Goal: Task Accomplishment & Management: Use online tool/utility

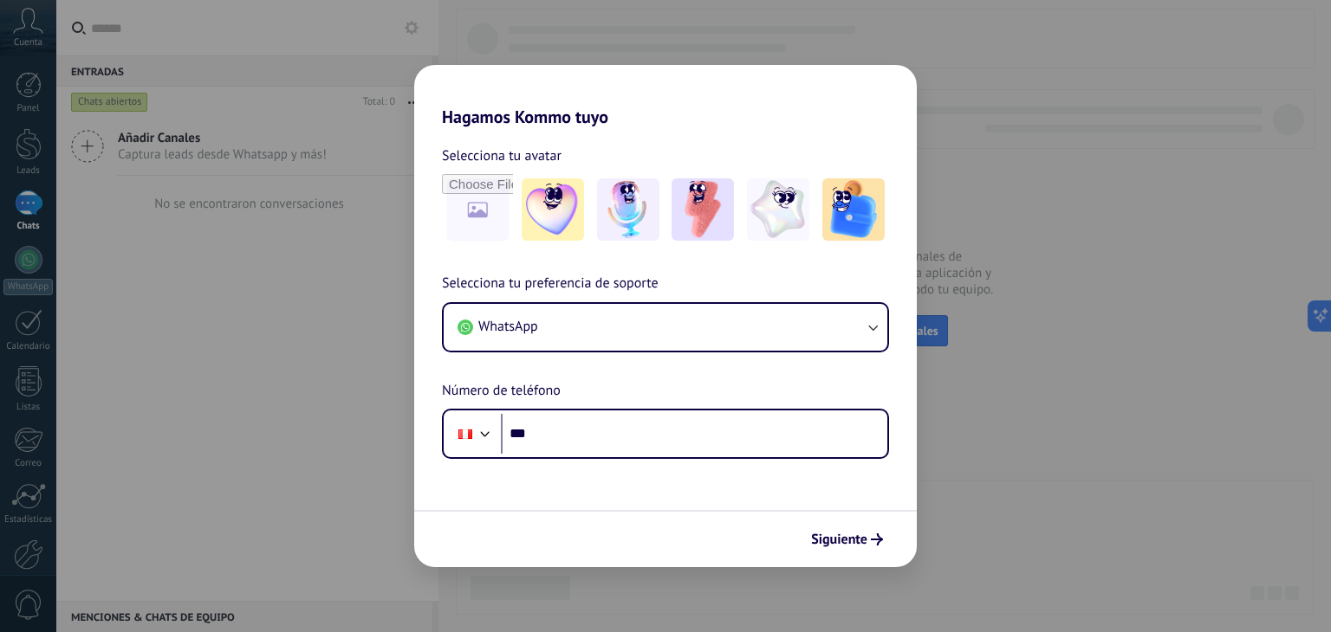
click at [1013, 510] on div "Hagamos Kommo tuyo Selecciona tu avatar Selecciona tu preferencia de soporte Wh…" at bounding box center [665, 316] width 1331 height 632
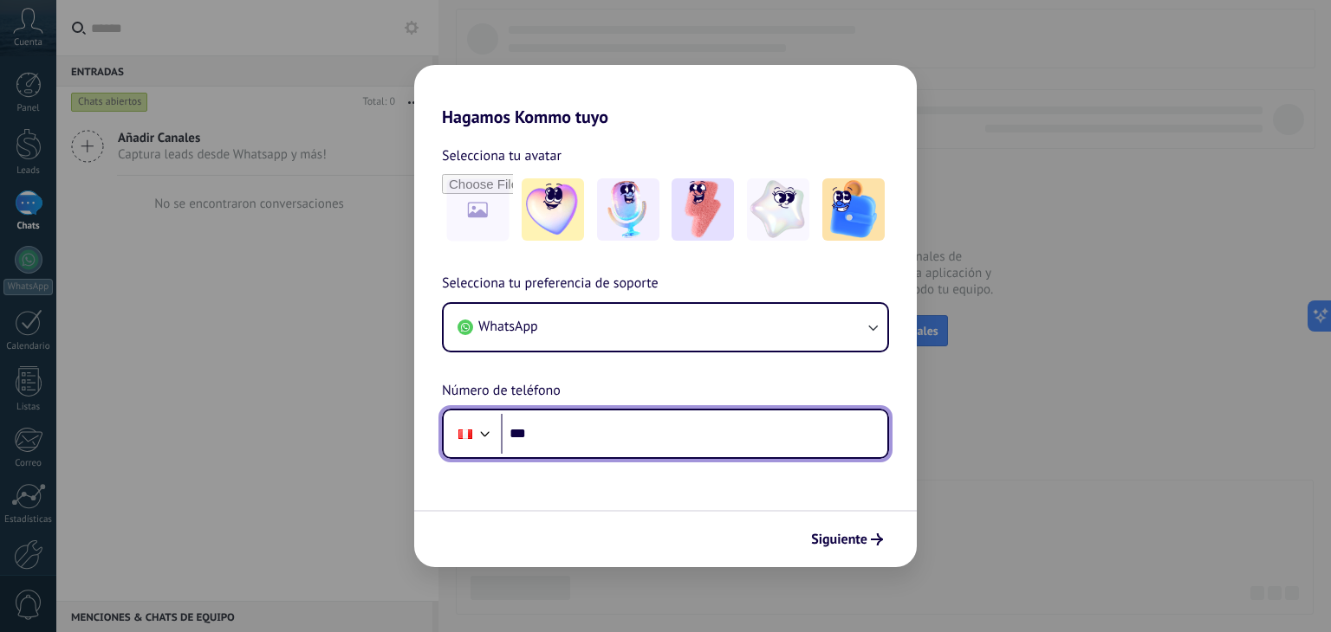
click at [684, 448] on input "***" at bounding box center [694, 434] width 386 height 40
click at [684, 448] on input "**********" at bounding box center [694, 434] width 386 height 40
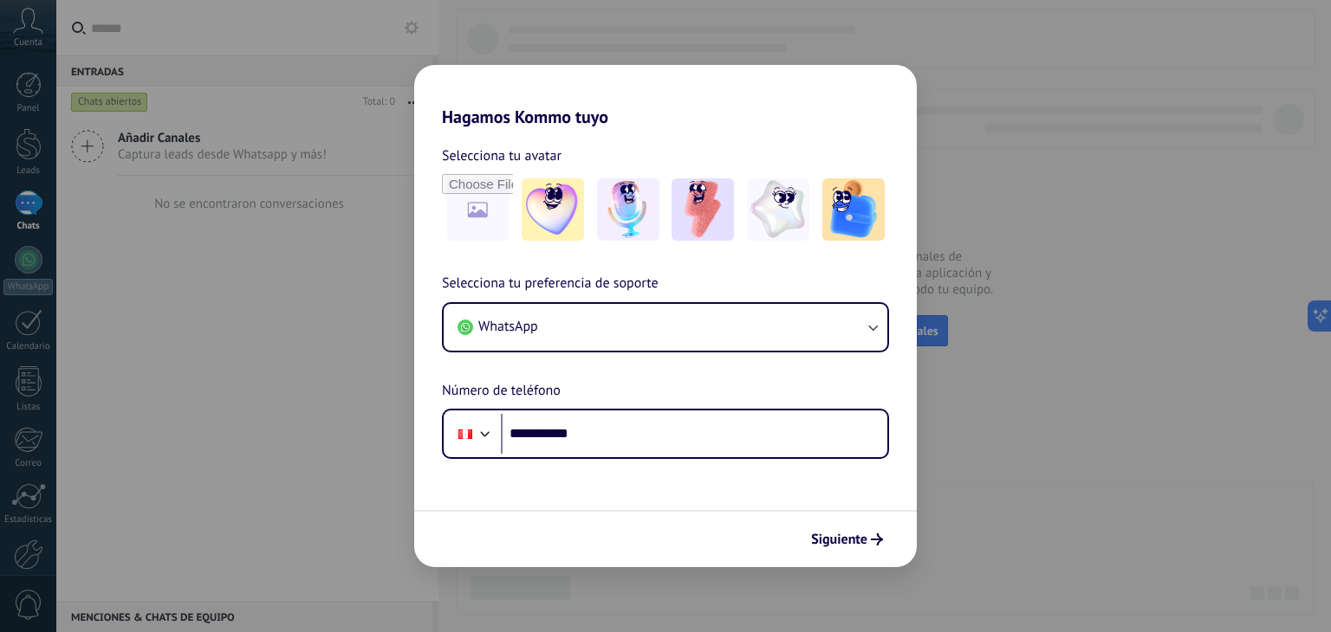
click at [343, 379] on div "**********" at bounding box center [665, 316] width 1331 height 632
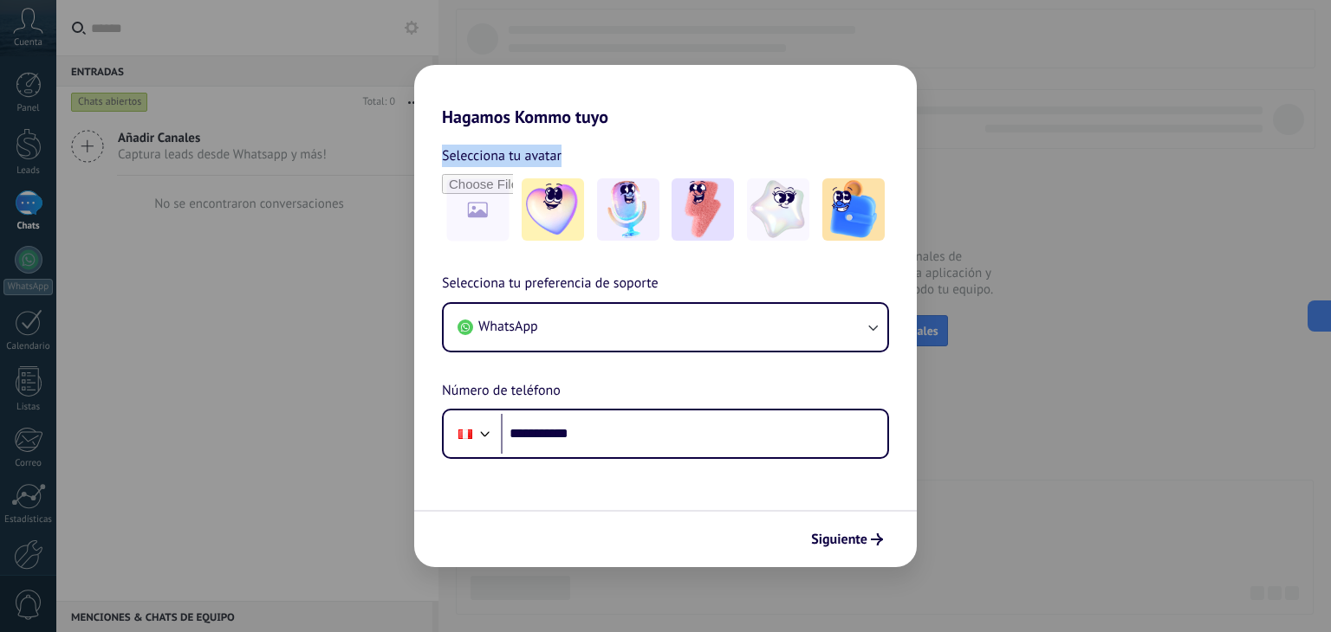
click at [343, 379] on div "**********" at bounding box center [665, 316] width 1331 height 632
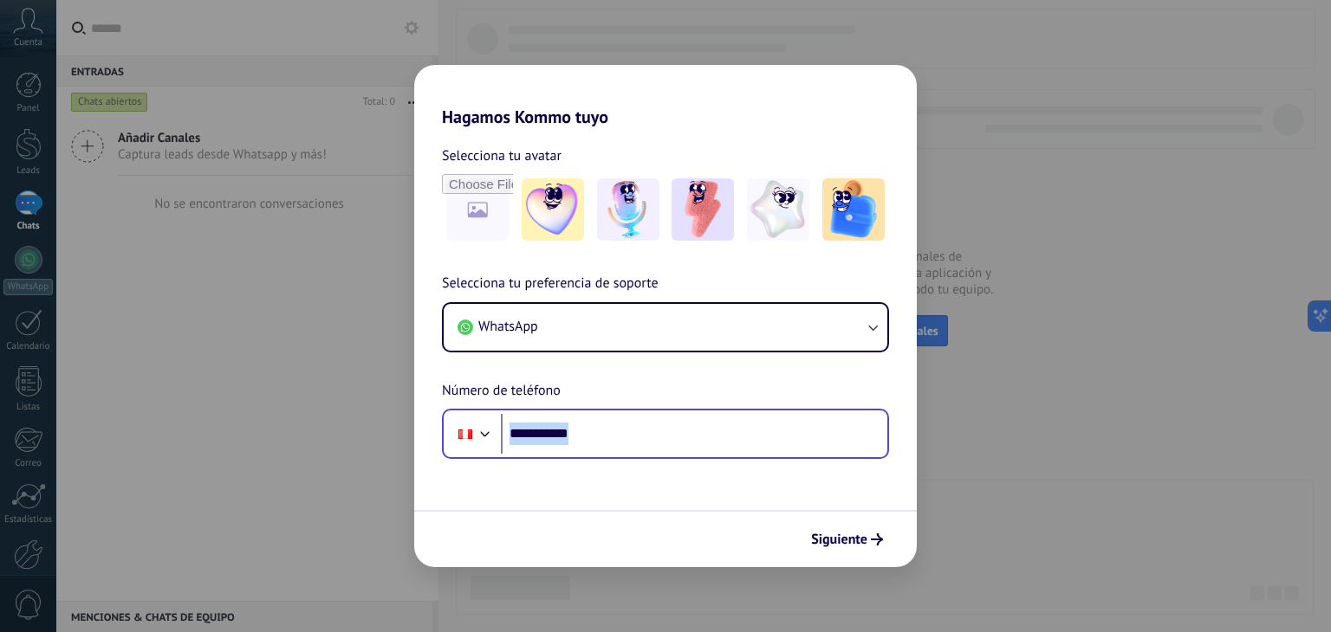
drag, startPoint x: 697, startPoint y: 462, endPoint x: 695, endPoint y: 451, distance: 10.5
click at [695, 451] on form "**********" at bounding box center [665, 347] width 502 height 440
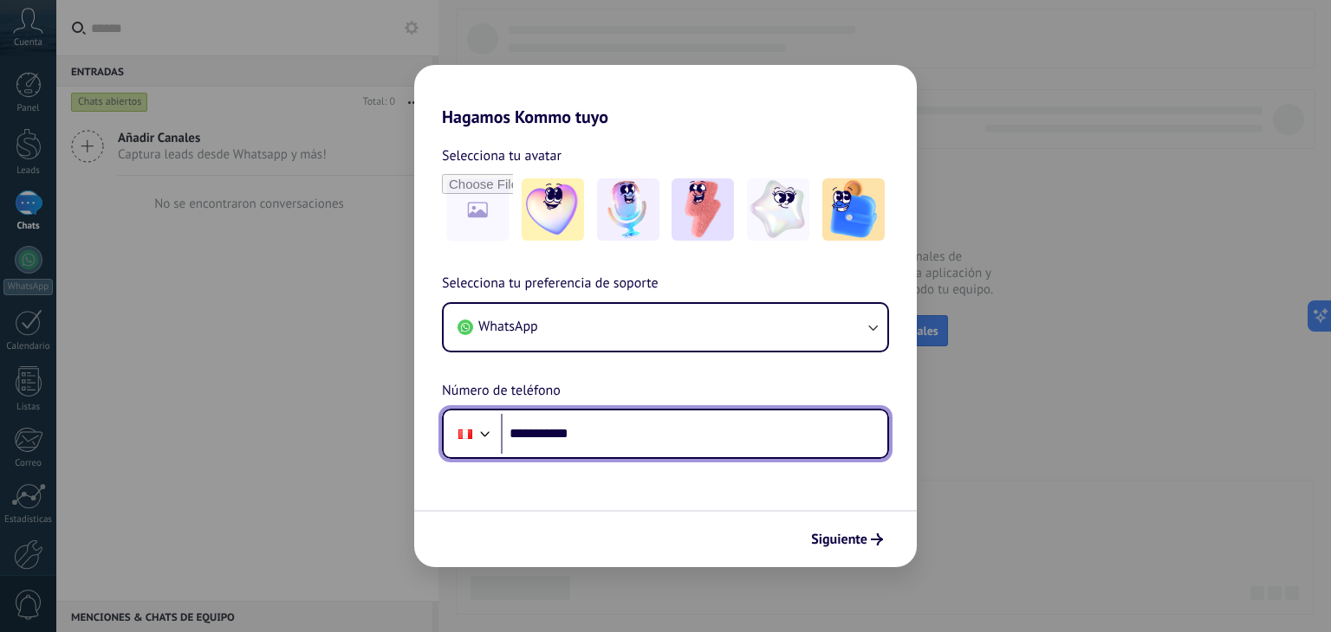
click at [695, 451] on input "**********" at bounding box center [694, 434] width 386 height 40
type input "**********"
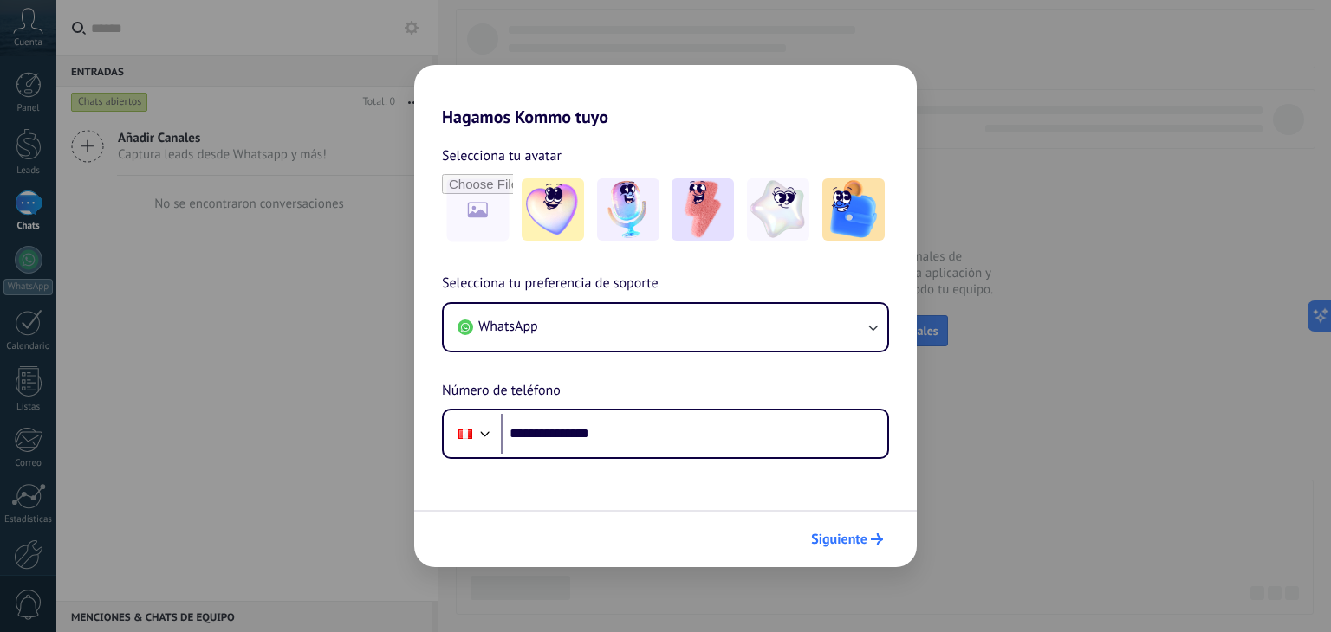
click at [833, 534] on span "Siguiente" at bounding box center [839, 540] width 56 height 12
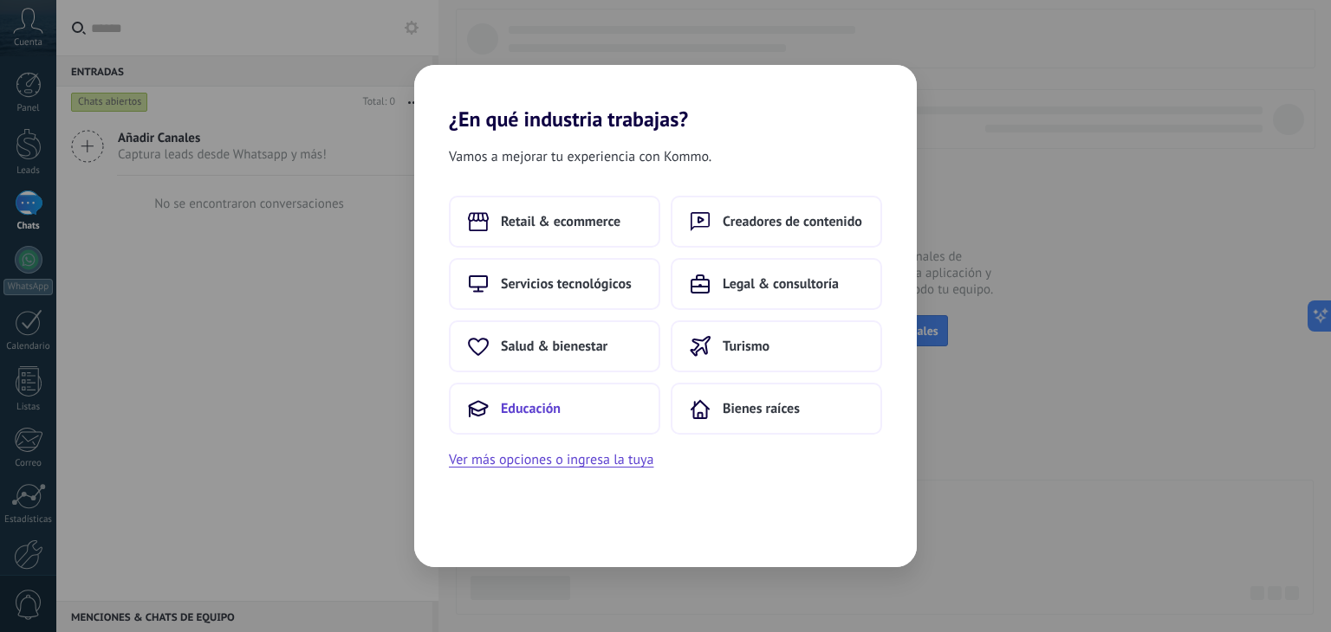
click at [562, 421] on button "Educación" at bounding box center [554, 409] width 211 height 52
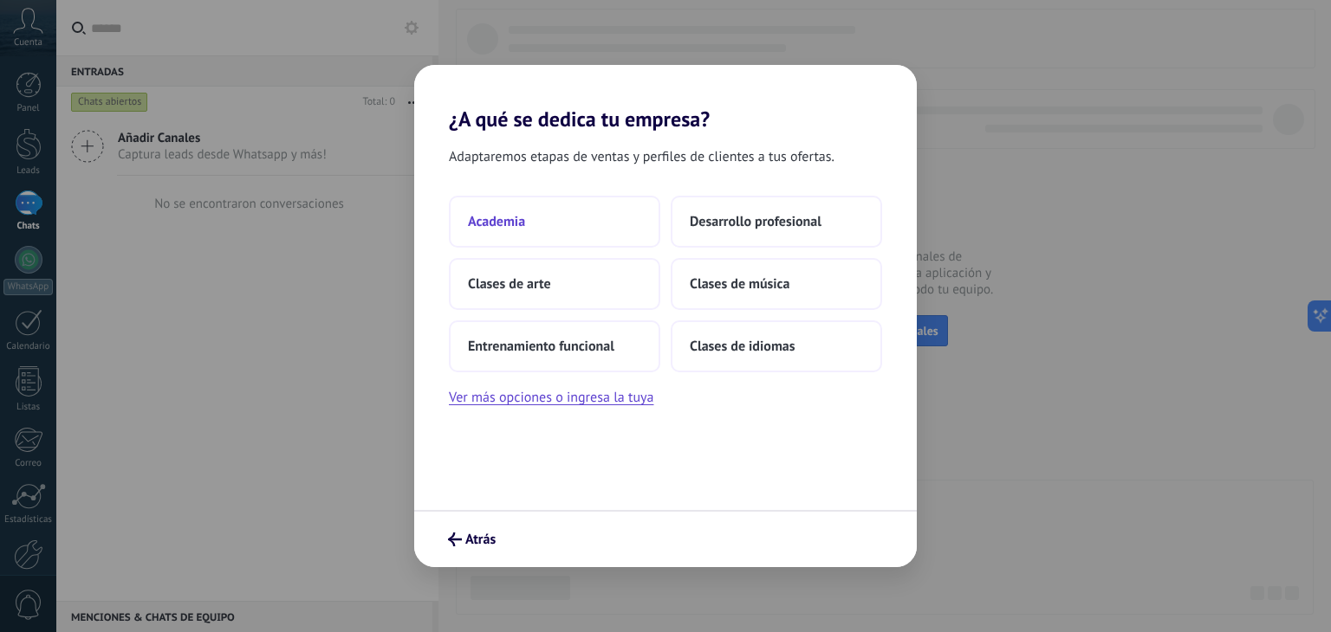
click at [590, 201] on button "Academia" at bounding box center [554, 222] width 211 height 52
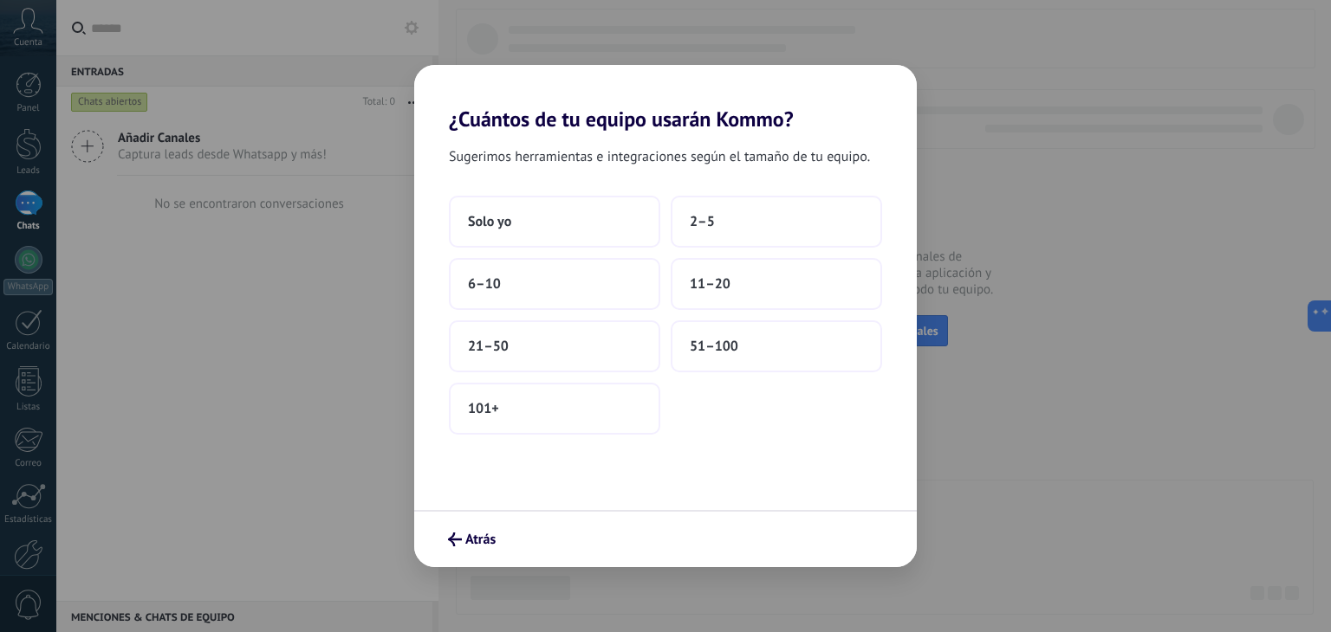
click at [590, 201] on button "Solo yo" at bounding box center [554, 222] width 211 height 52
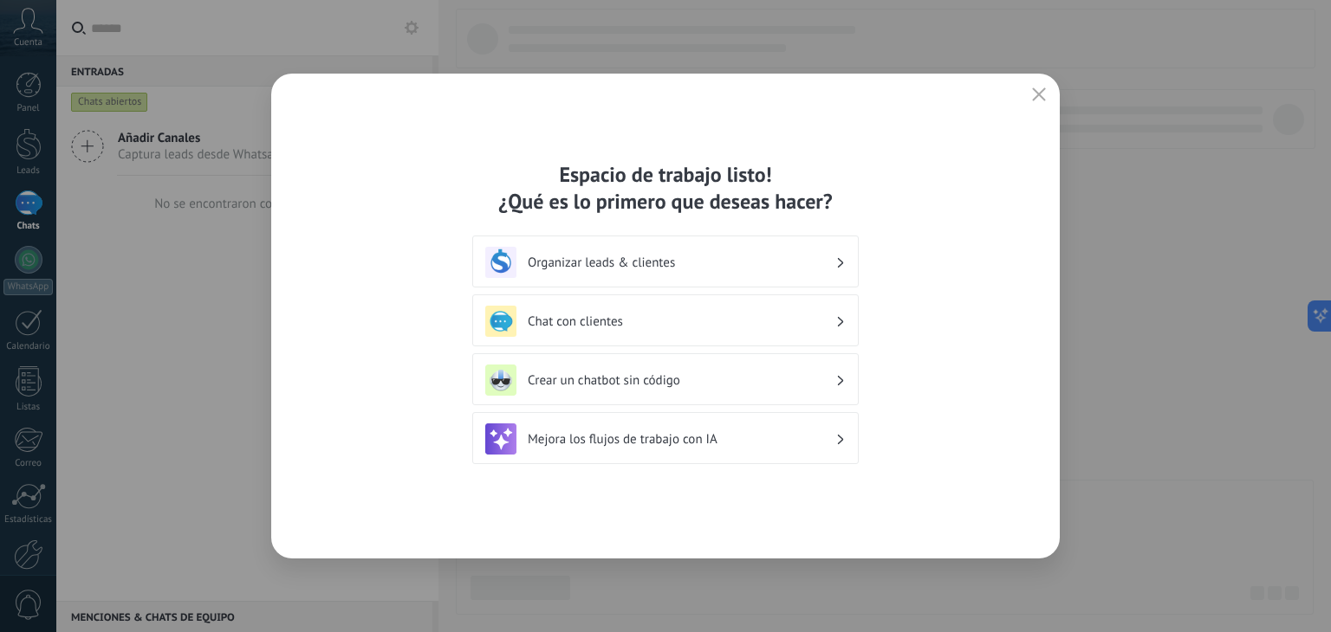
click at [804, 323] on h3 "Chat con clientes" at bounding box center [682, 322] width 308 height 16
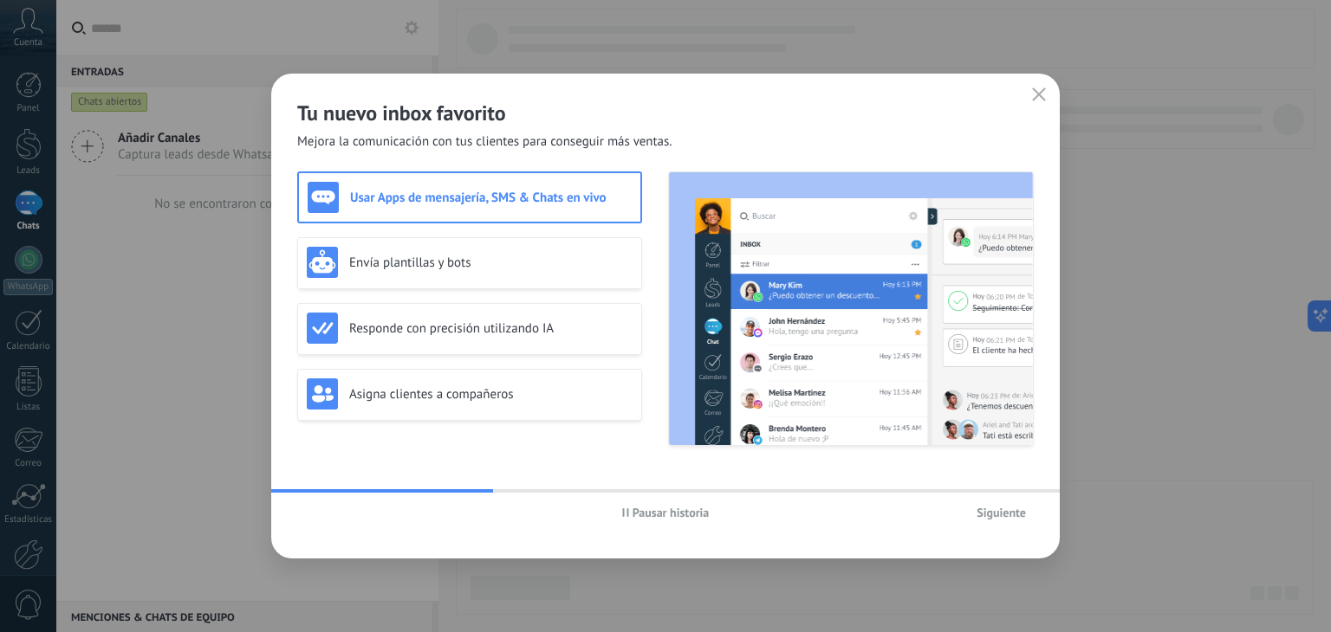
click at [1037, 89] on icon "button" at bounding box center [1039, 95] width 14 height 14
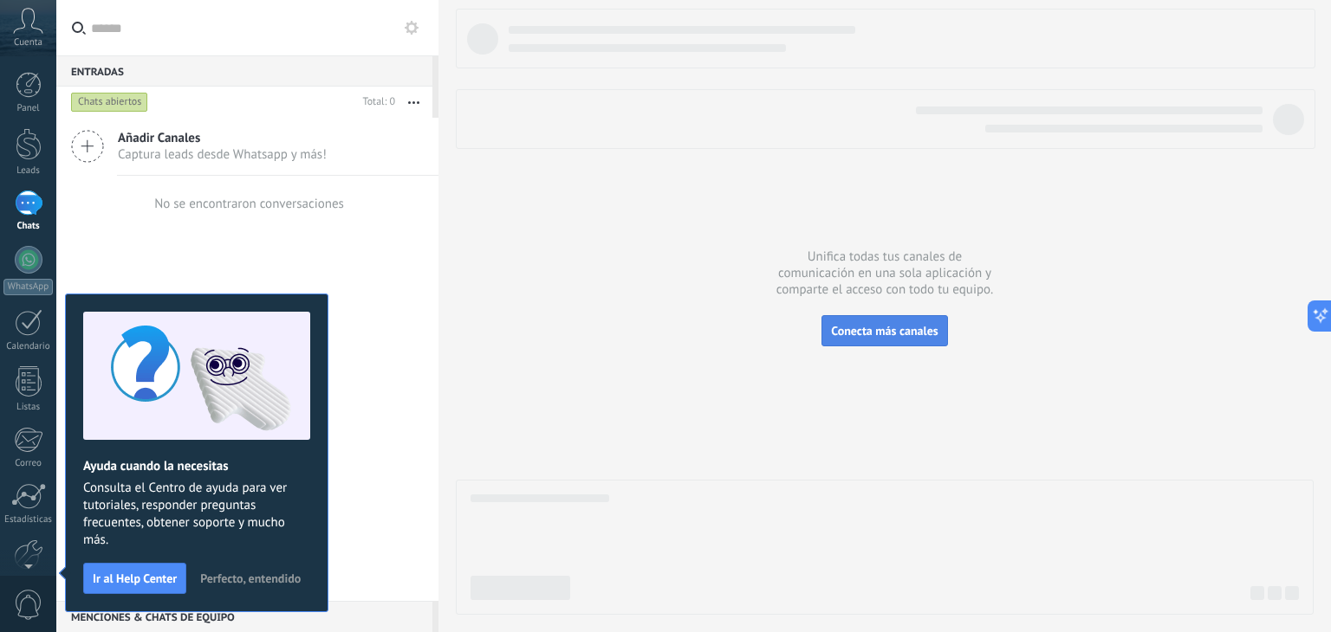
click at [846, 318] on button "Conecta más canales" at bounding box center [884, 330] width 126 height 31
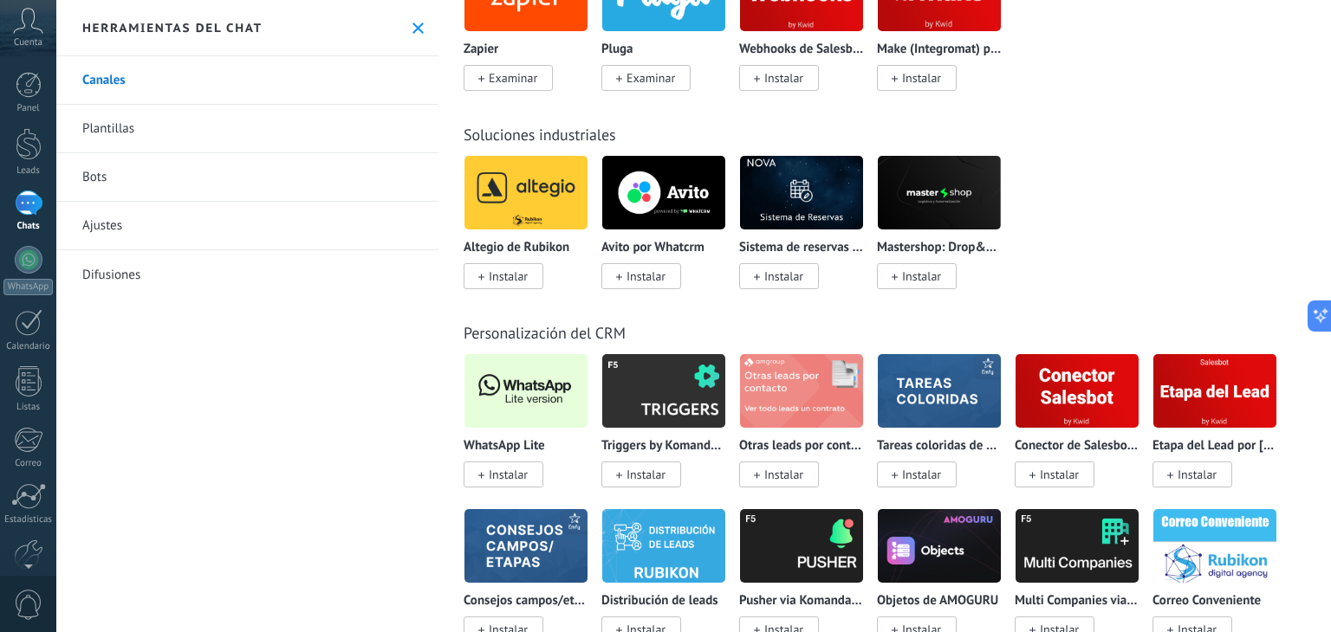
scroll to position [3822, 0]
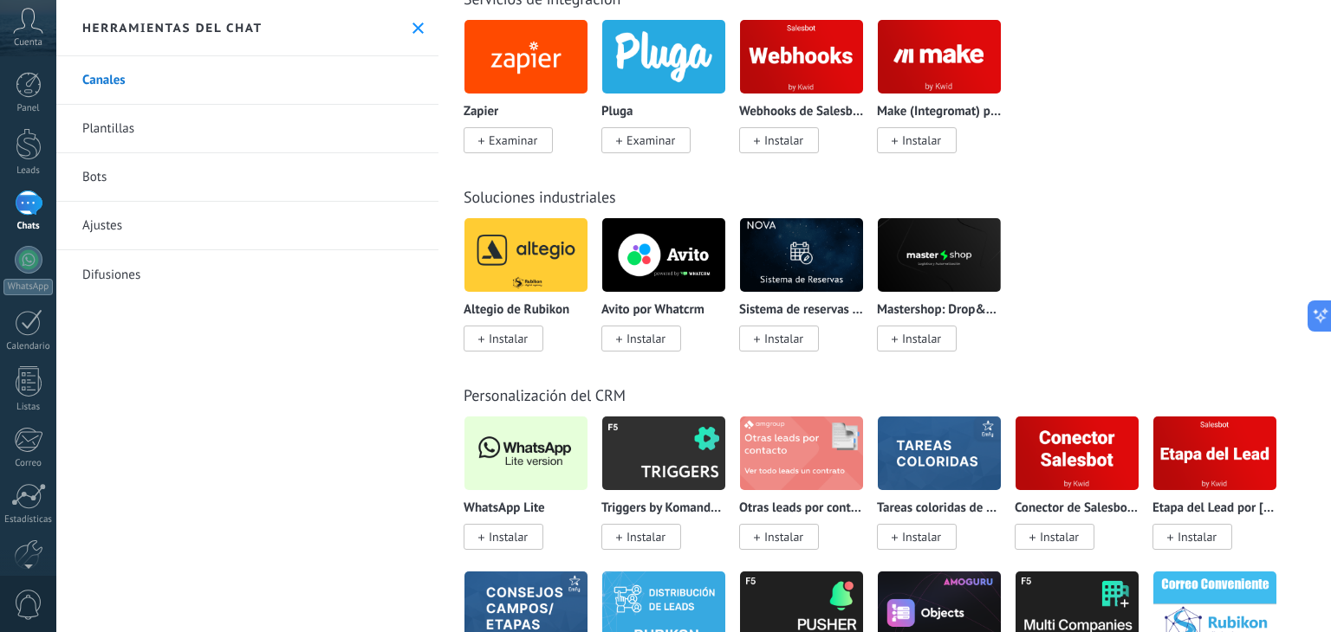
click at [500, 545] on span "Instalar" at bounding box center [508, 537] width 39 height 16
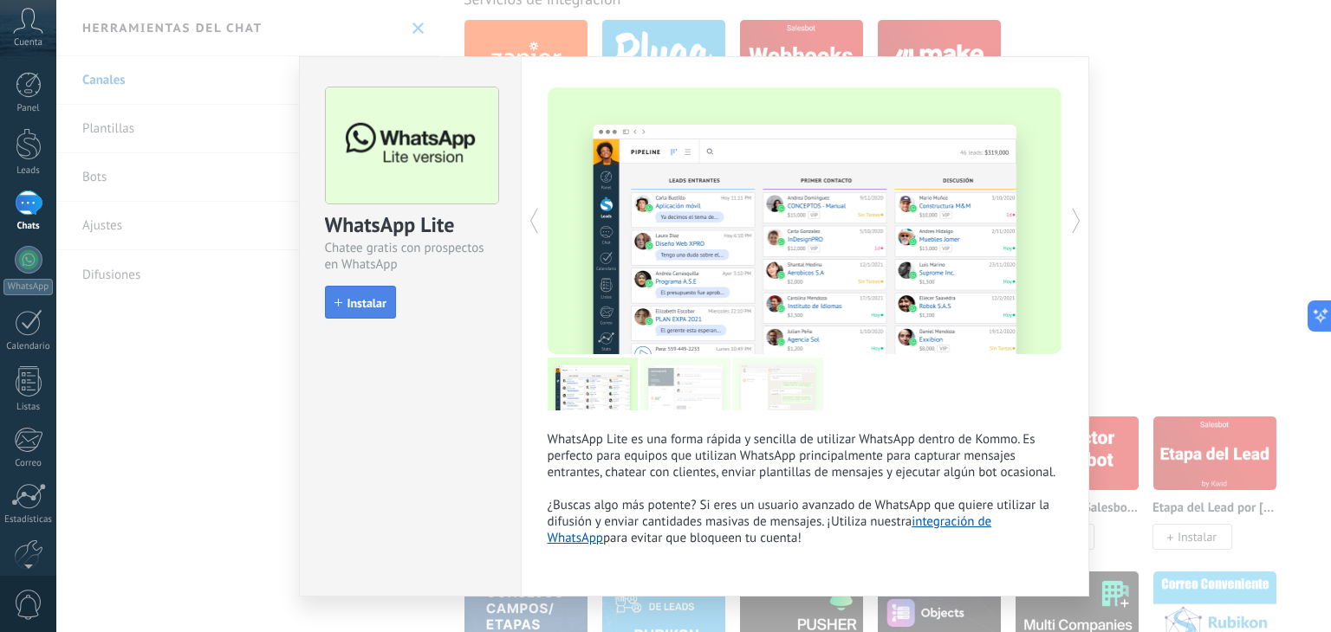
click at [366, 300] on span "Instalar" at bounding box center [366, 303] width 39 height 12
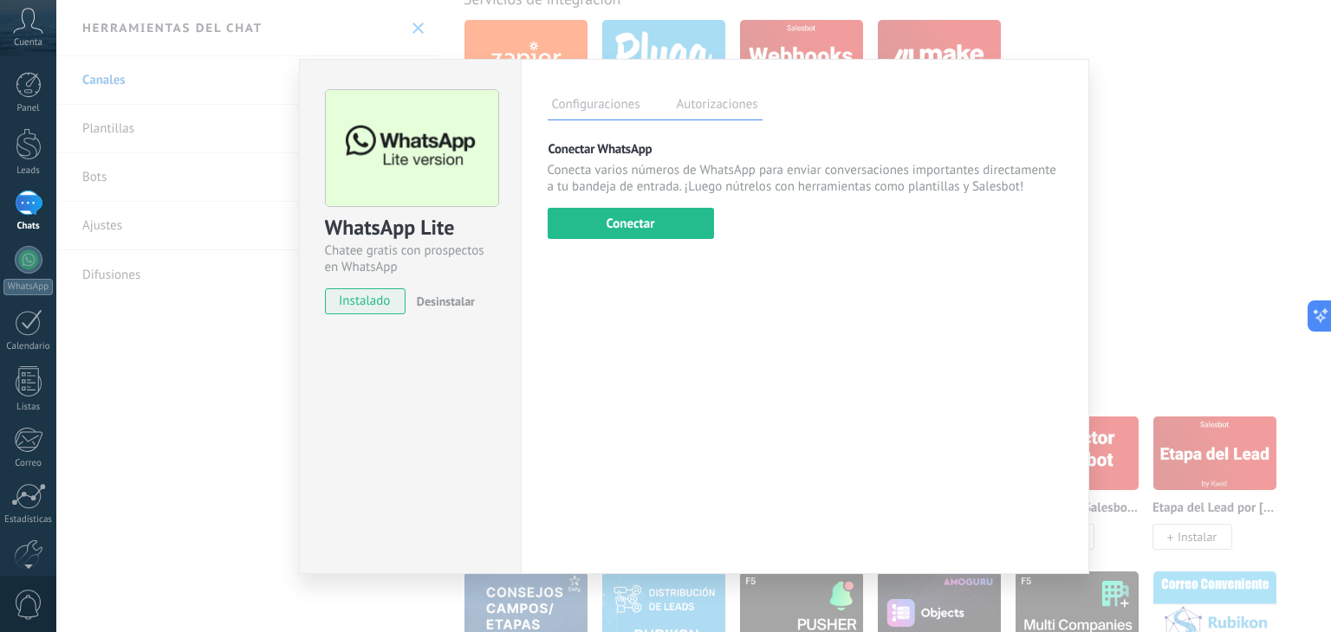
click at [710, 108] on label "Autorizaciones" at bounding box center [717, 106] width 90 height 25
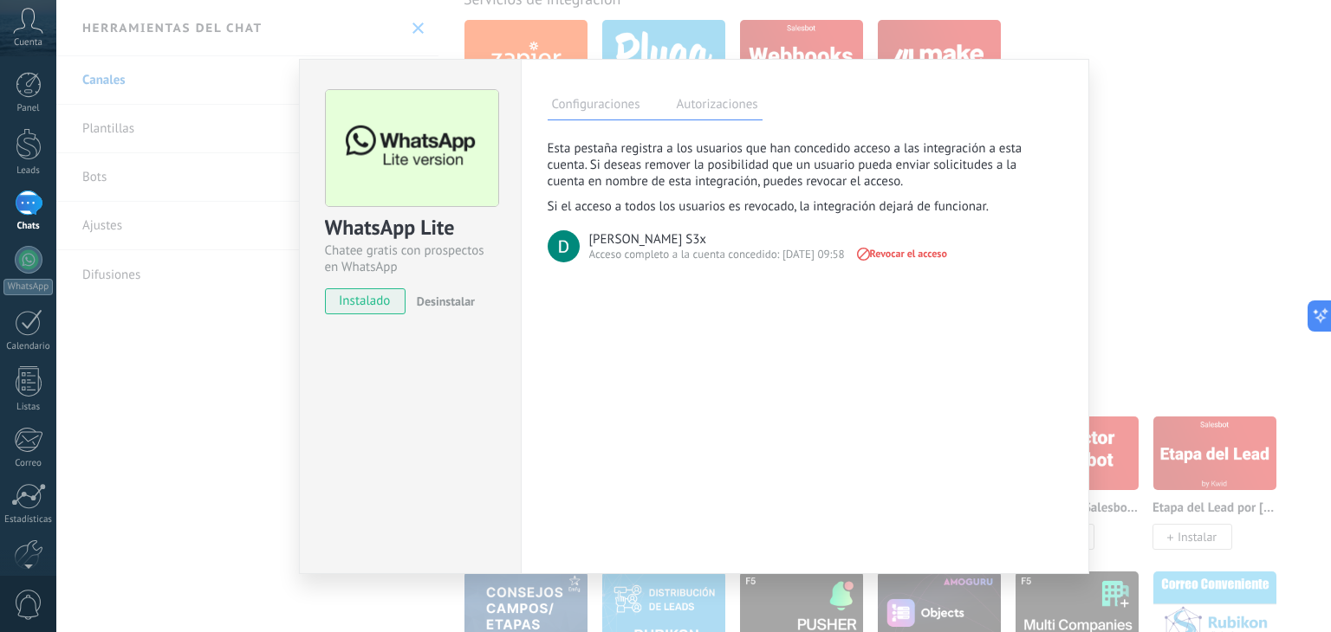
click at [613, 98] on label "Configuraciones" at bounding box center [596, 106] width 97 height 25
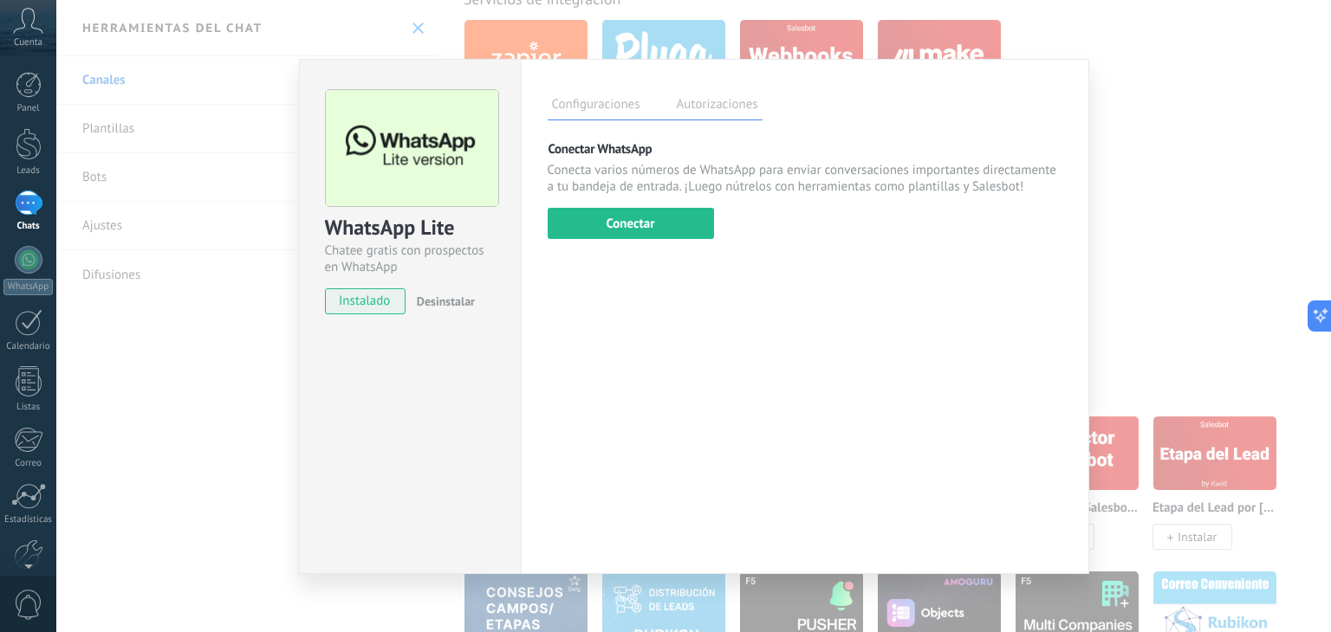
click at [696, 112] on label "Autorizaciones" at bounding box center [717, 106] width 90 height 25
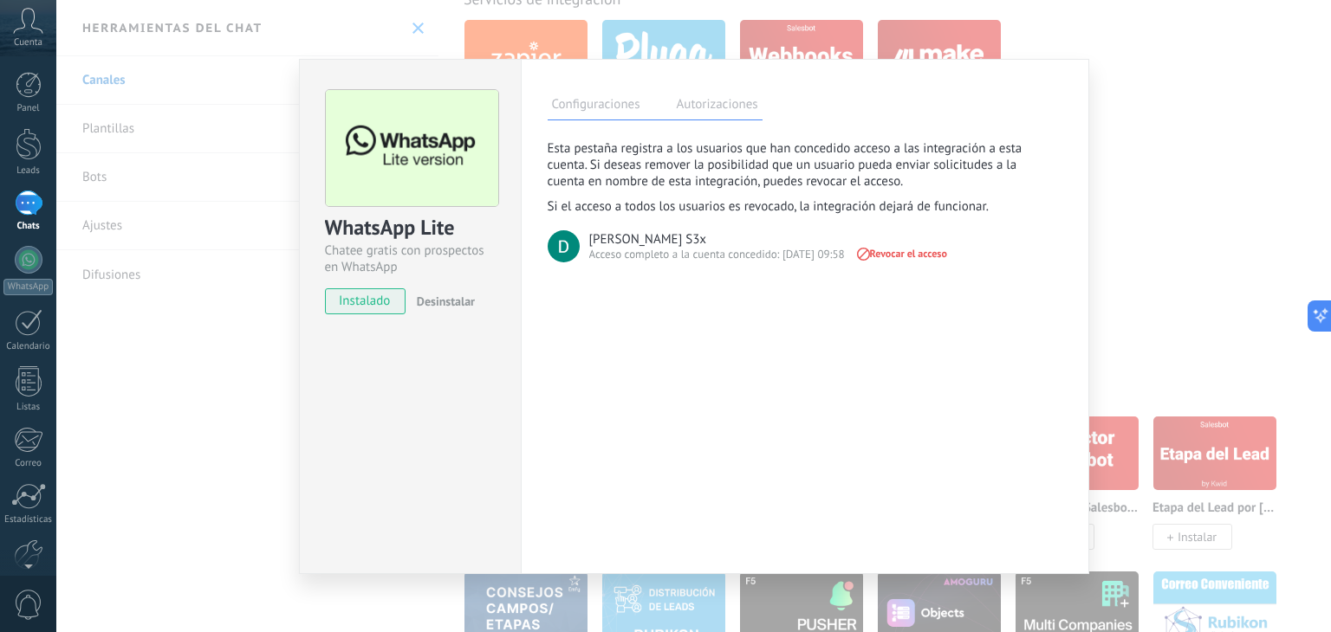
click at [617, 106] on label "Configuraciones" at bounding box center [596, 106] width 97 height 25
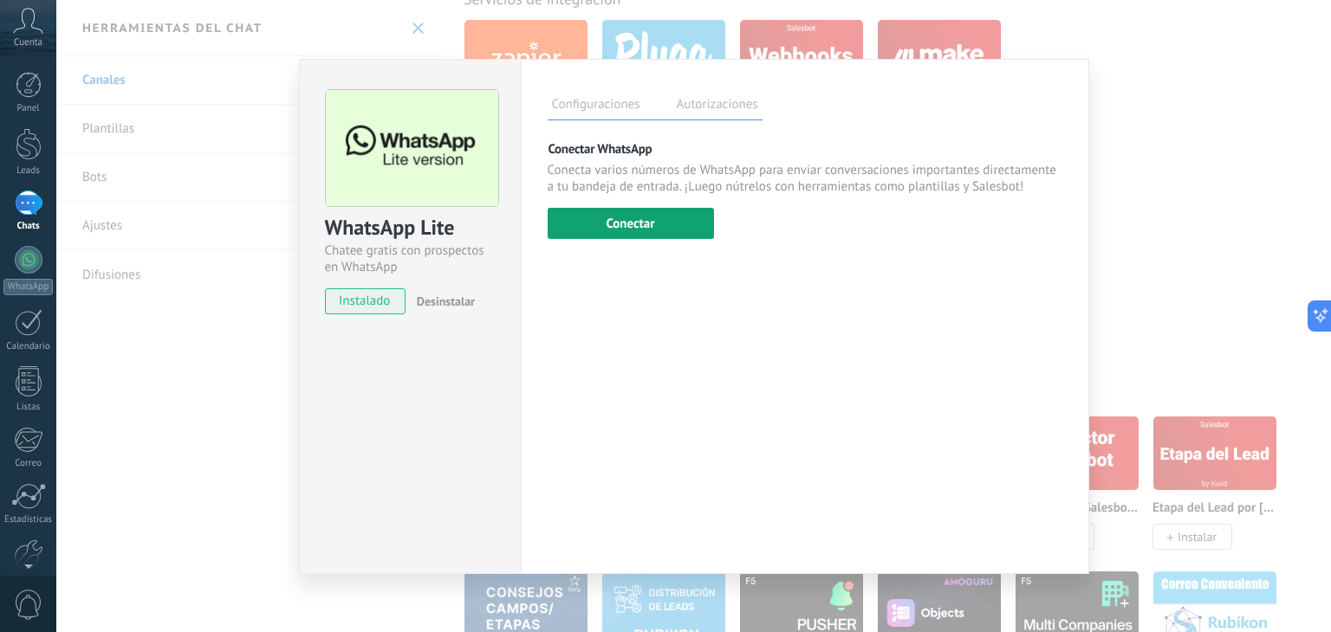
click at [614, 209] on button "Conectar" at bounding box center [631, 223] width 166 height 31
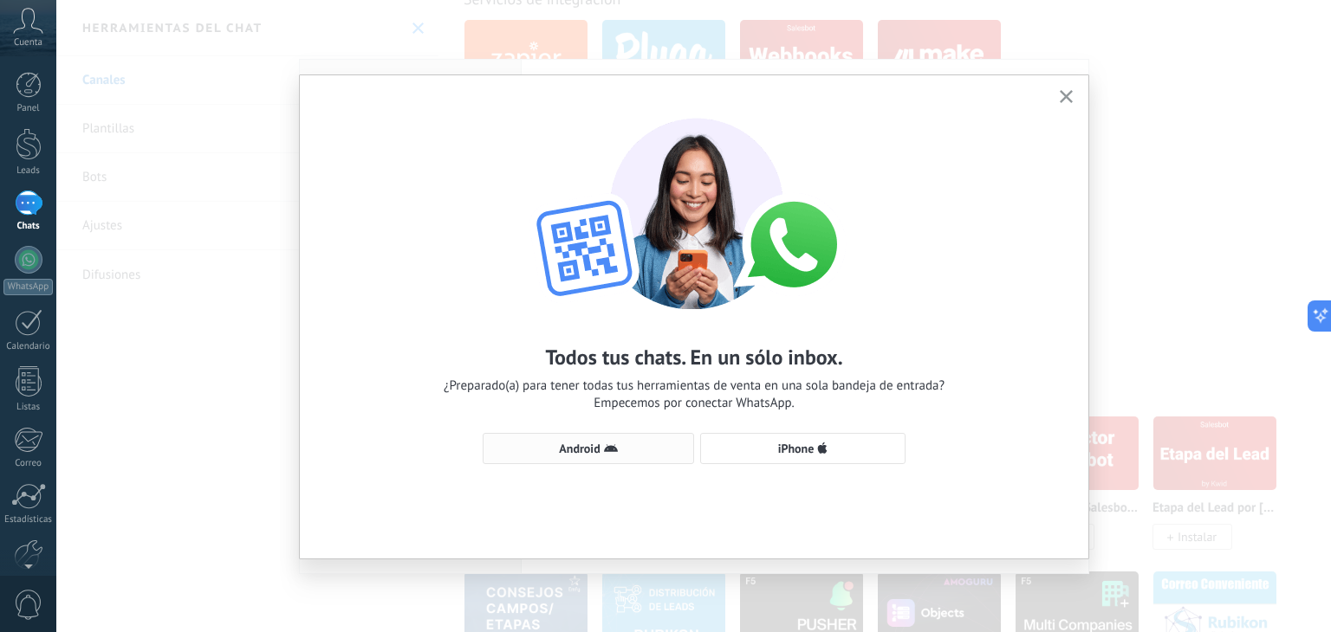
click at [595, 448] on span "Android" at bounding box center [579, 449] width 41 height 12
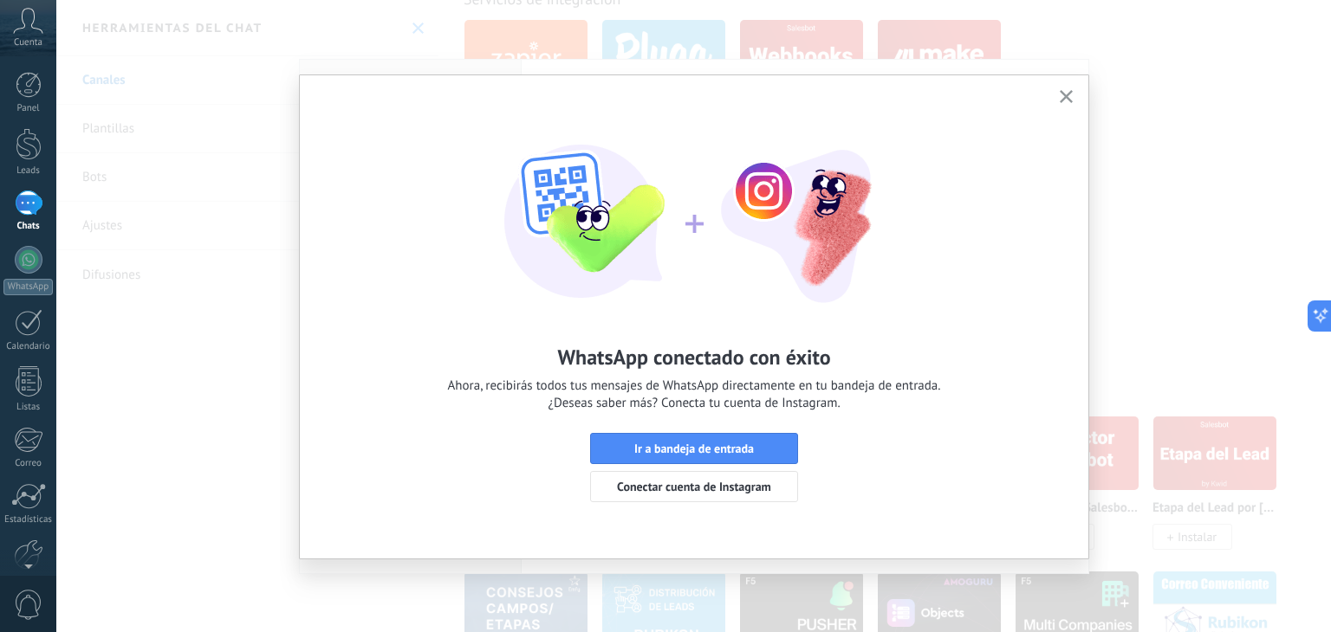
click at [1126, 309] on div "WhatsApp conectado con éxito Ahora, recibirás todos tus mensajes de WhatsApp di…" at bounding box center [693, 316] width 1274 height 632
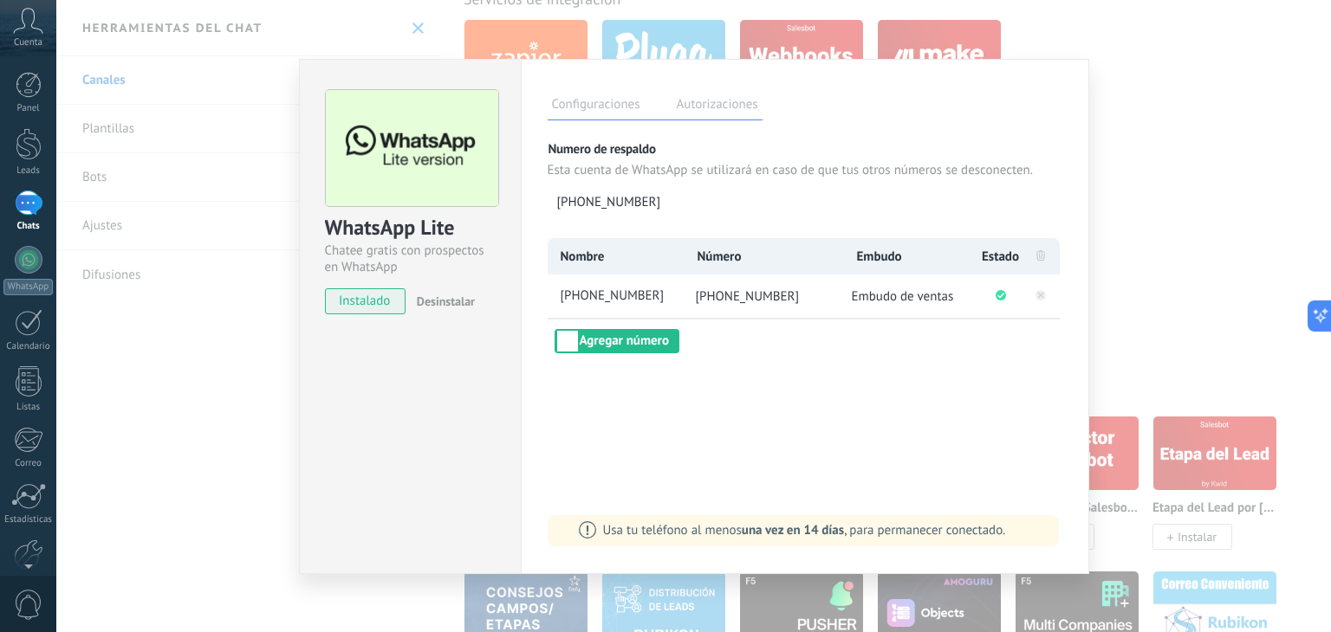
click at [1206, 211] on div "WhatsApp Lite Chatee gratis con prospectos en WhatsApp instalado Desinstalar Co…" at bounding box center [693, 316] width 1274 height 632
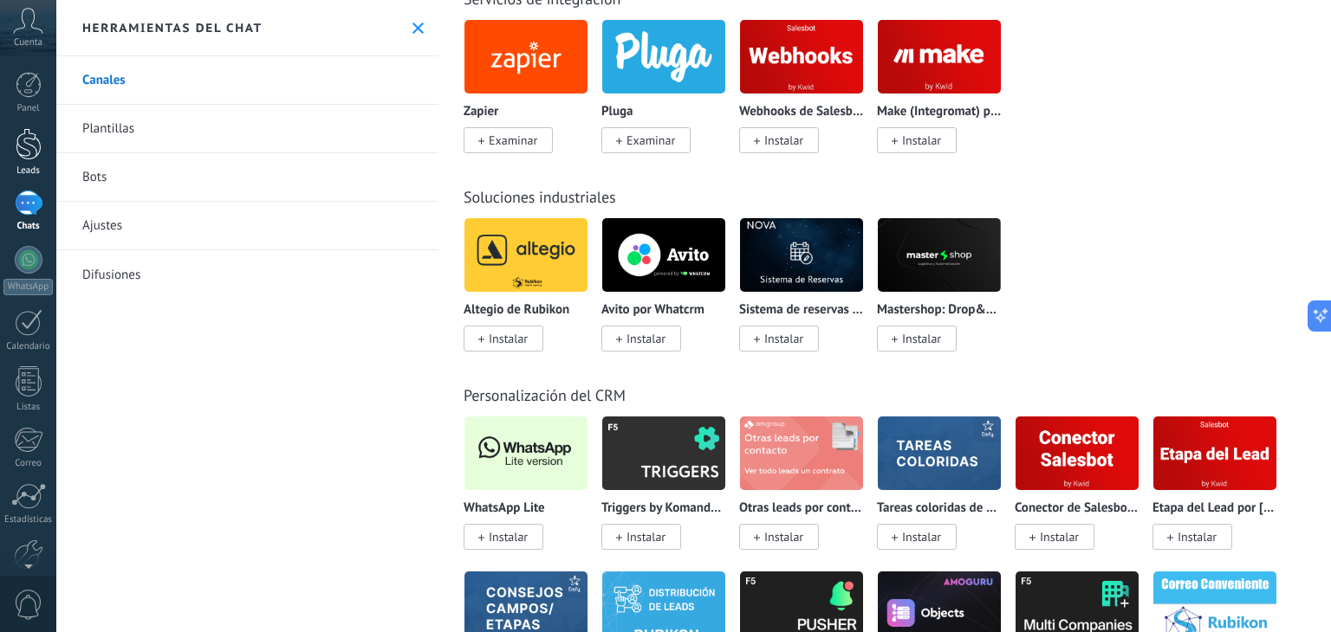
click at [17, 147] on div at bounding box center [29, 144] width 26 height 32
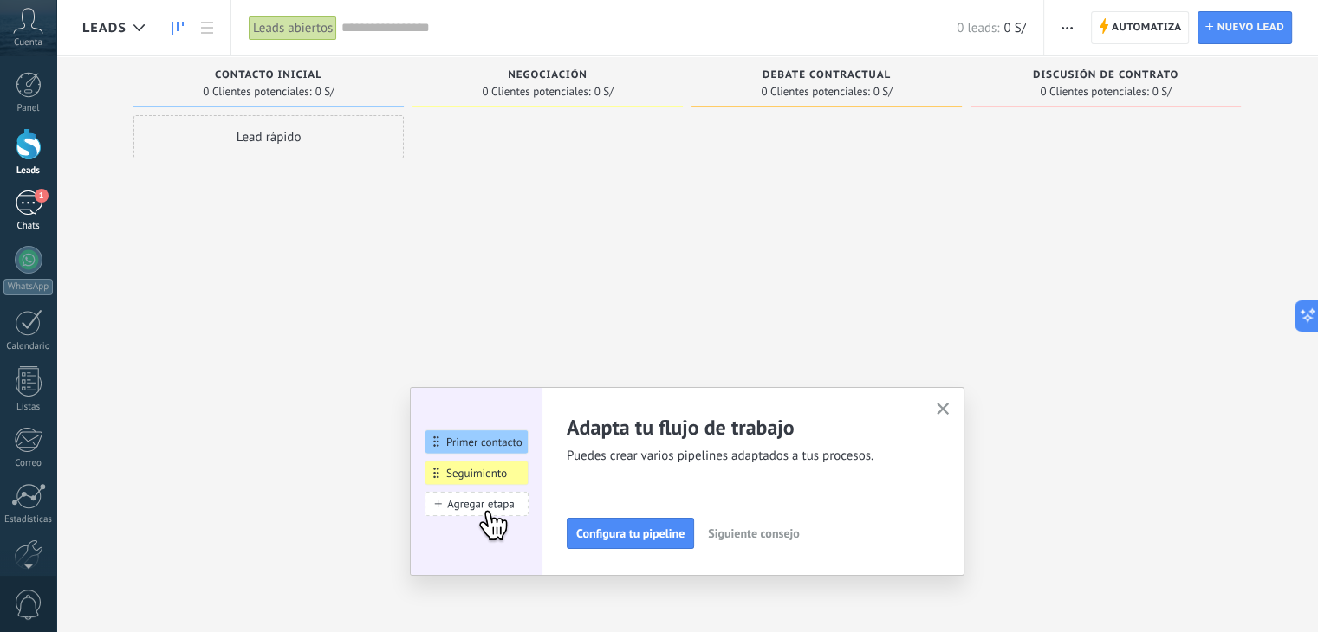
click at [48, 204] on link "1 Chats" at bounding box center [28, 212] width 56 height 42
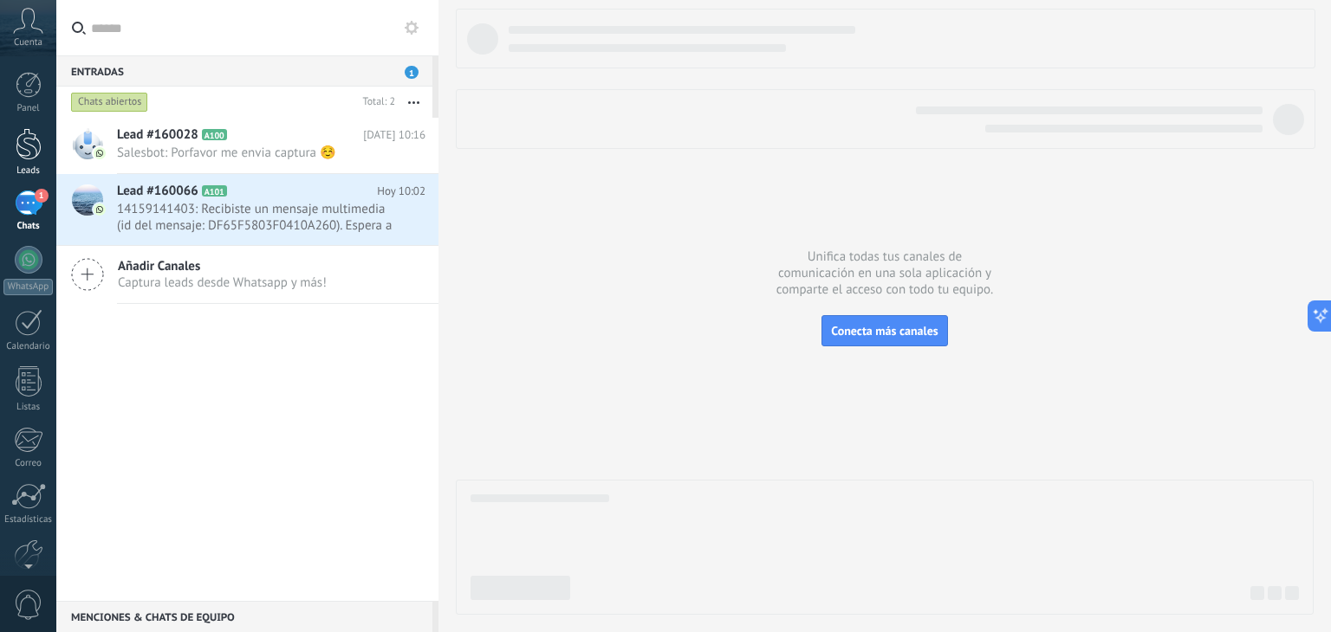
click at [29, 143] on div at bounding box center [29, 144] width 26 height 32
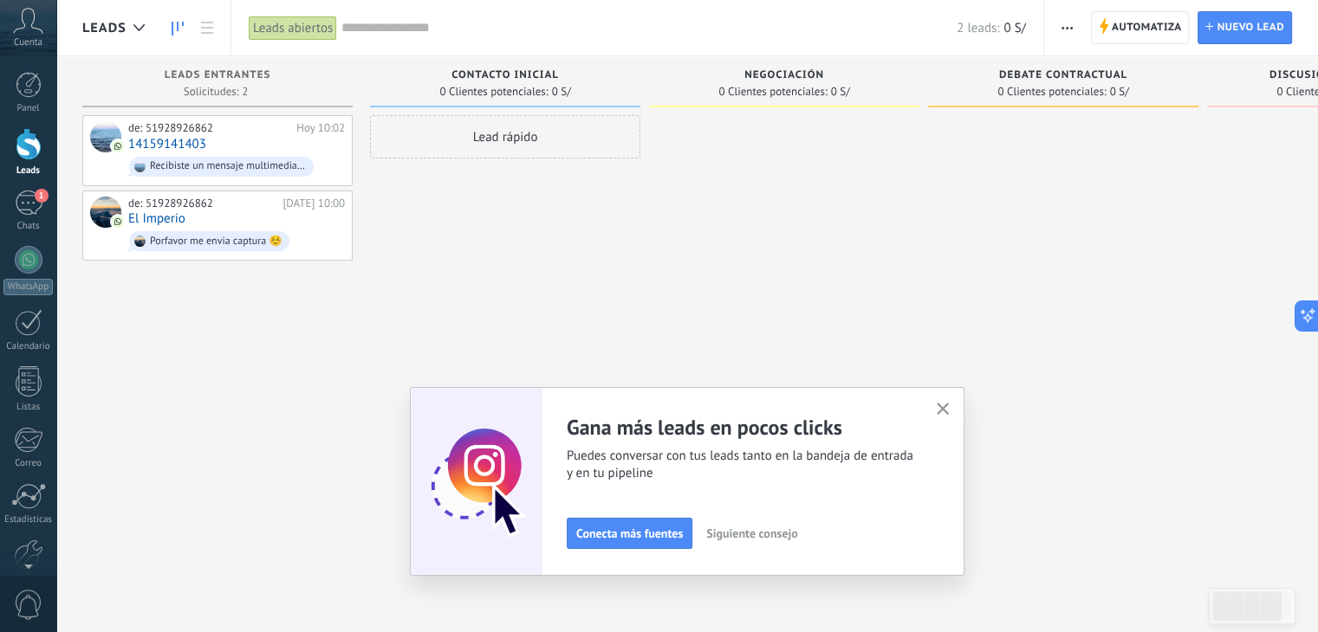
click at [1066, 36] on span "button" at bounding box center [1066, 27] width 11 height 33
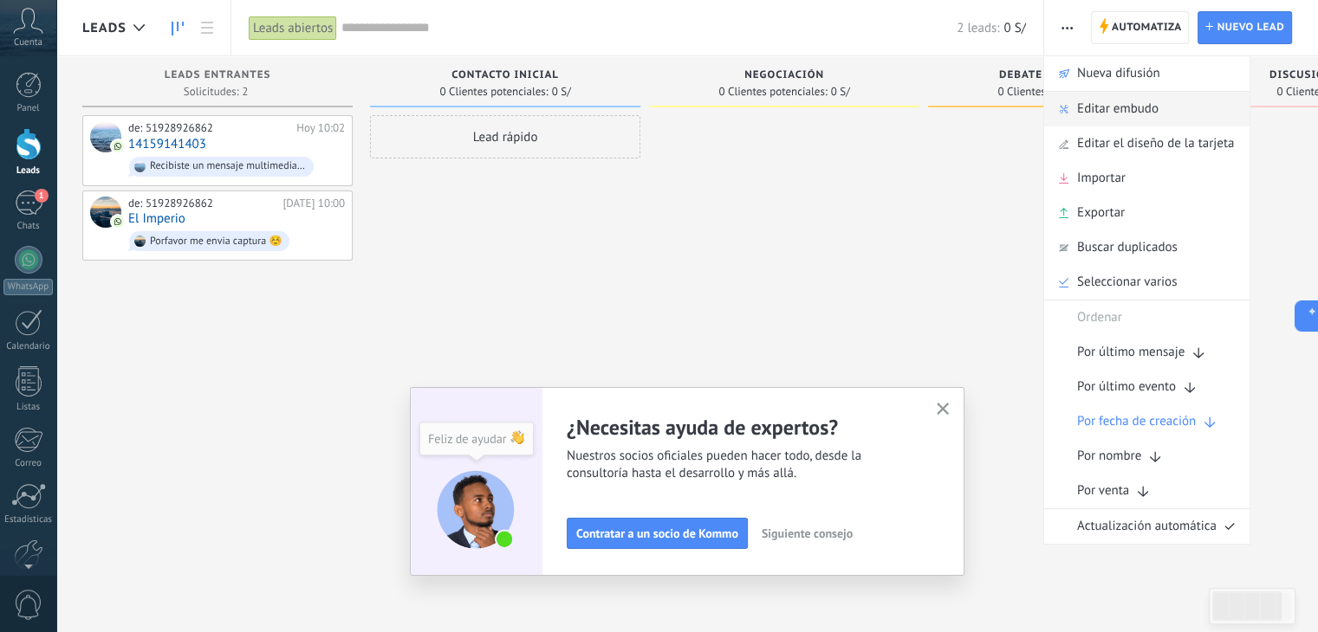
click at [1117, 106] on span "Editar embudo" at bounding box center [1117, 109] width 81 height 35
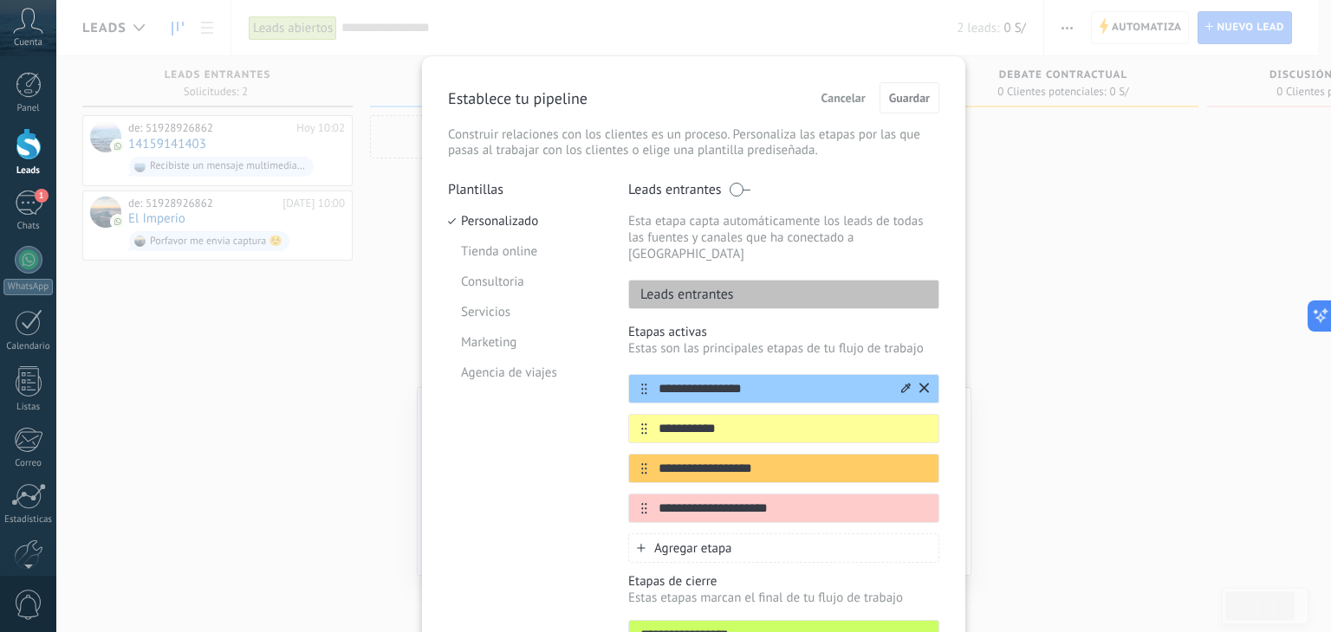
click at [739, 380] on input "**********" at bounding box center [772, 389] width 251 height 18
type input "*"
paste input "text"
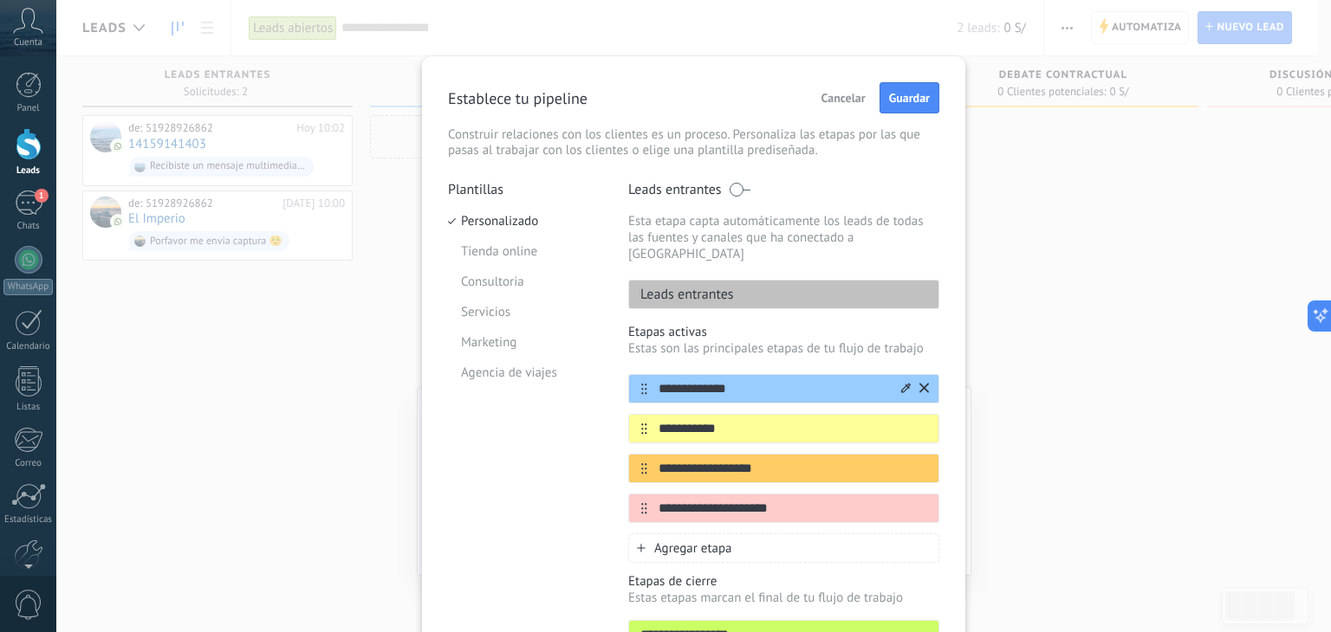
type input "**********"
click at [736, 420] on input "**********" at bounding box center [772, 429] width 251 height 18
paste input "text"
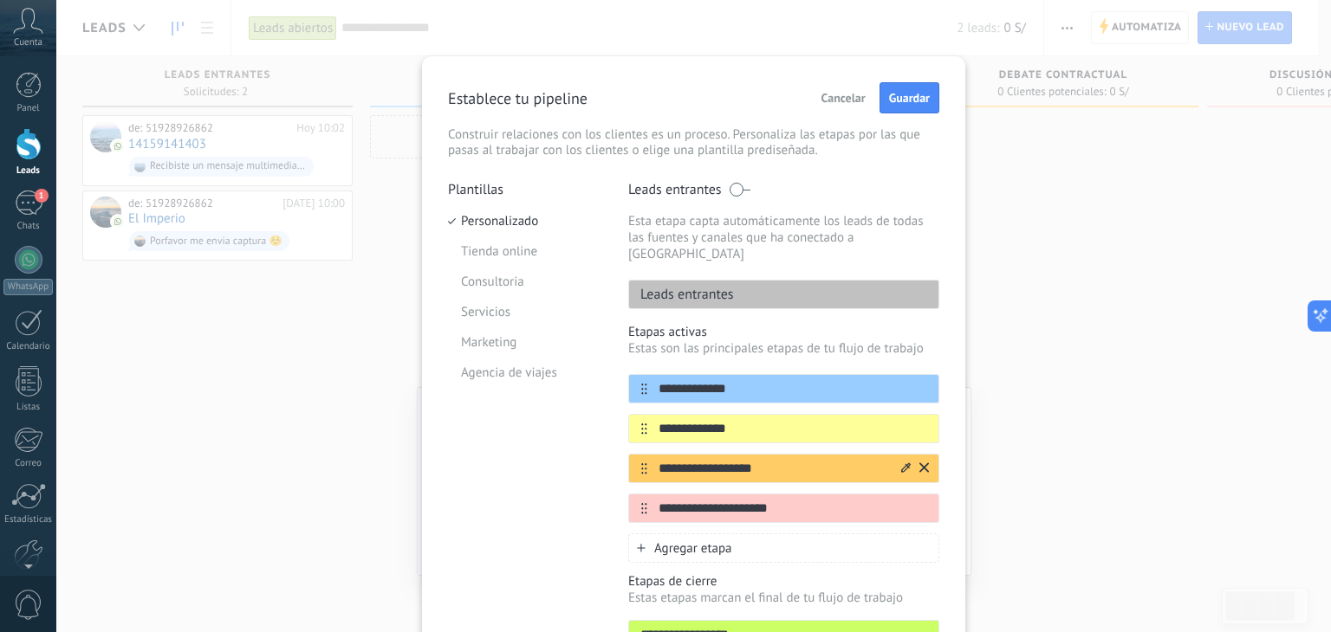
type input "**********"
click at [727, 460] on input "**********" at bounding box center [772, 469] width 251 height 18
paste input "text"
click at [727, 460] on input "**********" at bounding box center [772, 469] width 251 height 18
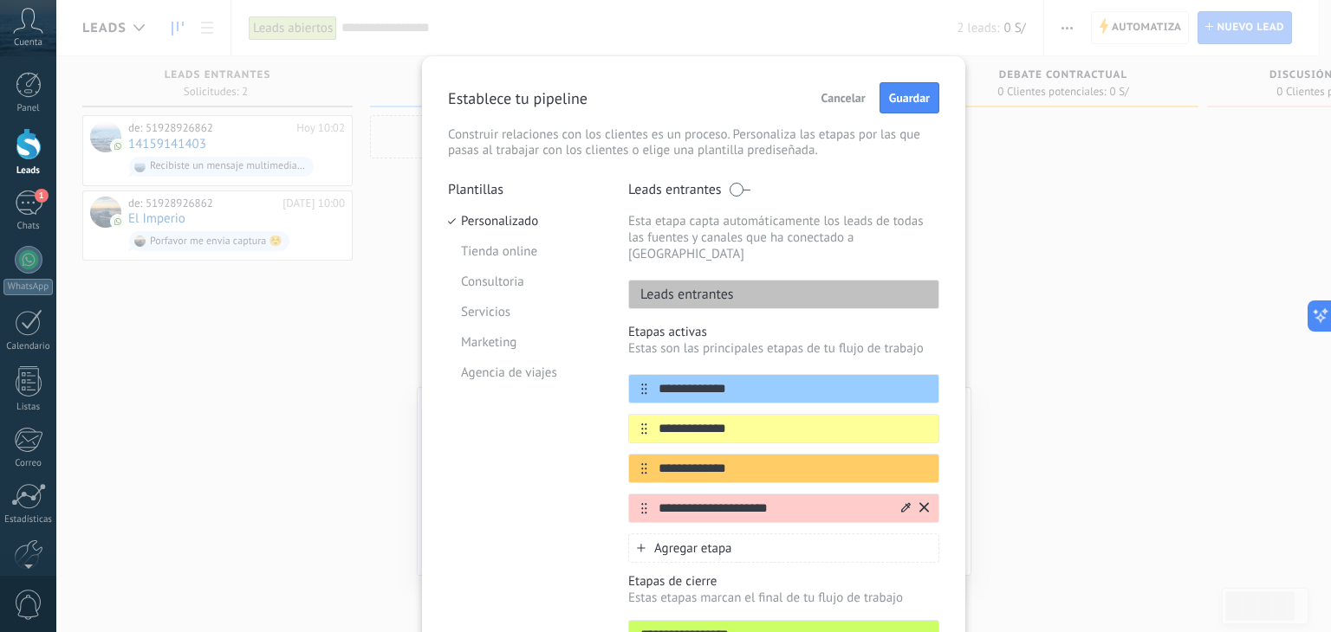
type input "**********"
click at [753, 500] on input "**********" at bounding box center [772, 509] width 251 height 18
type input "**********"
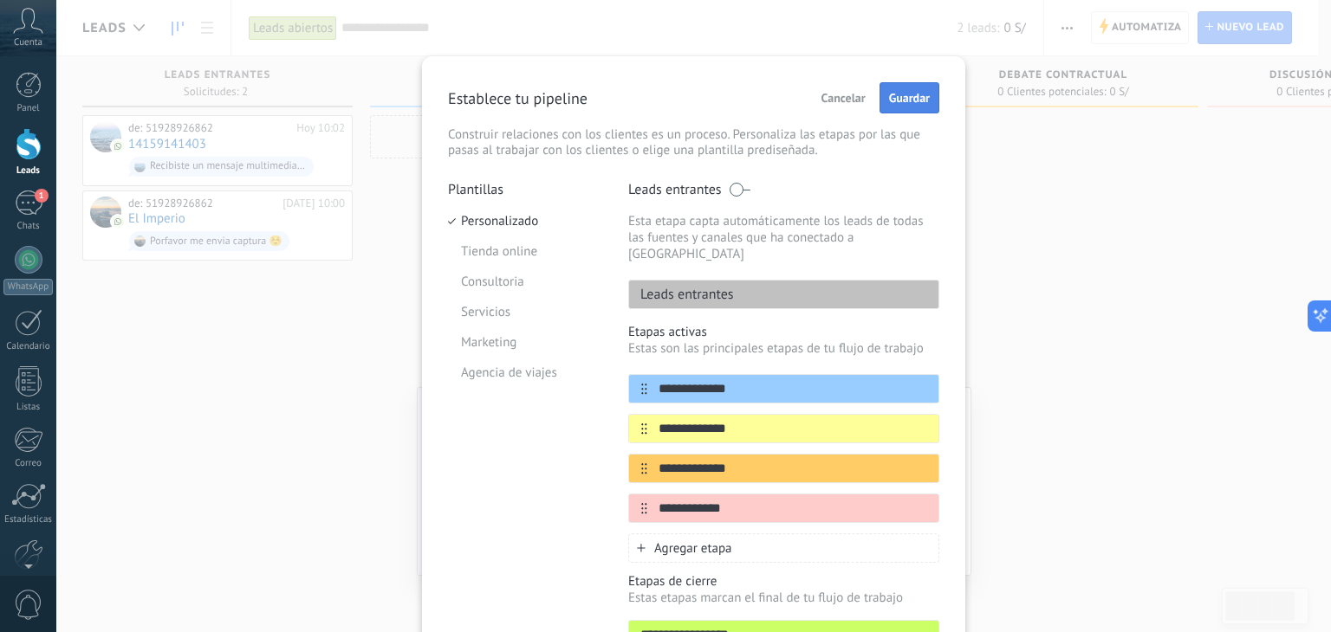
click at [919, 94] on span "Guardar" at bounding box center [909, 98] width 41 height 12
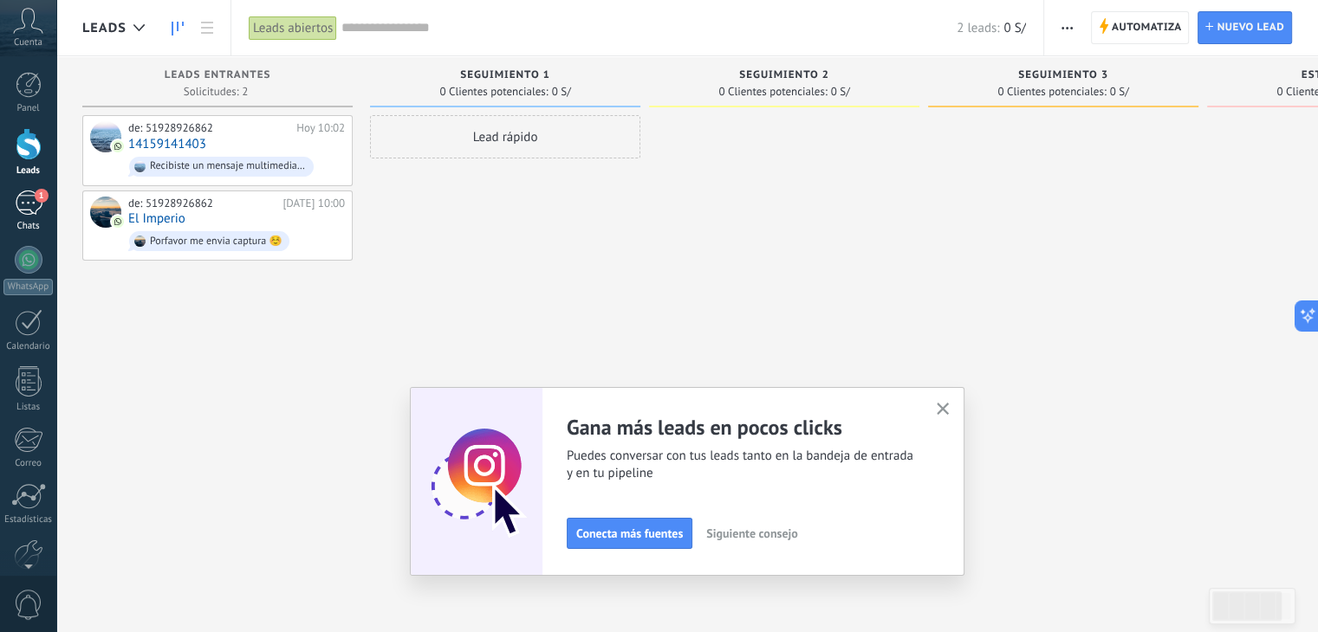
click at [29, 206] on div "1" at bounding box center [29, 203] width 28 height 25
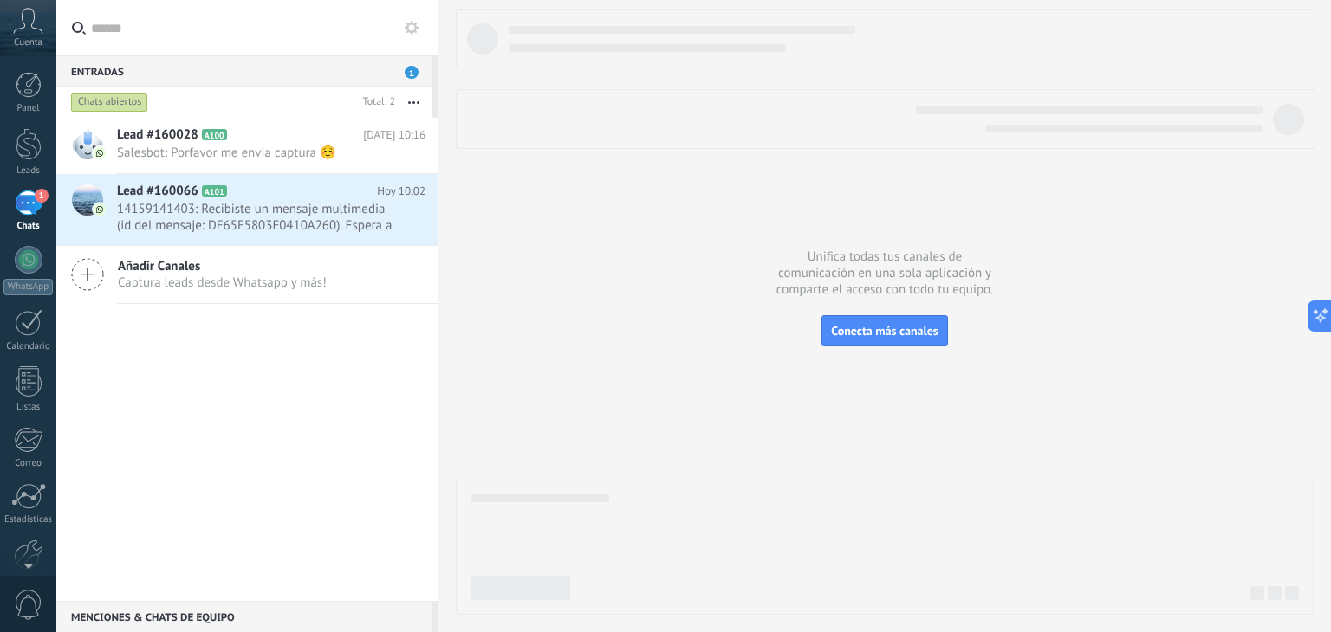
click at [412, 25] on icon at bounding box center [412, 28] width 14 height 14
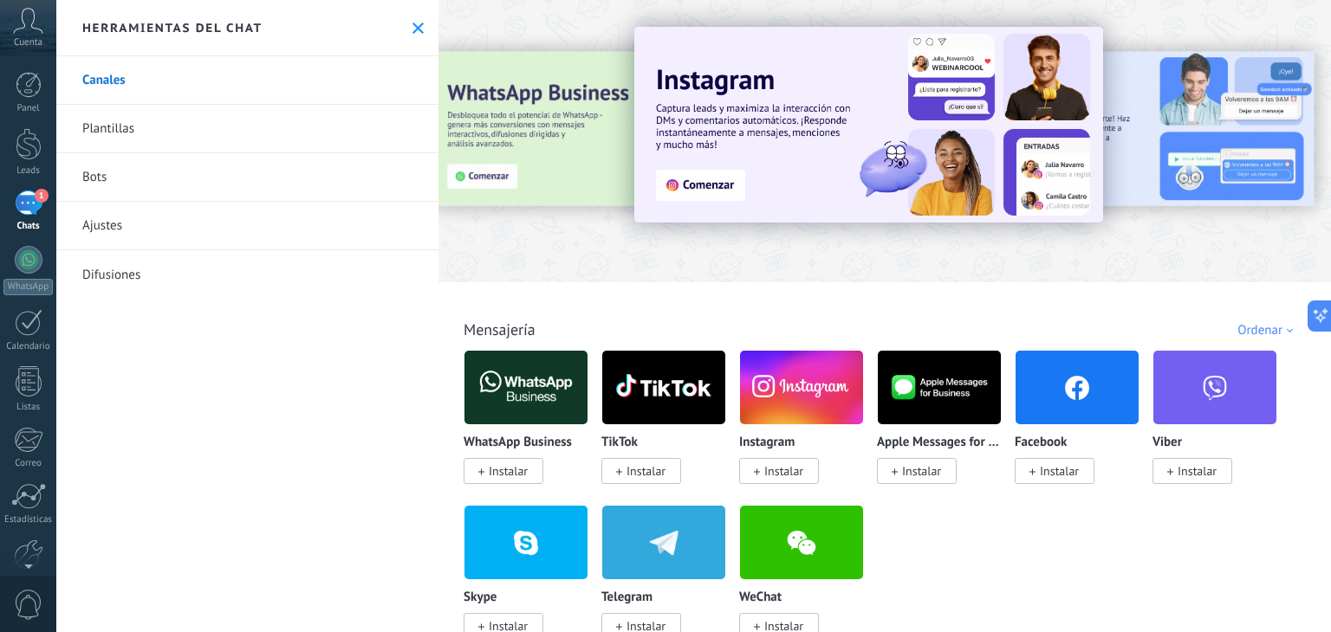
click at [217, 171] on link "Bots" at bounding box center [247, 177] width 382 height 49
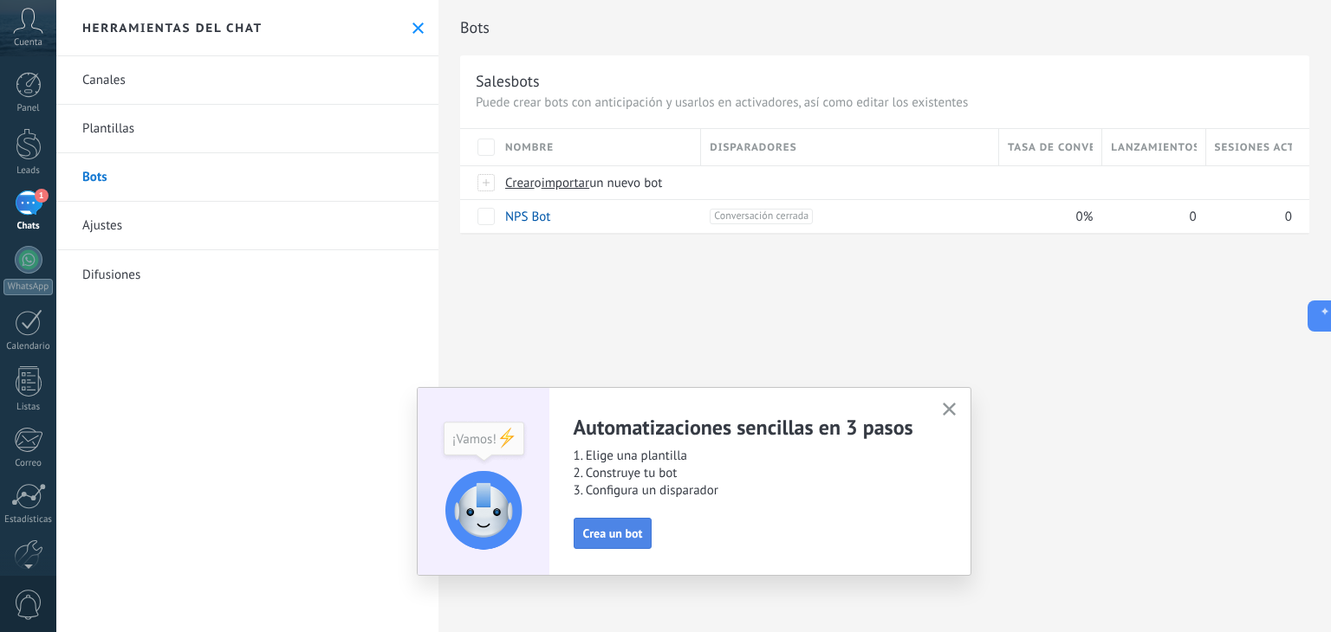
click at [595, 528] on span "Crea un bot" at bounding box center [613, 534] width 60 height 12
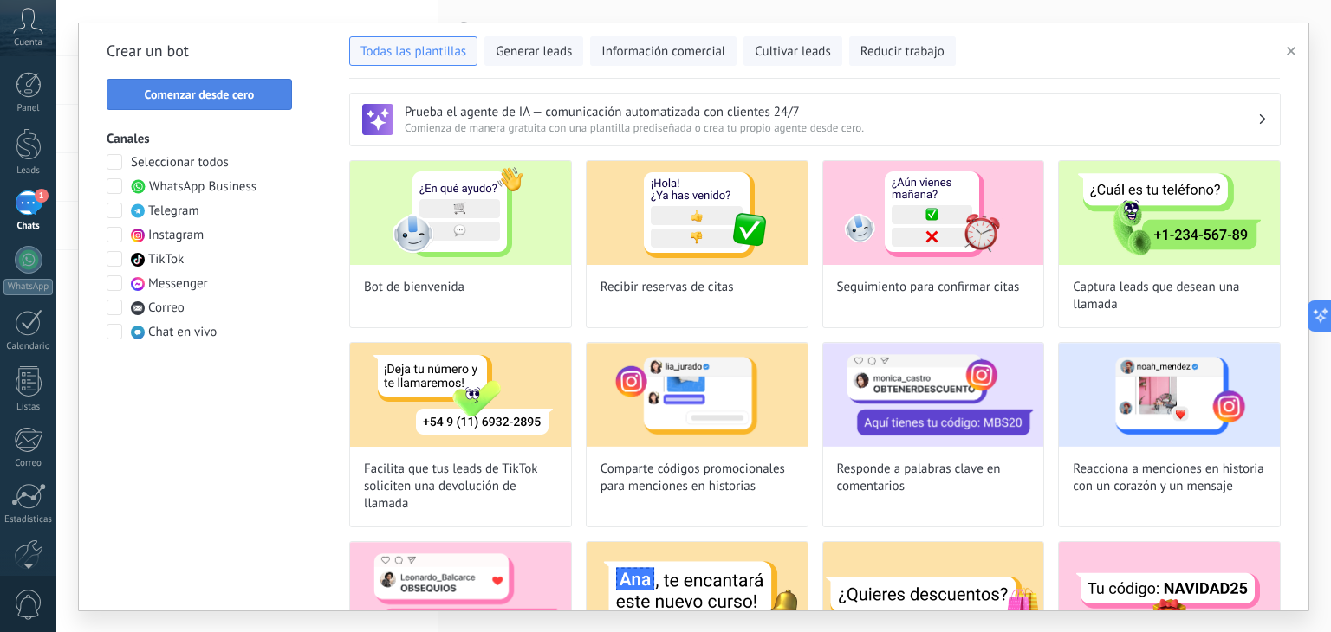
click at [234, 100] on span "Comenzar desde cero" at bounding box center [200, 94] width 110 height 12
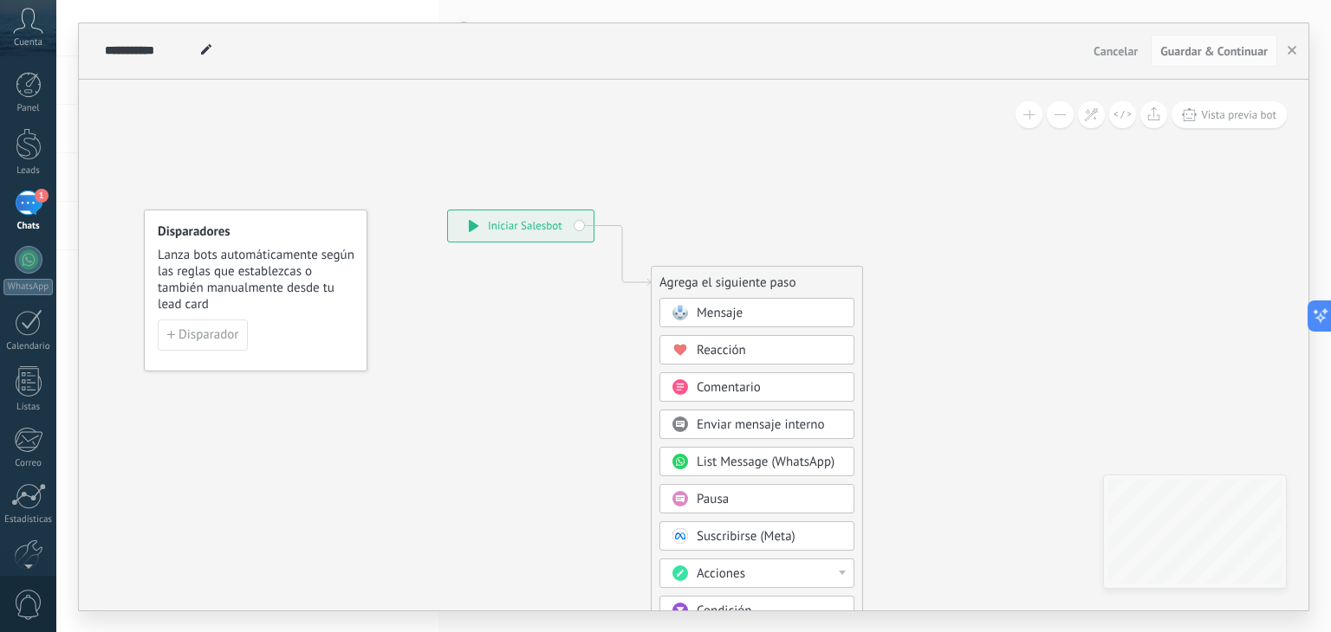
click at [717, 493] on span "Pausa" at bounding box center [713, 499] width 32 height 16
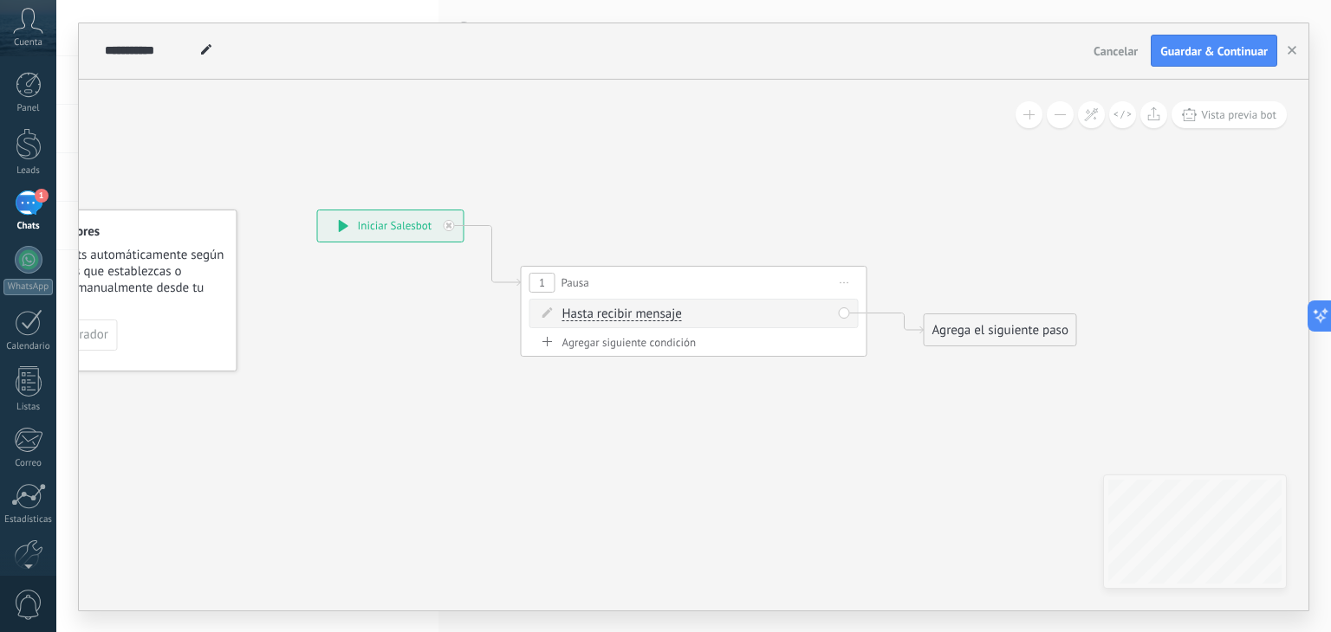
click at [664, 345] on div "Agregar siguiente condición" at bounding box center [693, 342] width 329 height 15
click at [745, 347] on span ": * horas * min * sec" at bounding box center [691, 350] width 108 height 16
click at [728, 347] on input "*" at bounding box center [724, 351] width 8 height 14
type input "*"
click at [703, 353] on span ": * horas * min * sec" at bounding box center [691, 350] width 108 height 16
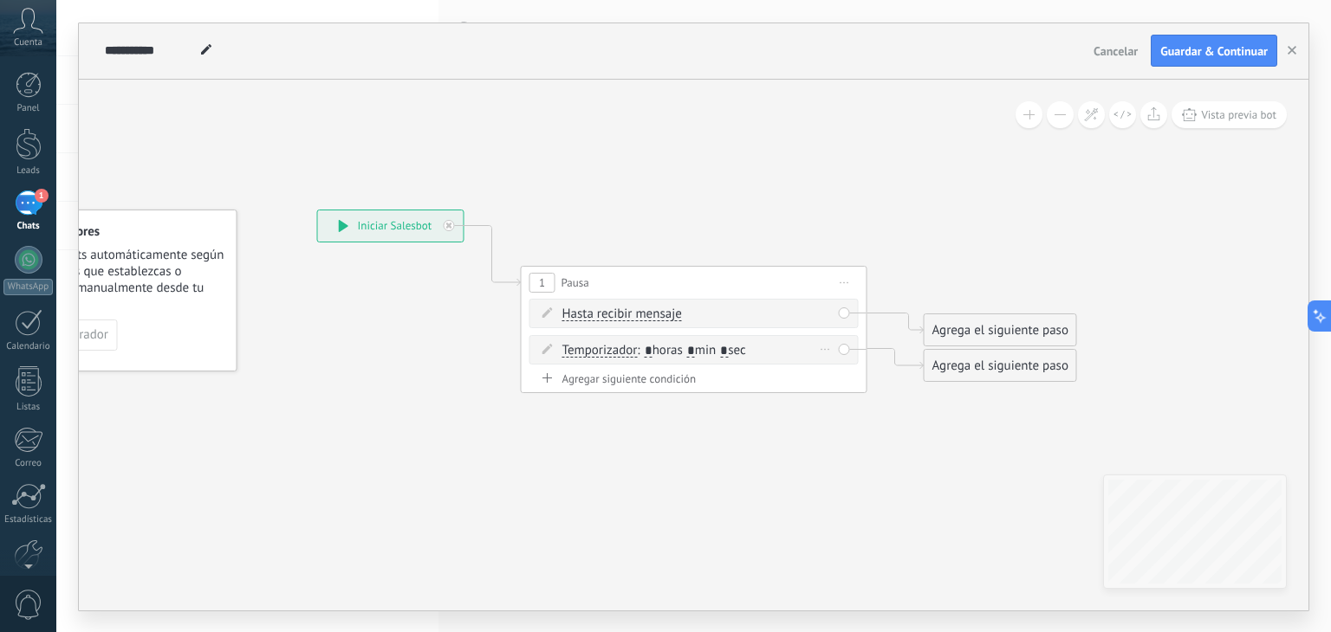
click at [695, 344] on input "*" at bounding box center [691, 351] width 8 height 14
type input "*"
click at [821, 313] on div "Borrar" at bounding box center [825, 313] width 19 height 25
click at [849, 334] on div "Borrar" at bounding box center [852, 337] width 77 height 29
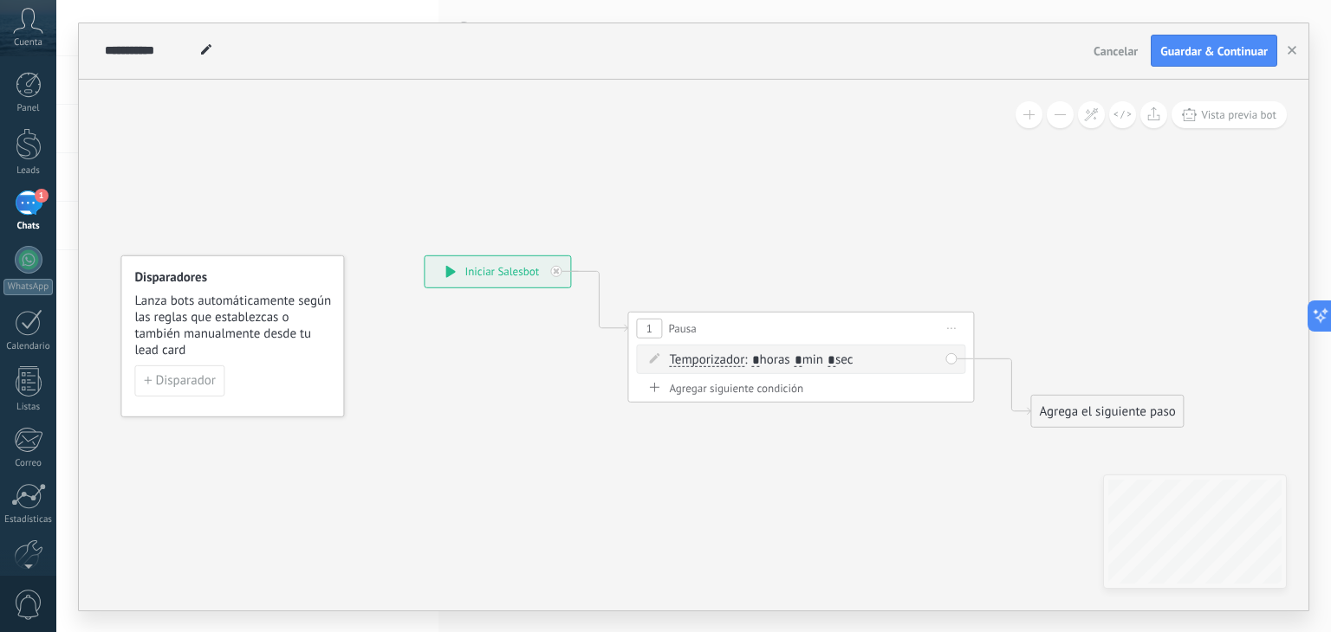
click at [1116, 224] on icon at bounding box center [773, 346] width 1567 height 1049
click at [1112, 250] on icon at bounding box center [773, 346] width 1567 height 1049
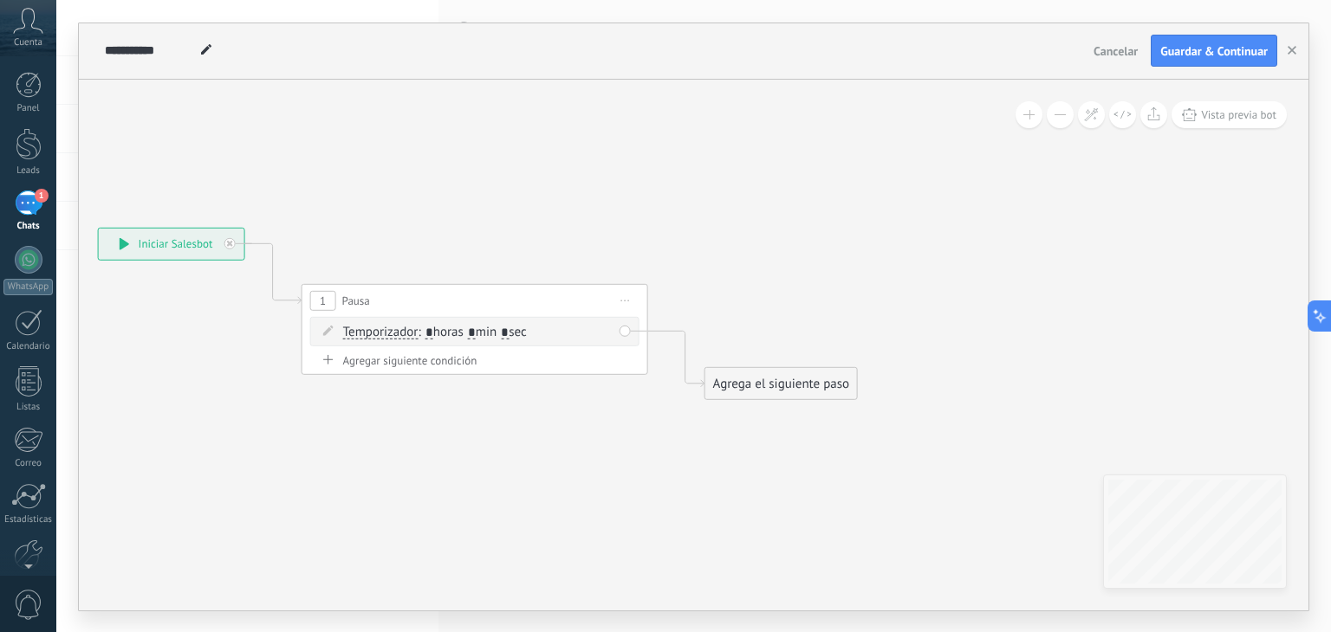
click at [762, 392] on div "Agrega el siguiente paso" at bounding box center [781, 383] width 152 height 29
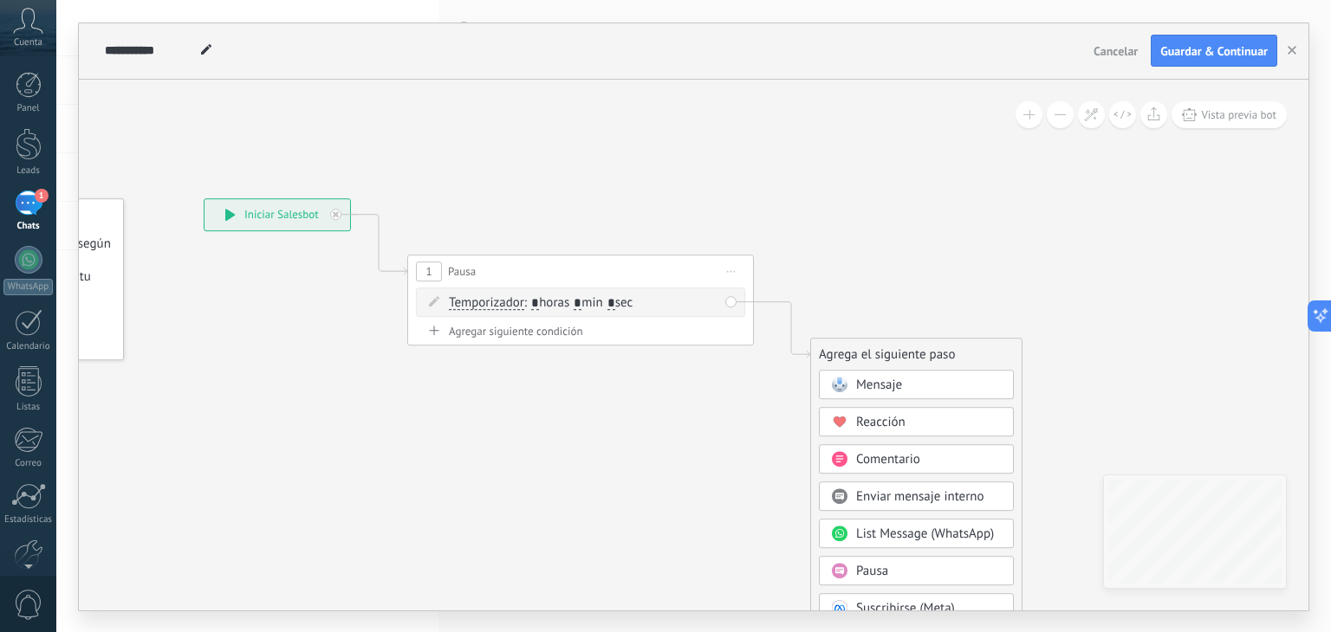
click at [901, 373] on div "Mensaje" at bounding box center [916, 384] width 195 height 29
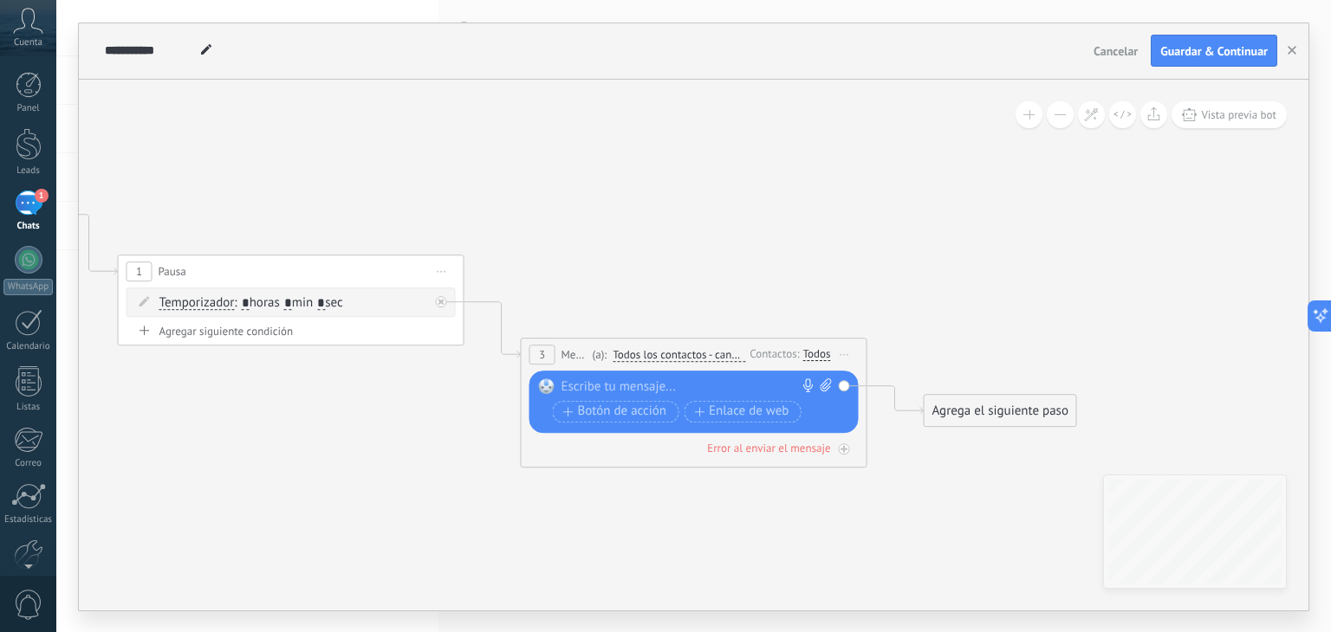
paste div
click at [687, 381] on div at bounding box center [689, 387] width 257 height 17
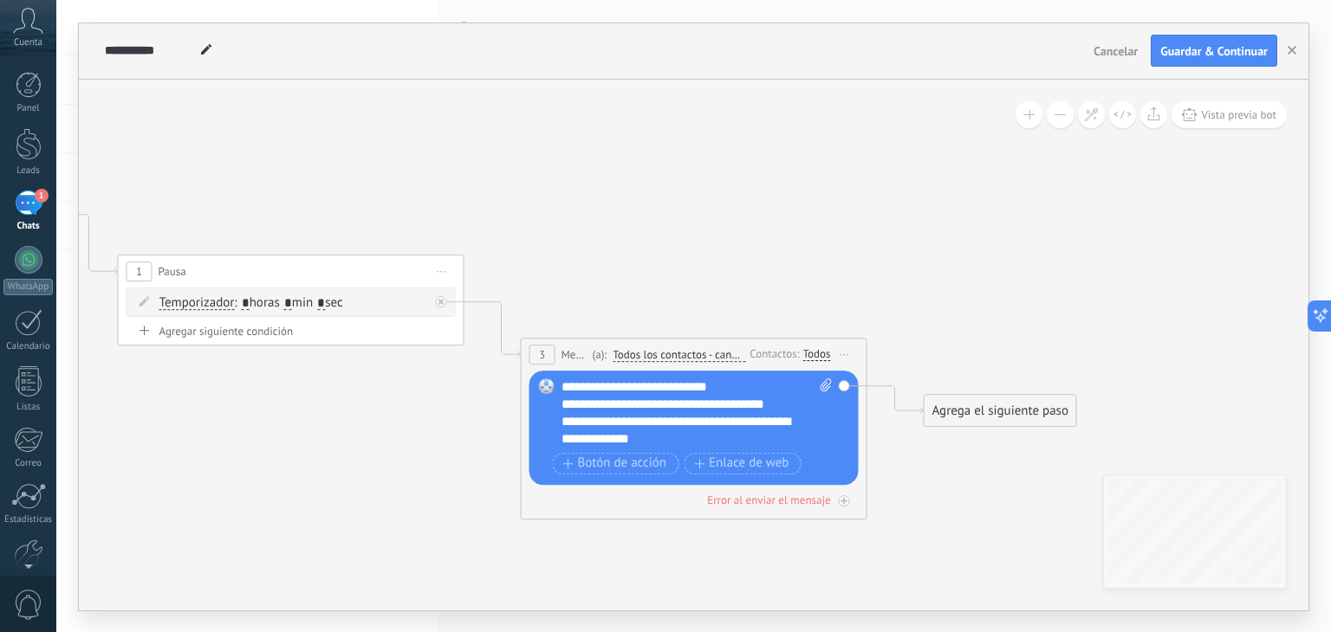
click at [980, 408] on div "Agrega el siguiente paso" at bounding box center [1000, 411] width 152 height 29
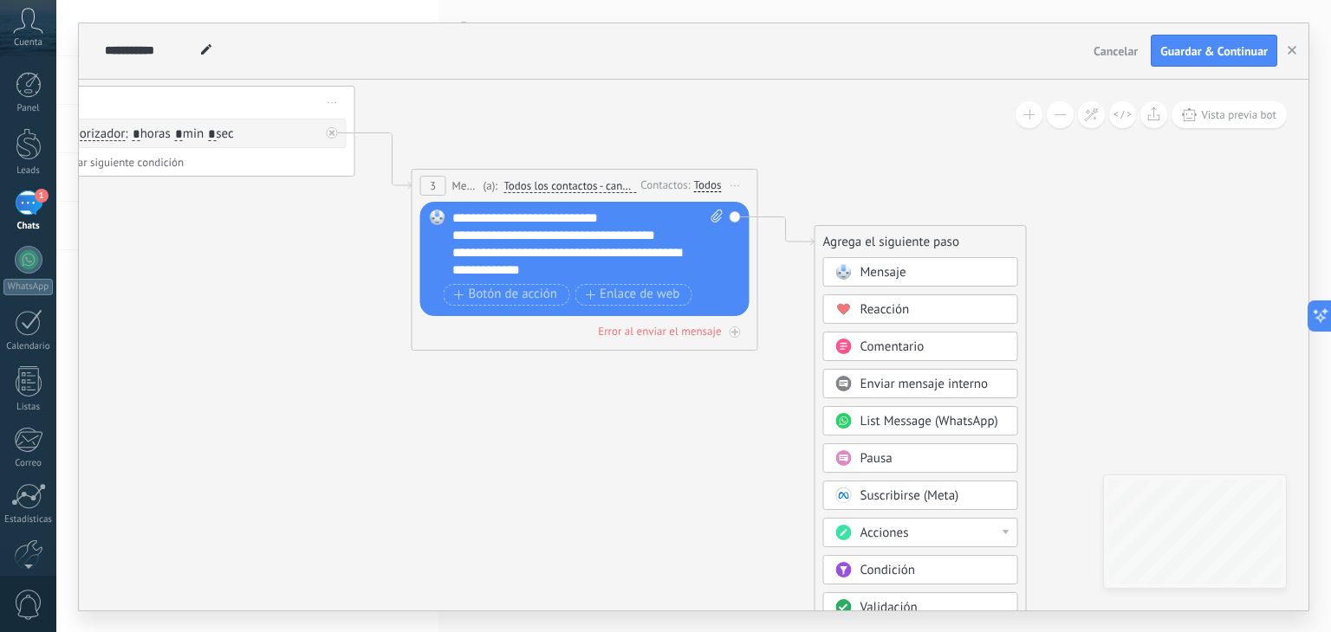
click at [890, 460] on span "Pausa" at bounding box center [876, 459] width 32 height 16
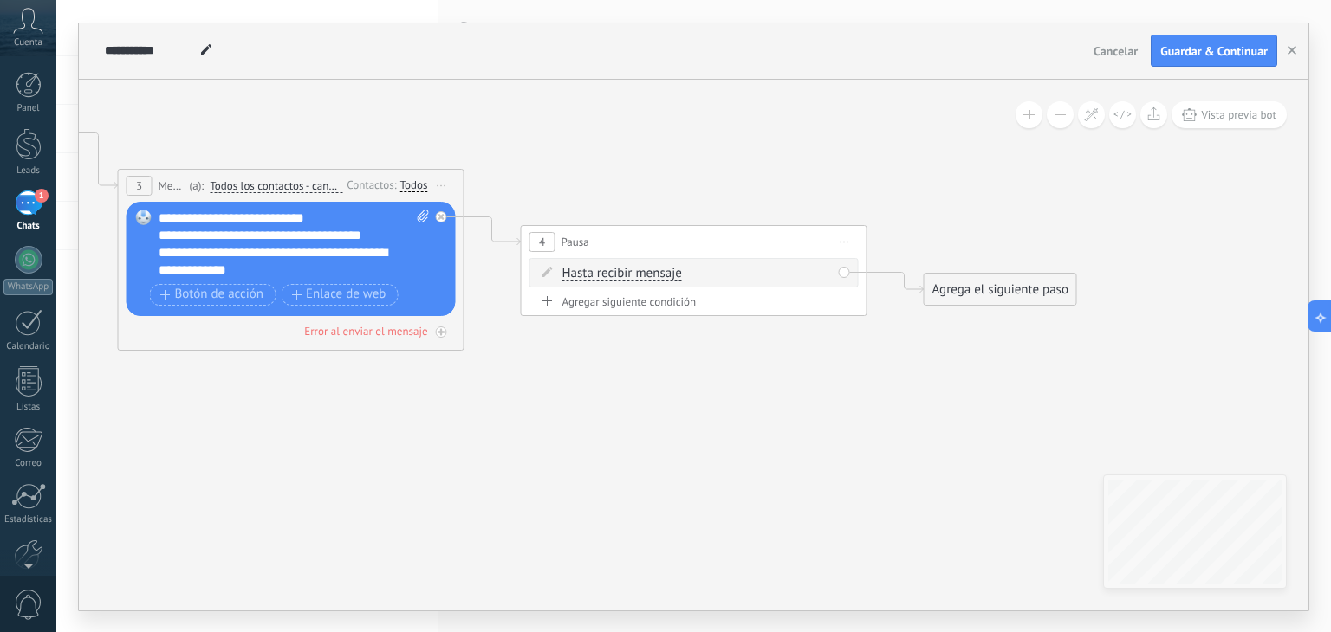
click at [619, 295] on div "Agregar siguiente condición" at bounding box center [693, 302] width 329 height 15
click at [825, 271] on icon at bounding box center [825, 272] width 9 height 2
click at [855, 289] on div "Borrar" at bounding box center [852, 296] width 77 height 29
click at [728, 271] on input "*" at bounding box center [724, 274] width 8 height 14
type input "*"
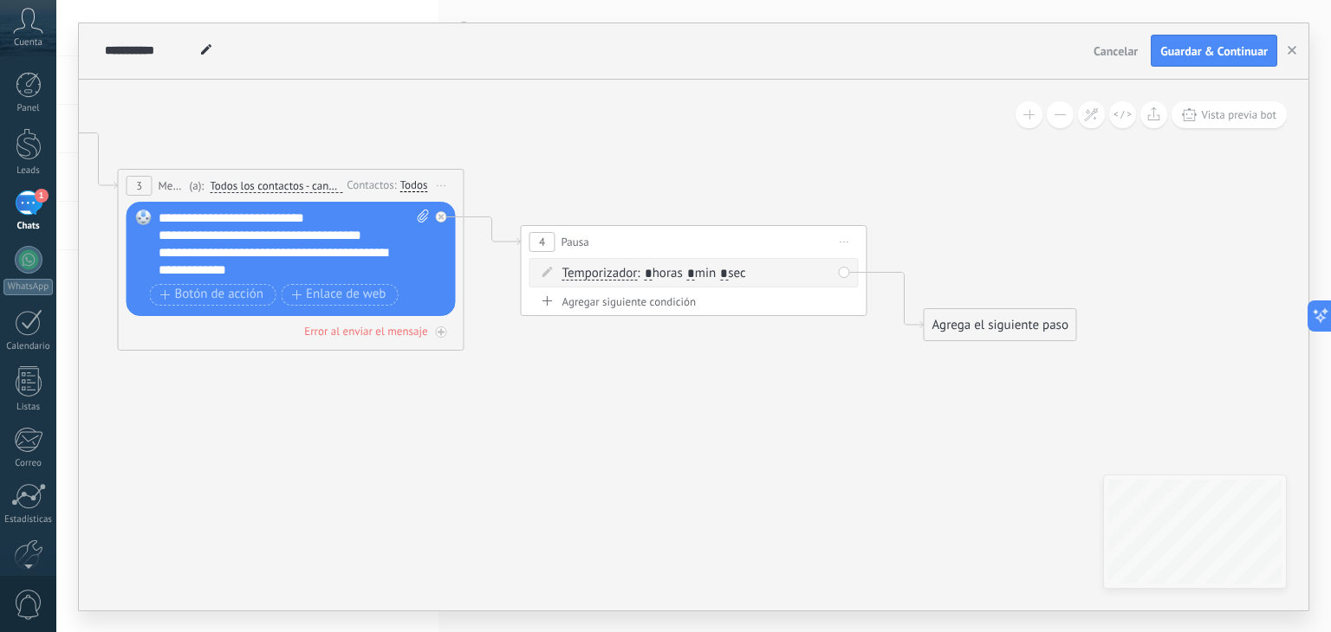
click at [695, 268] on input "*" at bounding box center [691, 274] width 8 height 14
type input "*"
click at [1006, 321] on div "Agrega el siguiente paso" at bounding box center [1000, 325] width 152 height 29
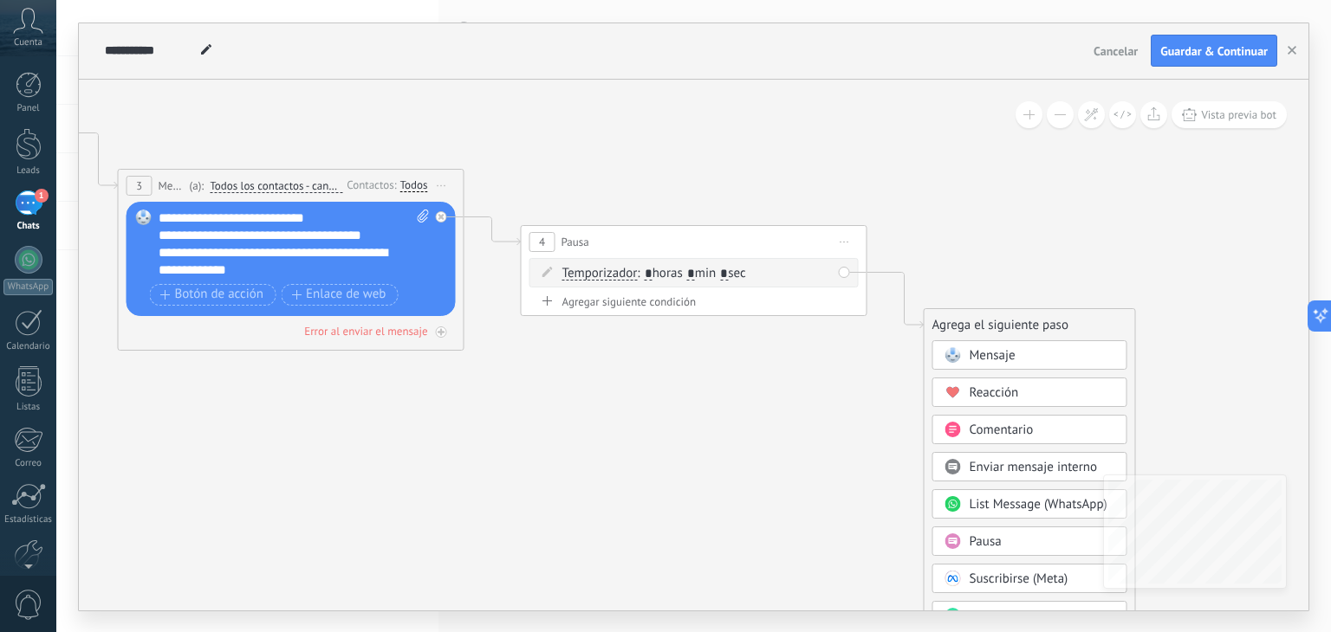
click at [1002, 356] on span "Mensaje" at bounding box center [992, 355] width 46 height 16
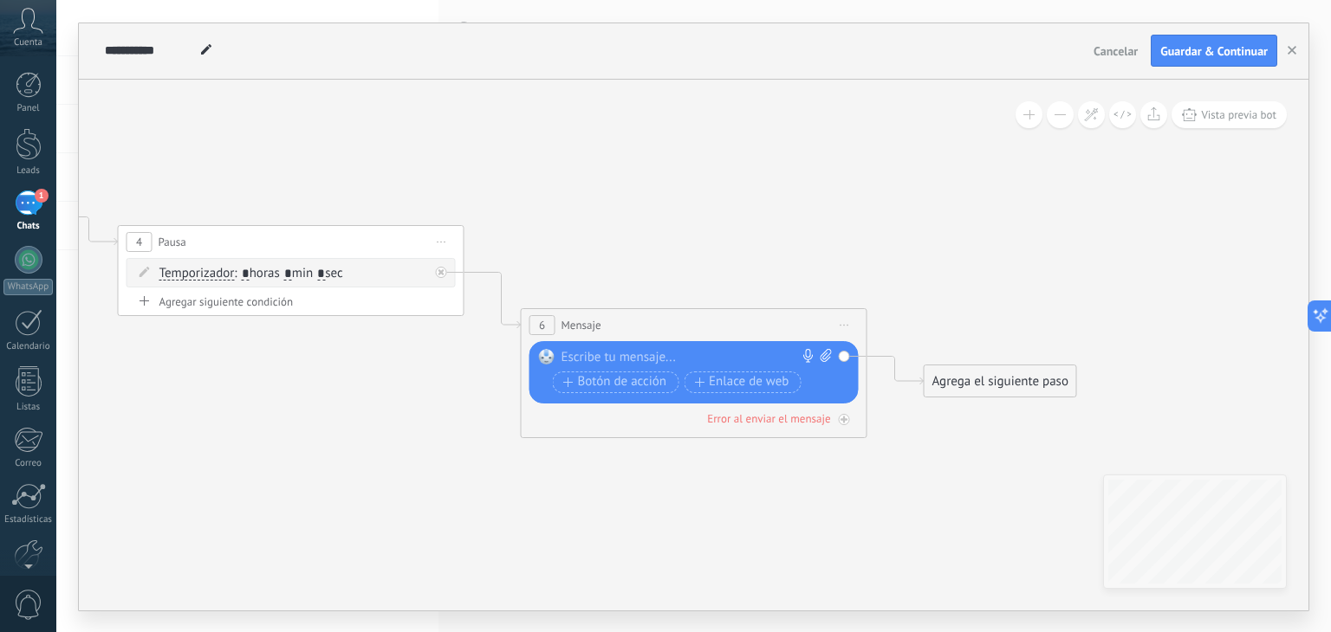
click at [650, 349] on div at bounding box center [689, 357] width 257 height 17
paste div
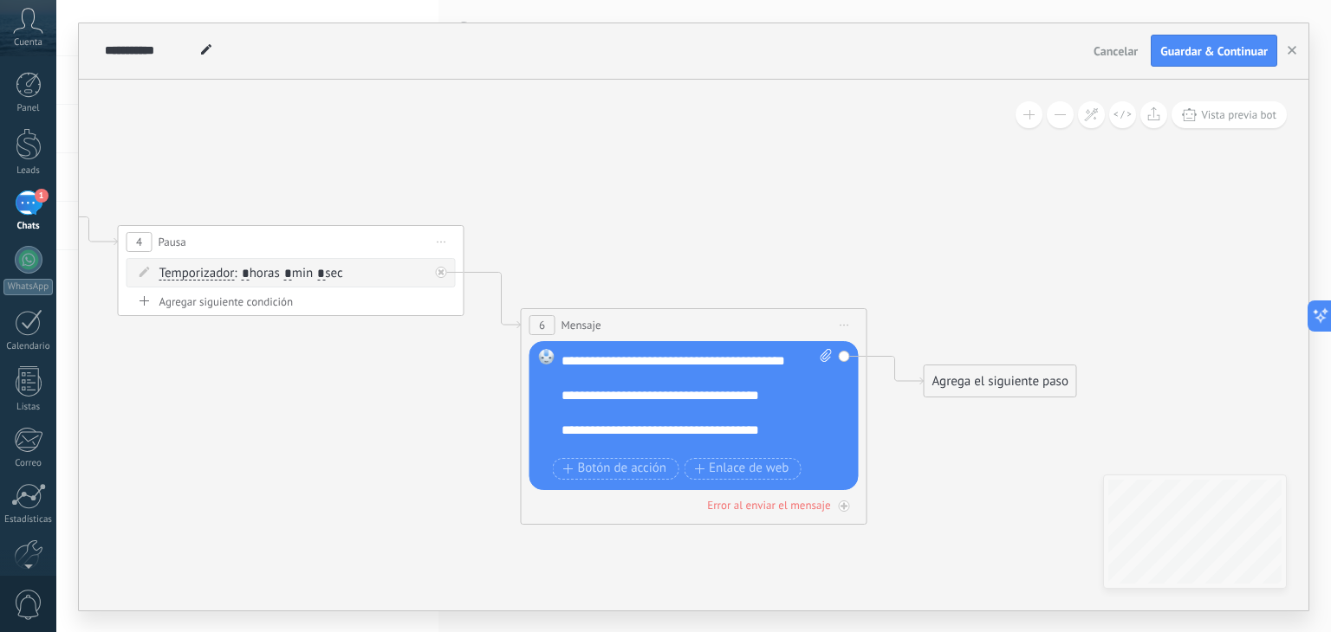
scroll to position [936, 0]
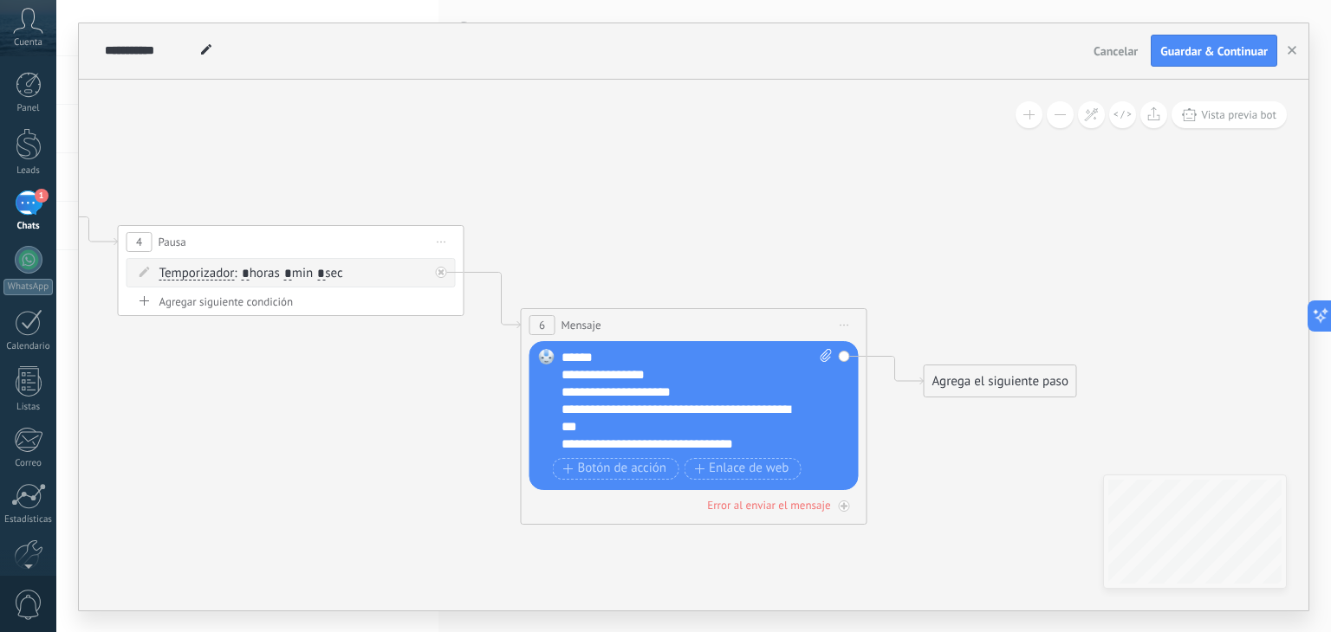
click at [976, 373] on div "Agrega el siguiente paso" at bounding box center [1000, 381] width 152 height 29
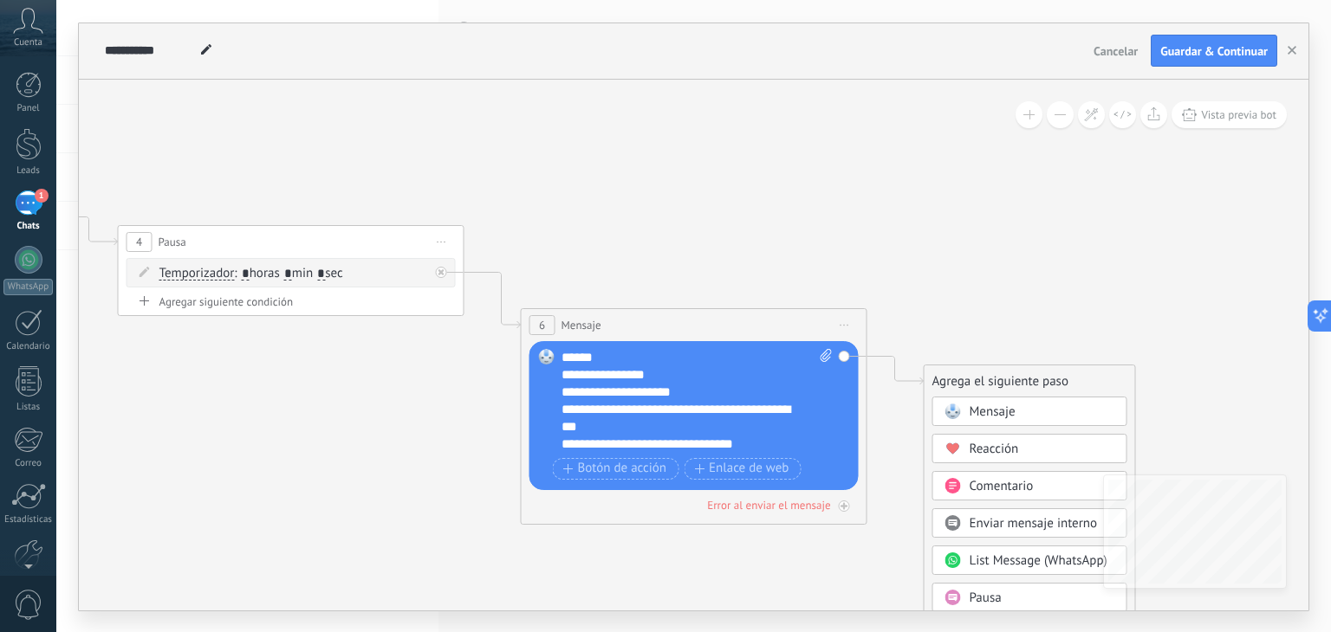
click at [995, 410] on span "Mensaje" at bounding box center [992, 412] width 46 height 16
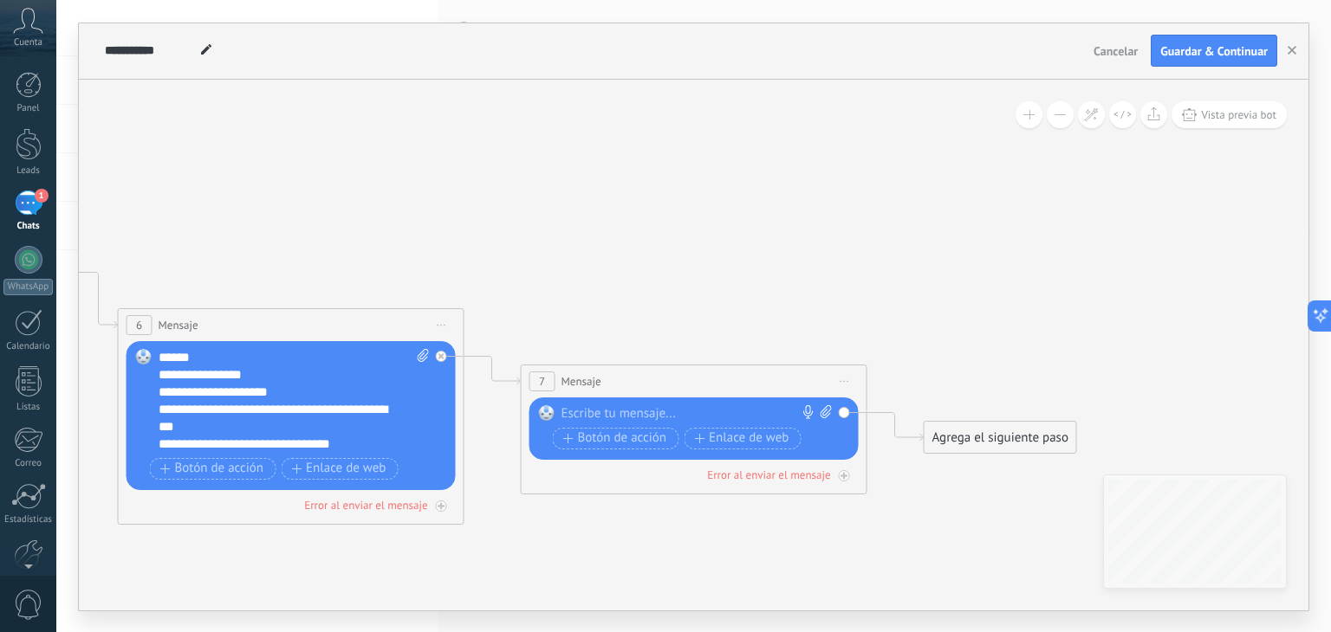
drag, startPoint x: 608, startPoint y: 399, endPoint x: 599, endPoint y: 414, distance: 17.5
click at [599, 414] on div "Reemplazar Quitar Convertir a mensaje de voz Arrastre la imagen aquí para adjun…" at bounding box center [693, 429] width 329 height 62
click at [599, 414] on div at bounding box center [689, 413] width 257 height 17
paste div
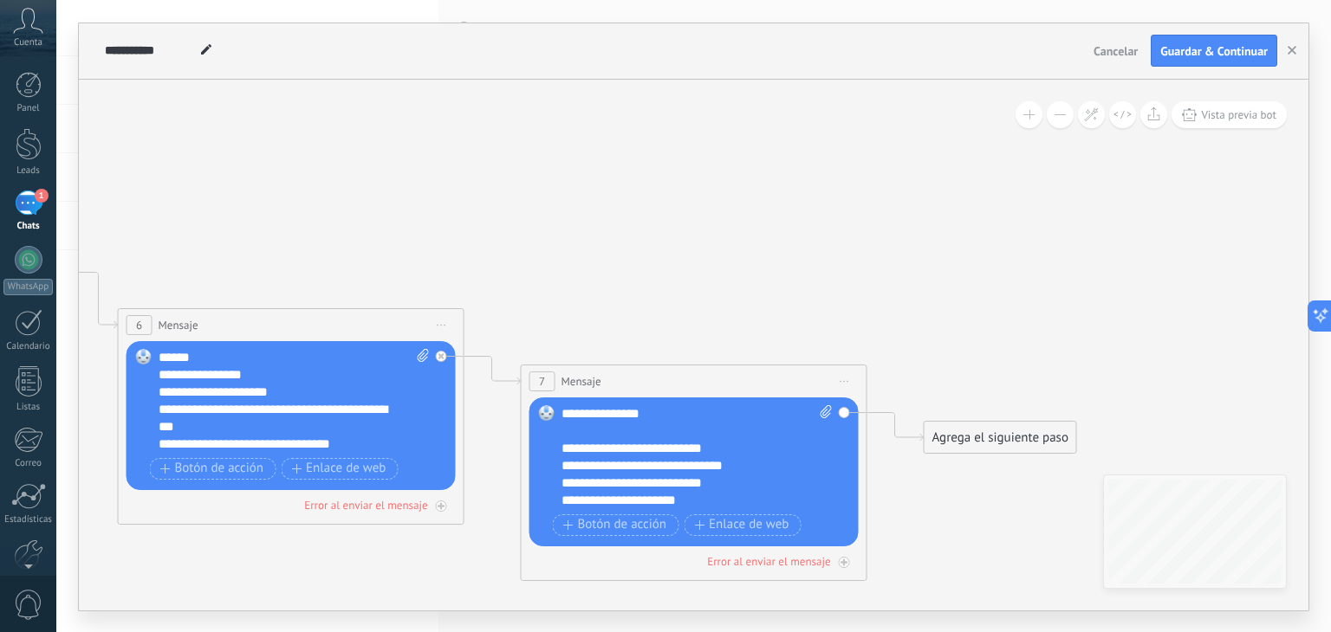
scroll to position [35, 0]
click at [984, 430] on div "Agrega el siguiente paso" at bounding box center [1000, 438] width 152 height 29
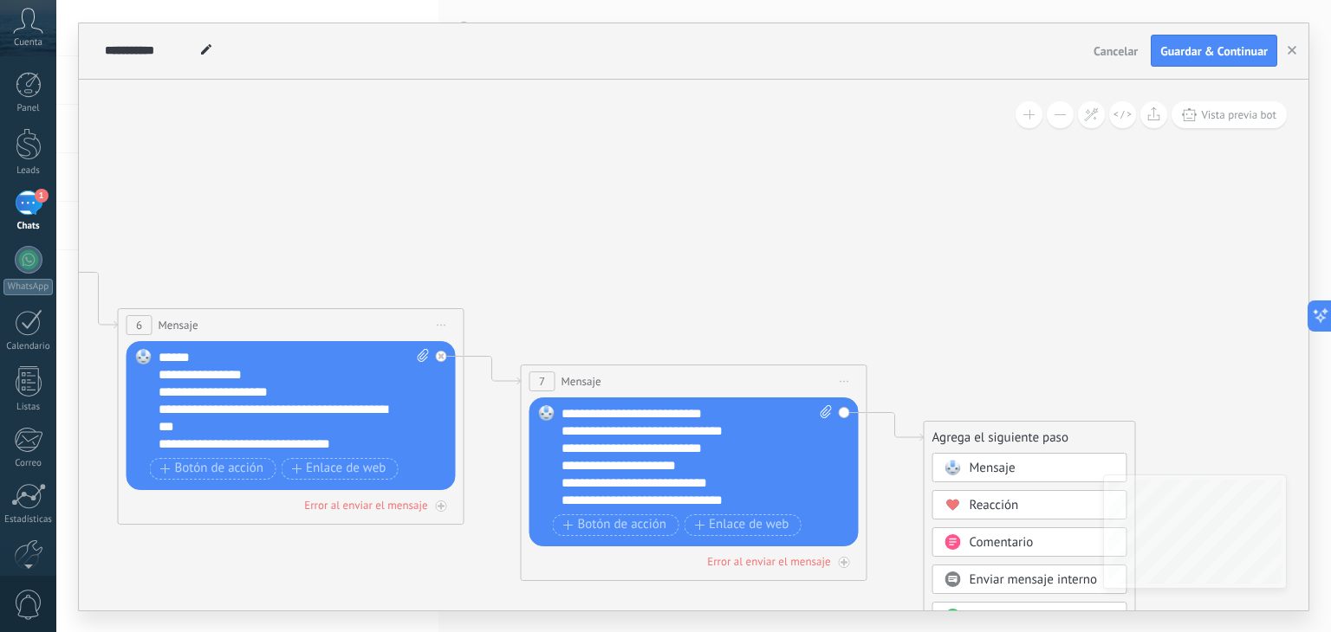
click at [985, 462] on span "Mensaje" at bounding box center [992, 468] width 46 height 16
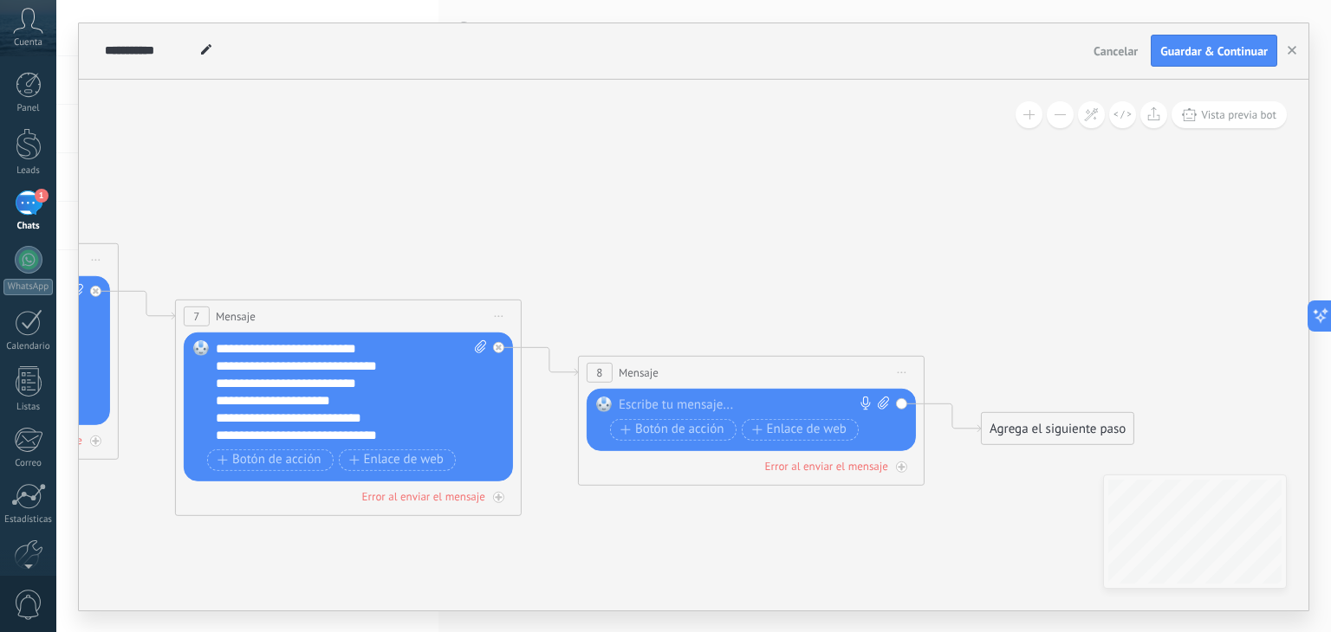
click at [901, 372] on icon at bounding box center [902, 373] width 9 height 2
click at [988, 477] on div "Borrar" at bounding box center [981, 484] width 172 height 29
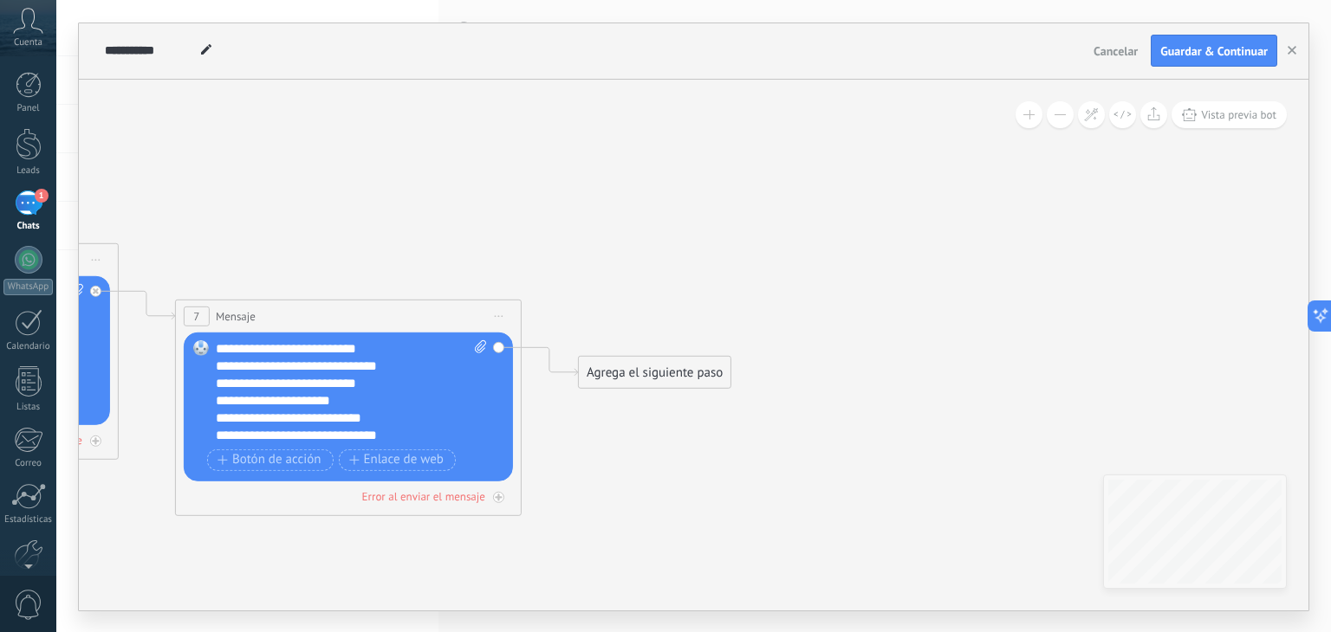
click at [690, 374] on div "Agrega el siguiente paso" at bounding box center [655, 372] width 152 height 29
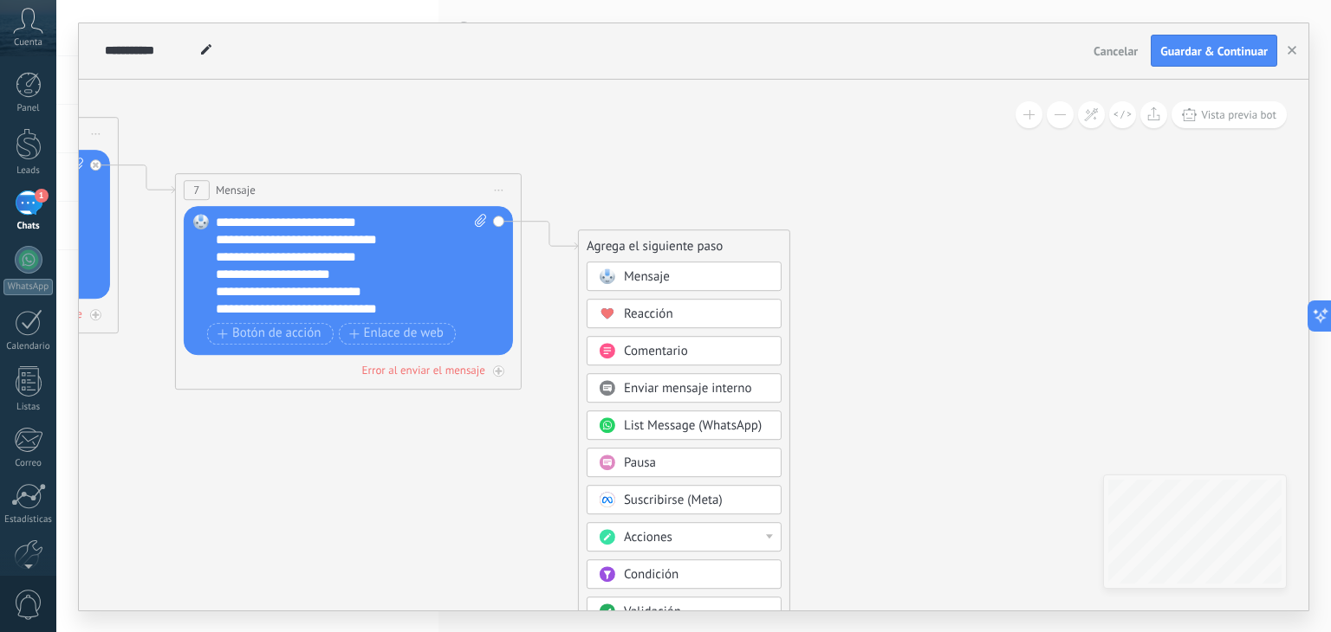
click at [686, 455] on div "Pausa" at bounding box center [697, 463] width 146 height 17
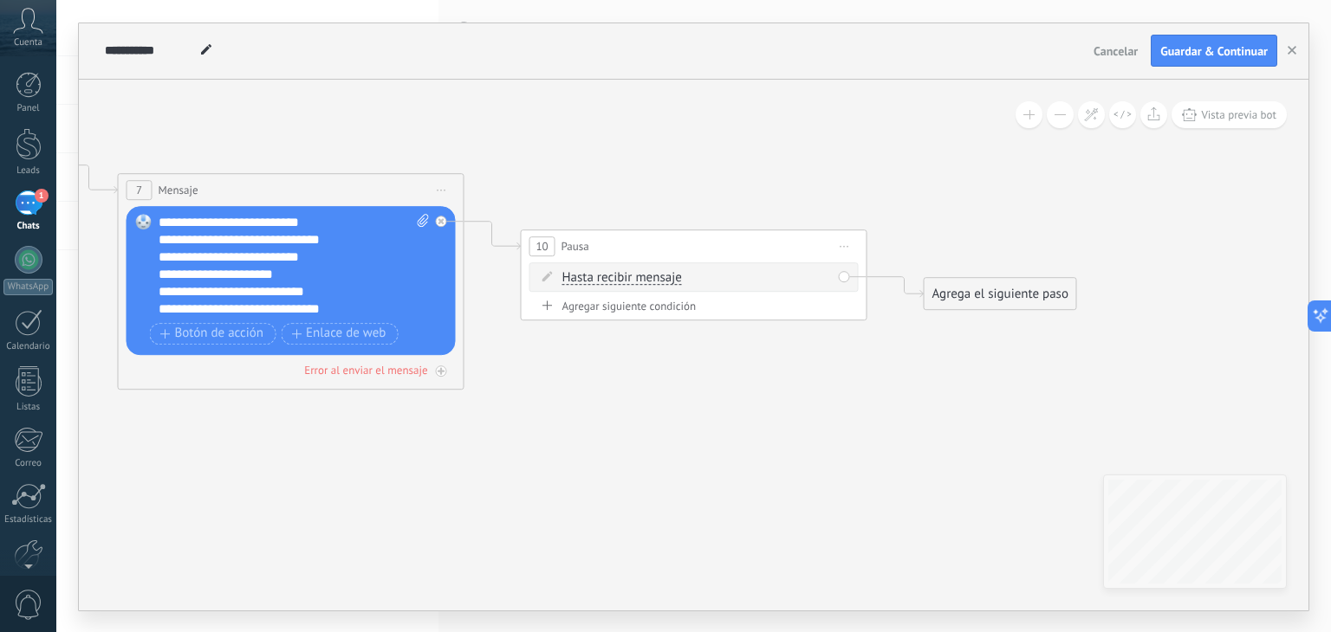
click at [672, 307] on div "Agregar siguiente condición" at bounding box center [693, 306] width 329 height 15
click at [821, 272] on div "Borrar" at bounding box center [825, 276] width 19 height 25
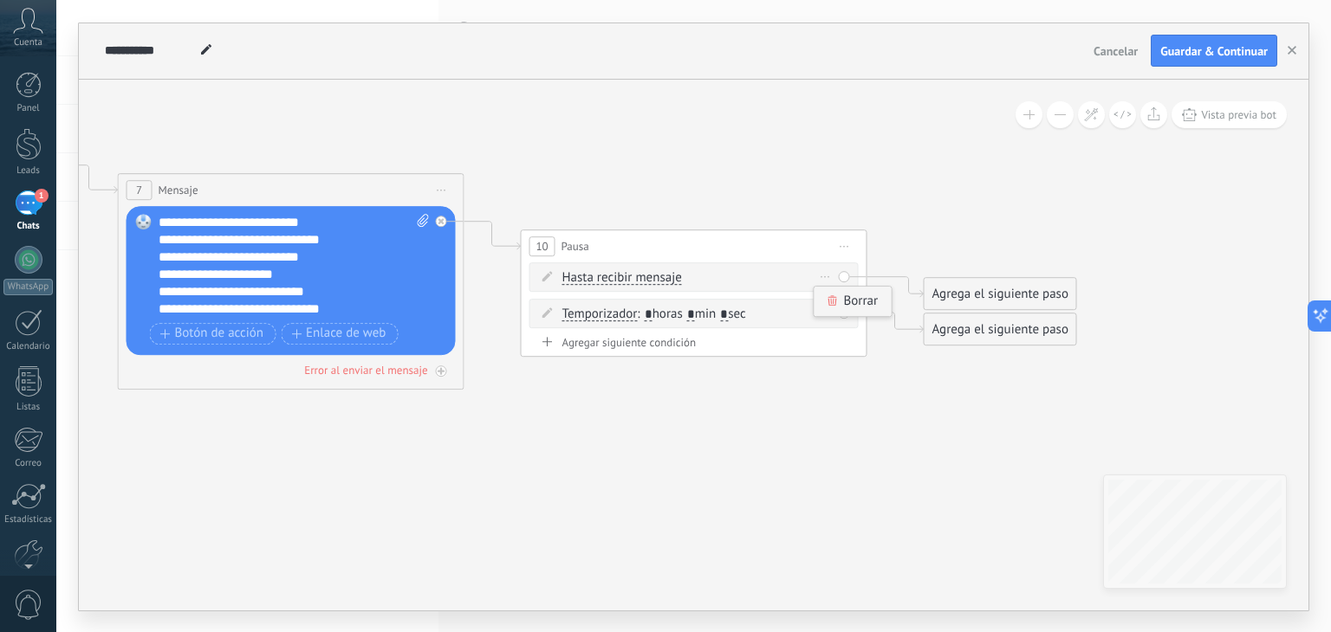
click at [834, 295] on icon at bounding box center [832, 300] width 10 height 10
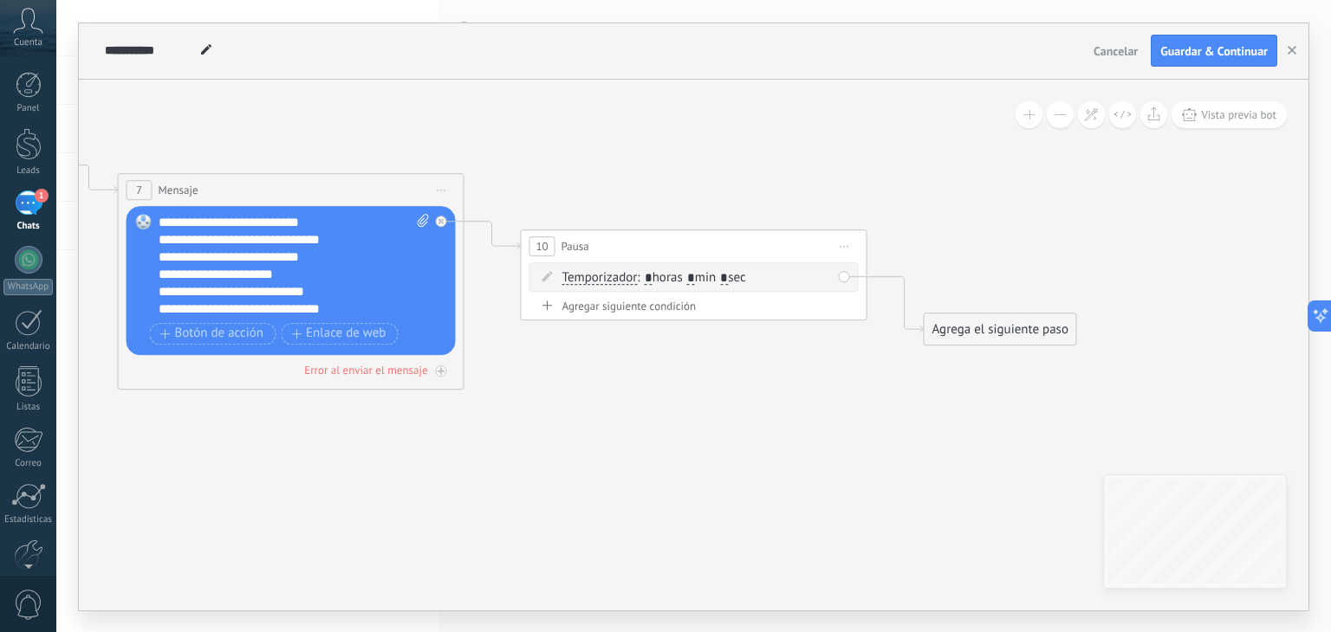
click at [728, 271] on input "*" at bounding box center [724, 278] width 8 height 14
type input "*"
click at [707, 274] on span ": * horas * min * sec" at bounding box center [691, 277] width 108 height 16
click at [695, 273] on input "*" at bounding box center [691, 278] width 8 height 14
type input "*"
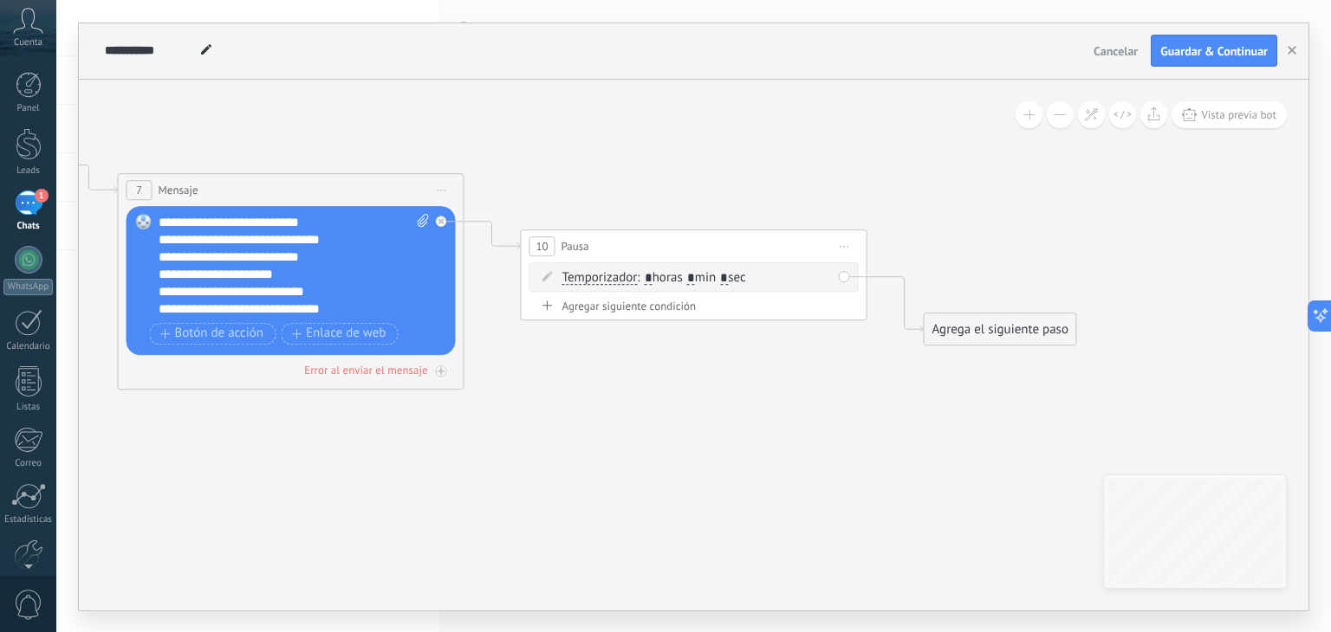
click at [961, 327] on div "Agrega el siguiente paso" at bounding box center [1000, 329] width 152 height 29
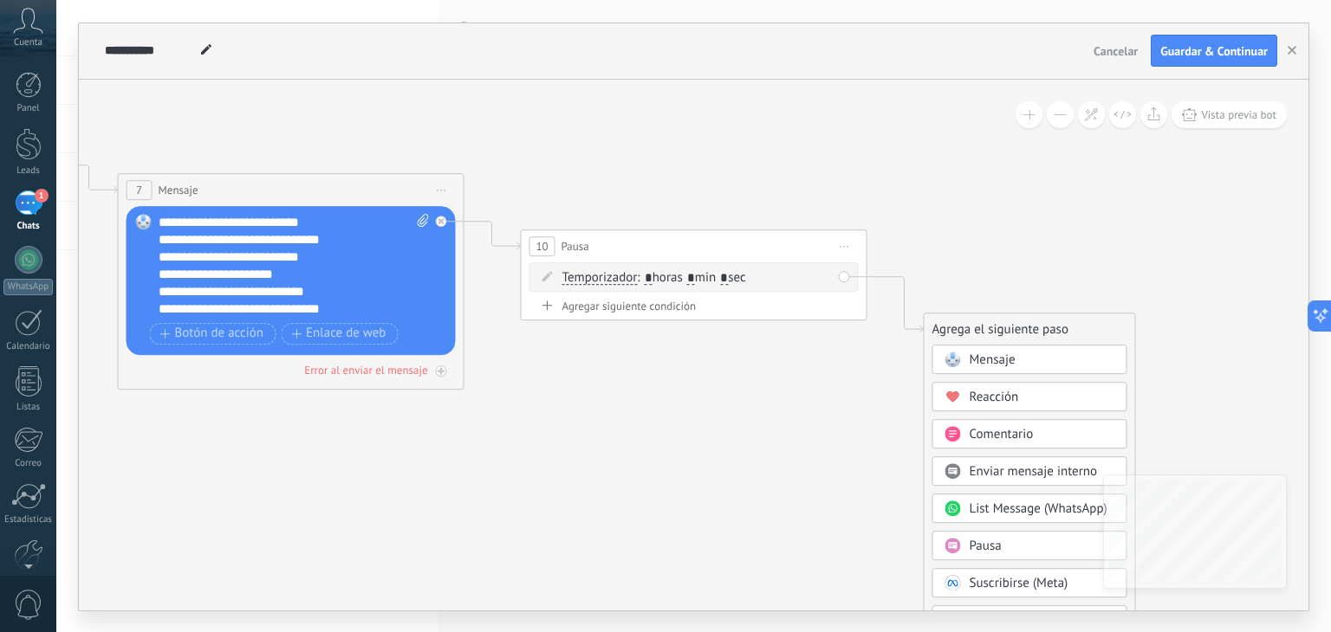
click at [984, 366] on span "Mensaje" at bounding box center [992, 360] width 46 height 16
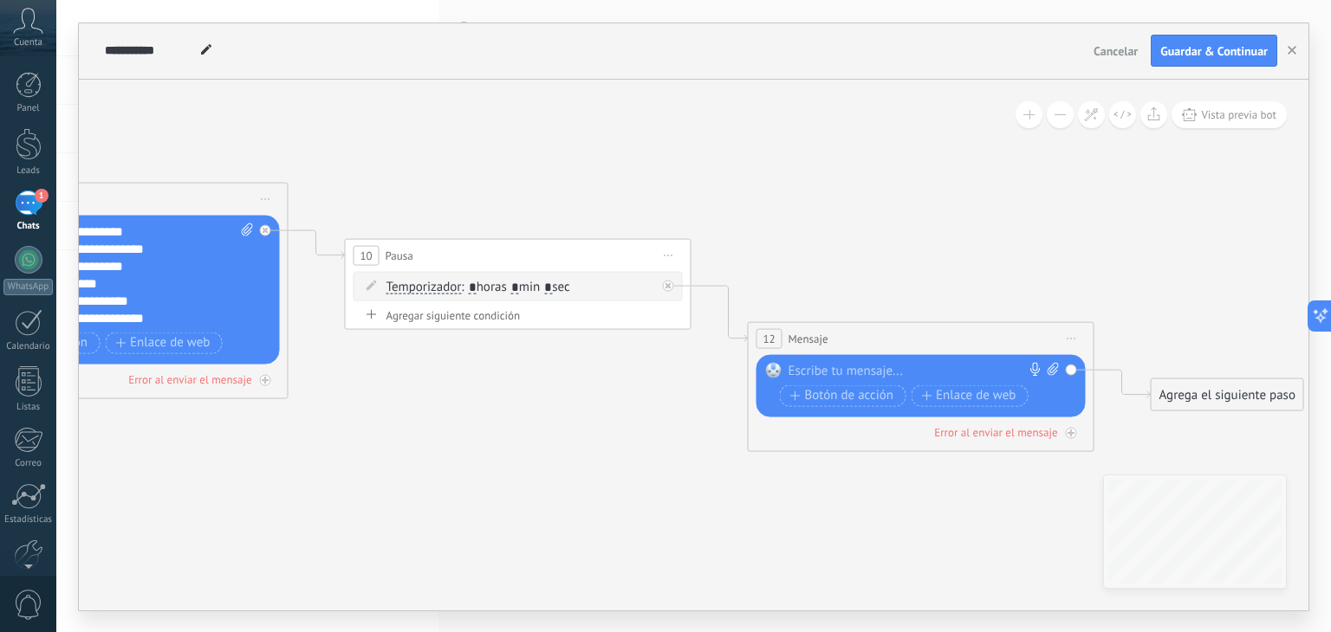
click at [826, 365] on div at bounding box center [916, 370] width 257 height 17
paste div
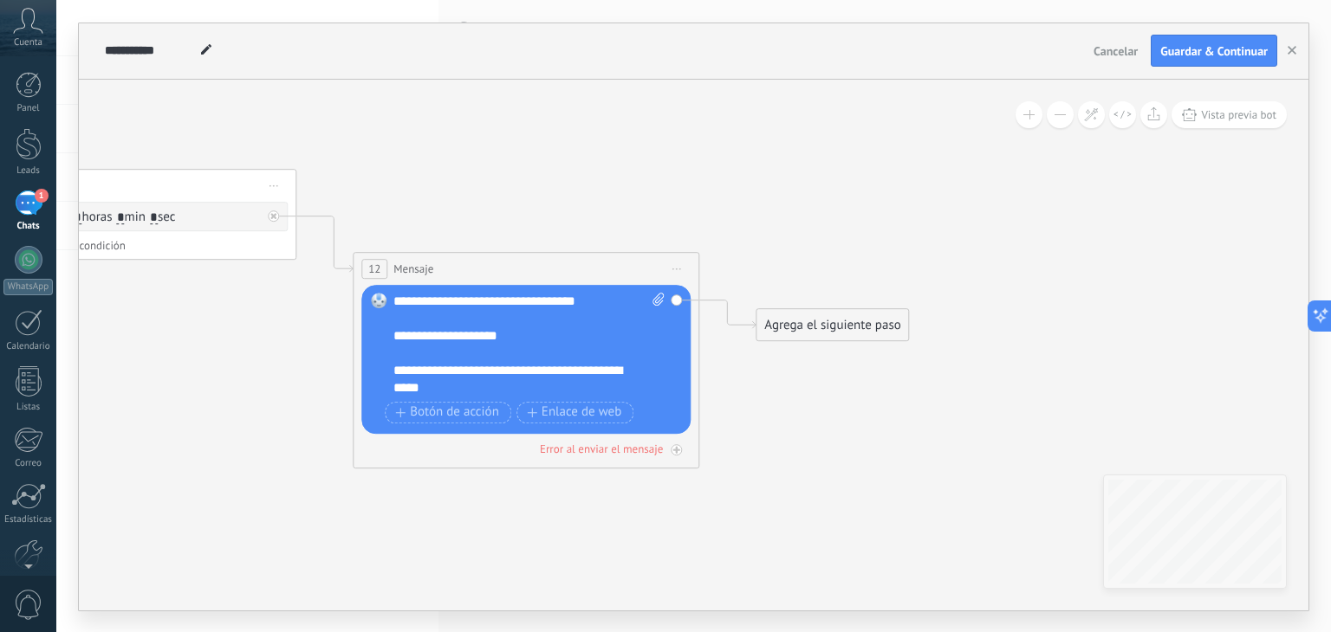
click at [858, 326] on div "Agrega el siguiente paso" at bounding box center [832, 325] width 152 height 29
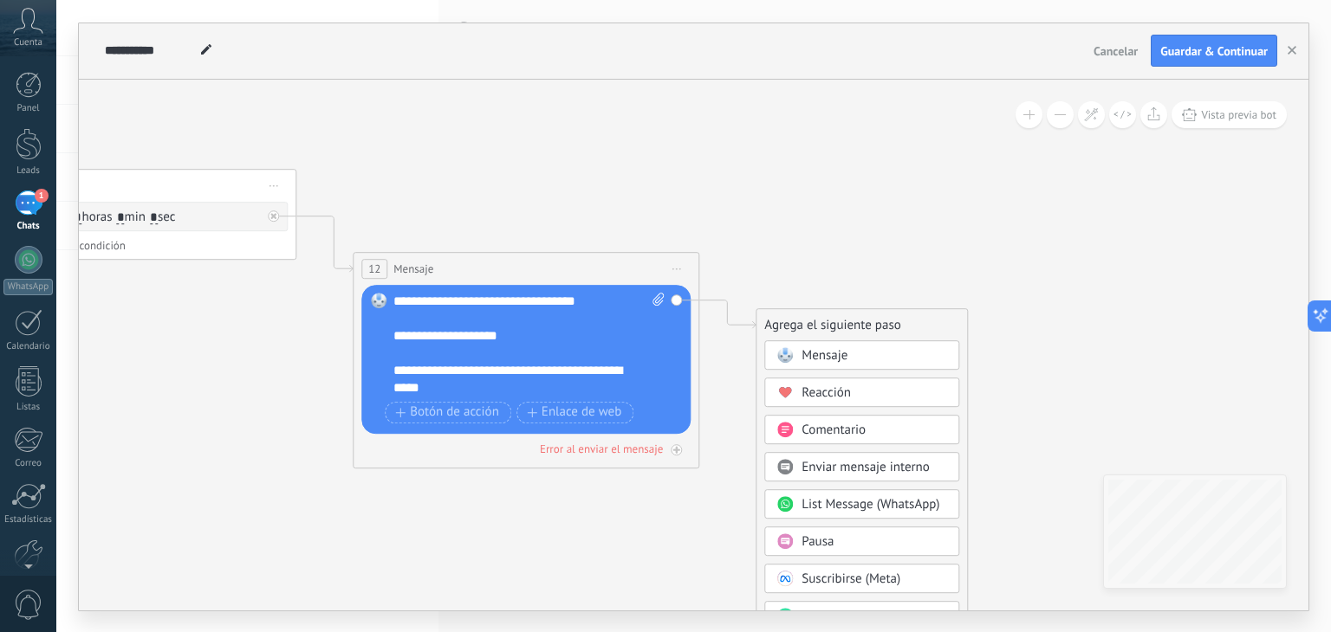
click at [828, 541] on span "Pausa" at bounding box center [817, 542] width 32 height 16
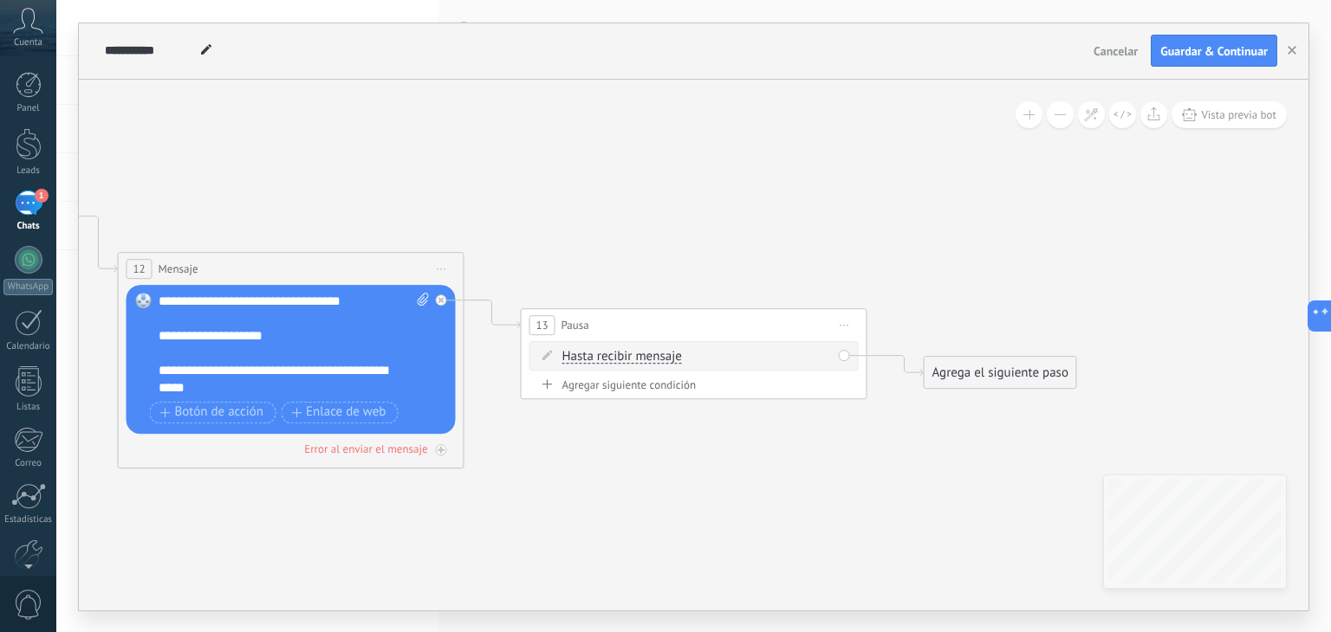
click at [655, 379] on div "Agregar siguiente condición" at bounding box center [693, 385] width 329 height 15
click at [652, 391] on input "*" at bounding box center [649, 393] width 8 height 14
type input "*"
click at [701, 385] on span ": * horas * min * sec" at bounding box center [691, 393] width 108 height 16
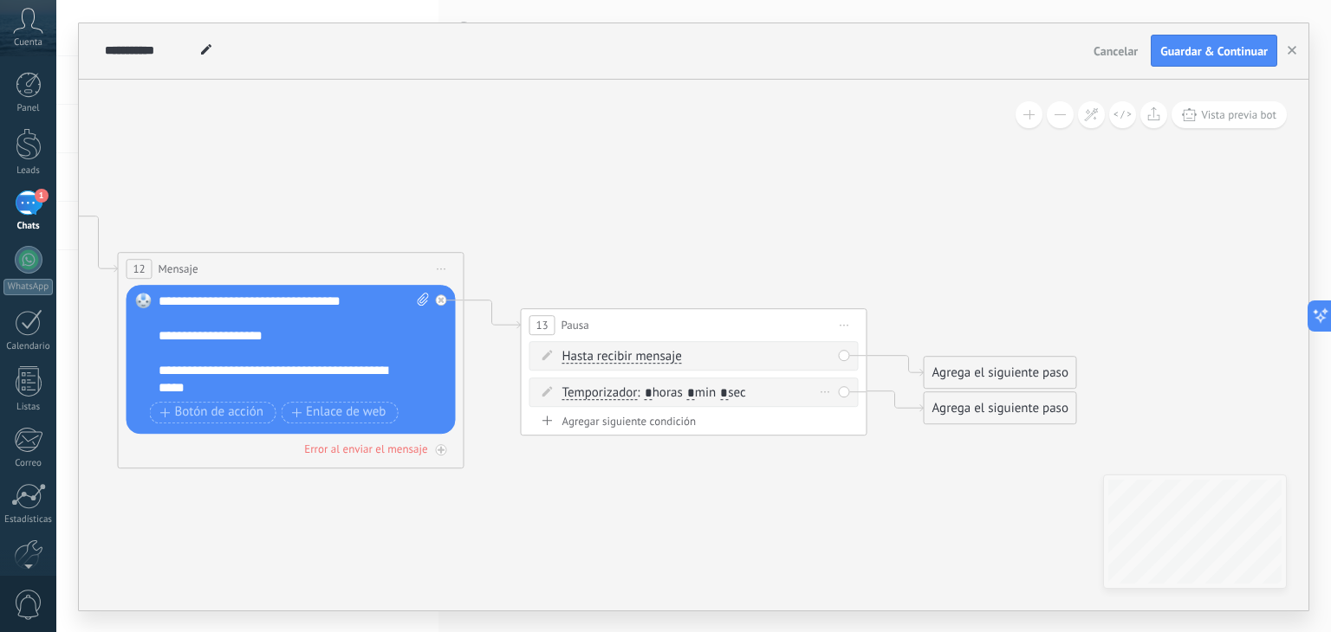
click at [695, 386] on input "*" at bounding box center [691, 393] width 8 height 14
type input "*"
drag, startPoint x: 990, startPoint y: 376, endPoint x: 960, endPoint y: 282, distance: 99.2
click at [960, 282] on div "Agrega el siguiente paso" at bounding box center [965, 277] width 152 height 29
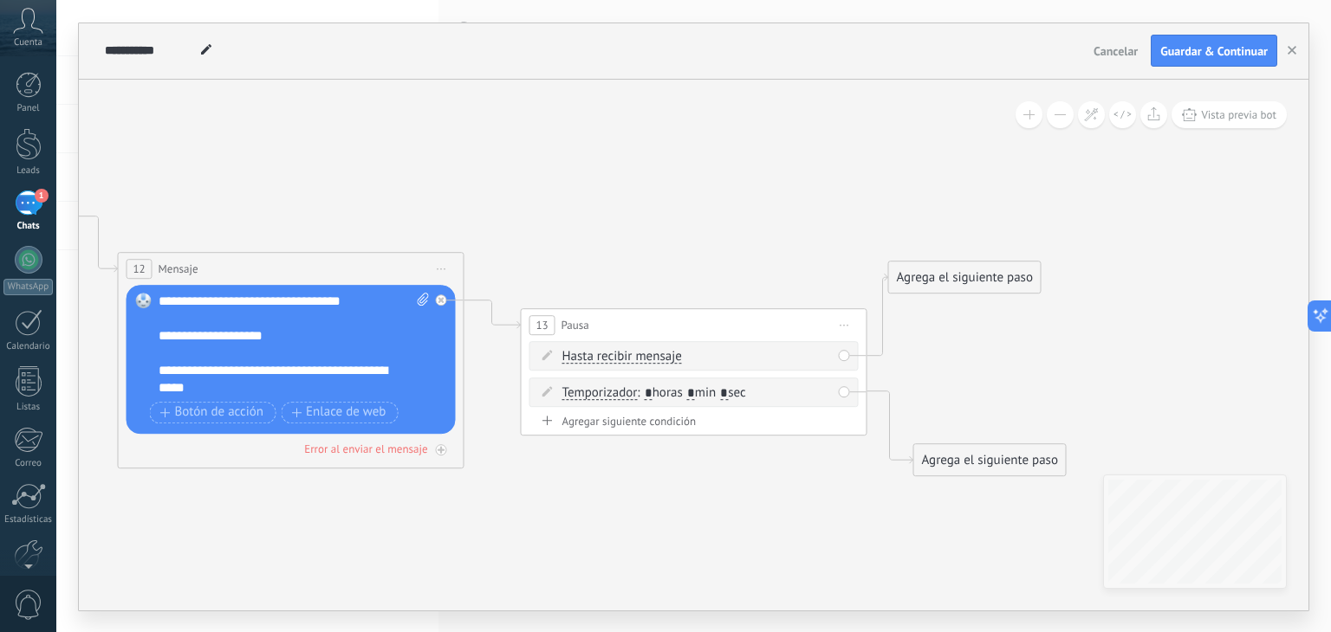
drag, startPoint x: 956, startPoint y: 398, endPoint x: 946, endPoint y: 450, distance: 53.0
click at [946, 450] on div "Agrega el siguiente paso" at bounding box center [990, 460] width 152 height 29
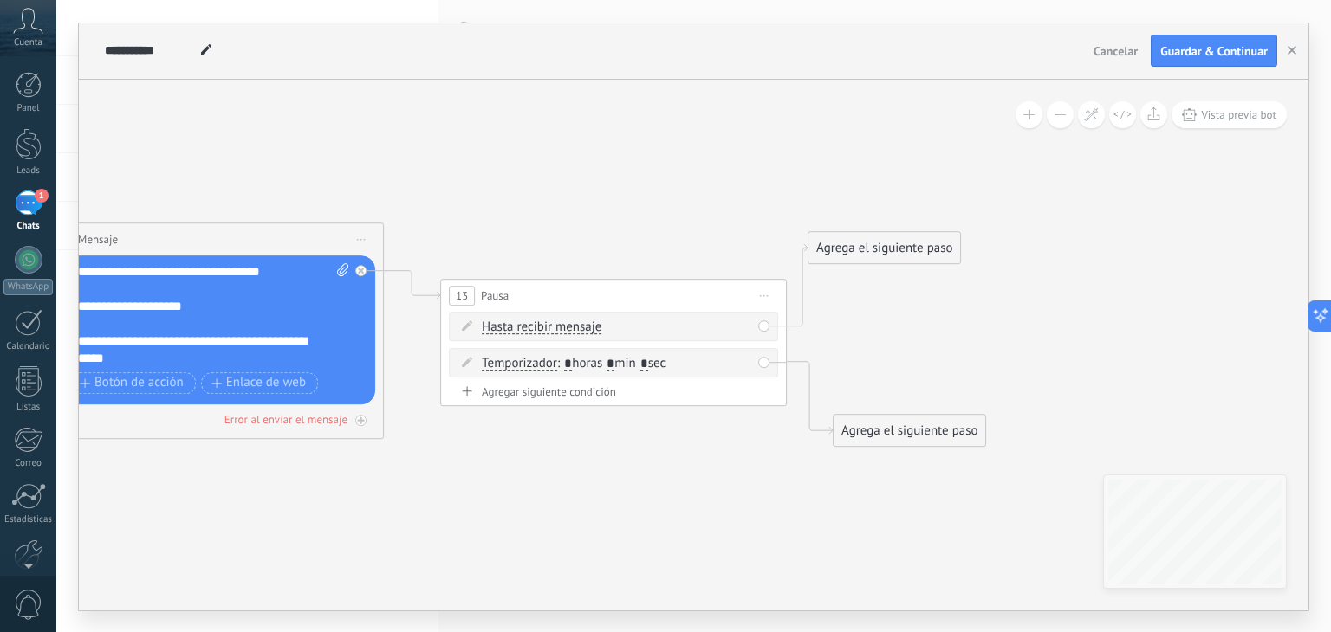
click at [866, 242] on div "Agrega el siguiente paso" at bounding box center [884, 248] width 152 height 29
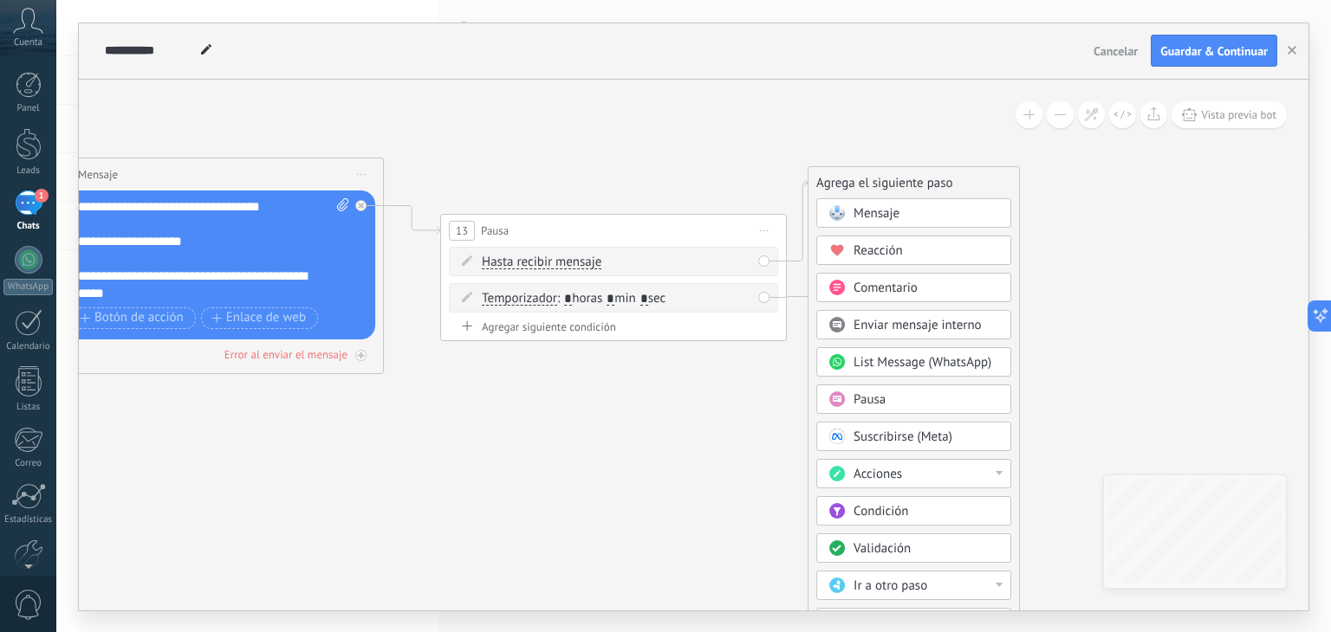
click at [887, 476] on span "Acciones" at bounding box center [877, 474] width 49 height 16
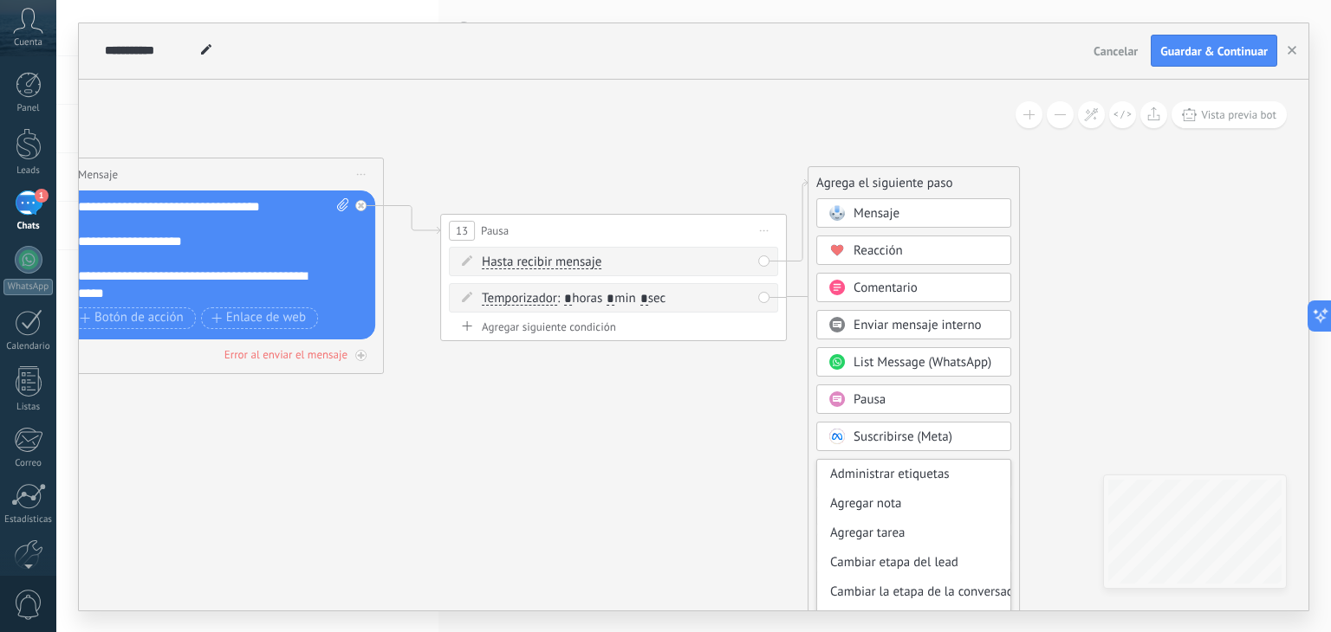
scroll to position [55, 0]
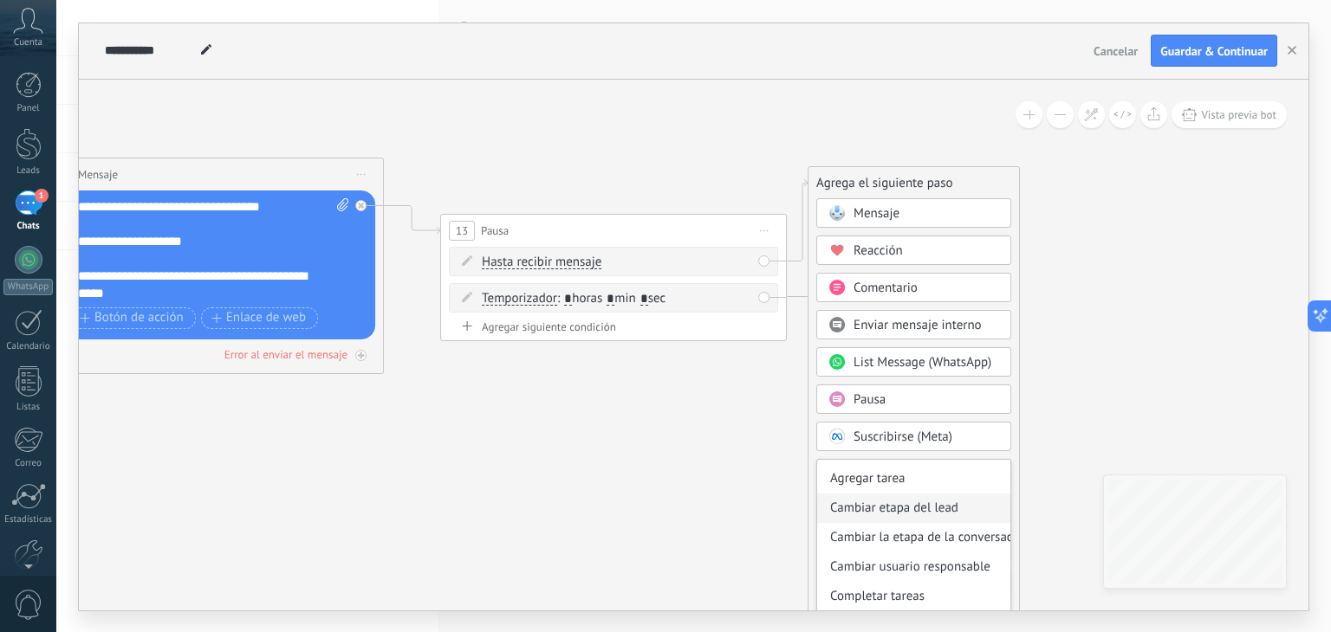
click at [886, 507] on div "Cambiar etapa del lead" at bounding box center [913, 508] width 193 height 29
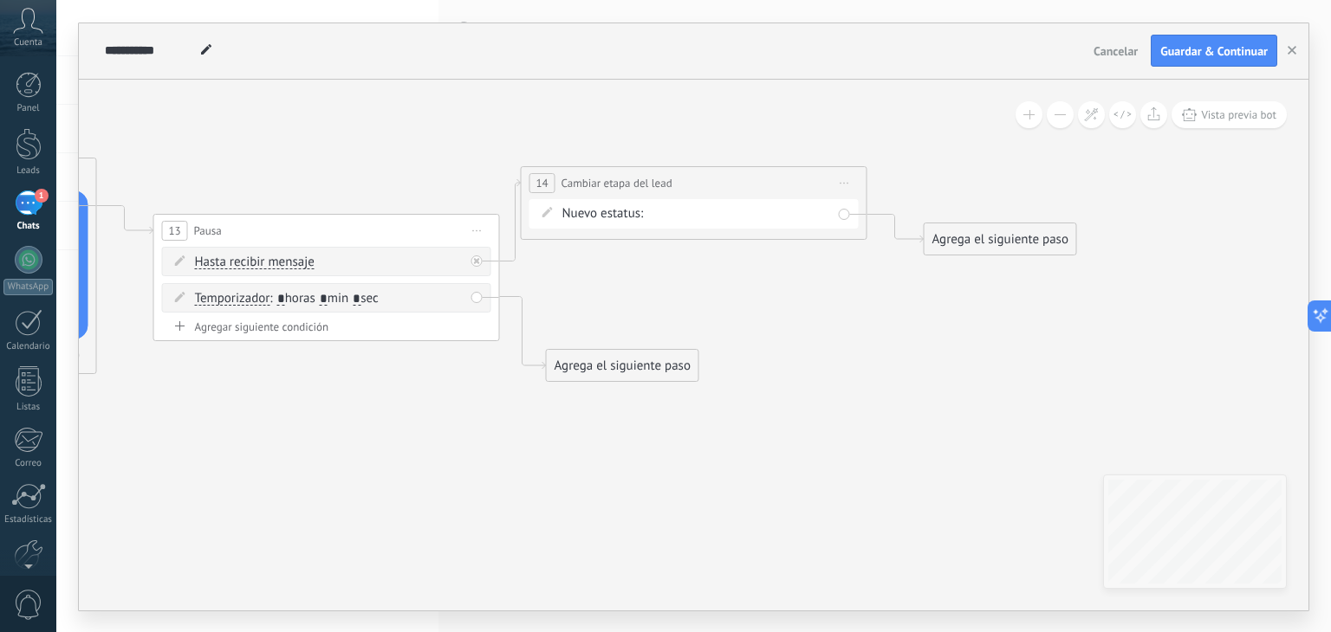
click at [0, 0] on div "Seguimiento 1 Seguimiento 2 Seguimiento 3 Estado Final Logrado con éxito Venta …" at bounding box center [0, 0] width 0 height 0
click at [0, 0] on label "Estado Final" at bounding box center [0, 0] width 0 height 0
click at [997, 226] on div "Agrega el siguiente paso" at bounding box center [1000, 239] width 152 height 29
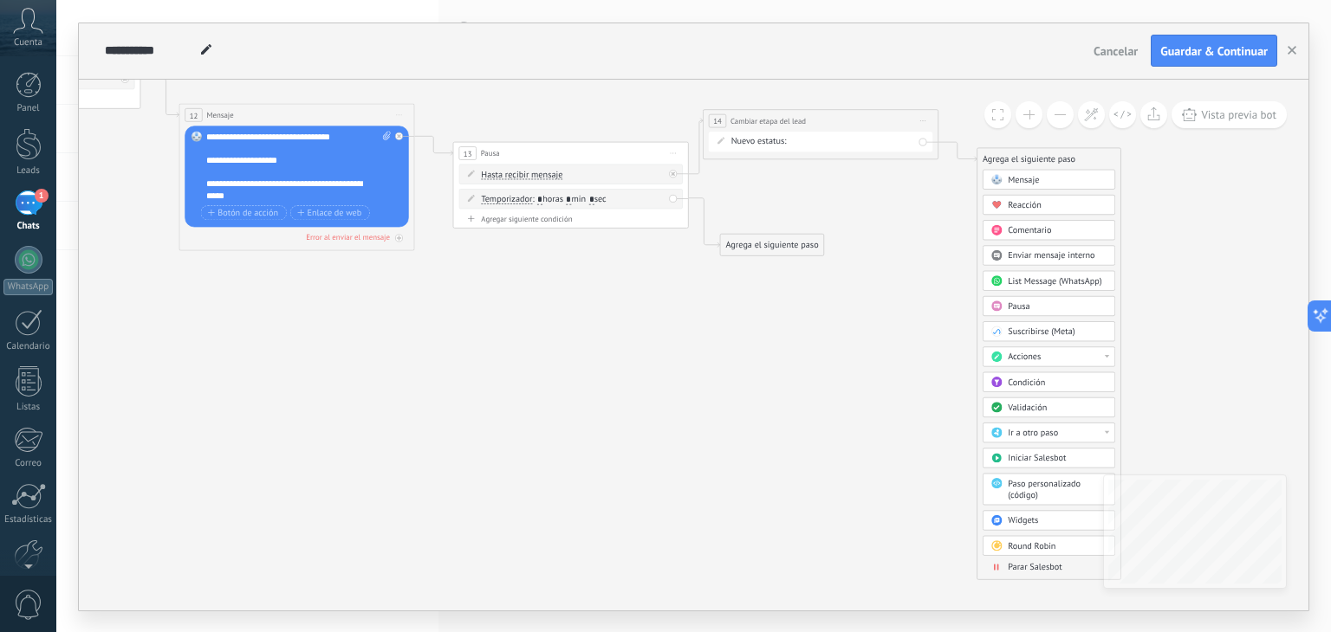
click at [1022, 567] on span "Parar Salesbot" at bounding box center [1035, 566] width 54 height 11
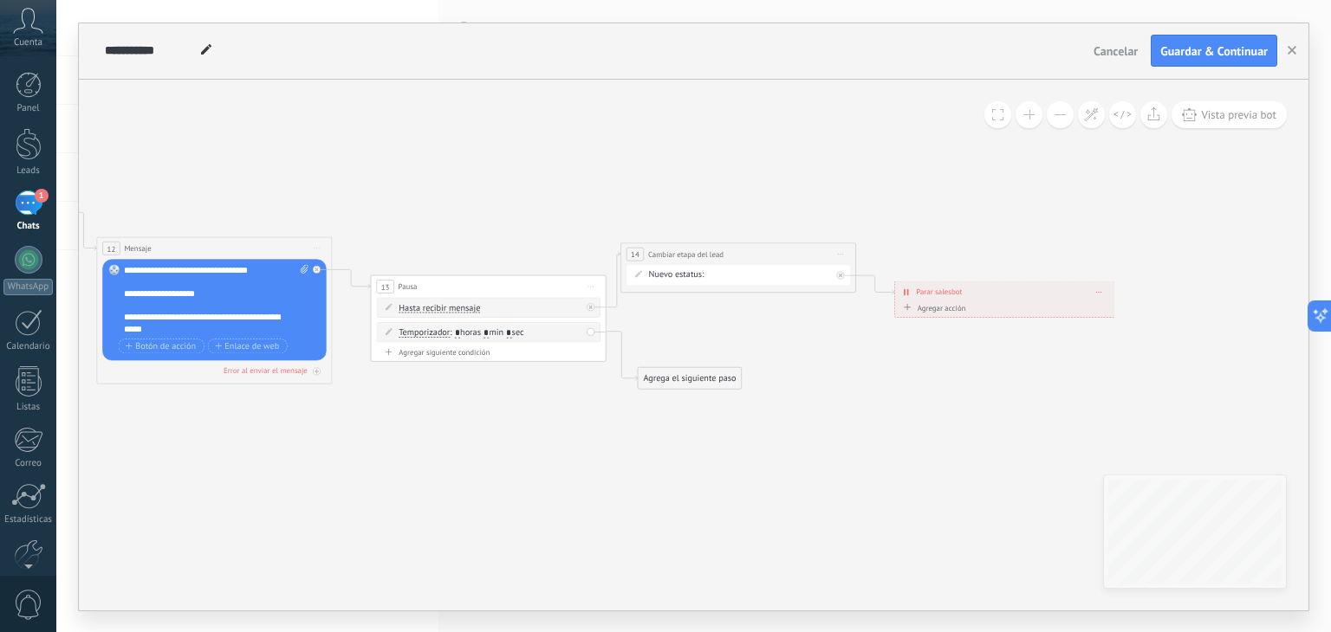
click at [692, 379] on div "Agrega el siguiente paso" at bounding box center [689, 377] width 103 height 19
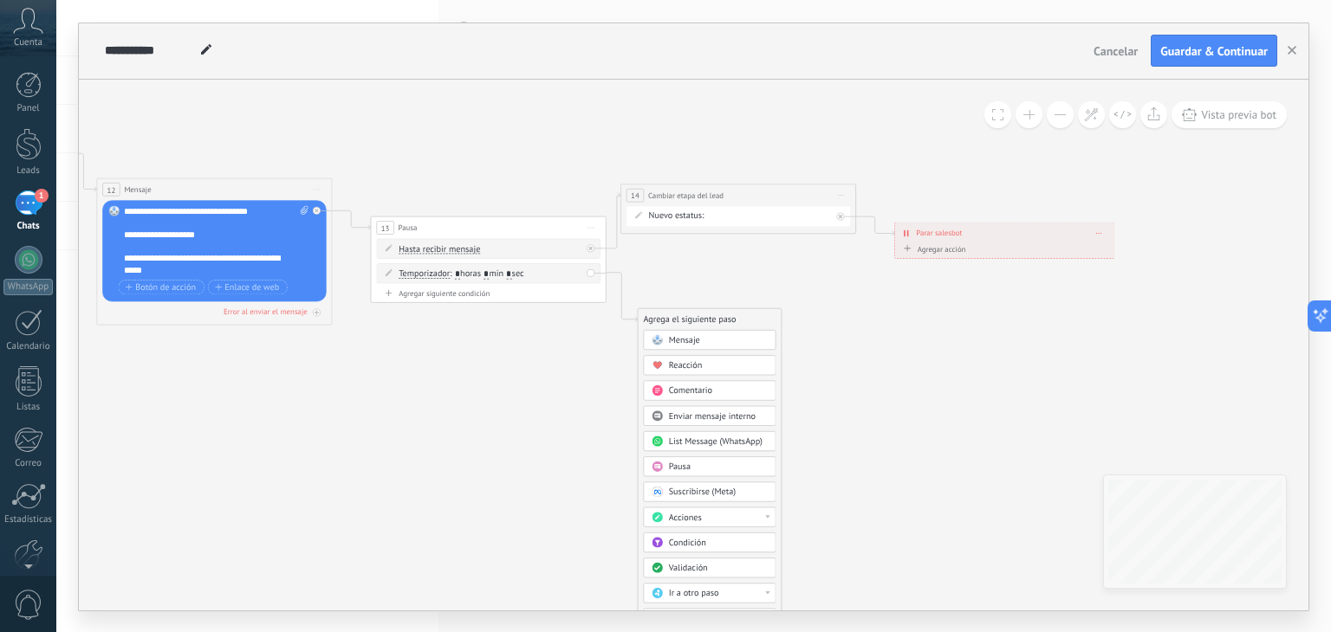
click at [686, 514] on span "Acciones" at bounding box center [685, 517] width 33 height 11
click at [685, 555] on div "Cambiar etapa del lead" at bounding box center [710, 559] width 132 height 20
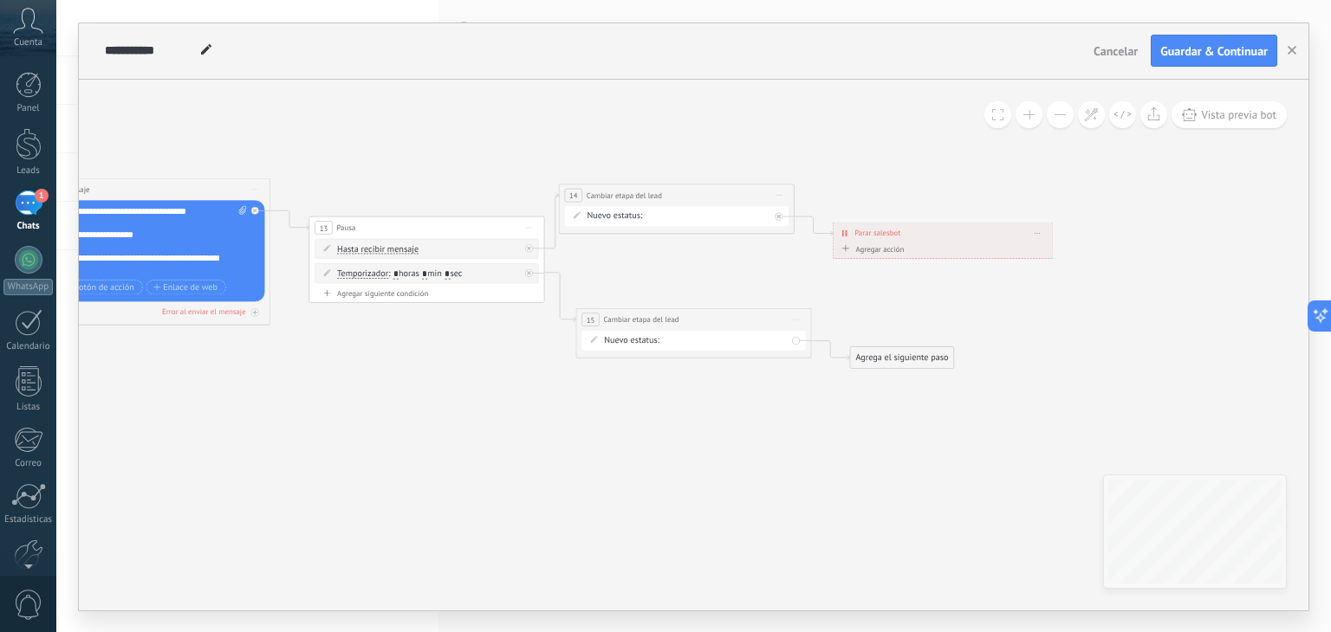
click at [884, 351] on div "Agrega el siguiente paso" at bounding box center [901, 357] width 103 height 19
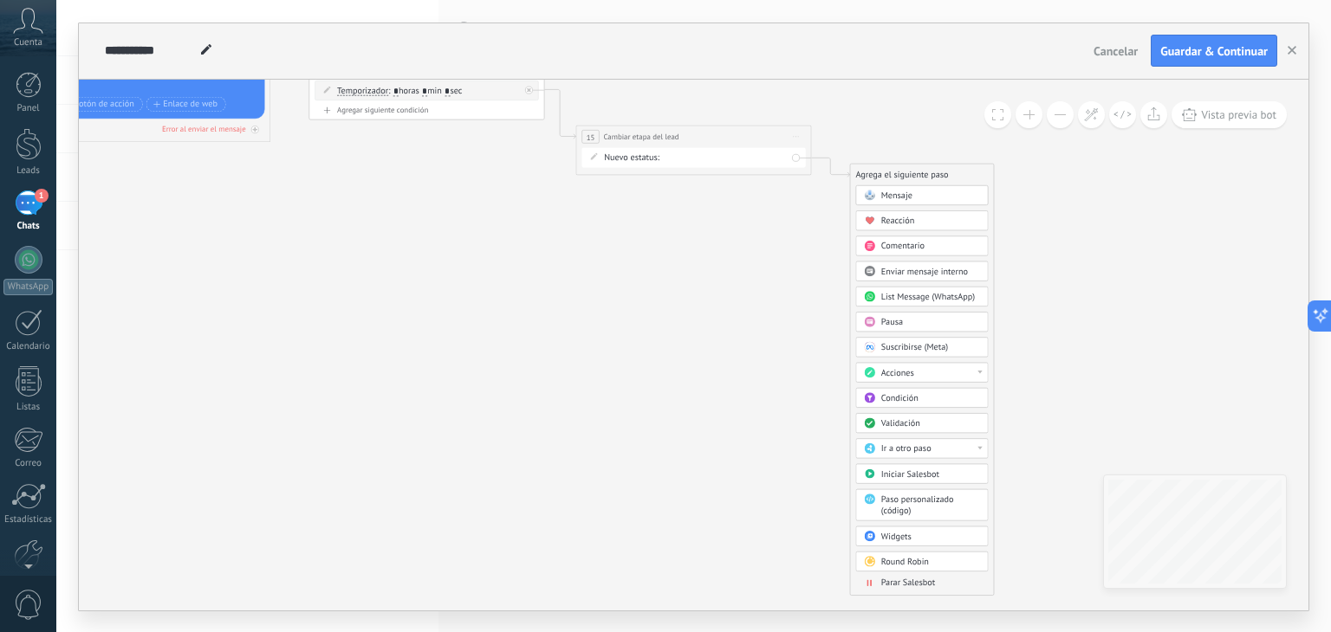
click at [898, 577] on span "Parar Salesbot" at bounding box center [908, 582] width 54 height 11
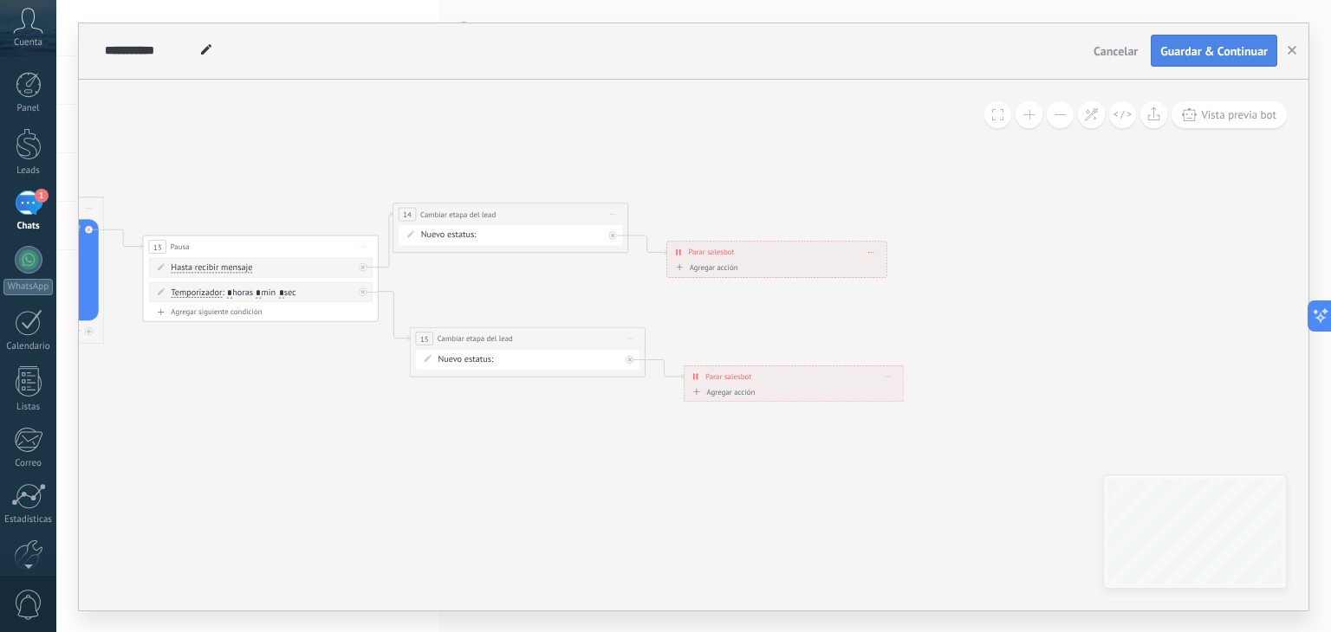
click at [1183, 47] on span "Guardar & Continuar" at bounding box center [1213, 51] width 107 height 12
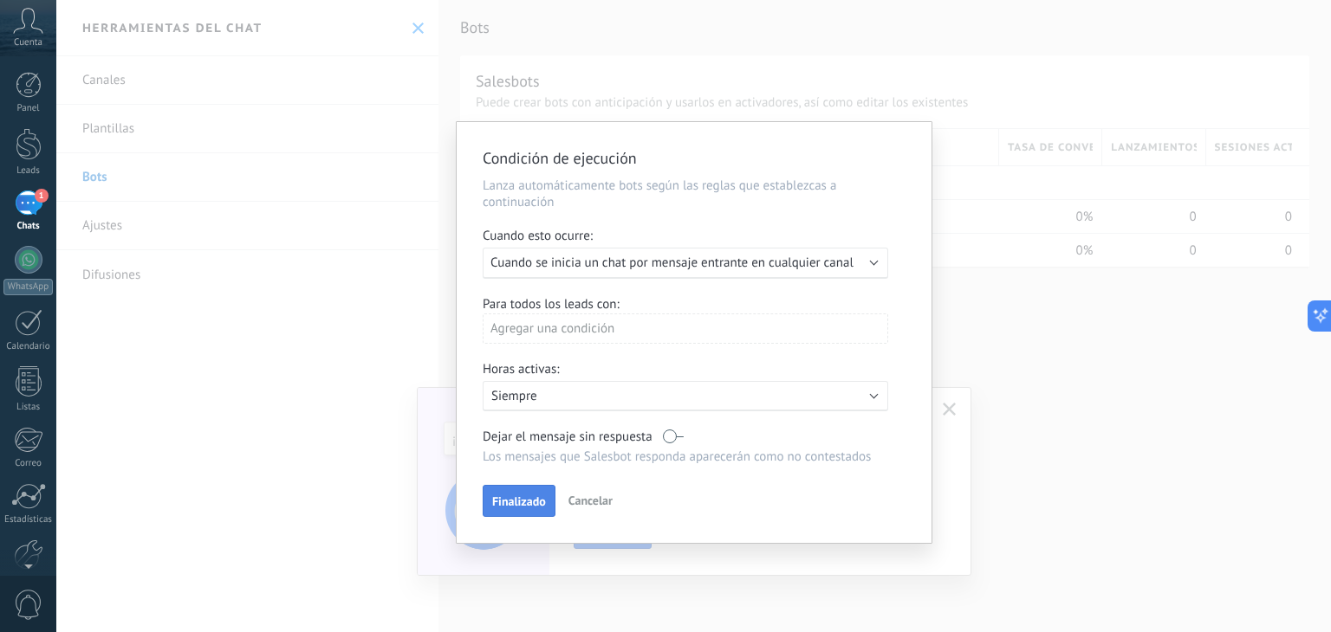
click at [499, 506] on span "Finalizado" at bounding box center [519, 502] width 54 height 12
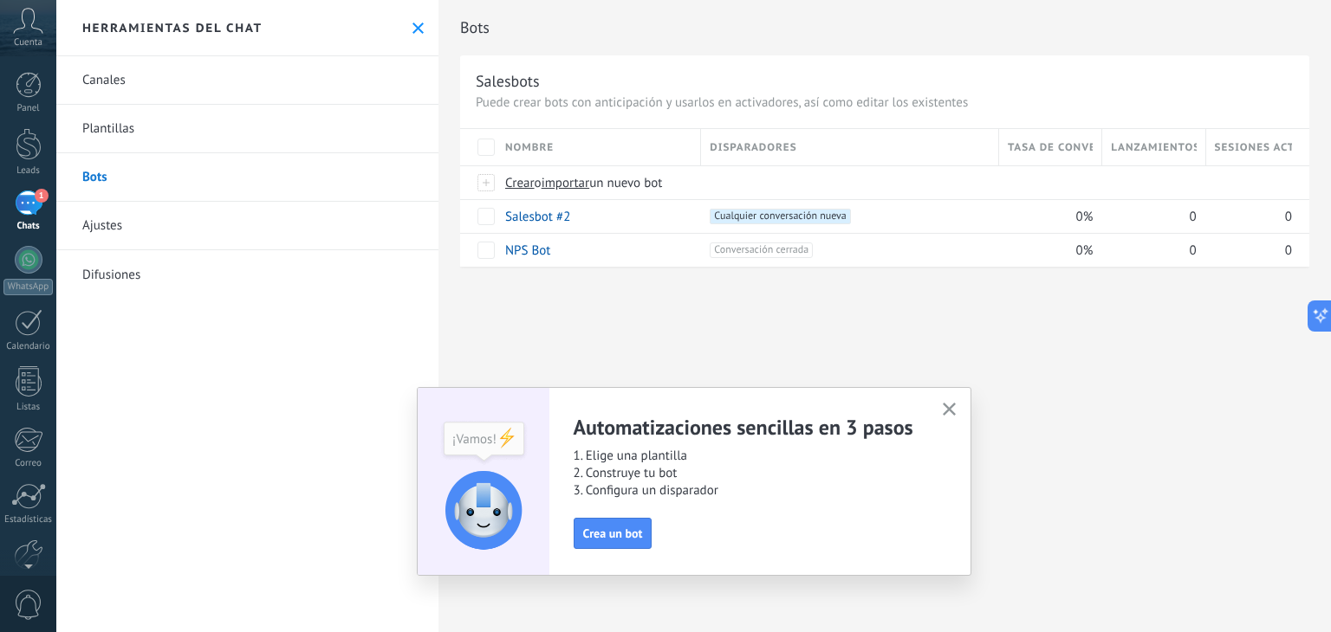
click at [958, 404] on button "button" at bounding box center [949, 410] width 22 height 23
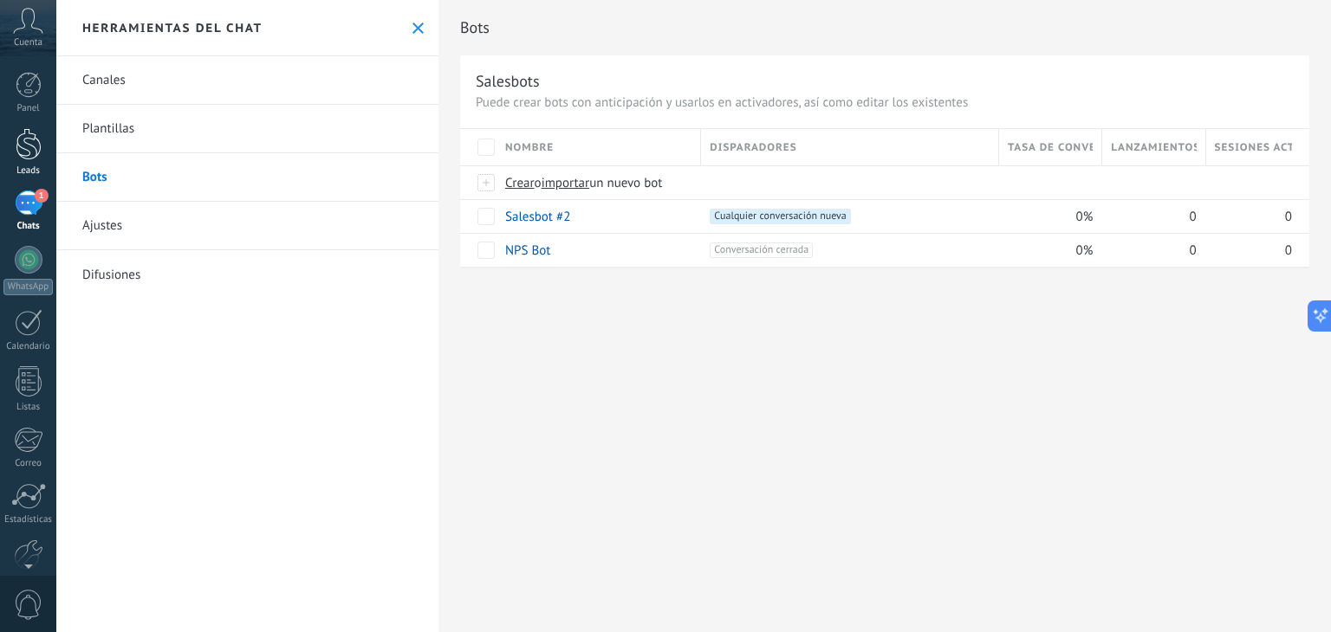
click at [18, 150] on div at bounding box center [29, 144] width 26 height 32
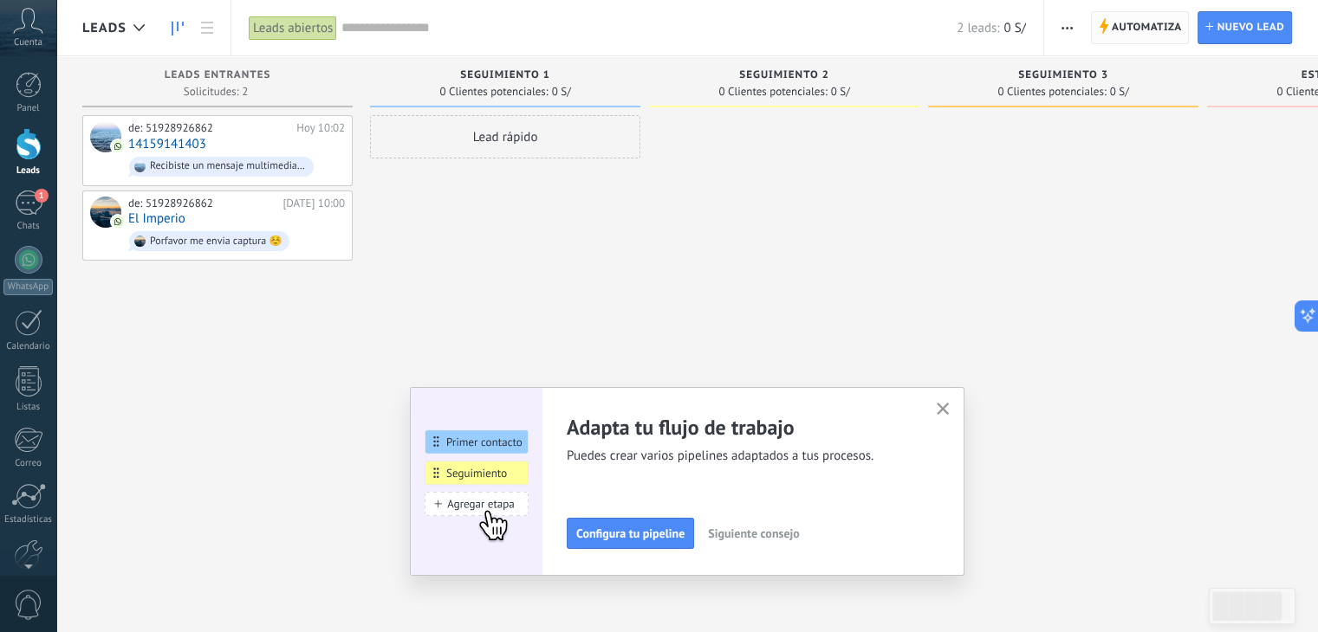
click at [1134, 20] on span "Automatiza" at bounding box center [1147, 27] width 70 height 31
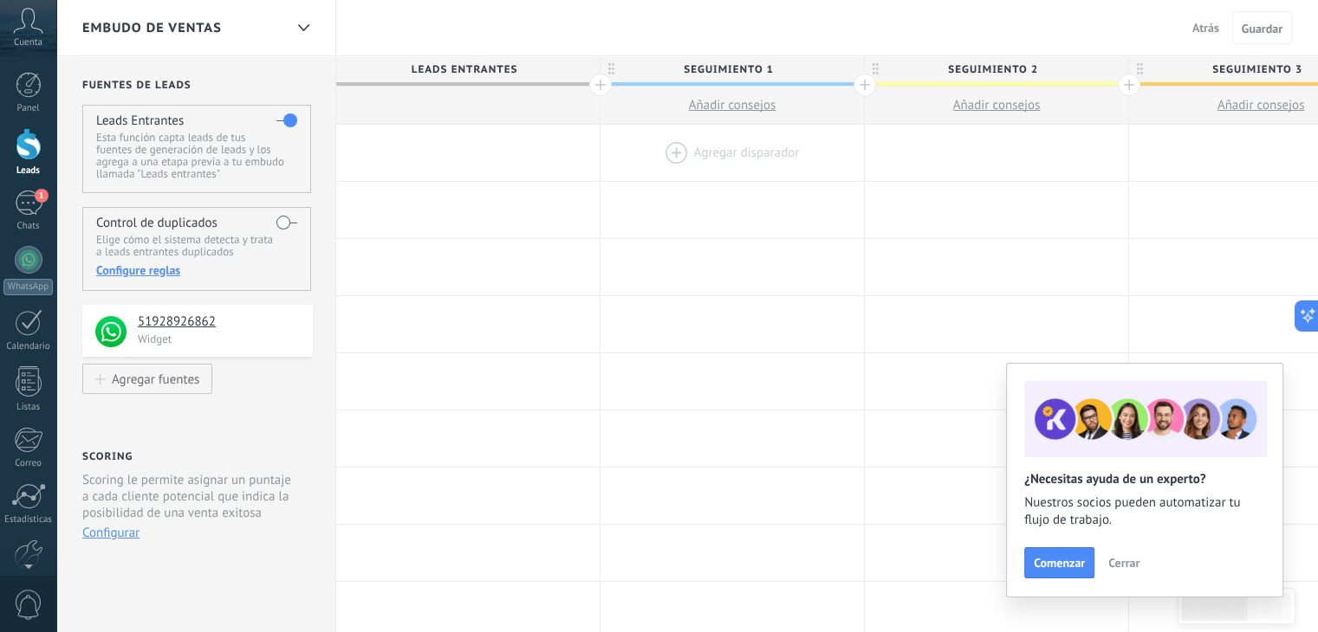
click at [714, 156] on div at bounding box center [731, 153] width 263 height 56
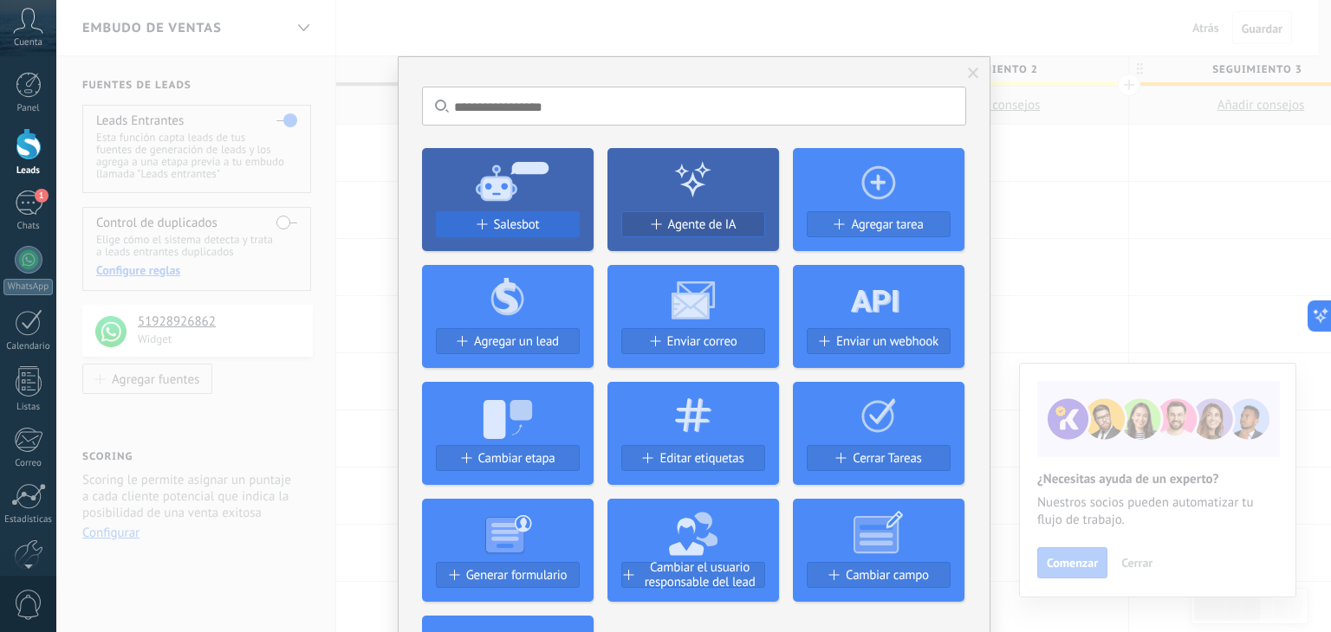
click at [528, 217] on span "Salesbot" at bounding box center [517, 224] width 46 height 15
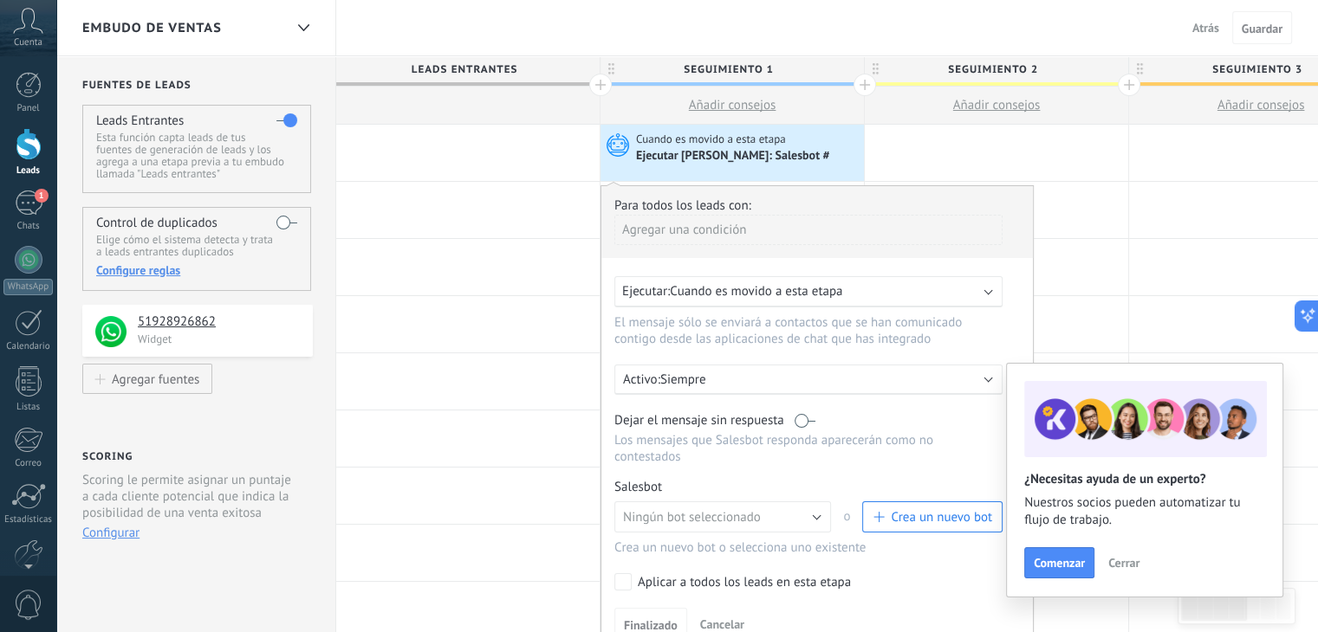
click at [927, 509] on span "Crea un nuevo bot" at bounding box center [941, 517] width 101 height 16
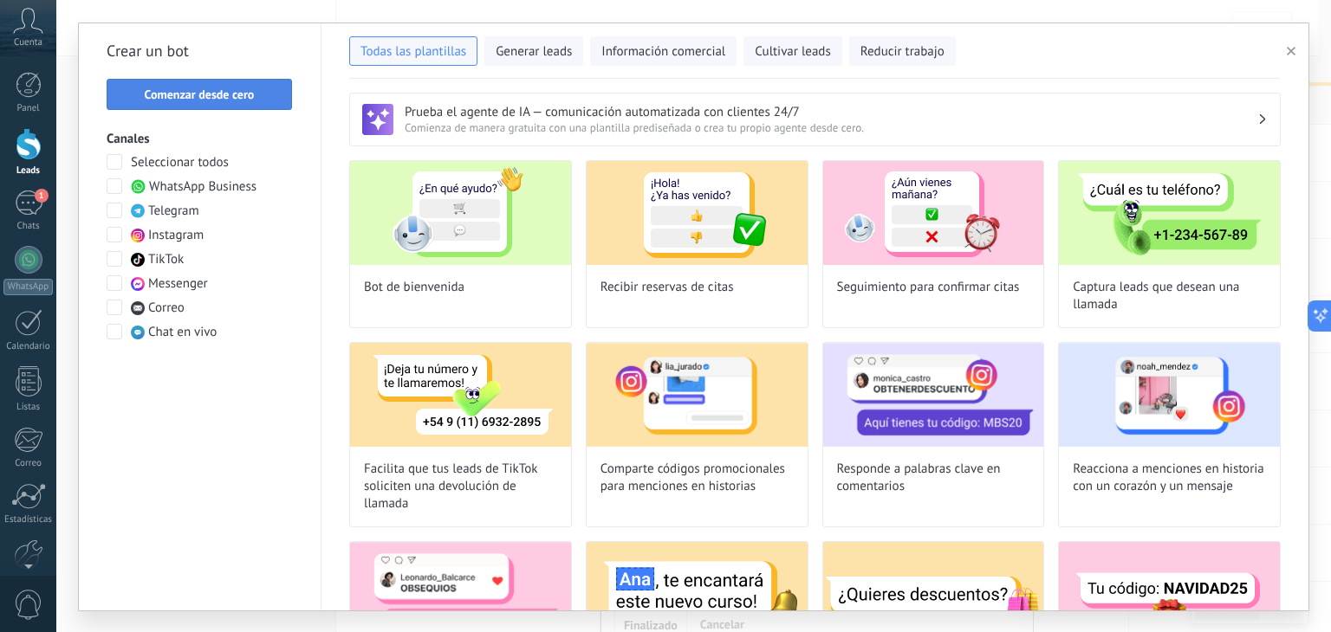
click at [250, 85] on button "Comenzar desde cero" at bounding box center [199, 94] width 185 height 31
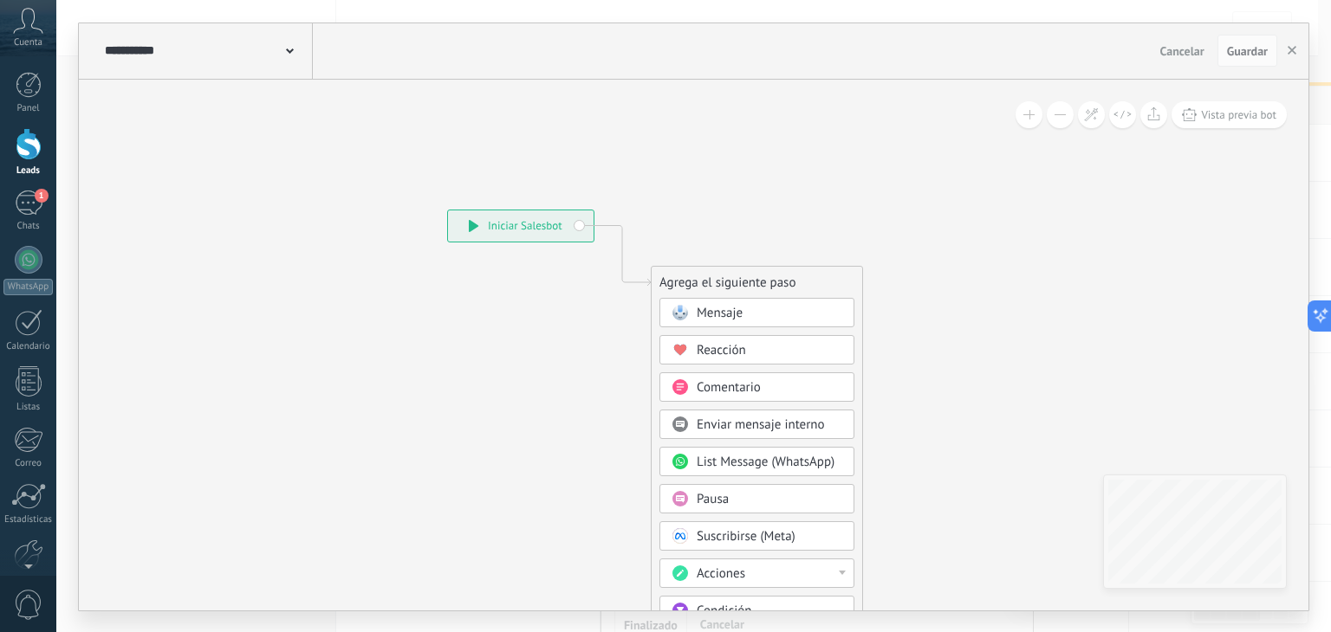
click at [729, 317] on span "Mensaje" at bounding box center [720, 313] width 46 height 16
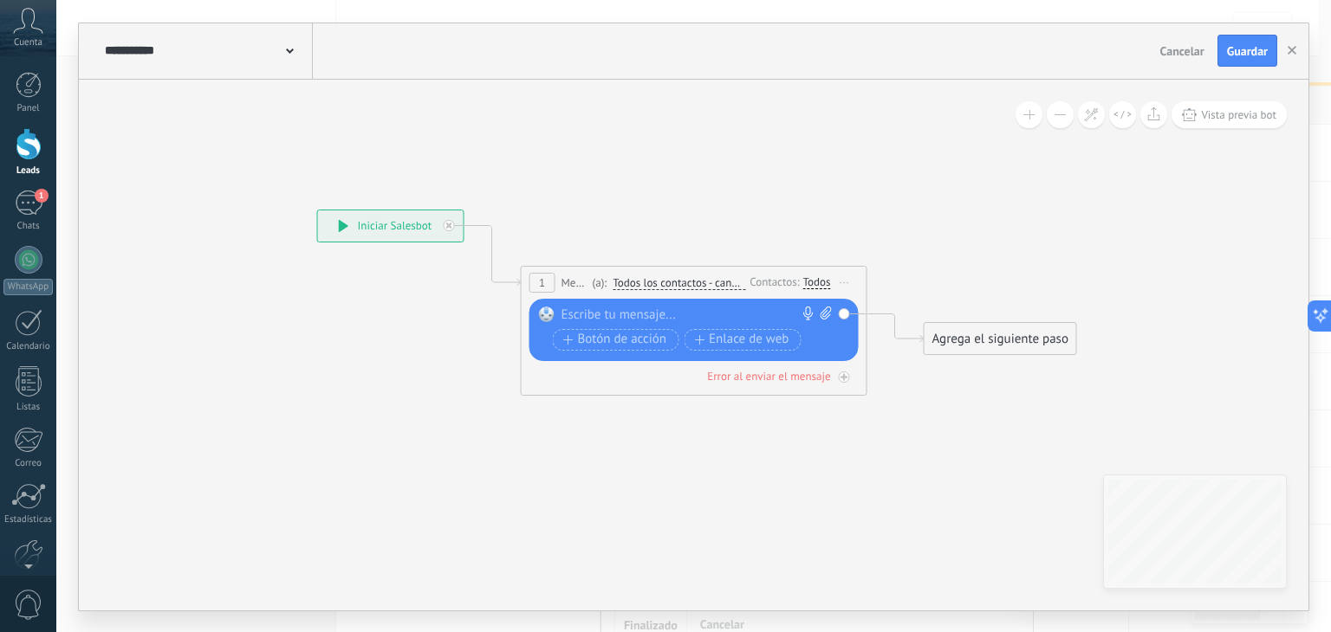
click at [599, 309] on div at bounding box center [689, 315] width 257 height 17
paste div
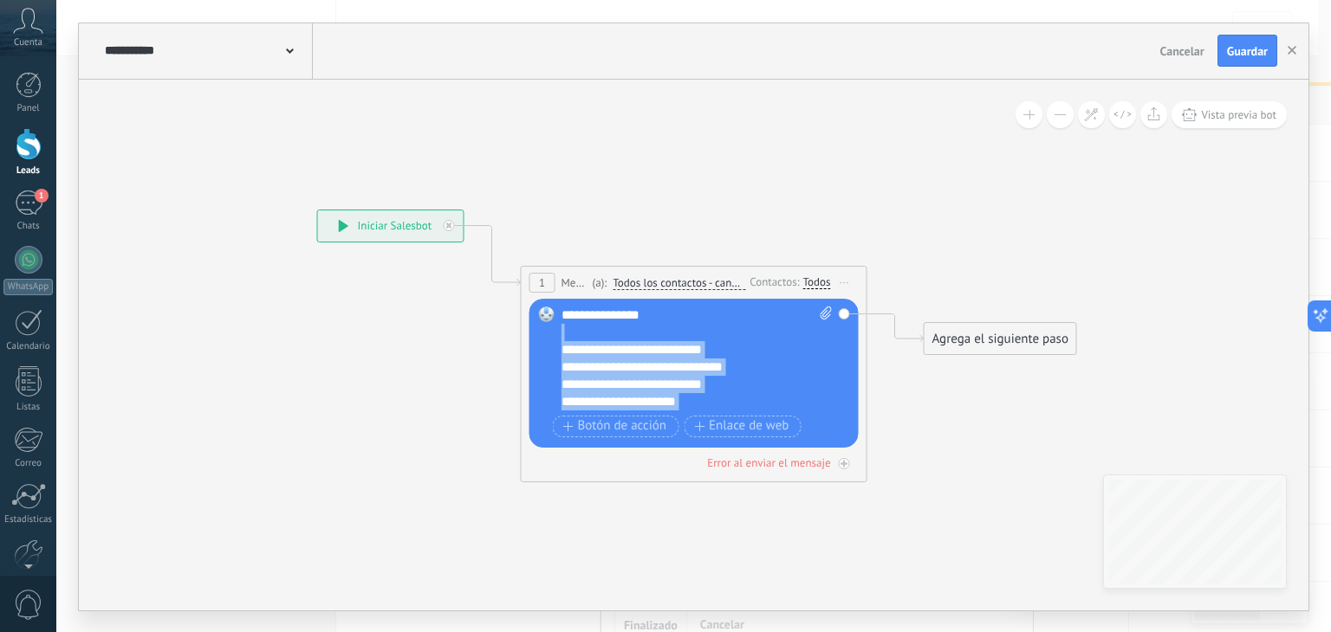
drag, startPoint x: 743, startPoint y: 406, endPoint x: 787, endPoint y: 299, distance: 115.8
click at [787, 299] on div "Reemplazar Quitar Convertir a mensaje de voz Arrastre la imagen aquí para adjun…" at bounding box center [693, 373] width 329 height 149
click at [754, 385] on div "**********" at bounding box center [682, 384] width 242 height 17
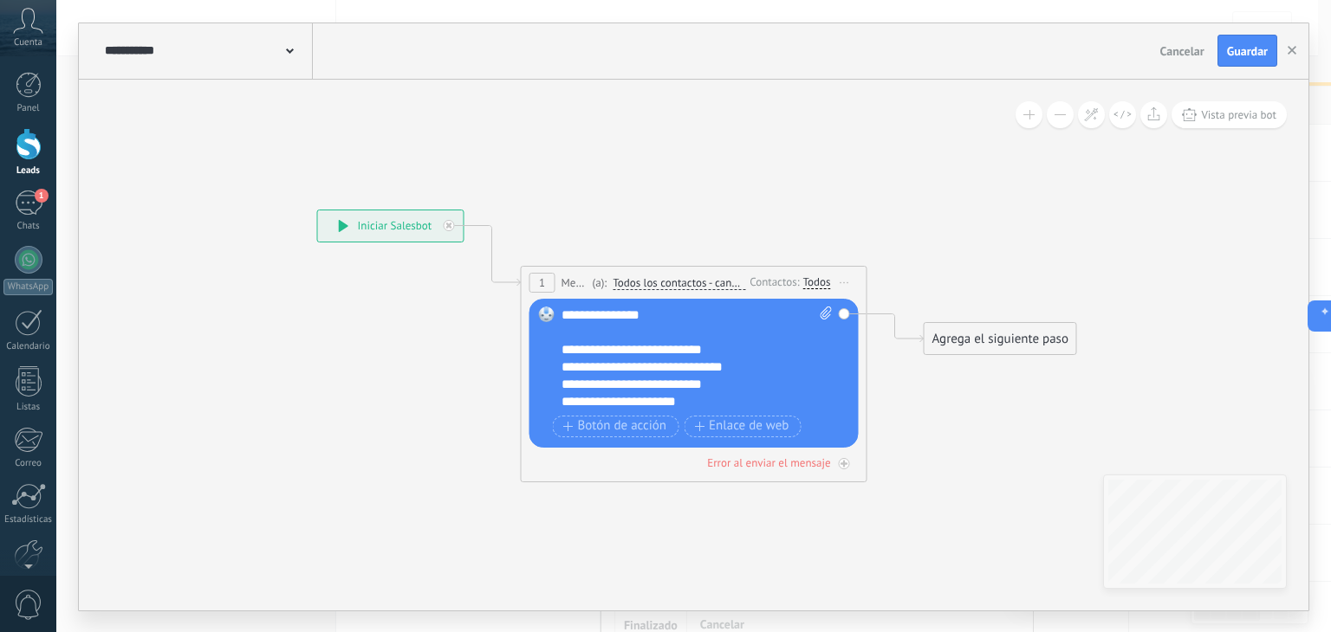
scroll to position [35, 0]
click at [821, 316] on icon at bounding box center [825, 313] width 11 height 13
click input "Subir" at bounding box center [0, 0] width 0 height 0
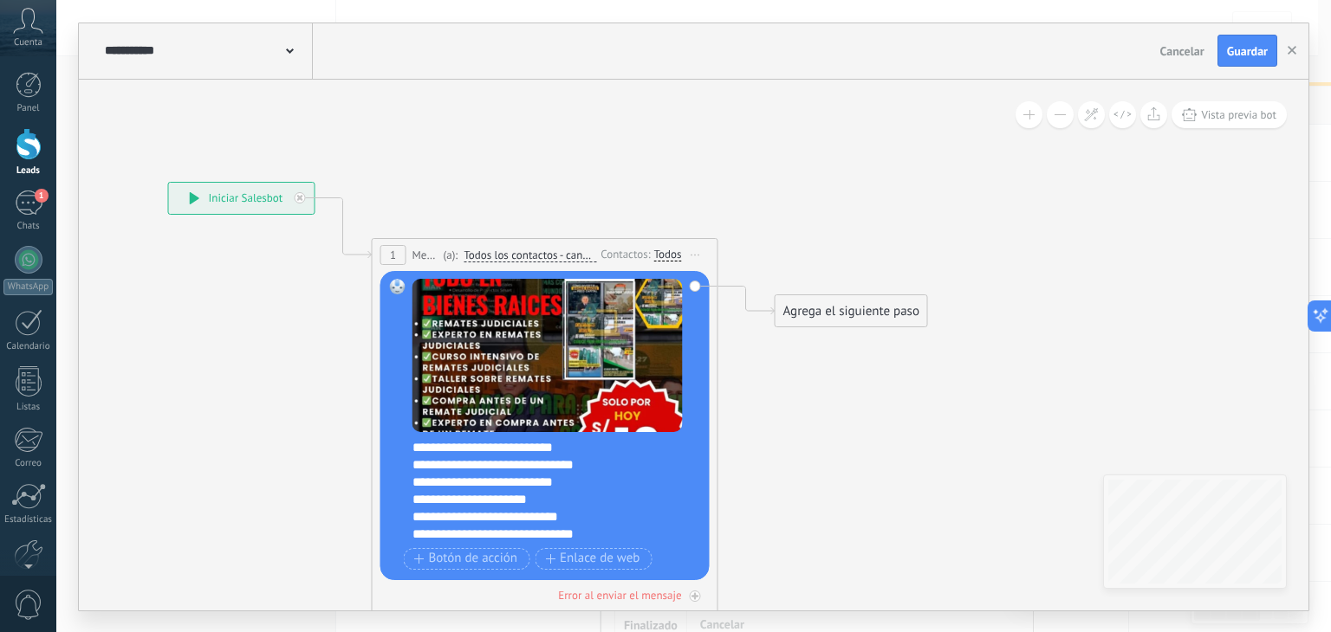
click at [831, 309] on div "Agrega el siguiente paso" at bounding box center [851, 311] width 152 height 29
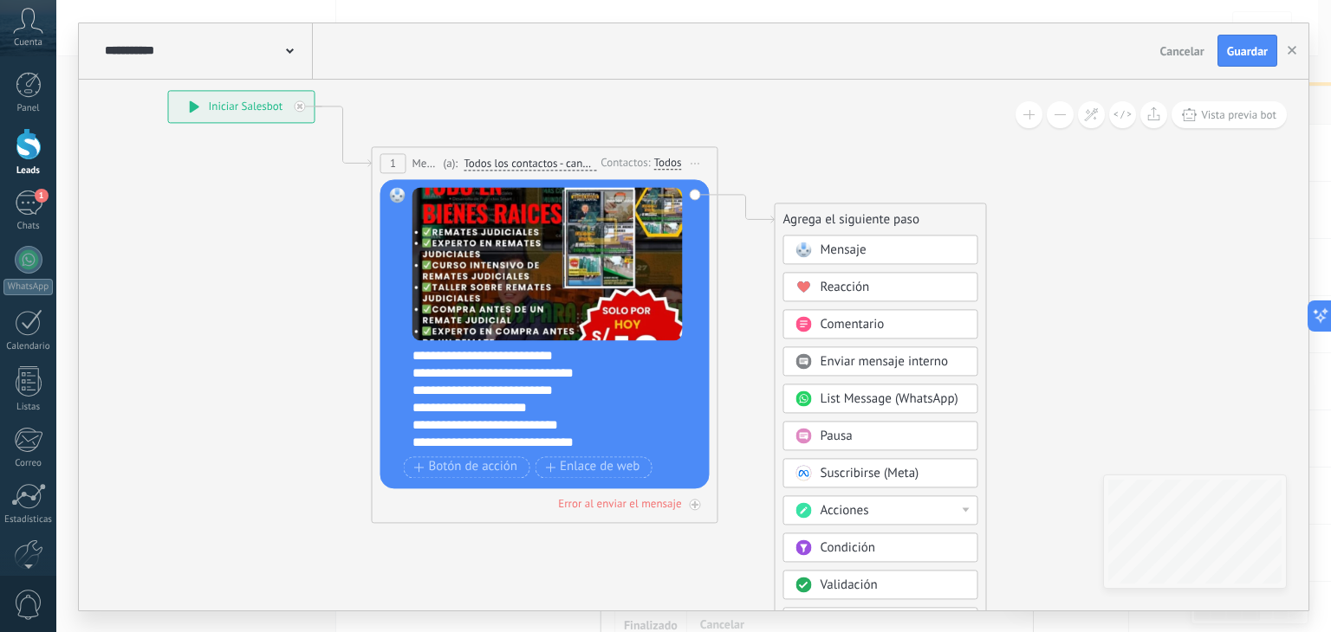
click at [828, 438] on span "Pausa" at bounding box center [836, 436] width 32 height 16
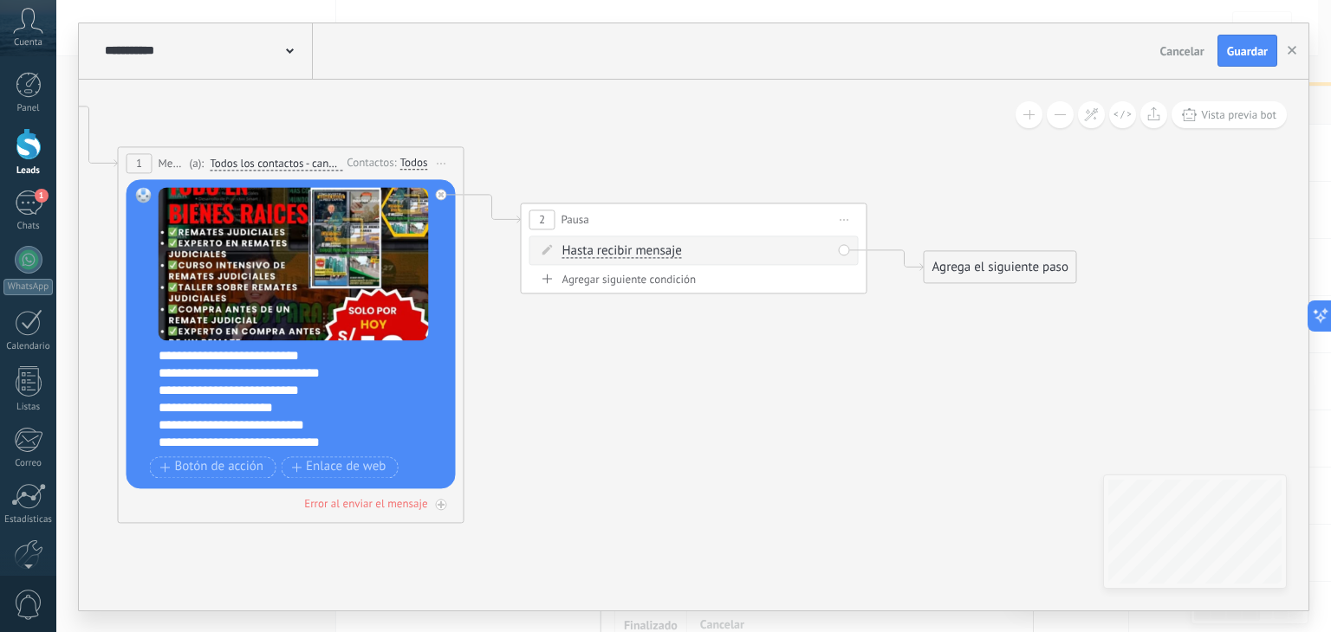
click at [648, 272] on div "Agregar siguiente condición" at bounding box center [693, 279] width 329 height 15
click at [695, 287] on input "*" at bounding box center [691, 289] width 8 height 14
click at [651, 289] on input "*" at bounding box center [649, 289] width 8 height 14
type input "**"
click at [700, 286] on span ": ** horas min * sec" at bounding box center [694, 287] width 115 height 16
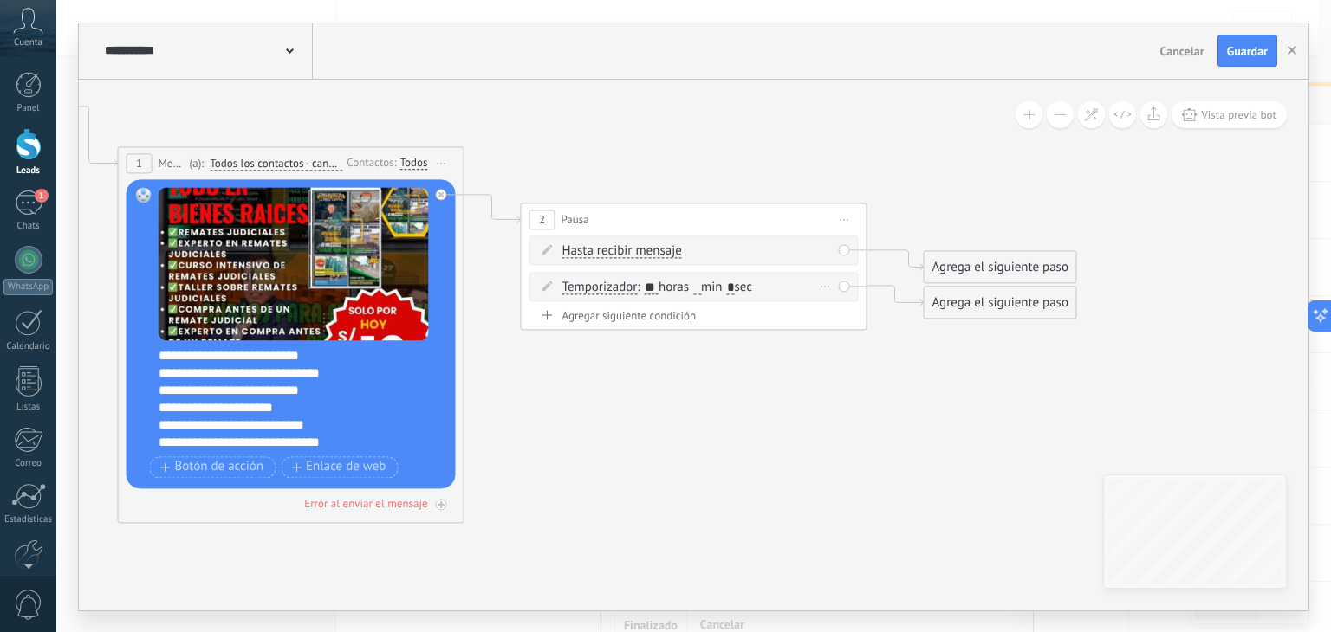
click at [701, 285] on input "text" at bounding box center [697, 289] width 8 height 14
type input "*"
drag, startPoint x: 962, startPoint y: 271, endPoint x: 939, endPoint y: 191, distance: 82.8
click at [939, 191] on div "Agrega el siguiente paso" at bounding box center [978, 187] width 152 height 29
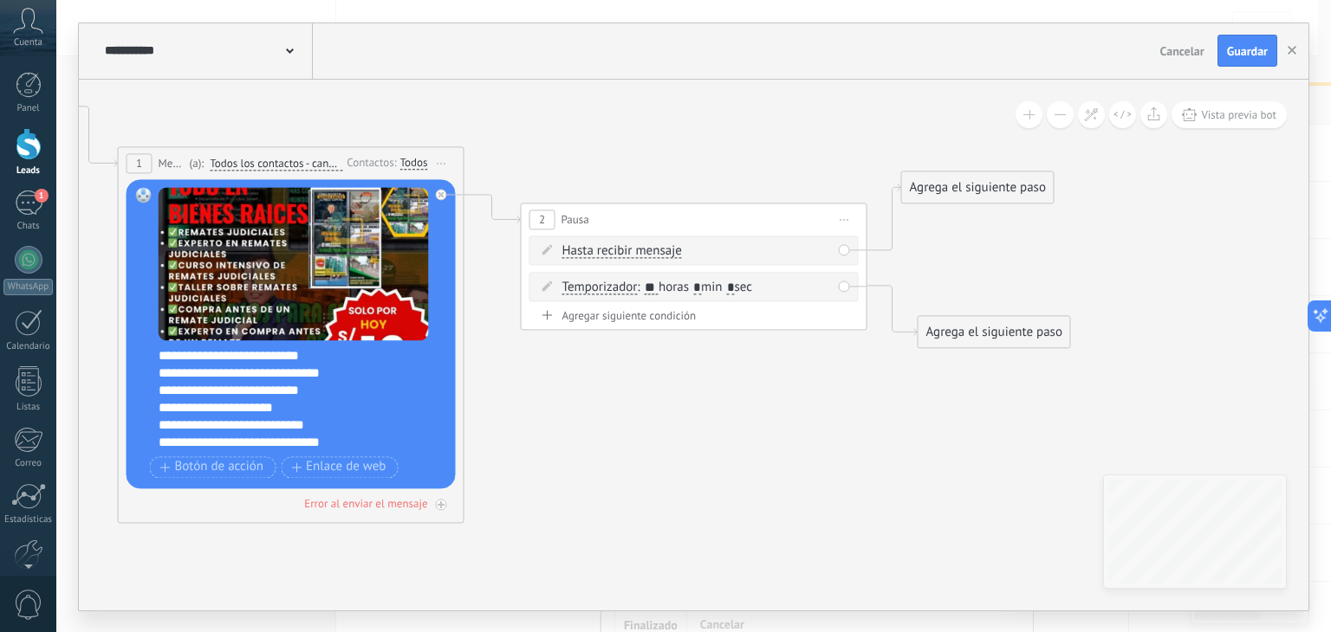
drag, startPoint x: 966, startPoint y: 296, endPoint x: 960, endPoint y: 327, distance: 30.9
click at [960, 327] on div "Agrega el siguiente paso" at bounding box center [994, 332] width 152 height 29
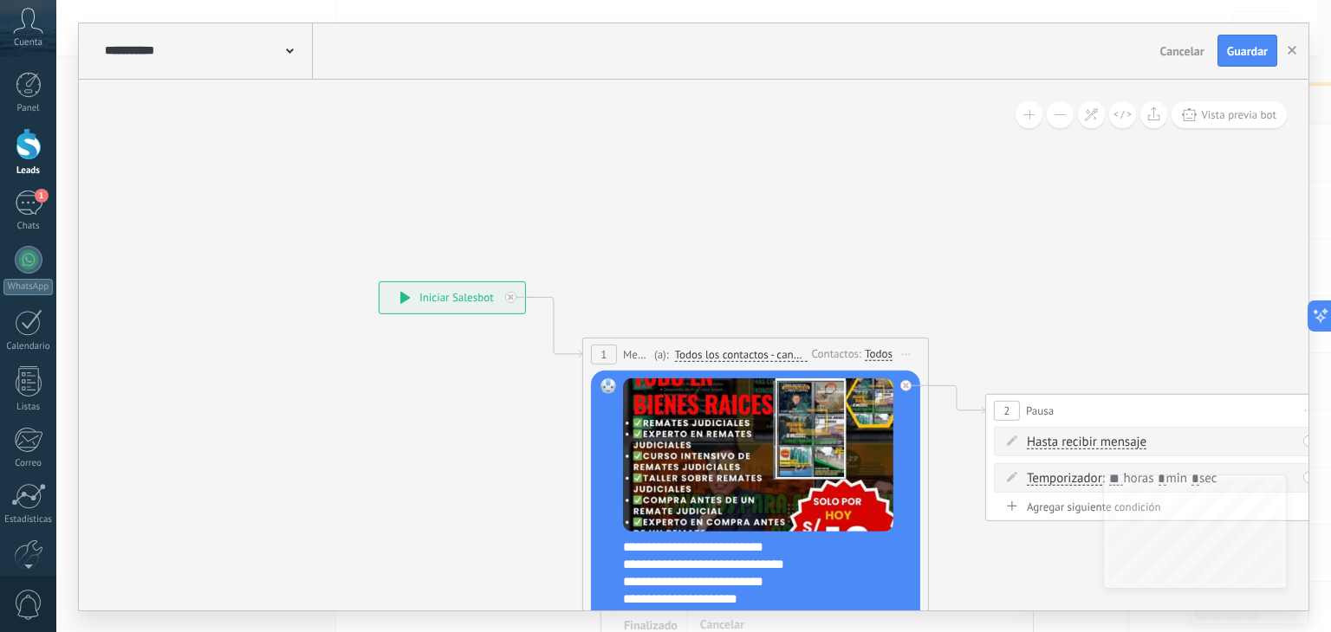
click at [1168, 273] on icon at bounding box center [927, 497] width 1964 height 1299
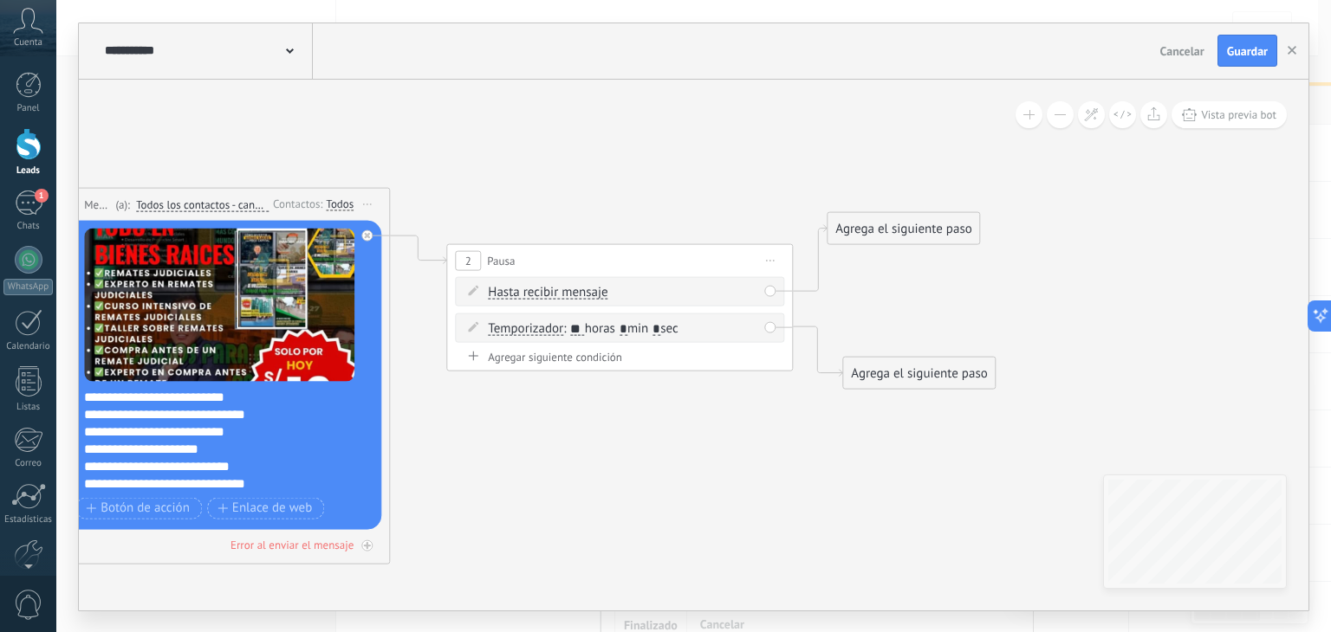
click at [908, 217] on div "Agrega el siguiente paso" at bounding box center [903, 228] width 152 height 29
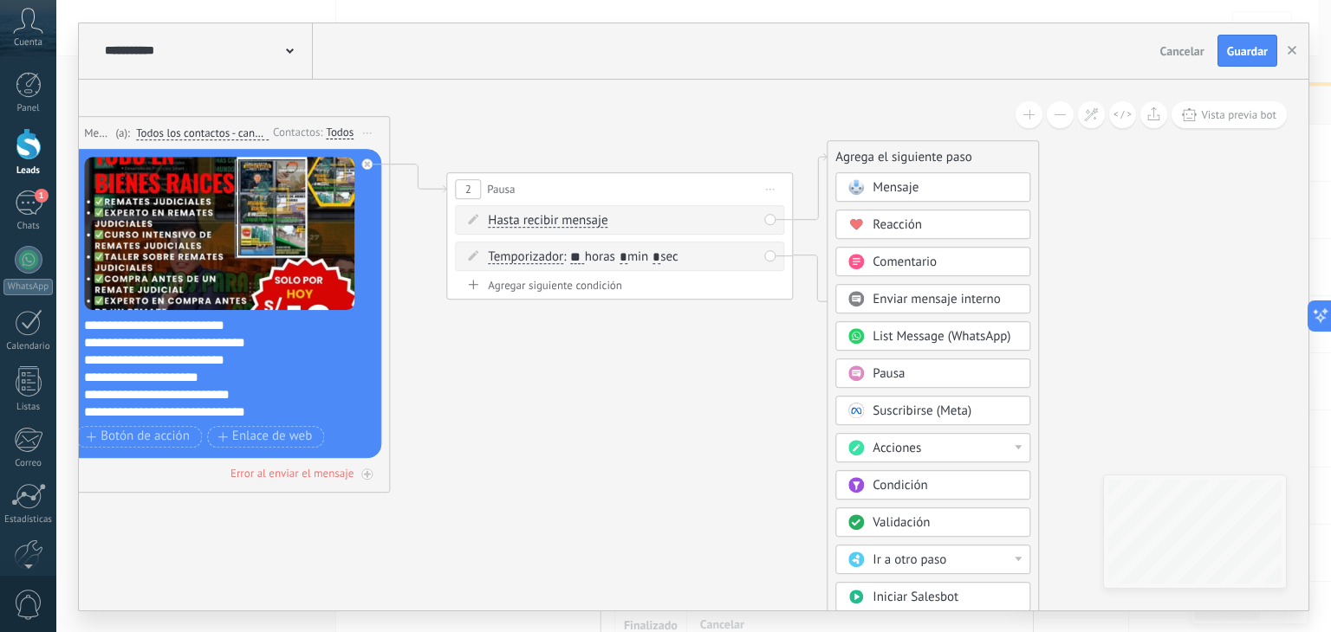
click at [918, 448] on span "Acciones" at bounding box center [896, 448] width 49 height 16
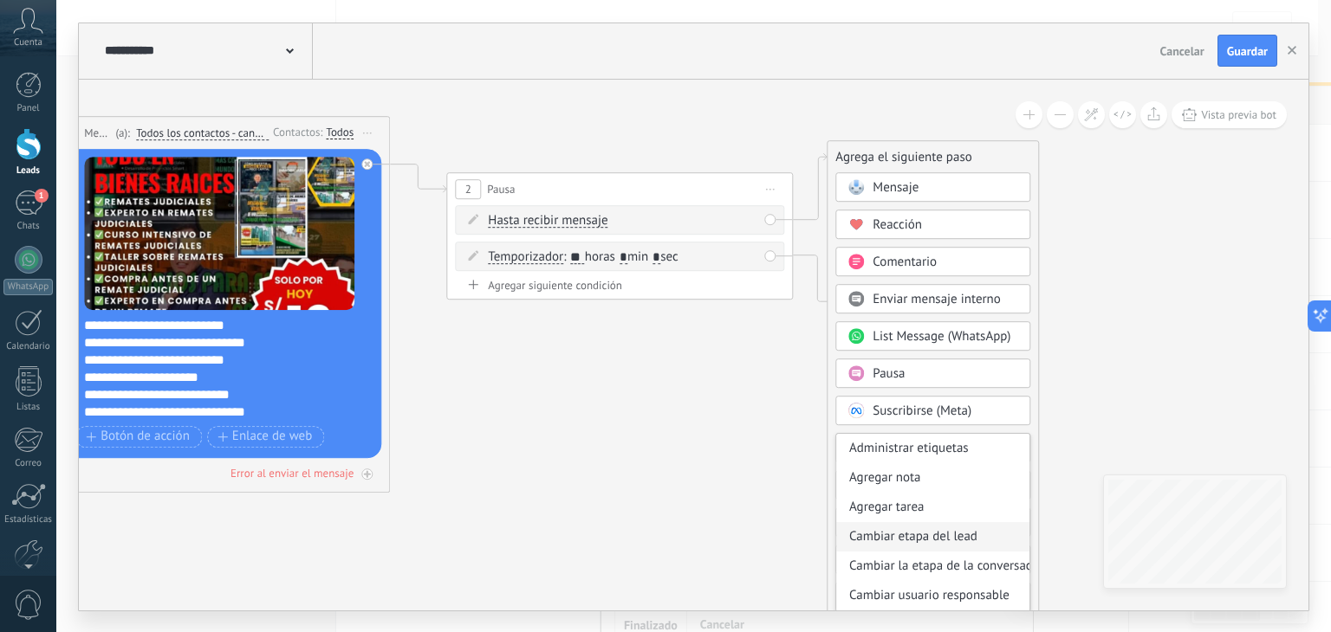
click at [885, 541] on div "Cambiar etapa del lead" at bounding box center [932, 536] width 193 height 29
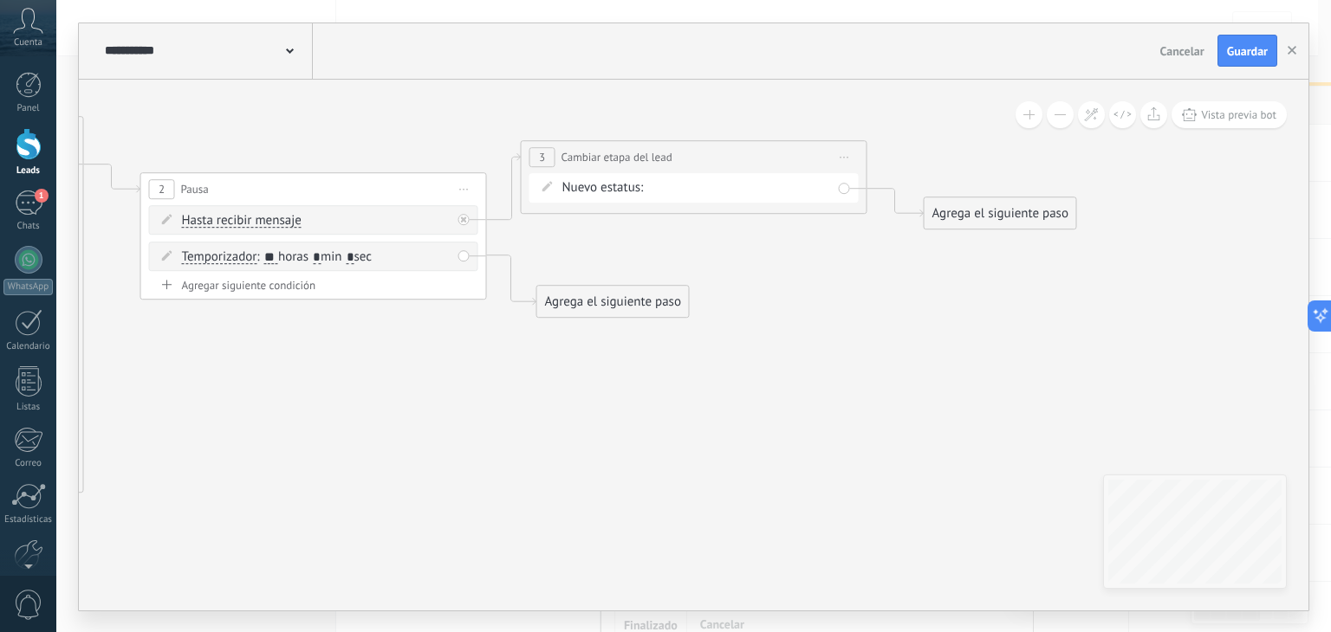
click at [0, 0] on div "Seguimiento 1 Seguimiento 2 Seguimiento 3 Estado Final Logrado con éxito Venta …" at bounding box center [0, 0] width 0 height 0
click at [0, 0] on label "Estado Final" at bounding box center [0, 0] width 0 height 0
click at [987, 211] on div "Agrega el siguiente paso" at bounding box center [1000, 213] width 152 height 29
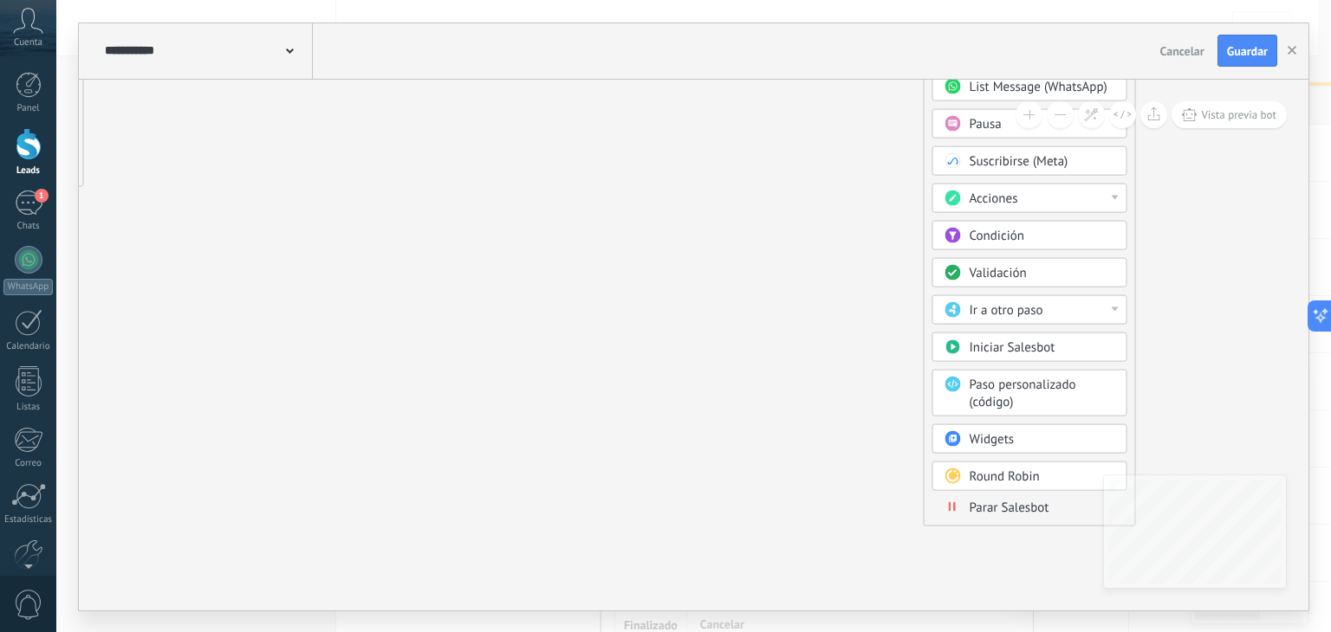
click at [989, 505] on span "Parar Salesbot" at bounding box center [1009, 507] width 80 height 16
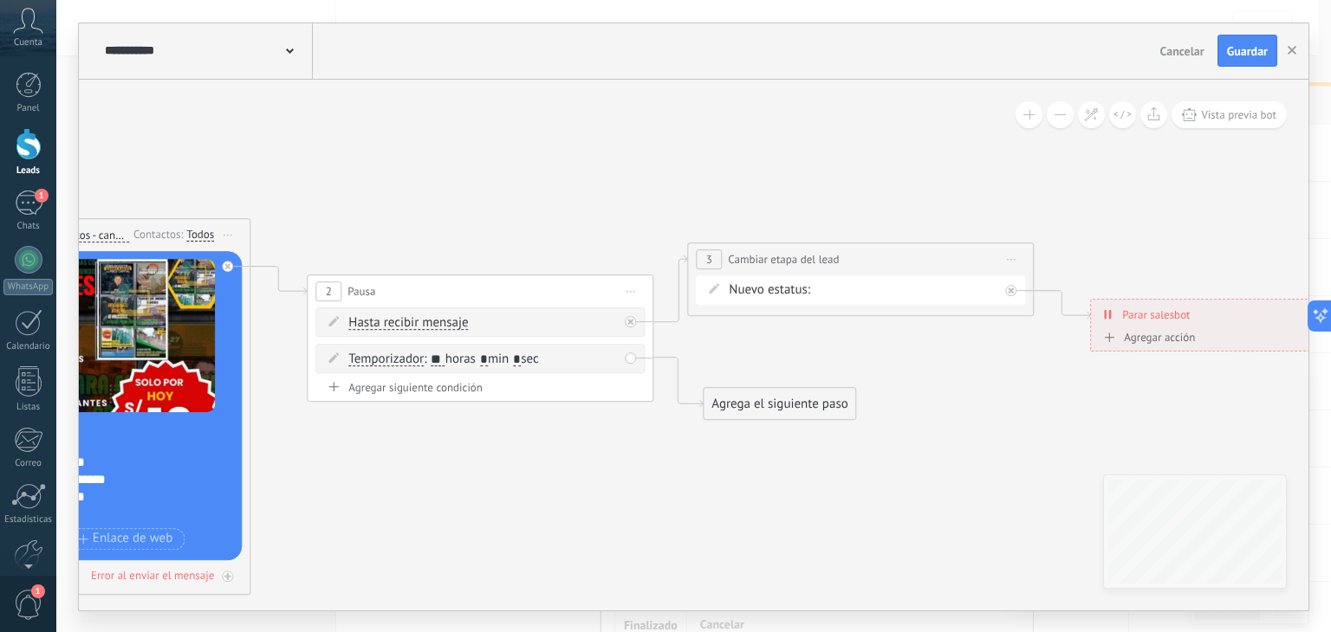
click at [731, 410] on div "Agrega el siguiente paso" at bounding box center [779, 404] width 152 height 29
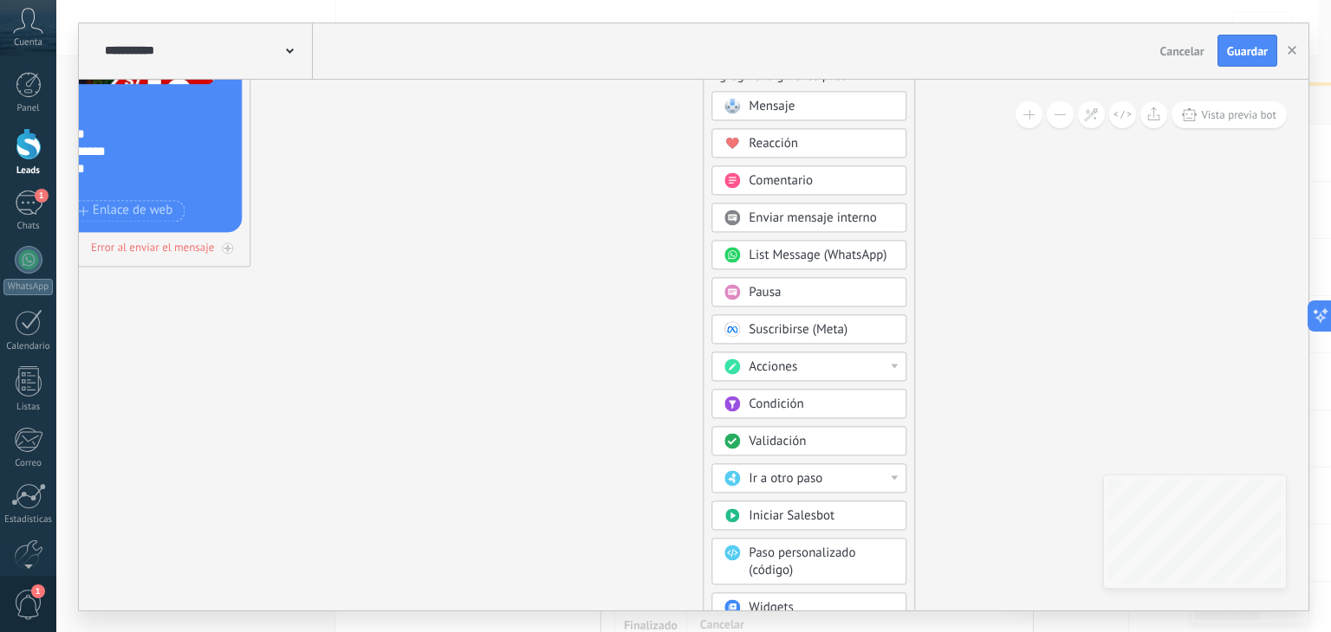
click at [852, 369] on div "Acciones" at bounding box center [822, 367] width 146 height 17
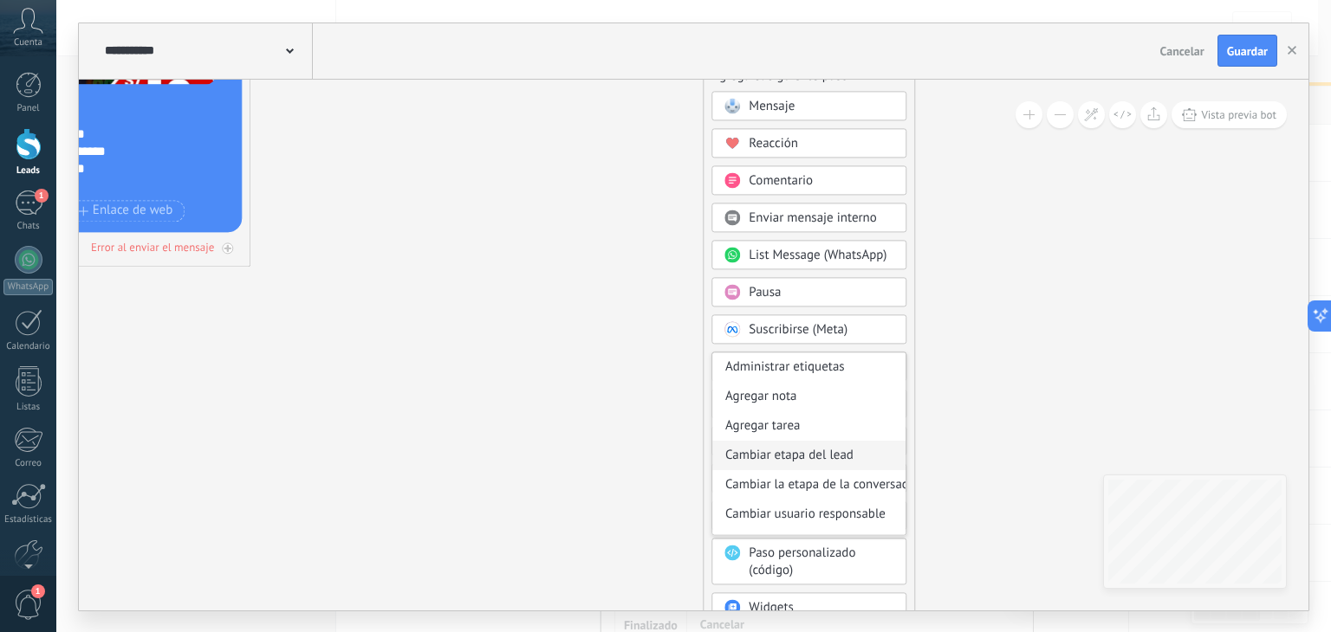
click at [801, 455] on div "Cambiar etapa del lead" at bounding box center [808, 455] width 193 height 29
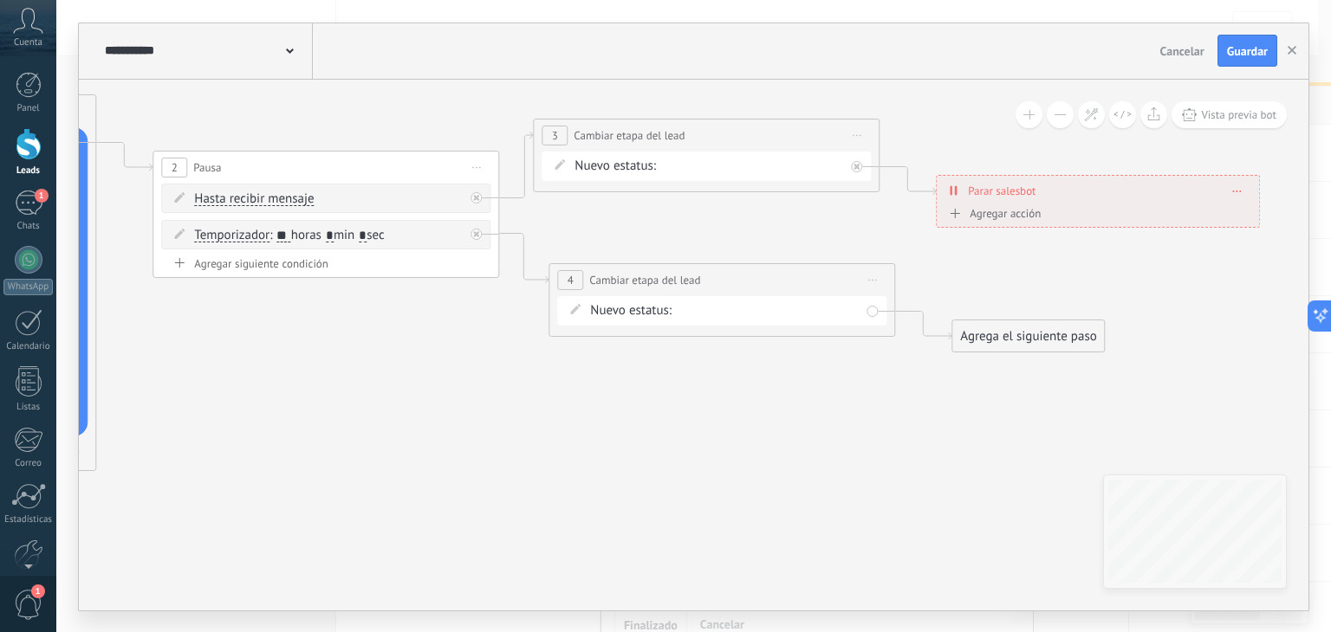
click at [0, 0] on div "Seguimiento 1 Seguimiento 2 Seguimiento 3 Estado Final Logrado con éxito Venta …" at bounding box center [0, 0] width 0 height 0
click at [0, 0] on label "Seguimiento 2" at bounding box center [0, 0] width 0 height 0
click at [980, 334] on div "Agrega el siguiente paso" at bounding box center [1028, 336] width 152 height 29
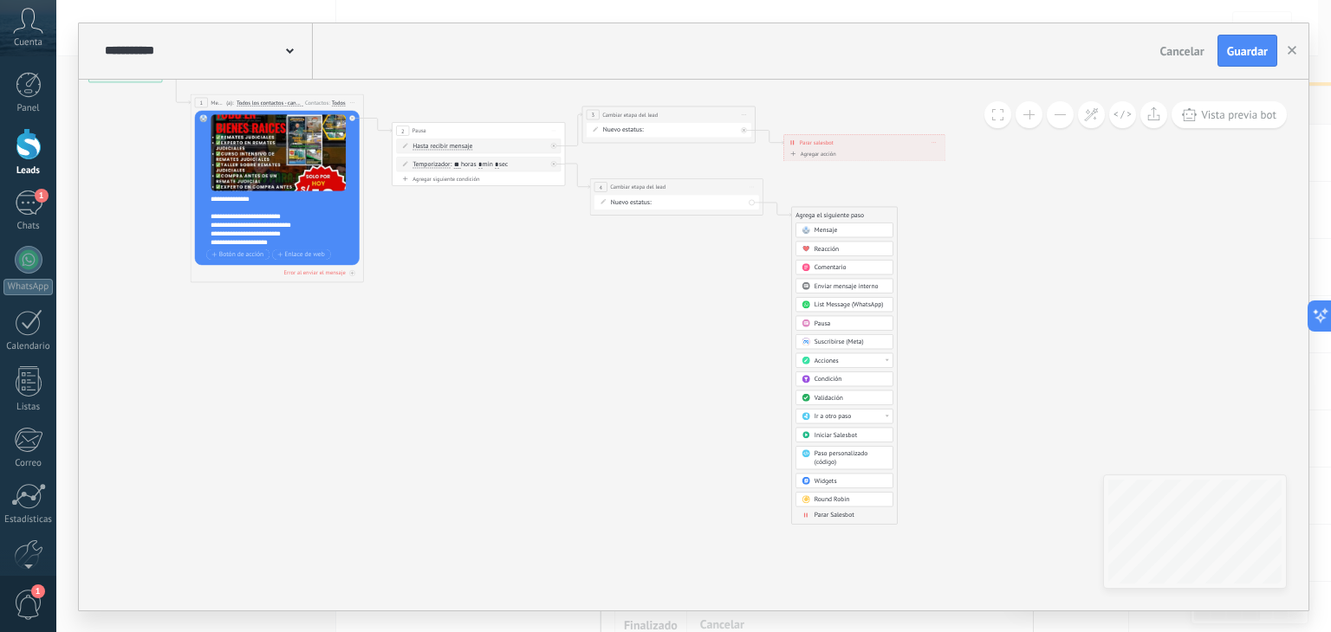
click at [837, 513] on span "Parar Salesbot" at bounding box center [834, 515] width 40 height 9
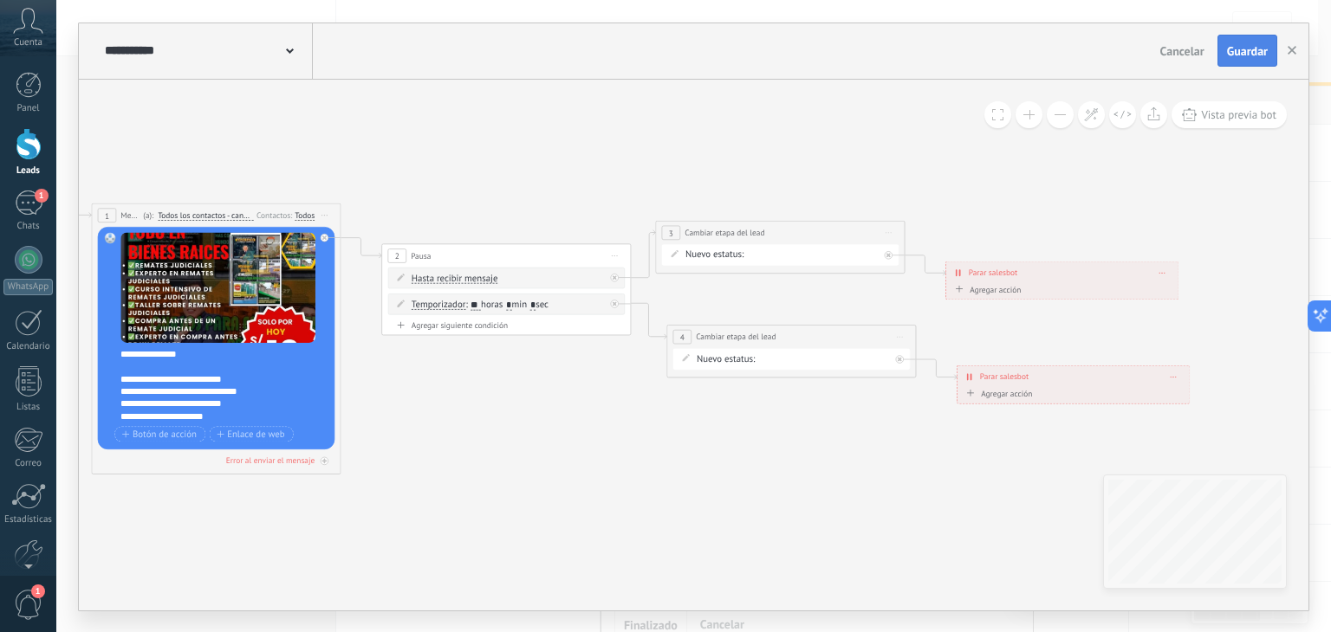
click at [1238, 45] on span "Guardar" at bounding box center [1247, 51] width 41 height 12
click at [1295, 47] on use "button" at bounding box center [1291, 50] width 9 height 9
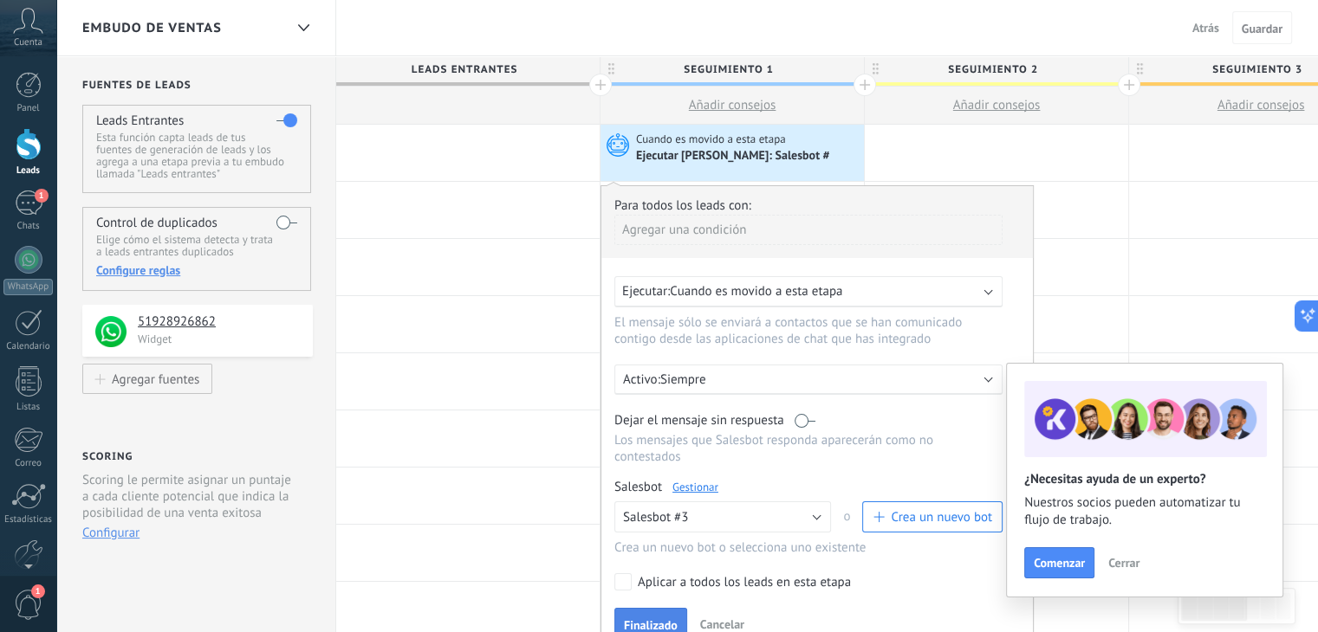
click at [655, 619] on span "Finalizado" at bounding box center [651, 625] width 54 height 12
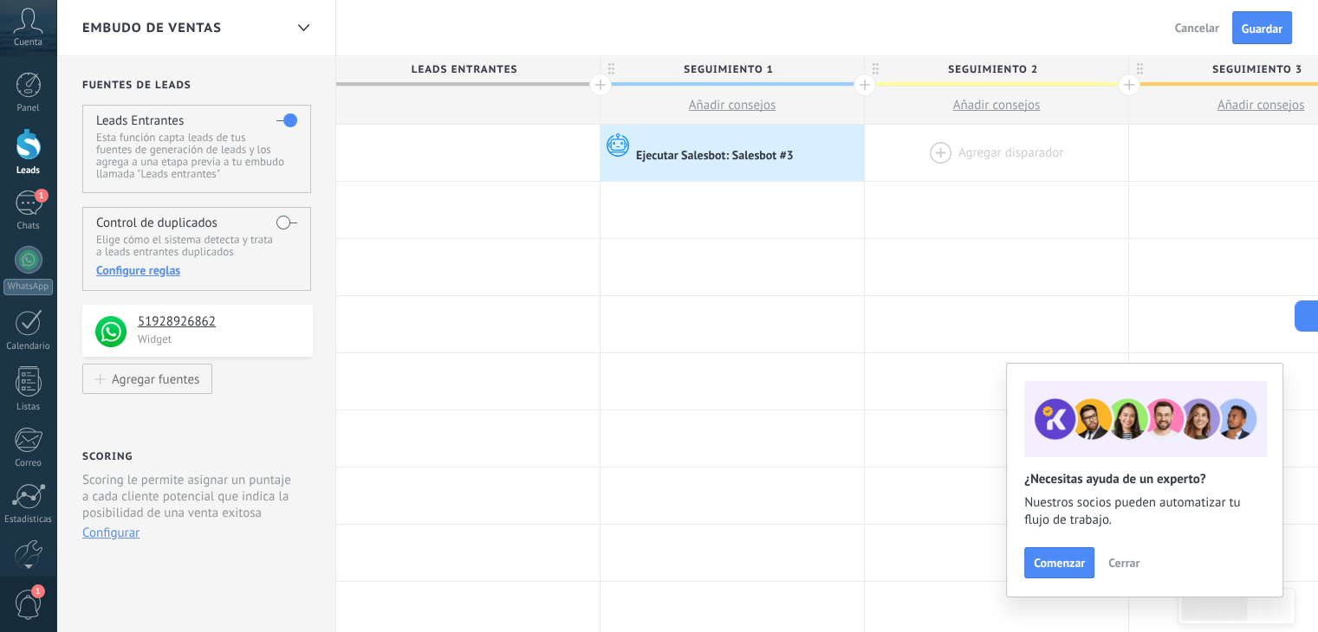
click at [984, 152] on div at bounding box center [996, 153] width 263 height 56
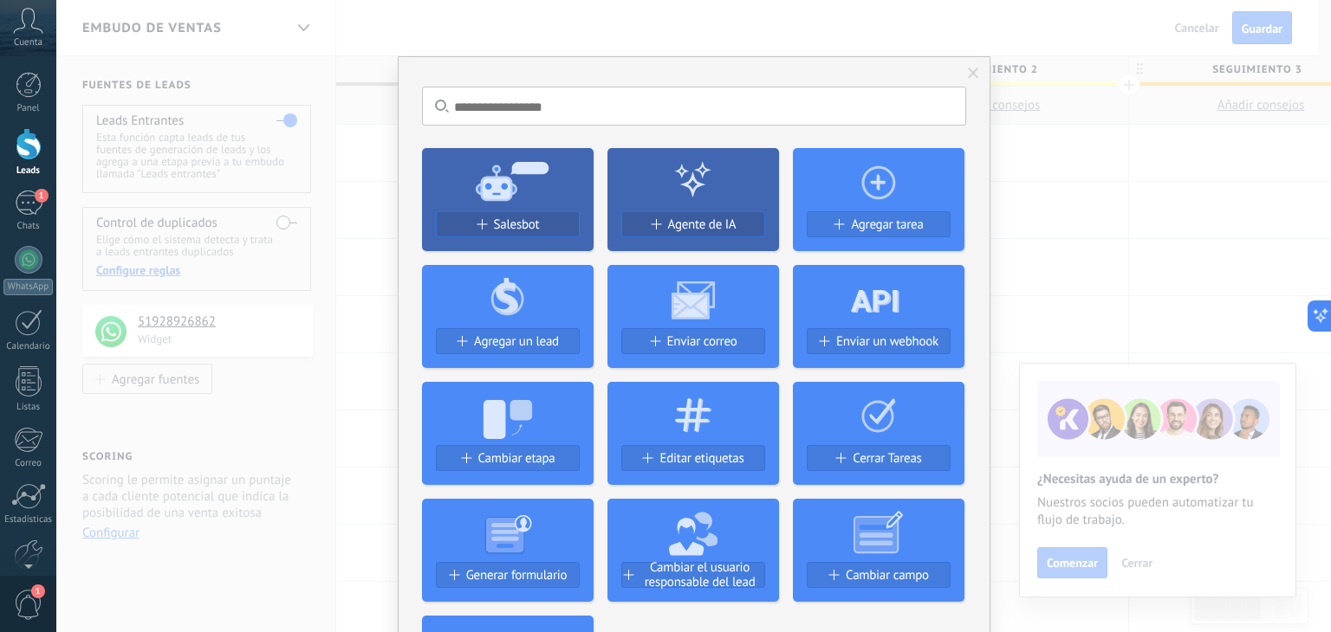
click at [973, 81] on span at bounding box center [973, 73] width 29 height 29
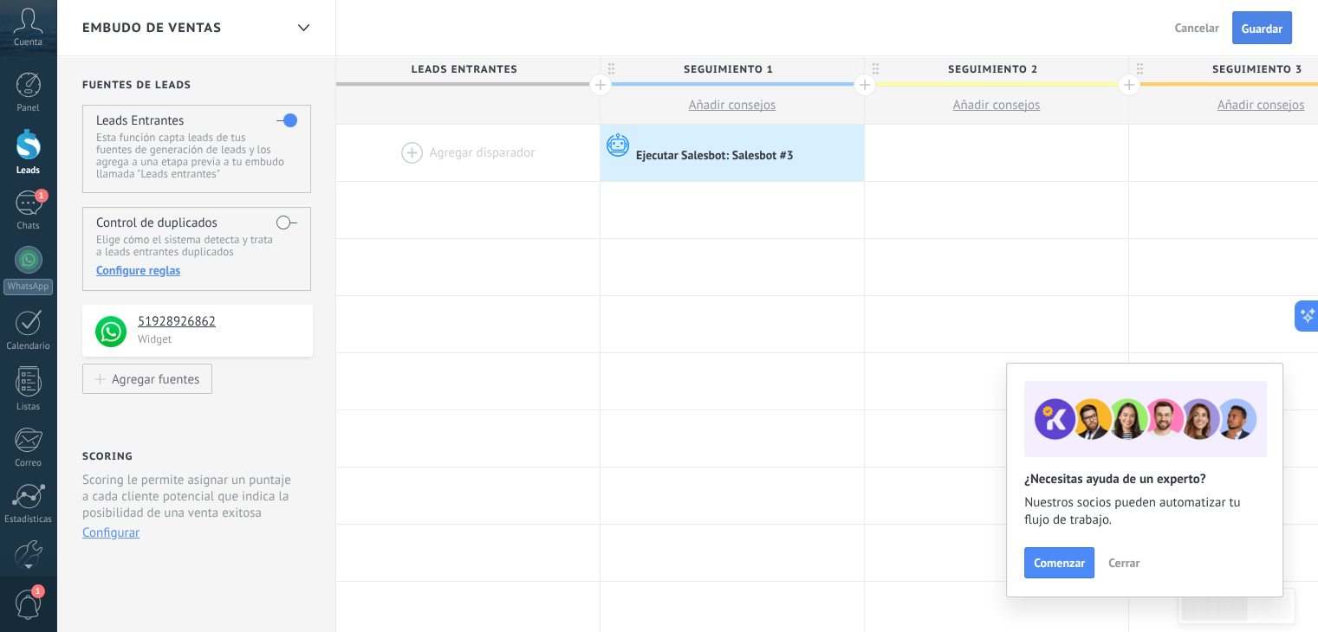
click at [1267, 17] on button "Guardar" at bounding box center [1262, 27] width 60 height 33
click at [972, 147] on div at bounding box center [996, 153] width 263 height 56
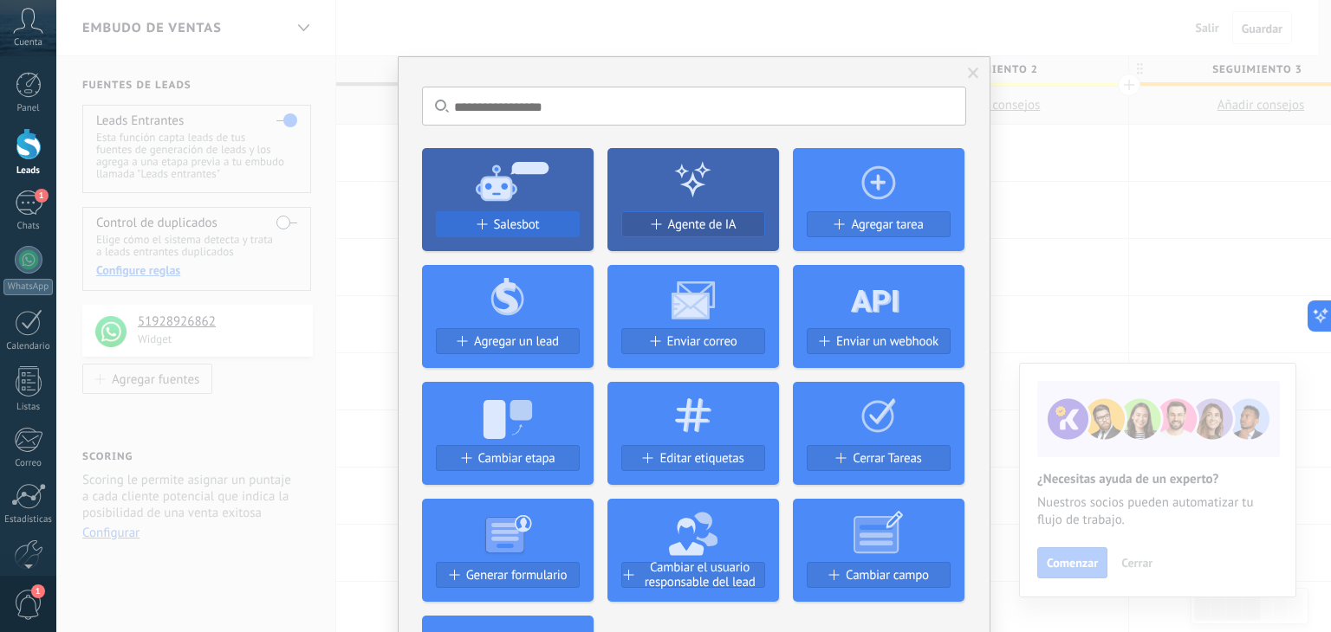
click at [533, 219] on span "Salesbot" at bounding box center [517, 224] width 46 height 15
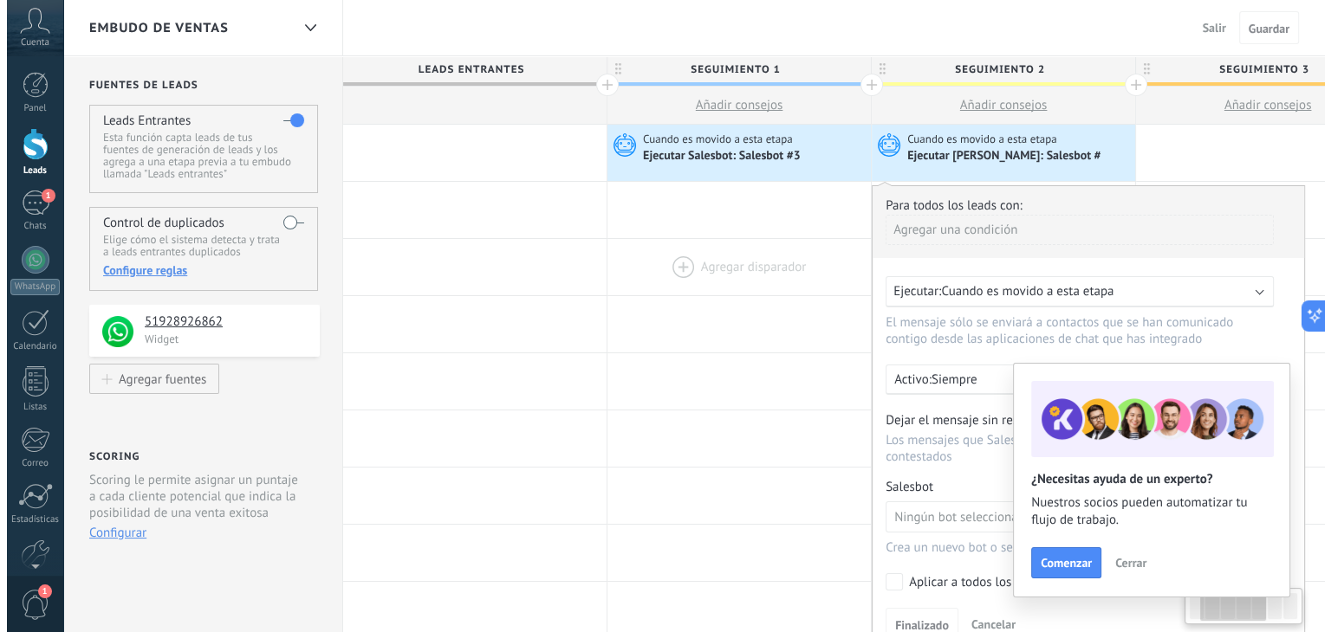
scroll to position [0, 360]
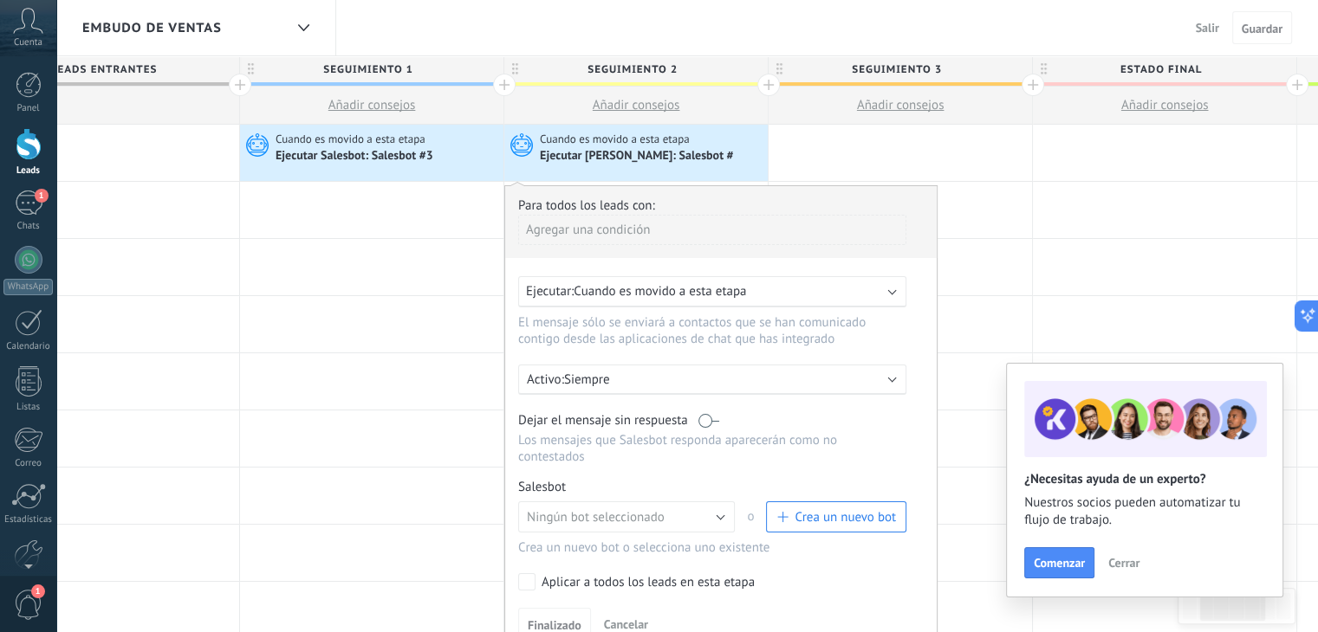
click at [877, 509] on span "Crea un nuevo bot" at bounding box center [844, 517] width 101 height 16
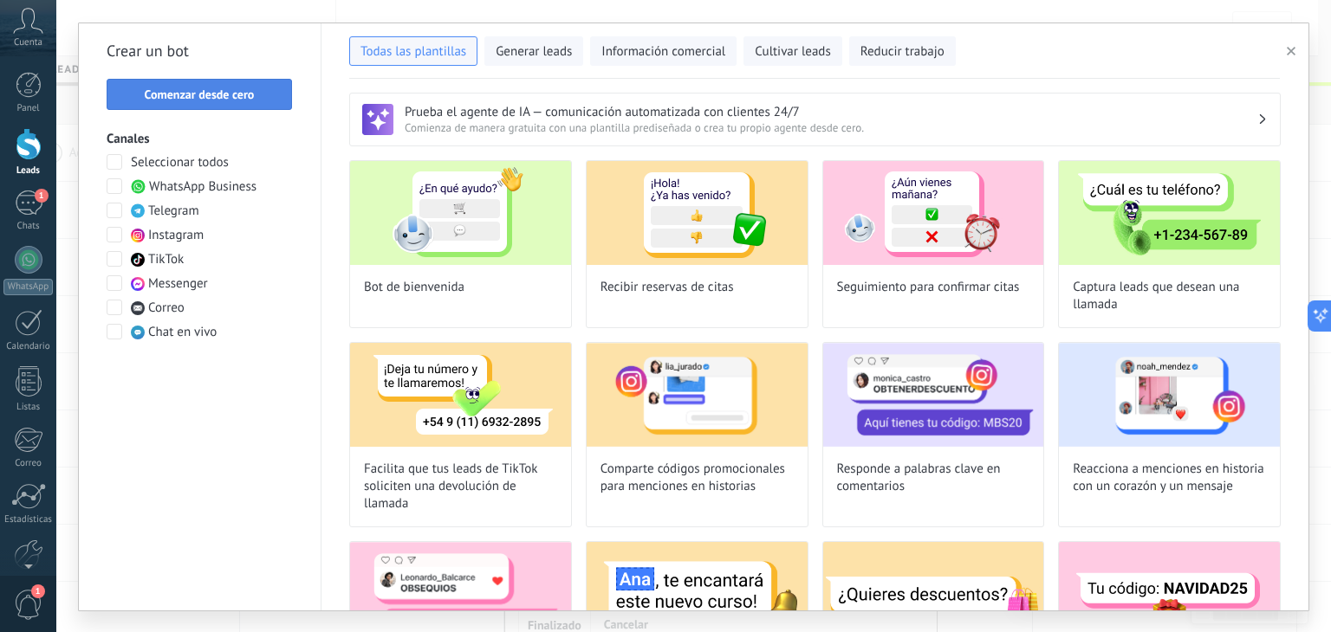
click at [267, 97] on span "Comenzar desde cero" at bounding box center [199, 94] width 166 height 12
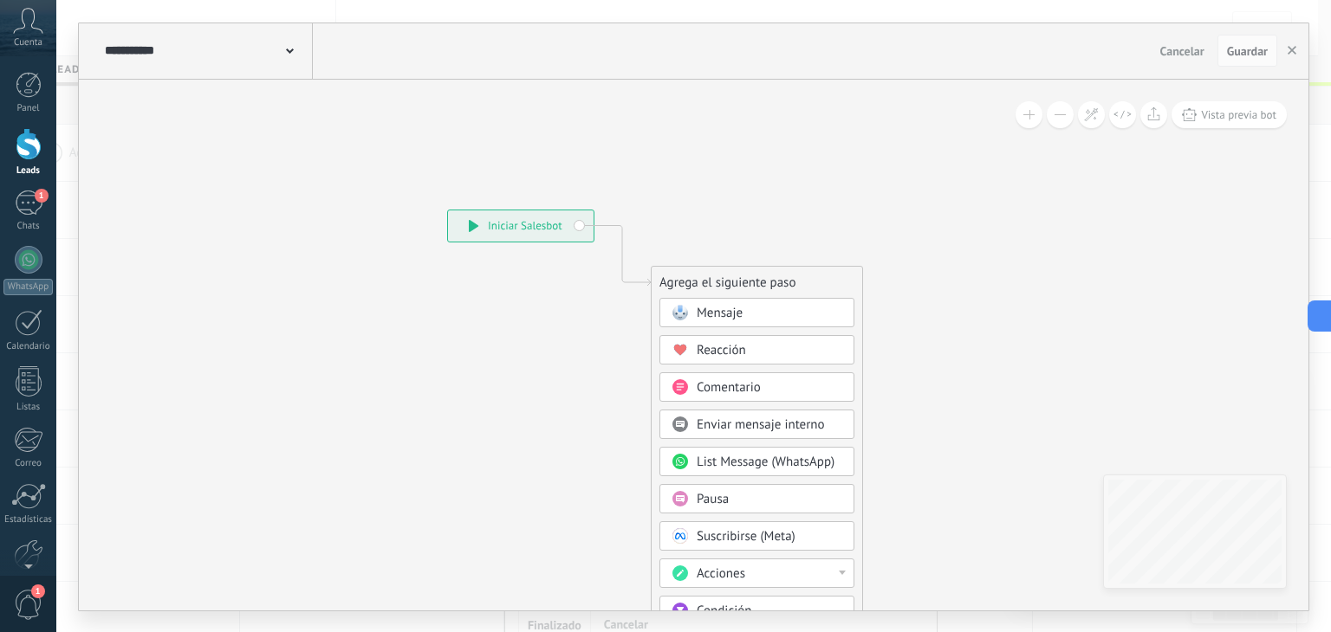
click at [725, 302] on div "Mensaje" at bounding box center [756, 312] width 195 height 29
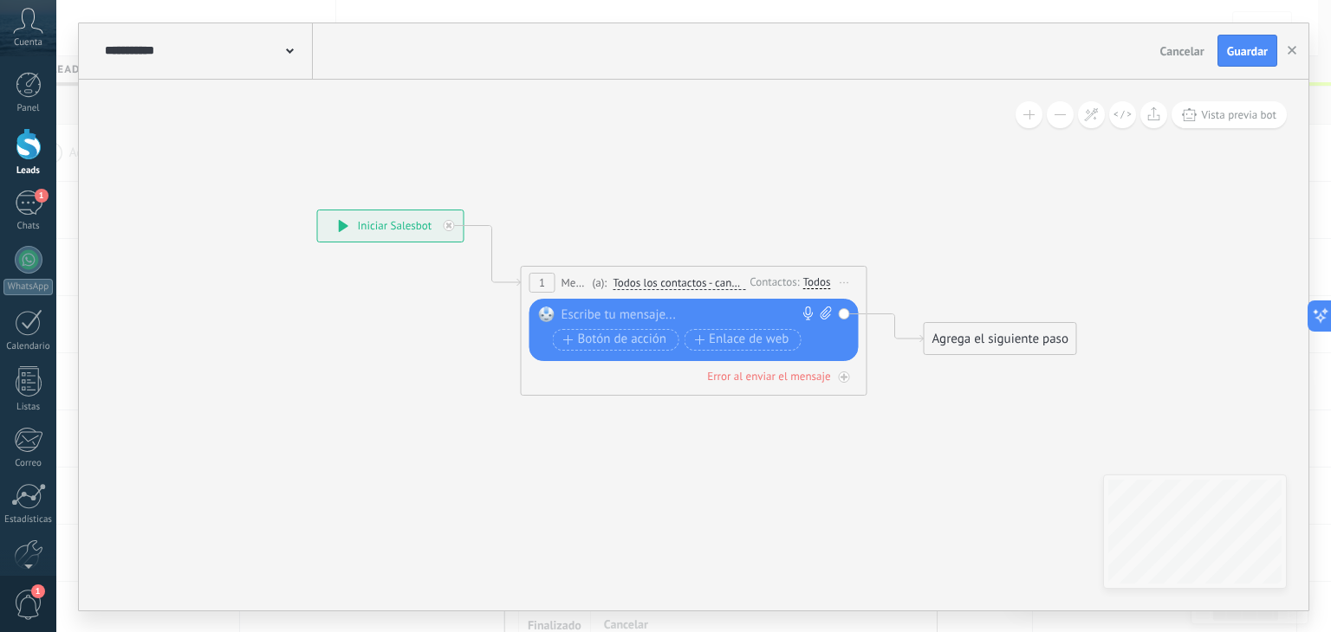
click at [708, 316] on div at bounding box center [689, 315] width 257 height 17
paste div
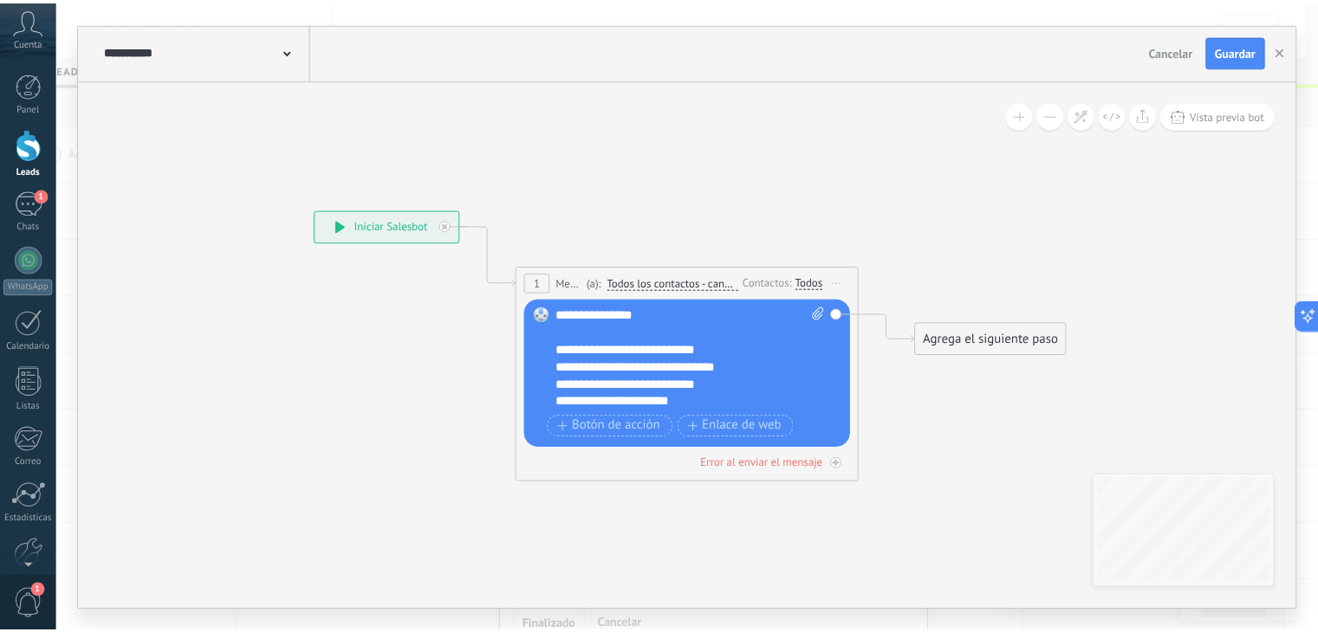
scroll to position [35, 0]
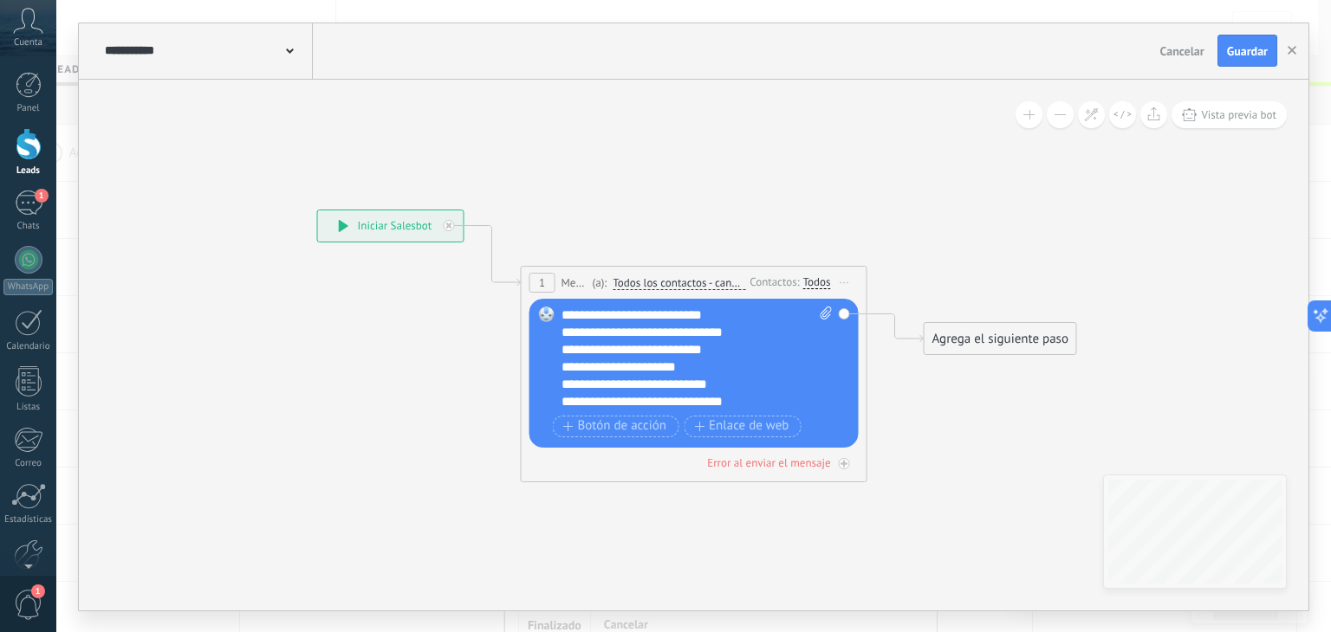
click at [822, 312] on icon at bounding box center [825, 313] width 11 height 13
click input "Subir" at bounding box center [0, 0] width 0 height 0
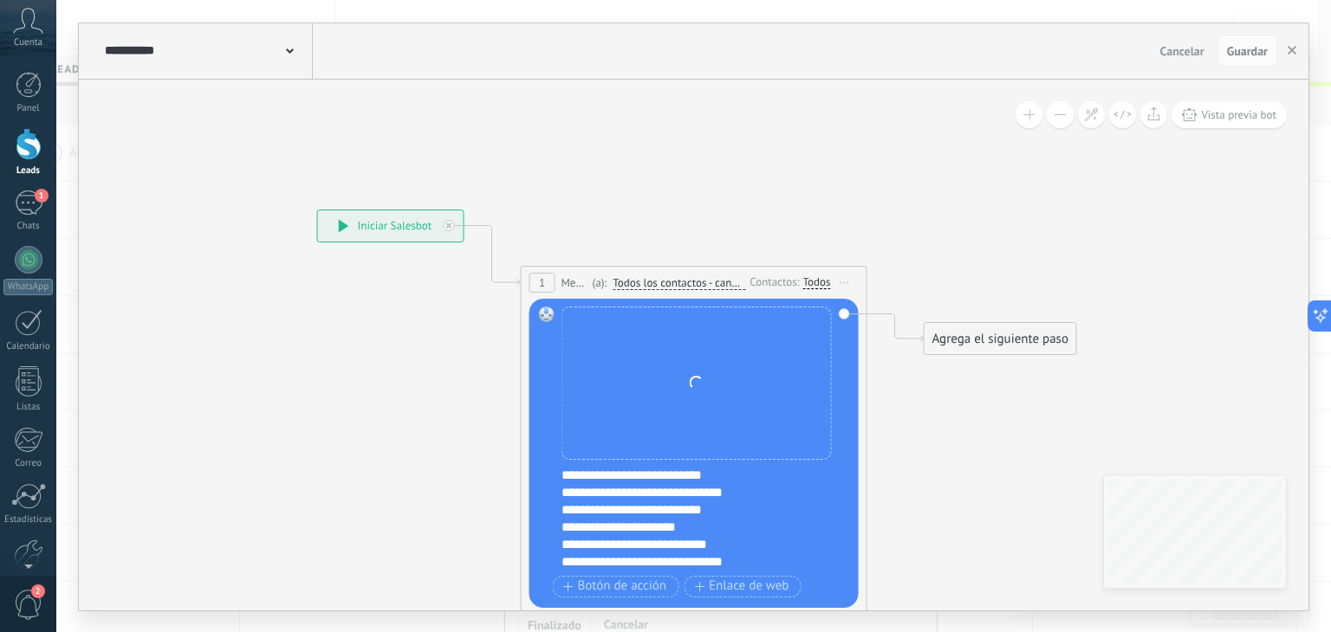
click at [984, 340] on div "Agrega el siguiente paso" at bounding box center [1000, 339] width 152 height 29
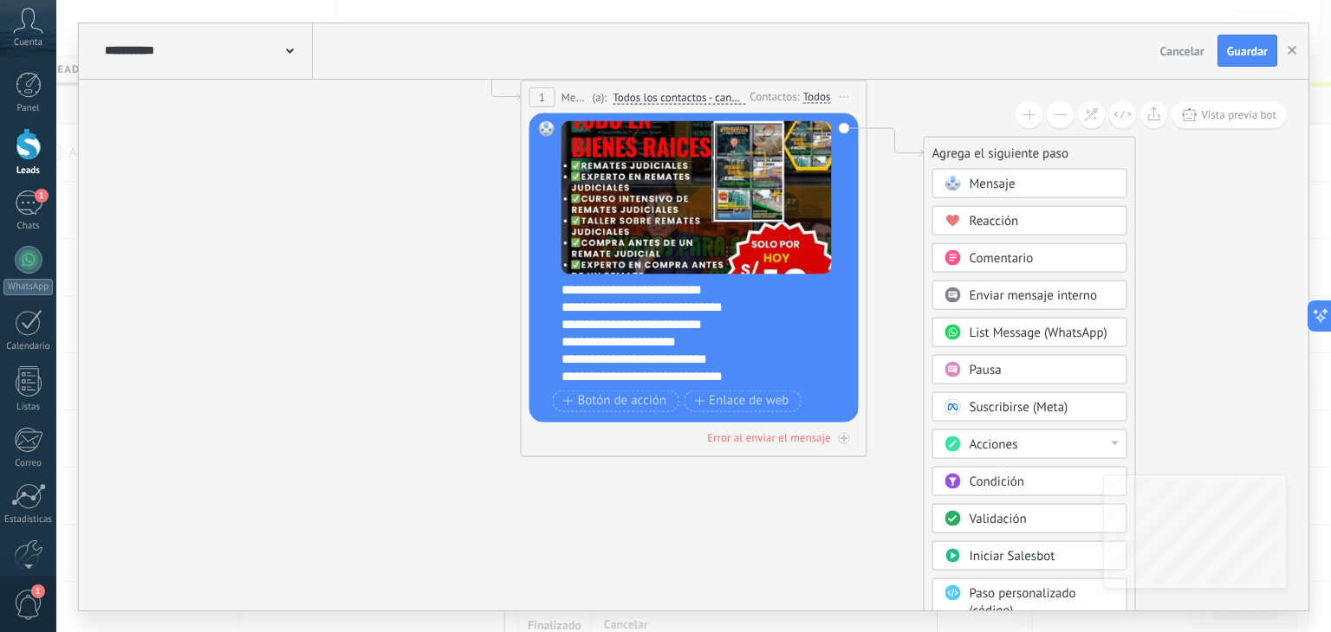
click at [1002, 439] on span "Acciones" at bounding box center [993, 444] width 49 height 16
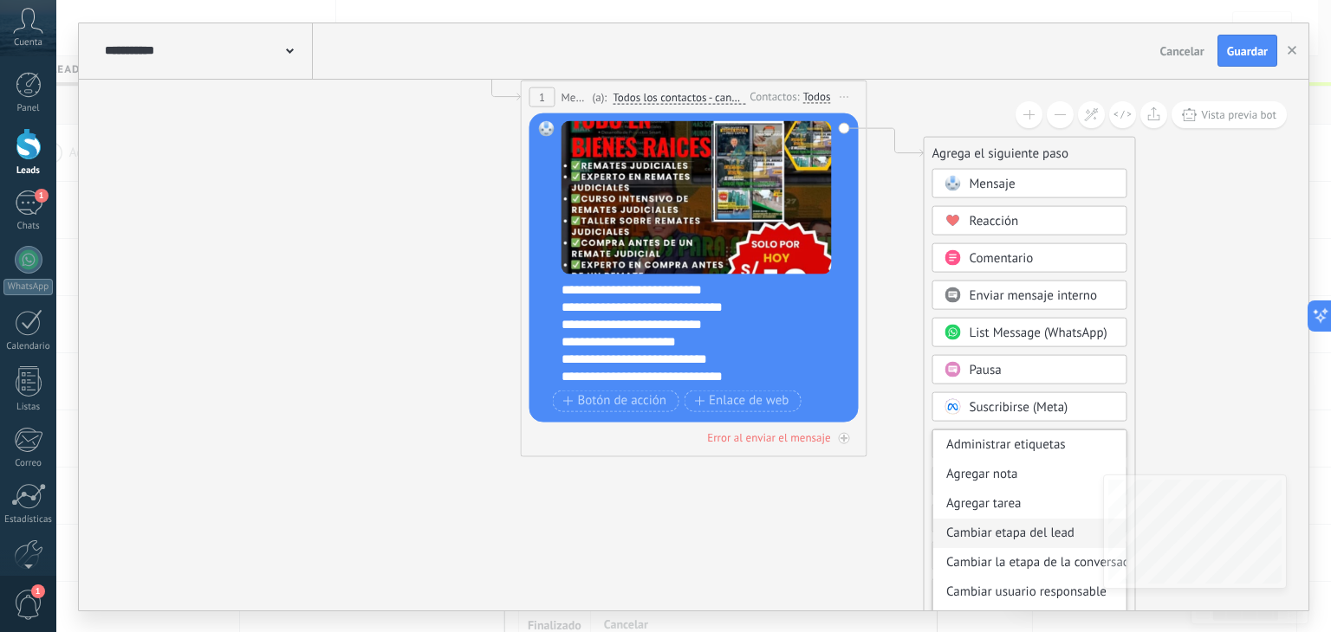
click at [1008, 524] on div "Cambiar etapa del lead" at bounding box center [1029, 532] width 193 height 29
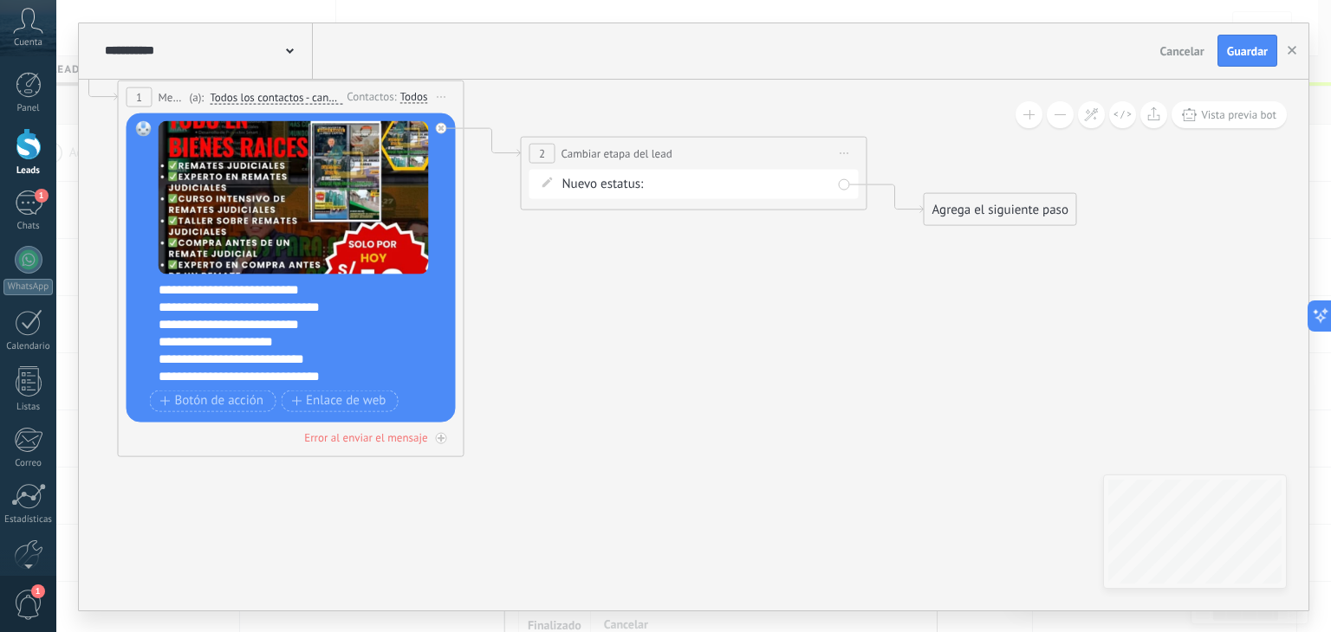
click at [0, 0] on div "Seguimiento 1 Seguimiento 2 Seguimiento 3 Estado Final Logrado con éxito Venta …" at bounding box center [0, 0] width 0 height 0
click at [0, 0] on label "Estado Final" at bounding box center [0, 0] width 0 height 0
click at [958, 205] on div "Agrega el siguiente paso" at bounding box center [1000, 209] width 152 height 29
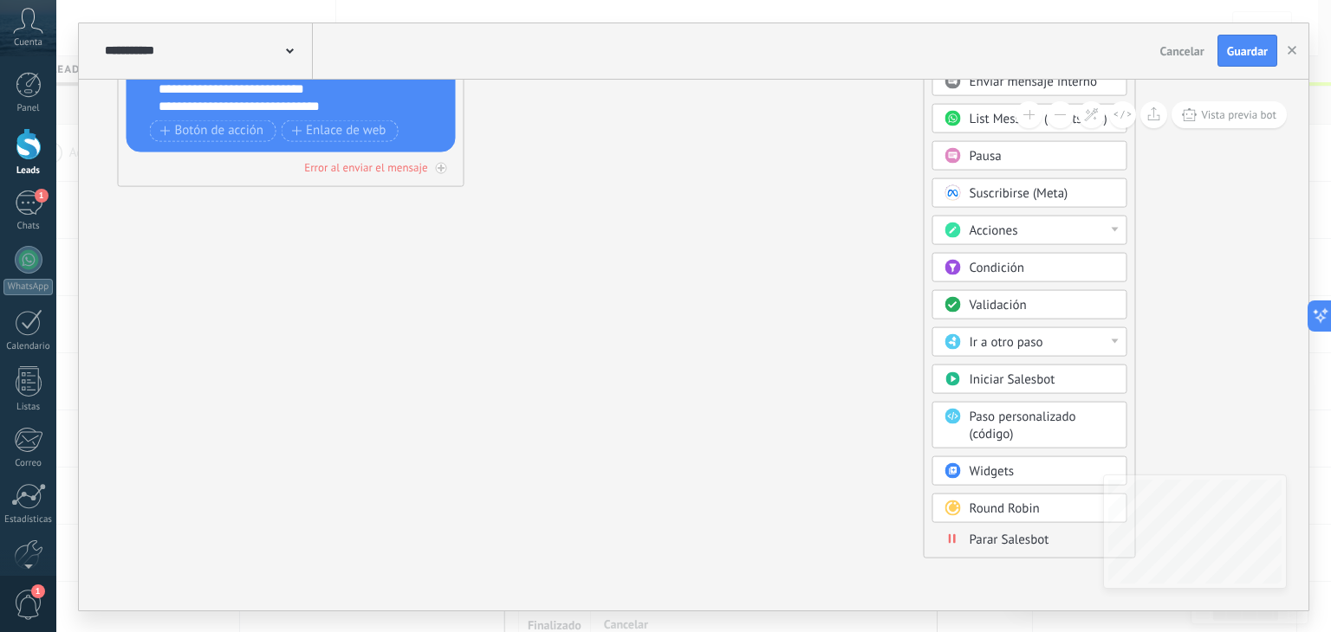
click at [993, 536] on span "Parar Salesbot" at bounding box center [1009, 539] width 80 height 16
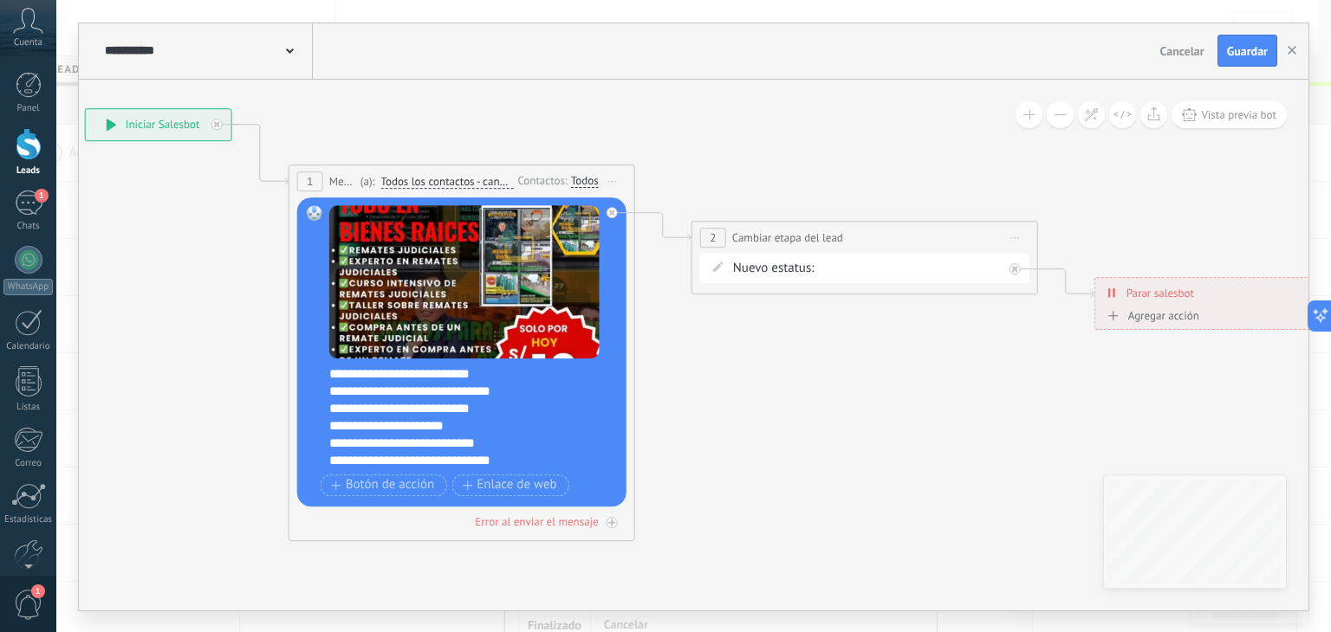
click at [1014, 240] on span "Iniciar vista previa aquí Cambiar nombre Duplicar [GEOGRAPHIC_DATA]" at bounding box center [1016, 237] width 28 height 25
click at [1050, 351] on div "Borrar" at bounding box center [1094, 350] width 172 height 29
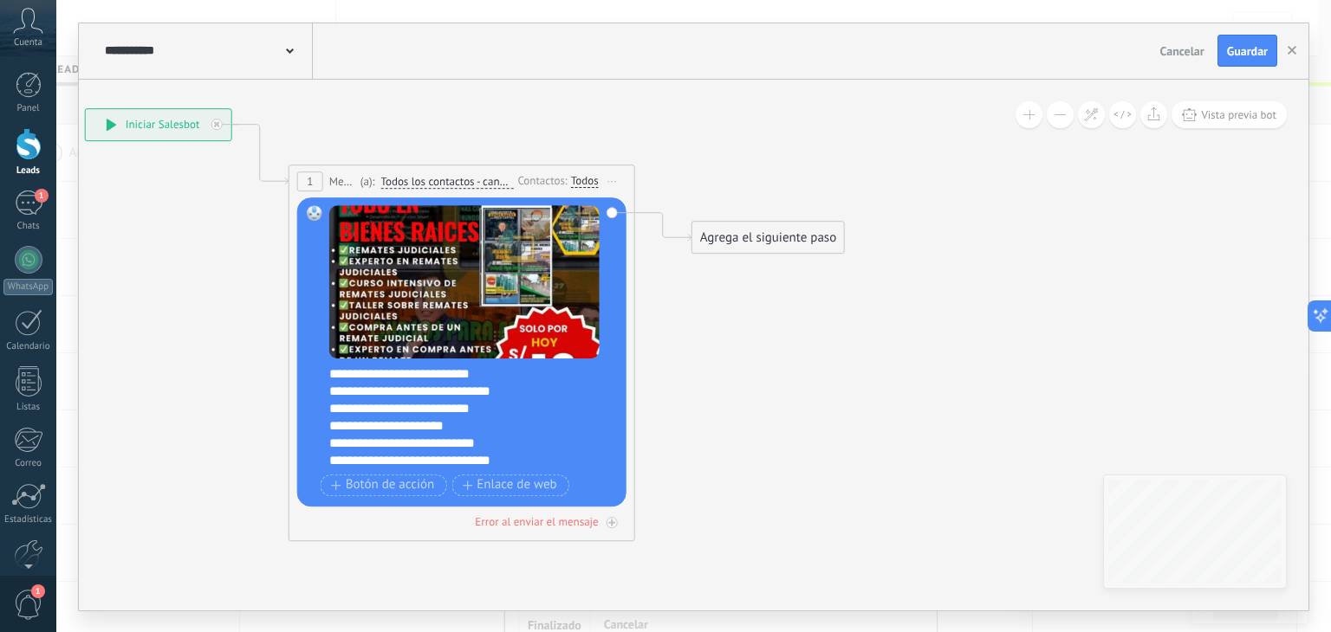
click at [814, 237] on div "Agrega el siguiente paso" at bounding box center [768, 238] width 152 height 29
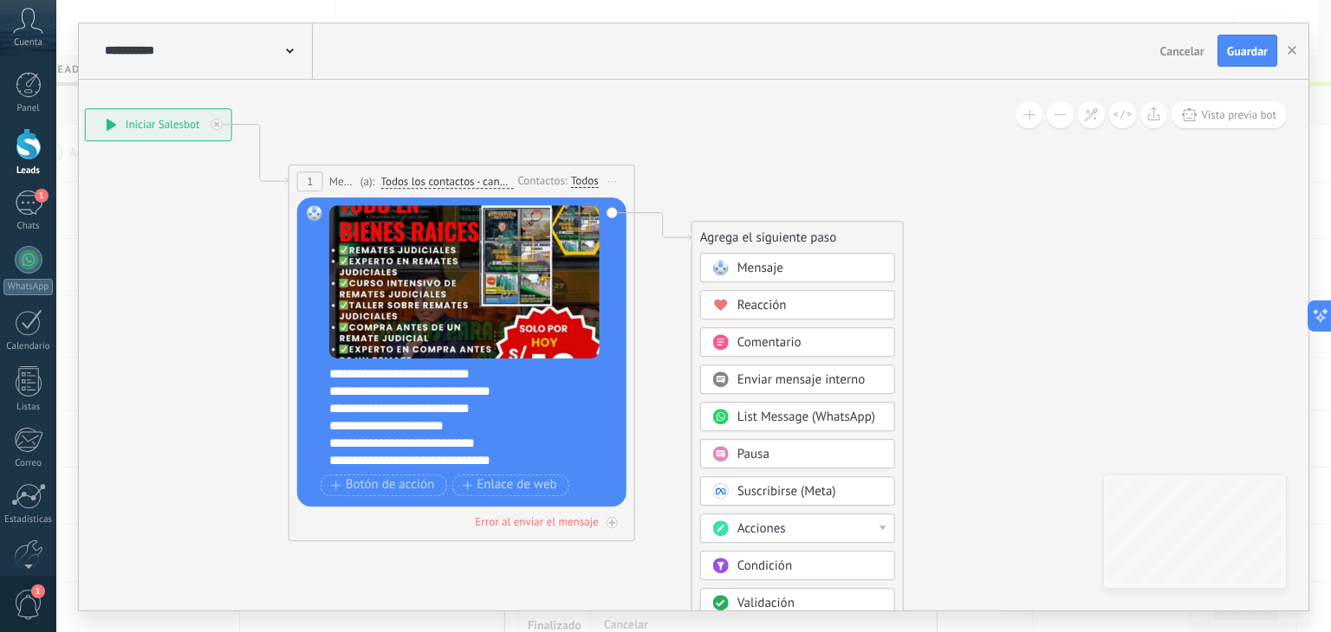
click at [829, 142] on icon at bounding box center [435, 324] width 1567 height 1299
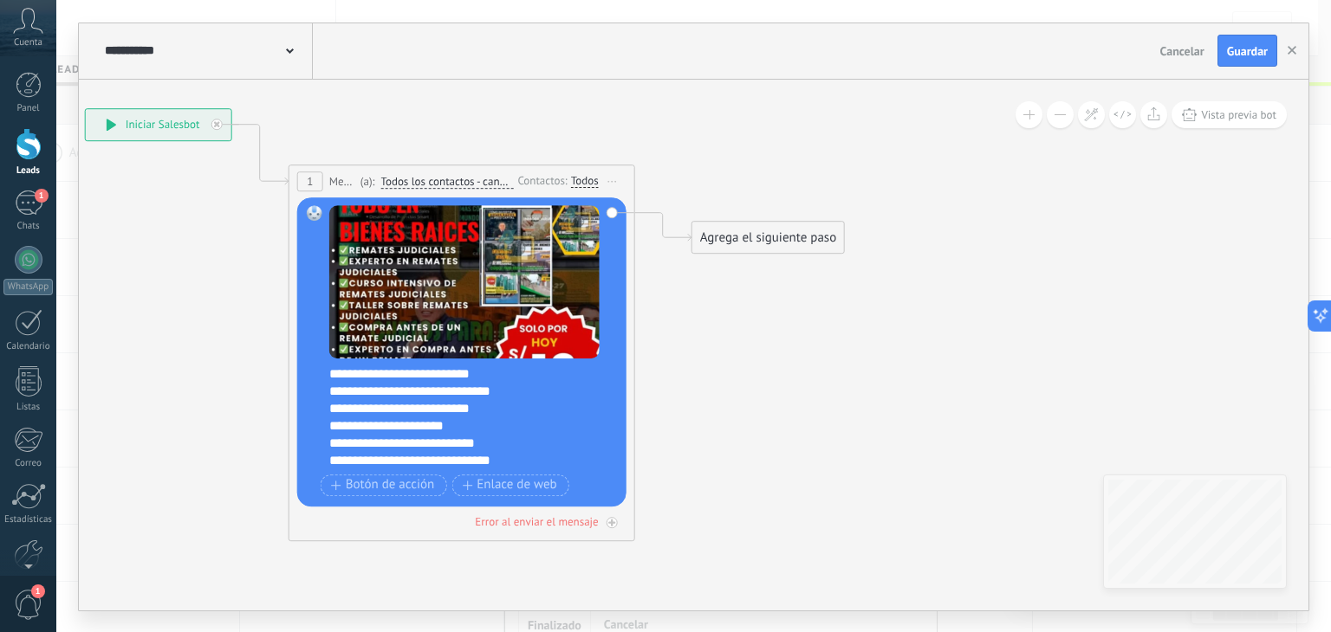
click at [752, 252] on div "Agrega el siguiente paso Mensaje Mensaje Mensaje Reacción Comentario Enviar men…" at bounding box center [767, 237] width 153 height 33
click at [766, 228] on div "Agrega el siguiente paso" at bounding box center [768, 238] width 152 height 29
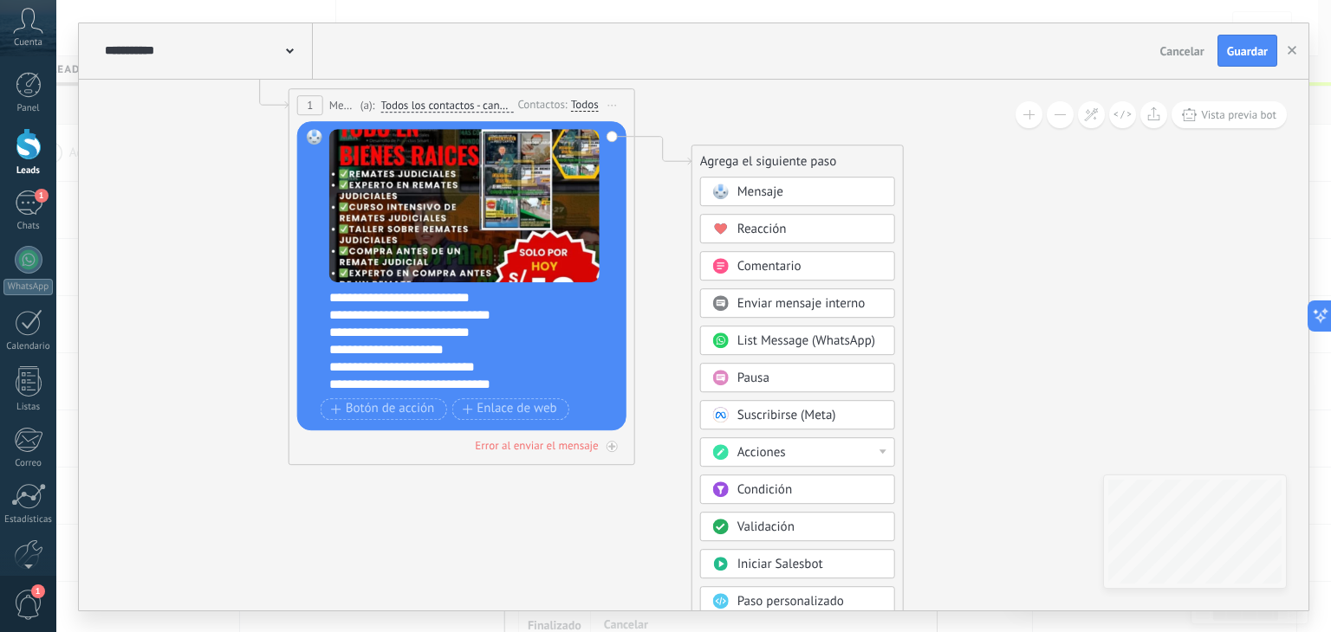
click at [788, 370] on div "Pausa" at bounding box center [810, 378] width 146 height 17
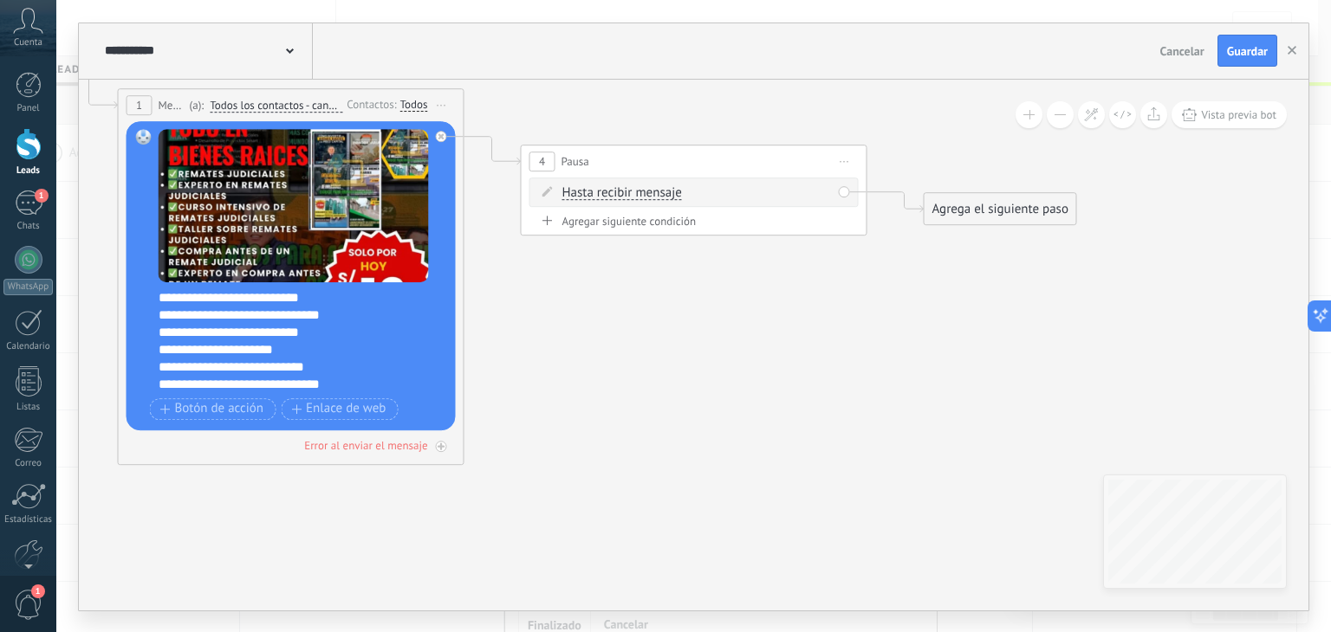
click at [649, 220] on div "Agregar siguiente condición" at bounding box center [693, 221] width 329 height 15
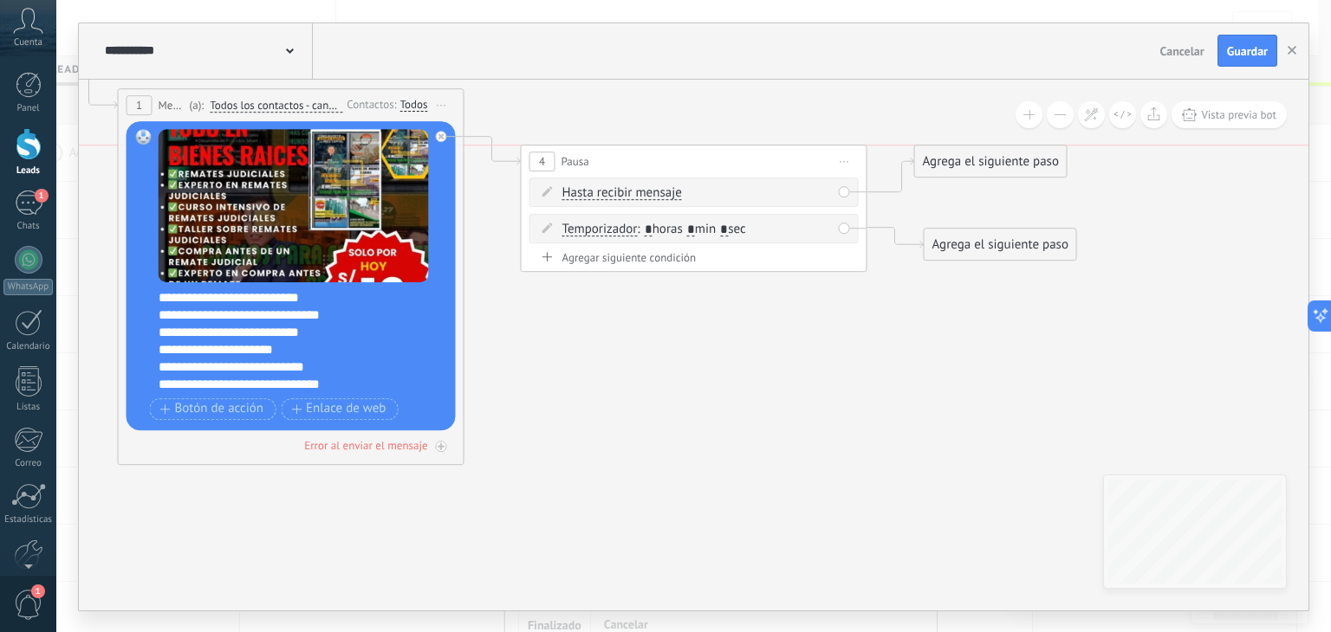
drag, startPoint x: 977, startPoint y: 206, endPoint x: 956, endPoint y: 112, distance: 96.9
click at [956, 147] on div "Agrega el siguiente paso" at bounding box center [991, 161] width 152 height 29
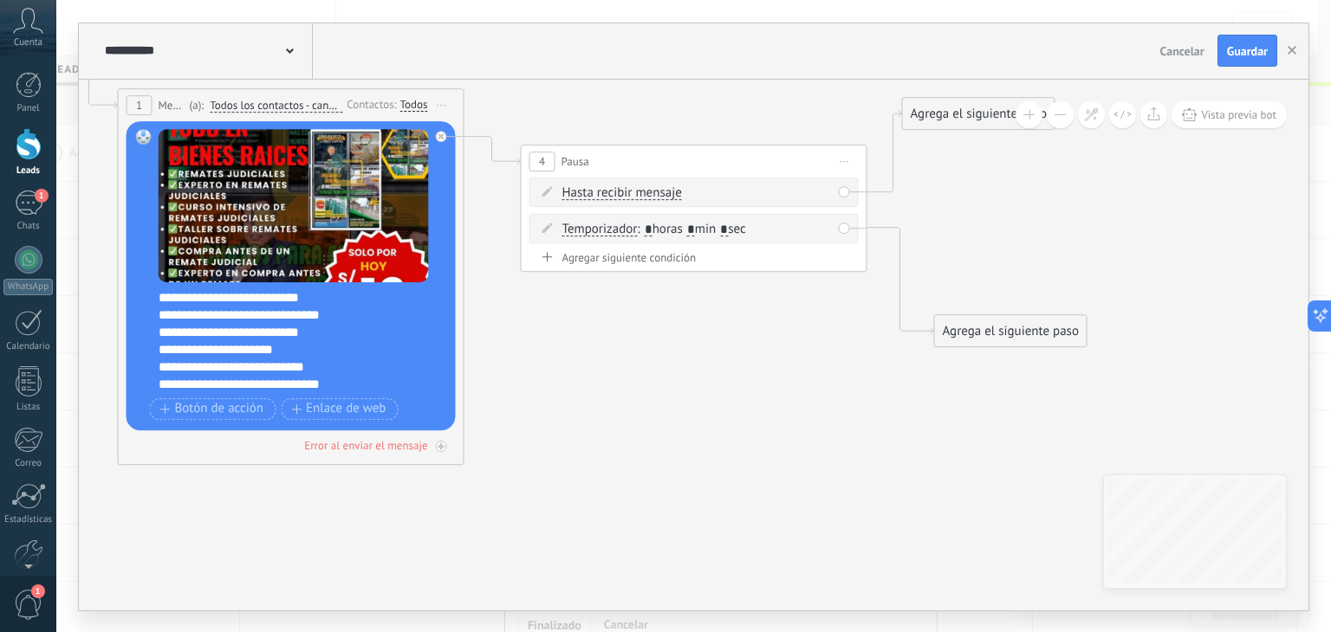
drag, startPoint x: 958, startPoint y: 233, endPoint x: 968, endPoint y: 323, distance: 90.6
click at [968, 323] on div "Agrega el siguiente paso" at bounding box center [1011, 331] width 152 height 29
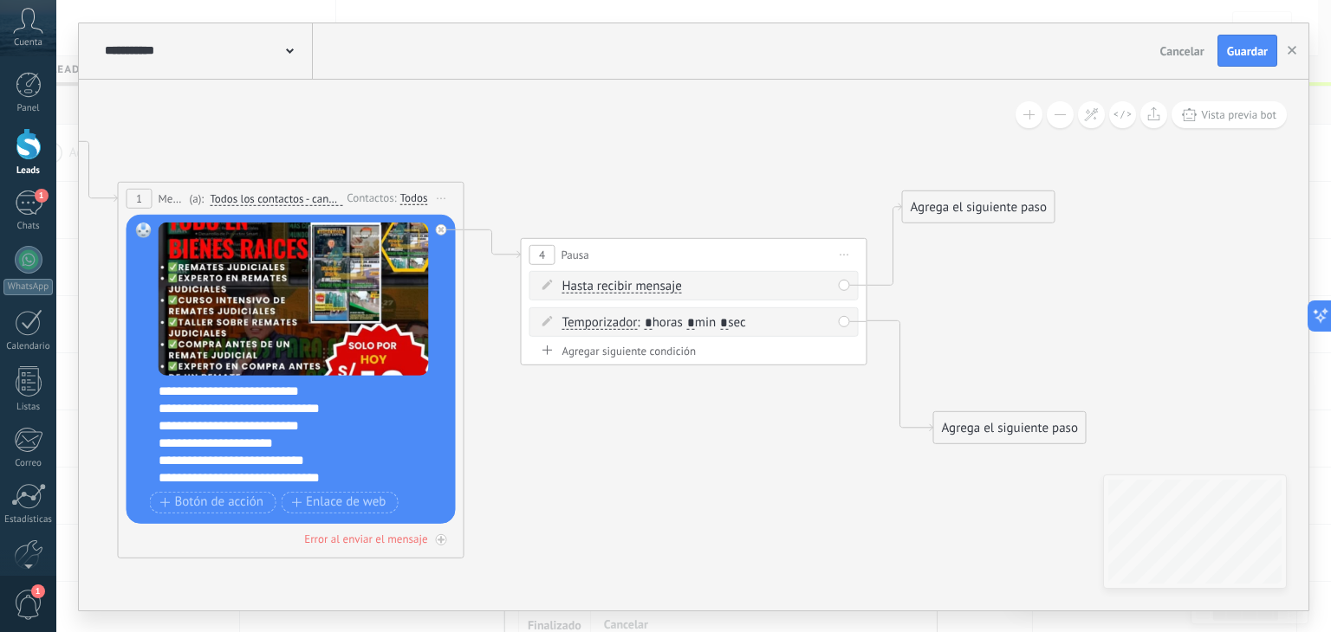
click at [960, 207] on div "Agrega el siguiente paso" at bounding box center [979, 206] width 152 height 29
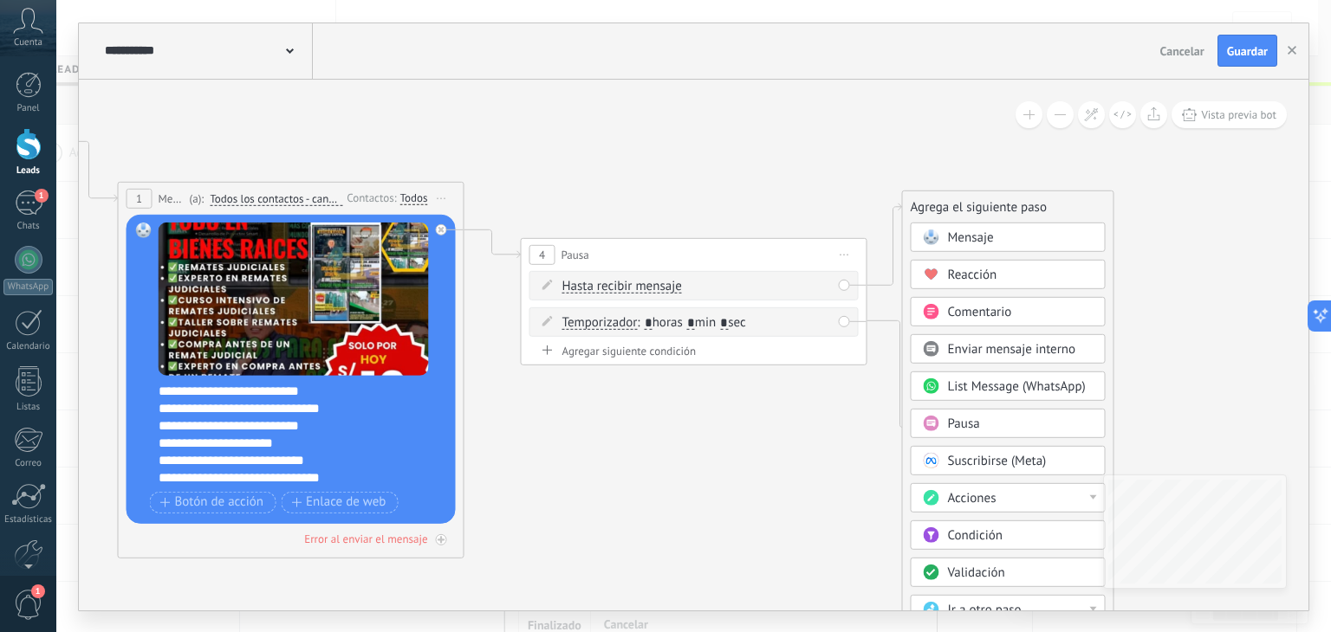
click at [976, 498] on span "Acciones" at bounding box center [972, 498] width 49 height 16
click at [963, 580] on div "Cambiar etapa del lead" at bounding box center [1007, 586] width 193 height 29
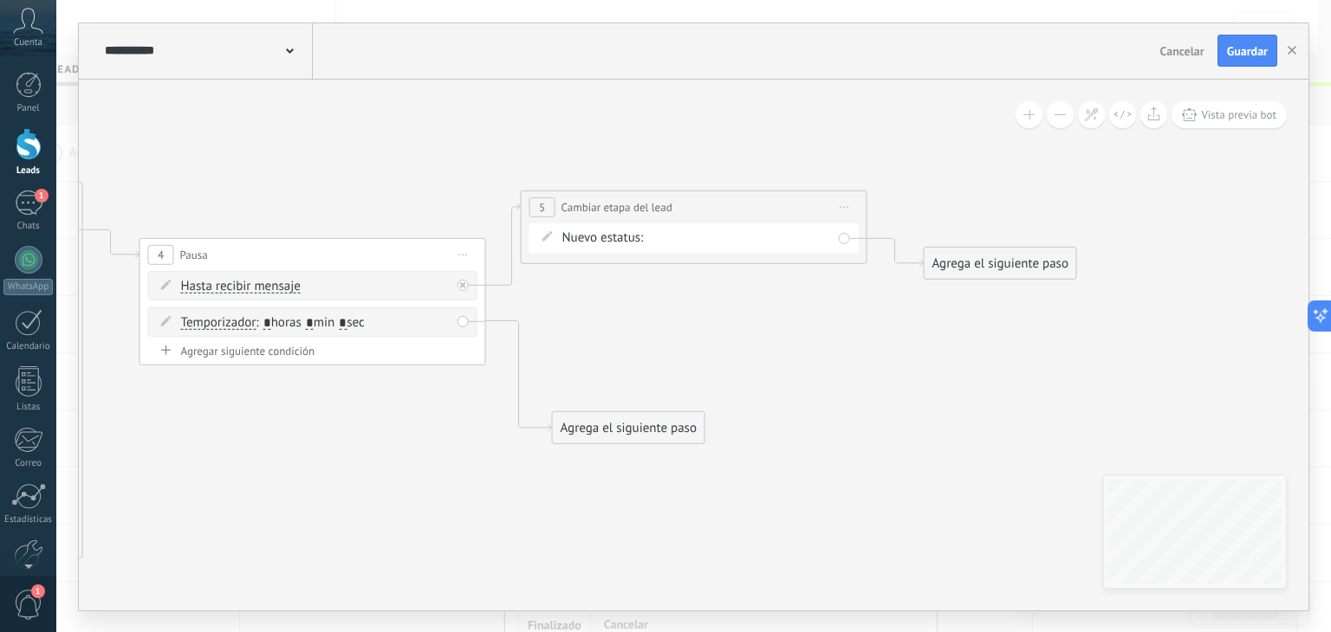
click at [0, 0] on div "Seguimiento 1 Seguimiento 2 Seguimiento 3 Estado Final Logrado con éxito Venta …" at bounding box center [0, 0] width 0 height 0
click at [0, 0] on label "Estado Final" at bounding box center [0, 0] width 0 height 0
click at [983, 264] on div "Agrega el siguiente paso" at bounding box center [1000, 263] width 152 height 29
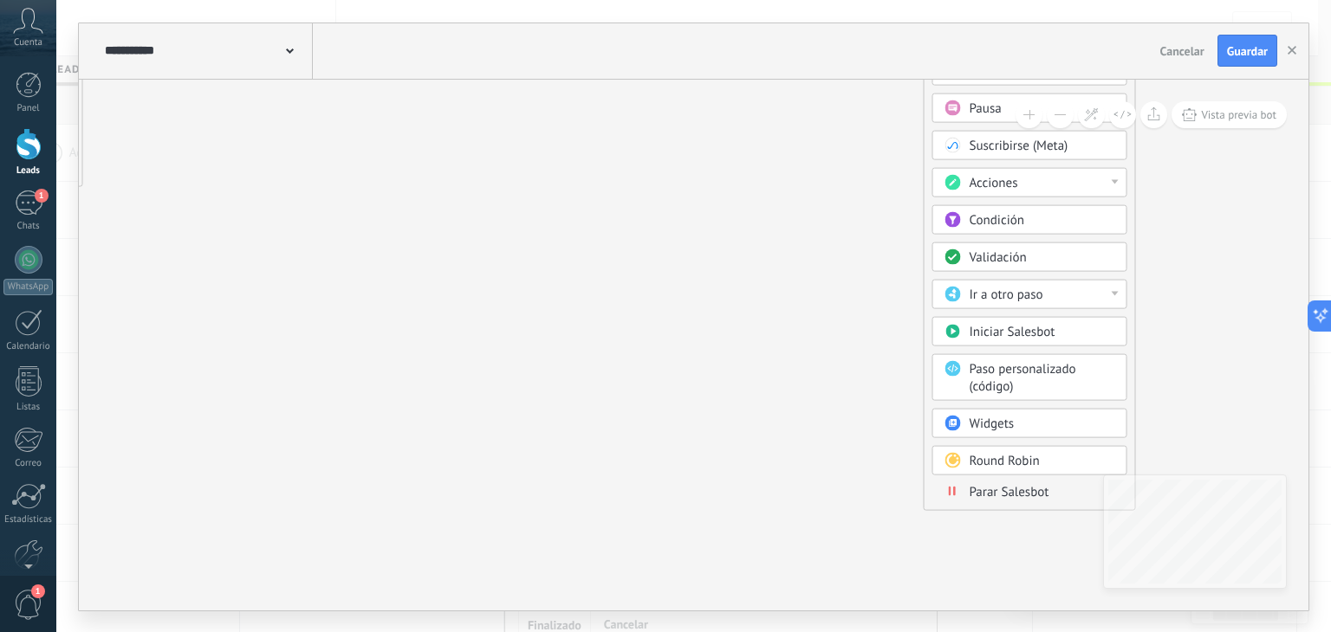
click at [1001, 486] on span "Parar Salesbot" at bounding box center [1009, 491] width 80 height 16
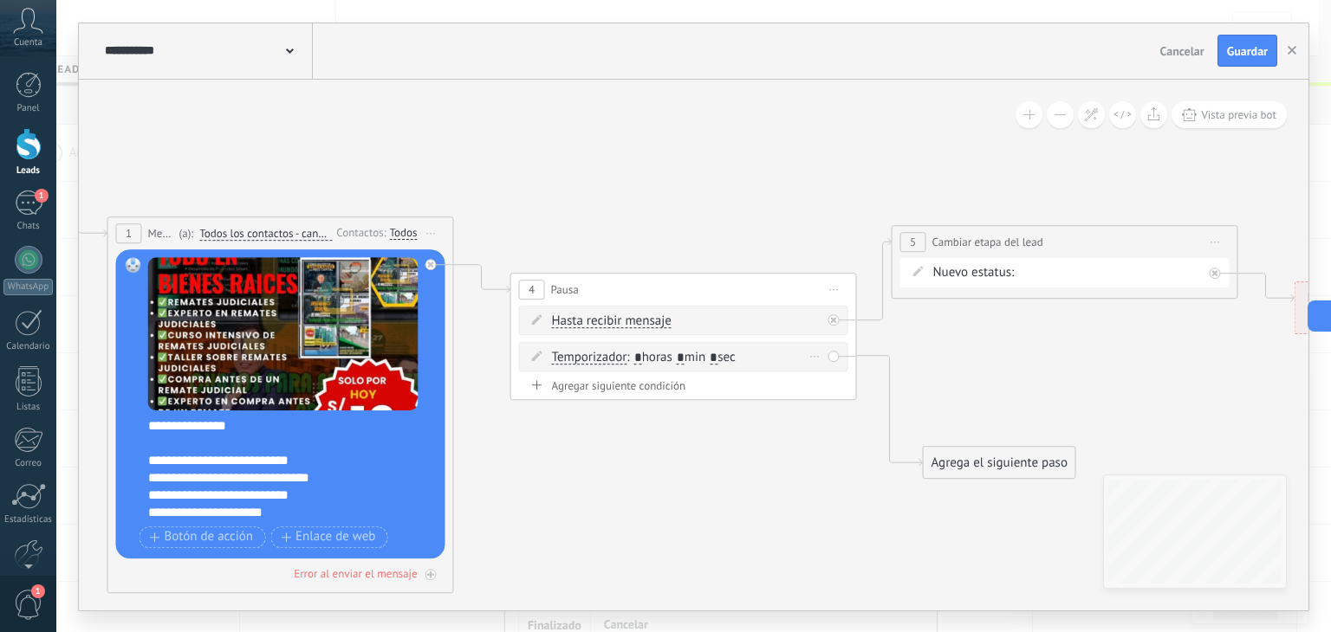
click at [684, 354] on input "*" at bounding box center [681, 358] width 8 height 14
type input "*"
click at [642, 361] on input "*" at bounding box center [638, 358] width 8 height 14
type input "*"
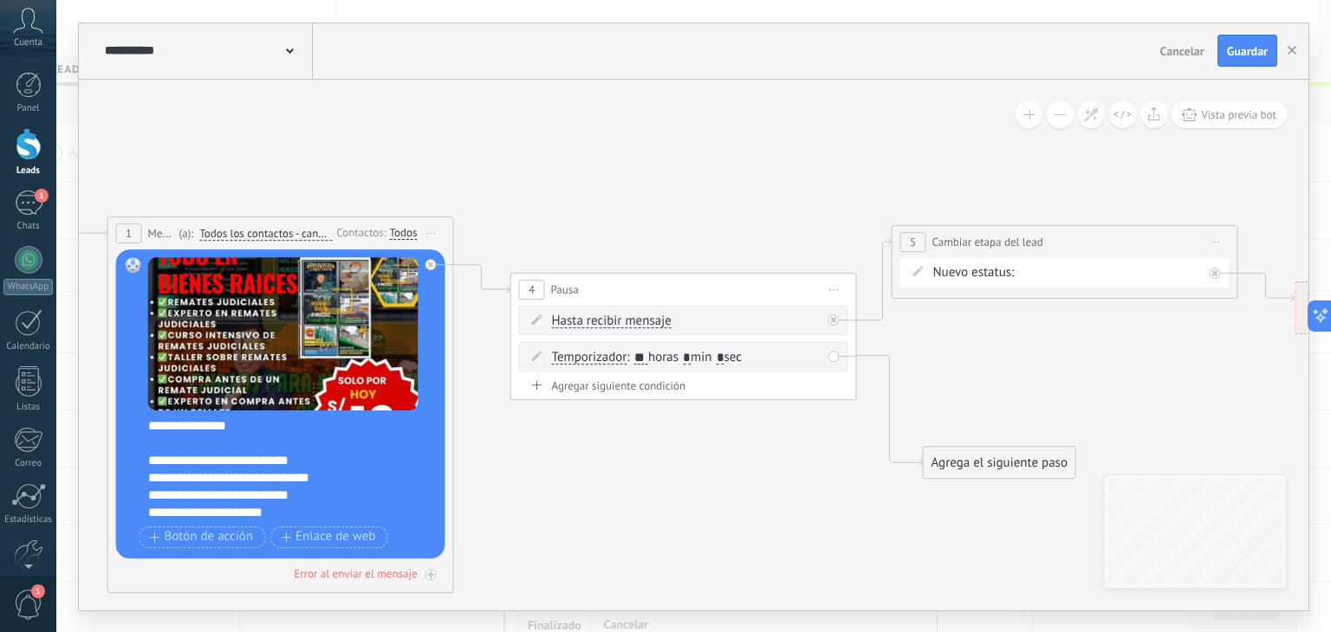
type input "**"
click at [729, 386] on div "Agregar siguiente condición" at bounding box center [683, 386] width 329 height 15
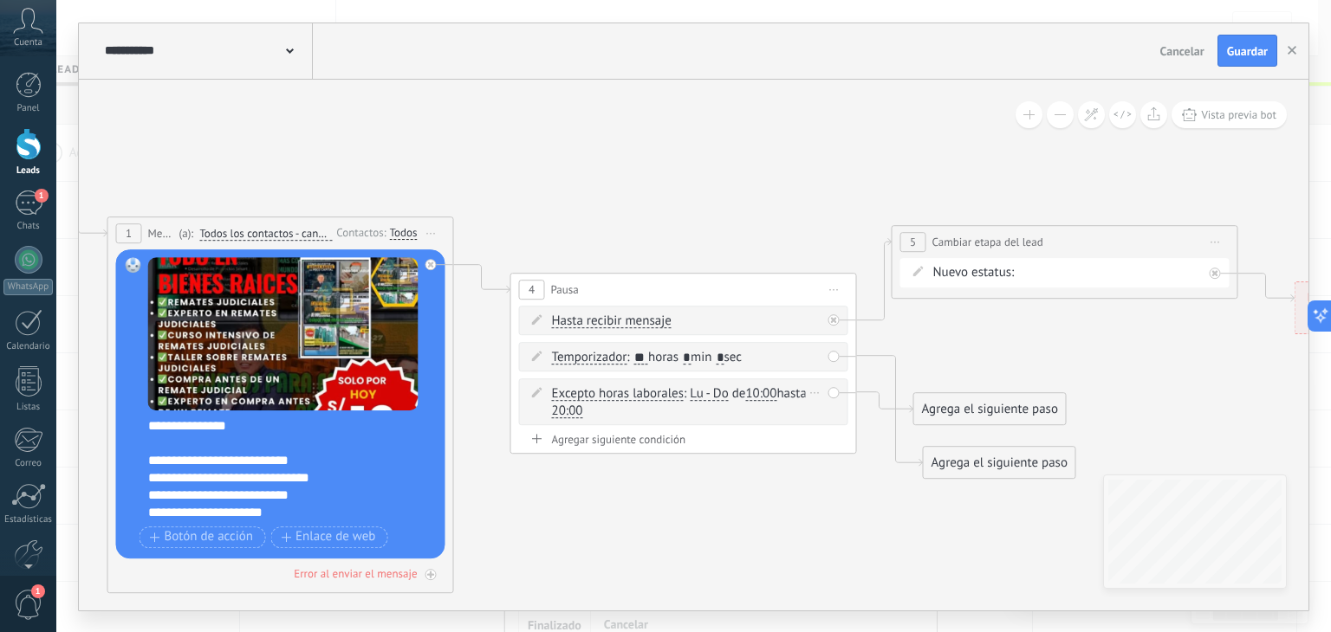
click at [816, 388] on div "Borrar" at bounding box center [815, 392] width 19 height 25
click at [837, 412] on div "Borrar" at bounding box center [842, 417] width 77 height 29
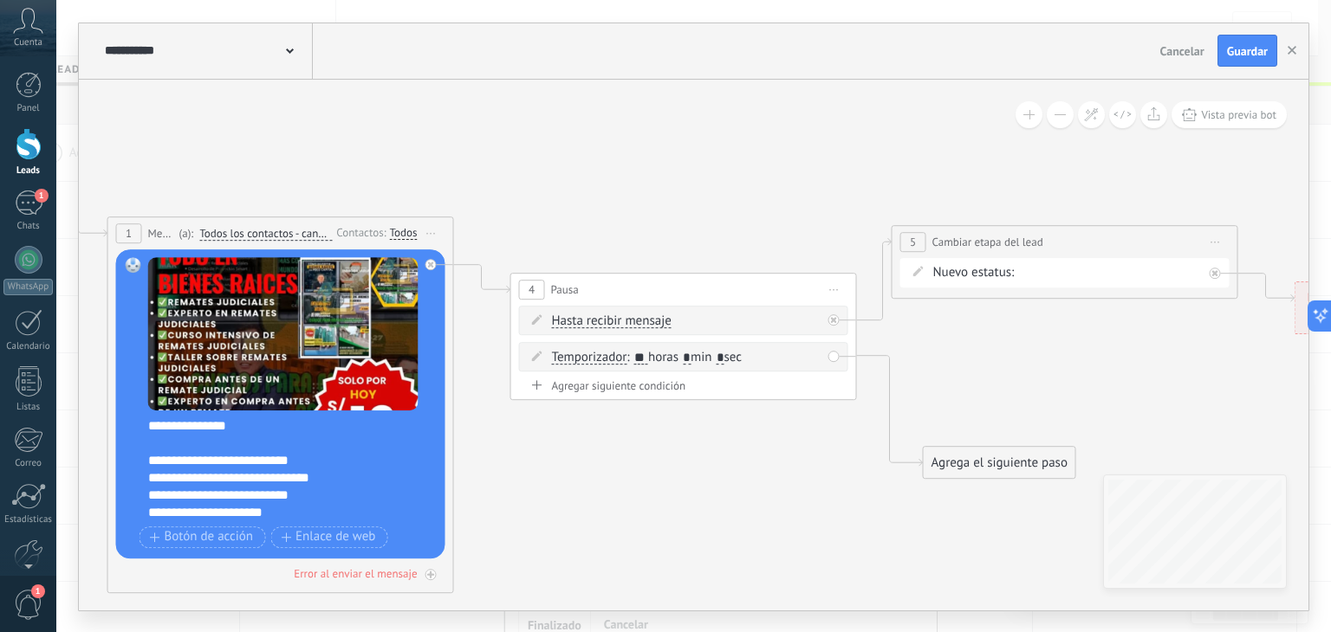
click at [800, 491] on icon at bounding box center [761, 376] width 2581 height 1299
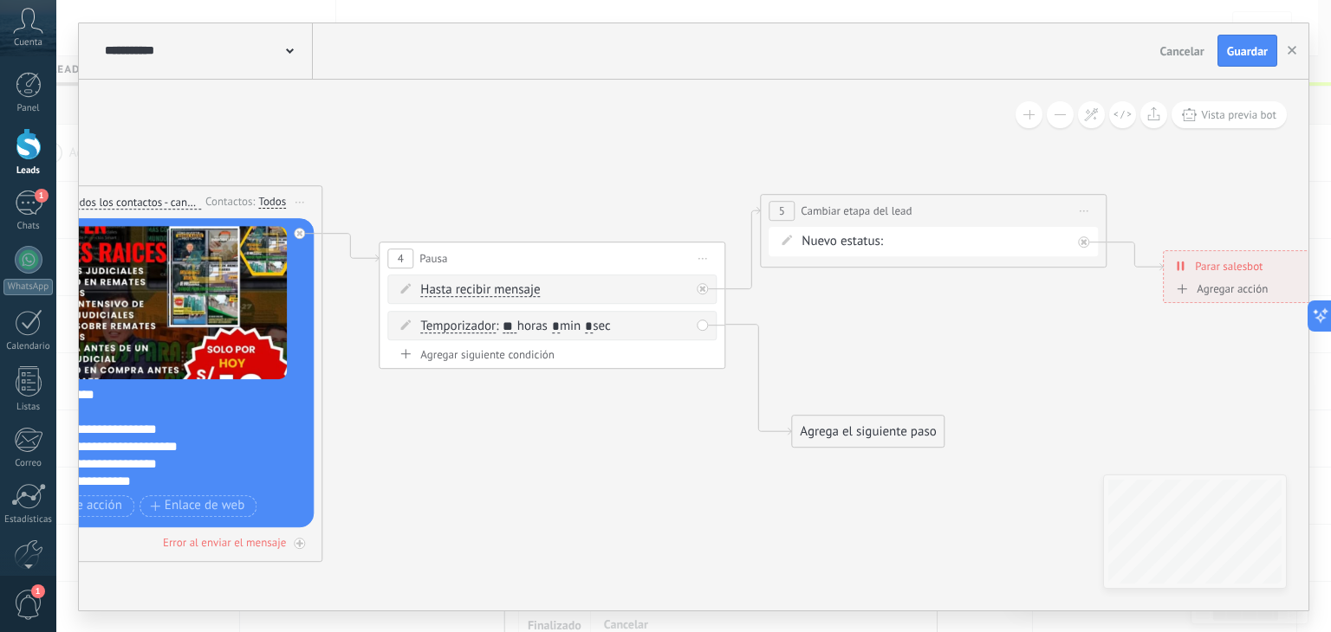
click at [877, 437] on div "Agrega el siguiente paso" at bounding box center [868, 432] width 152 height 29
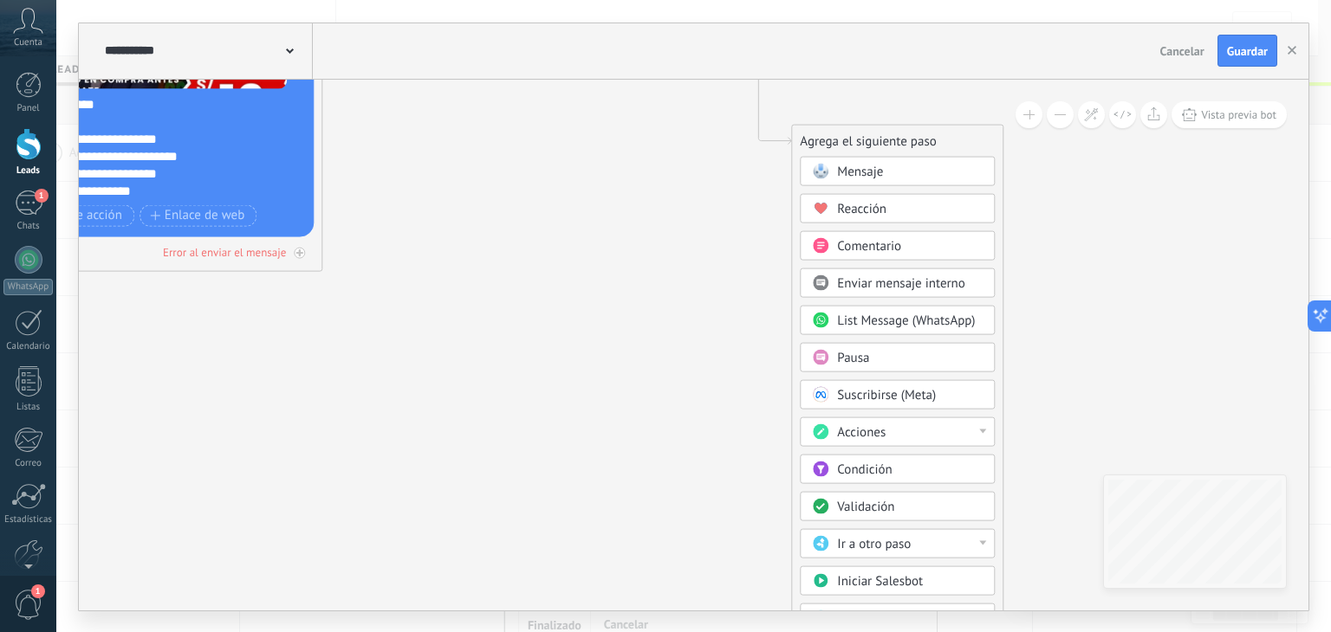
click at [887, 424] on div "Acciones" at bounding box center [910, 432] width 146 height 17
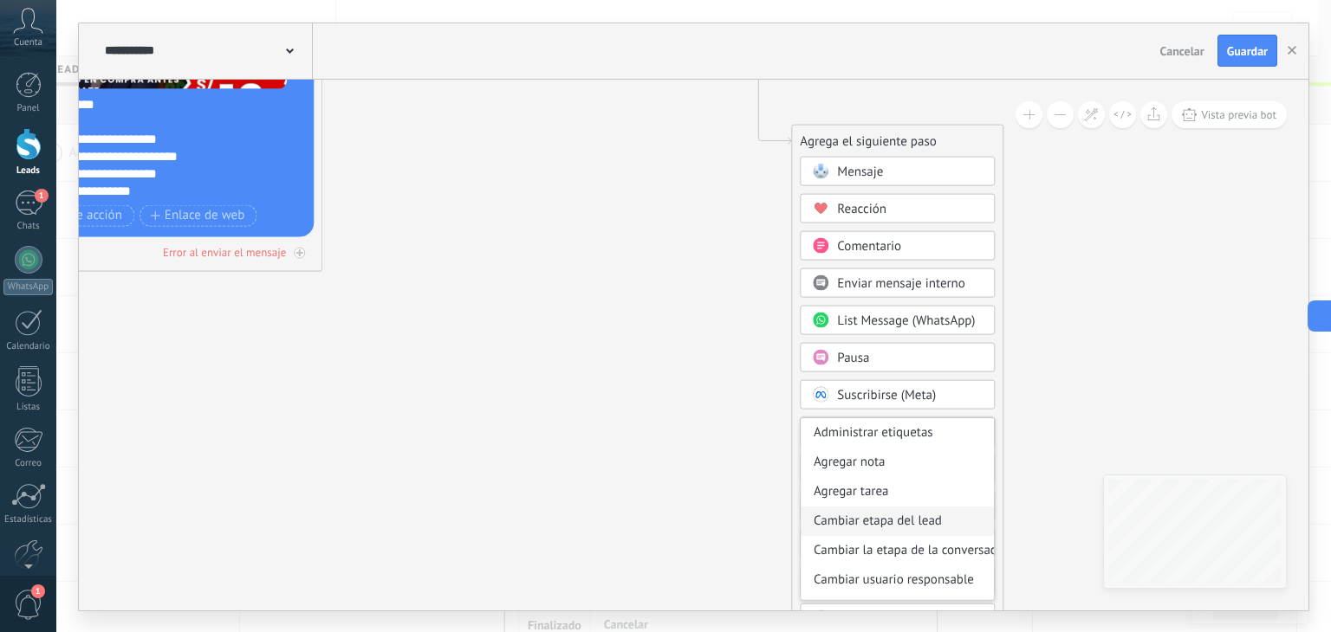
click at [911, 511] on div "Cambiar etapa del lead" at bounding box center [897, 520] width 193 height 29
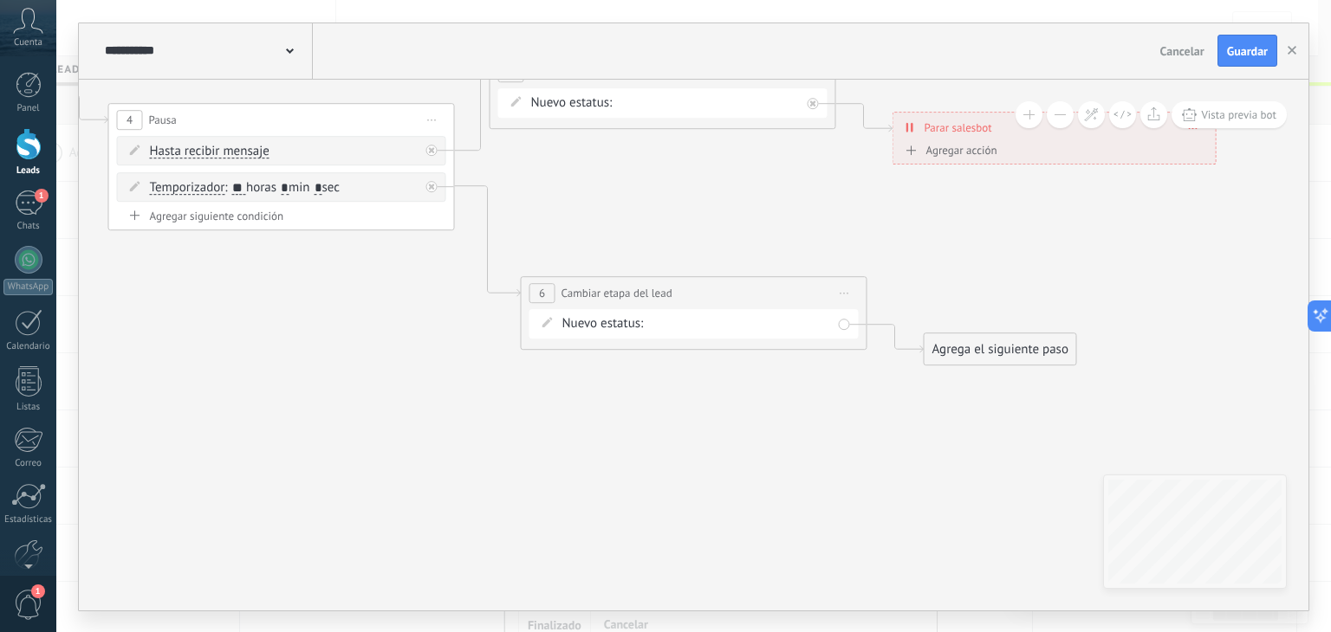
click at [0, 0] on div "Seguimiento 1 Seguimiento 2 Seguimiento 3 Estado Final Logrado con éxito Venta …" at bounding box center [0, 0] width 0 height 0
click at [0, 0] on label "Seguimiento 3" at bounding box center [0, 0] width 0 height 0
click at [965, 351] on div "Agrega el siguiente paso" at bounding box center [1000, 349] width 152 height 29
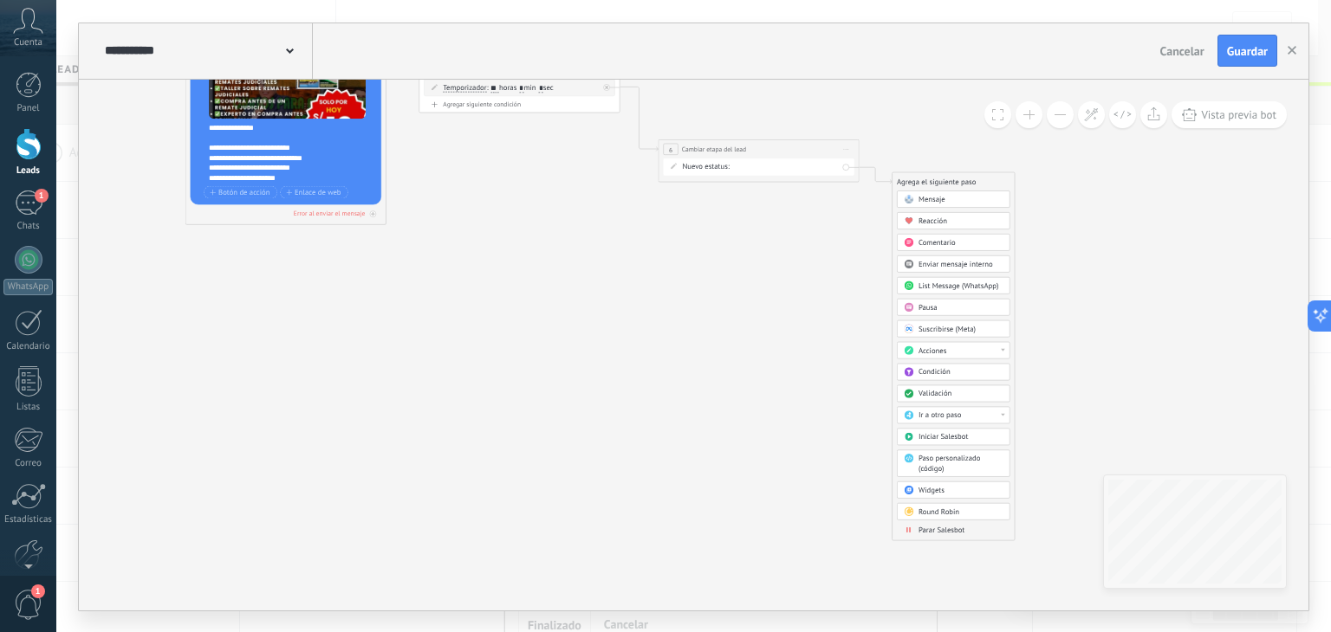
click at [943, 528] on span "Parar Salesbot" at bounding box center [941, 530] width 46 height 10
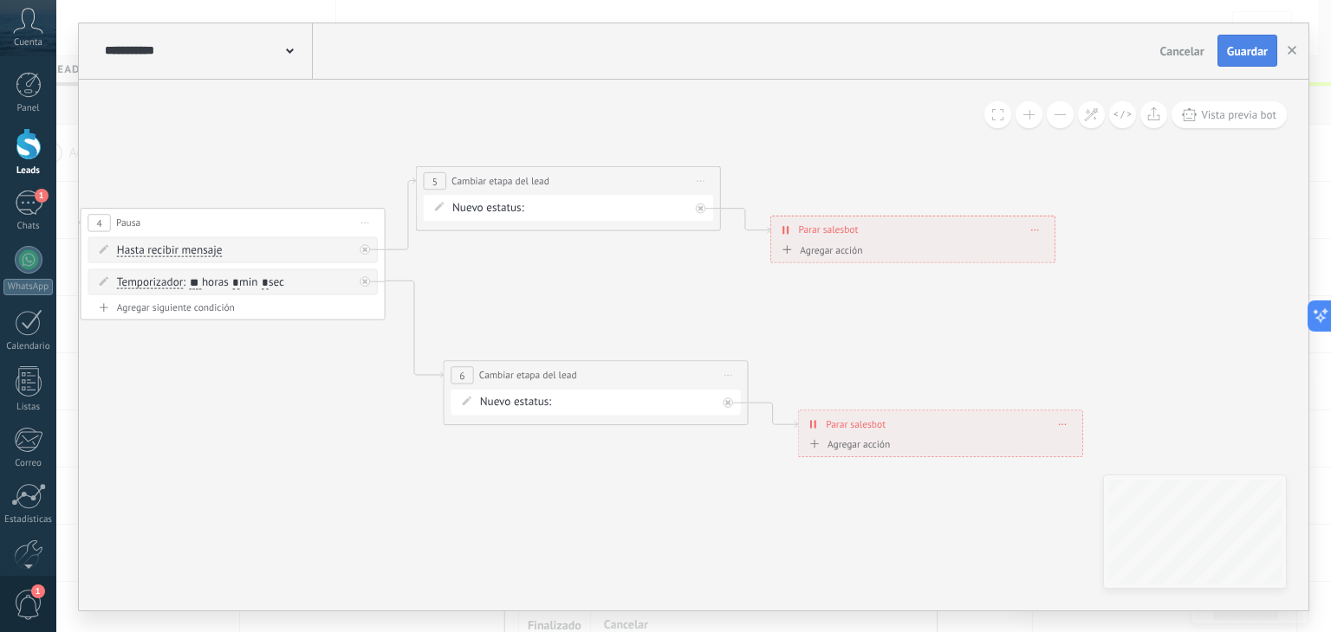
click at [1255, 41] on button "Guardar" at bounding box center [1247, 51] width 60 height 33
click at [1291, 49] on icon "button" at bounding box center [1291, 50] width 9 height 9
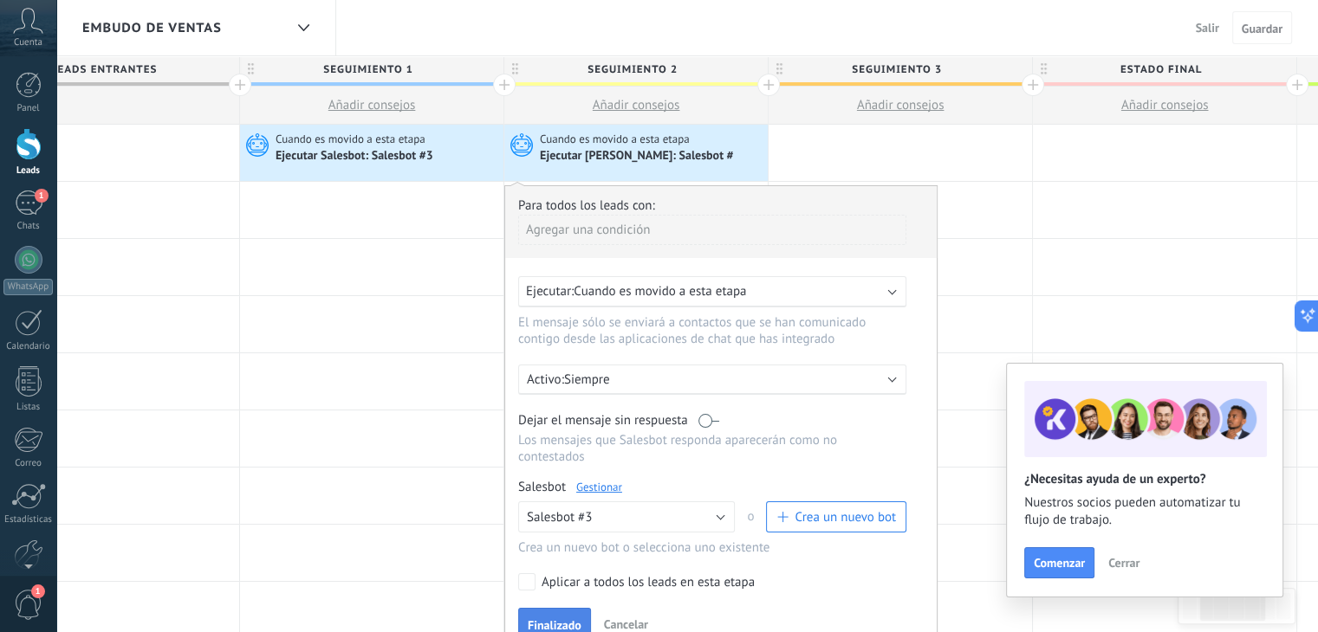
click at [550, 619] on span "Finalizado" at bounding box center [555, 625] width 54 height 12
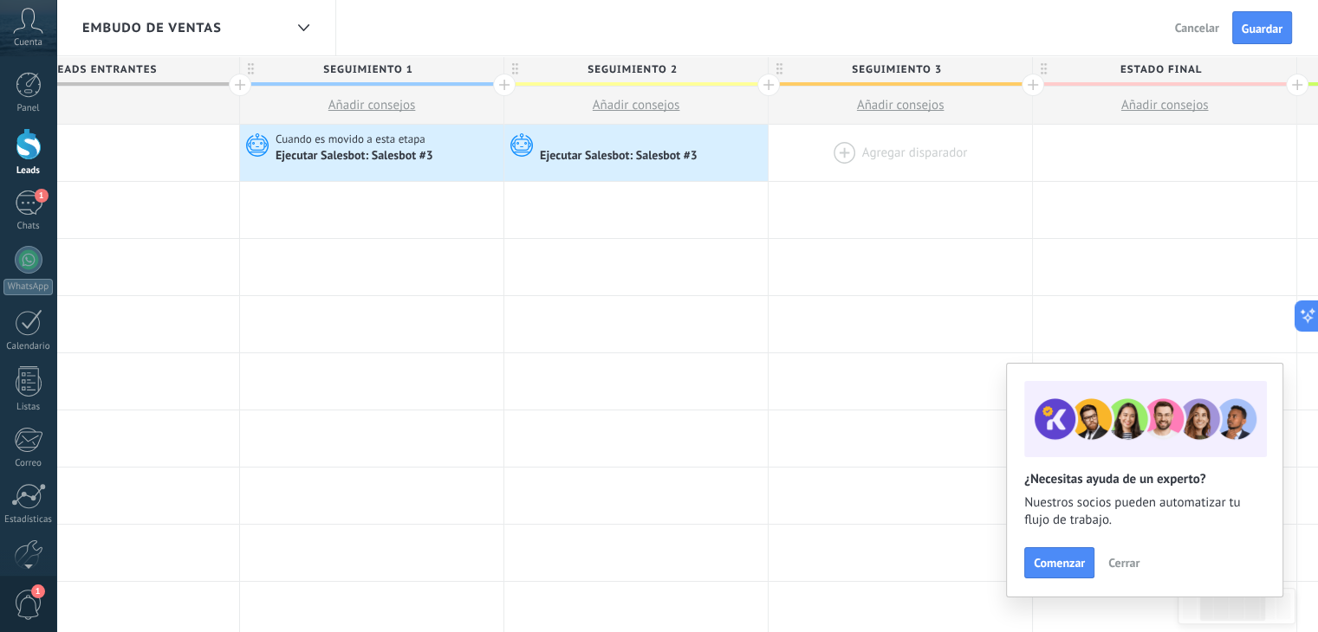
click at [887, 150] on div at bounding box center [899, 153] width 263 height 56
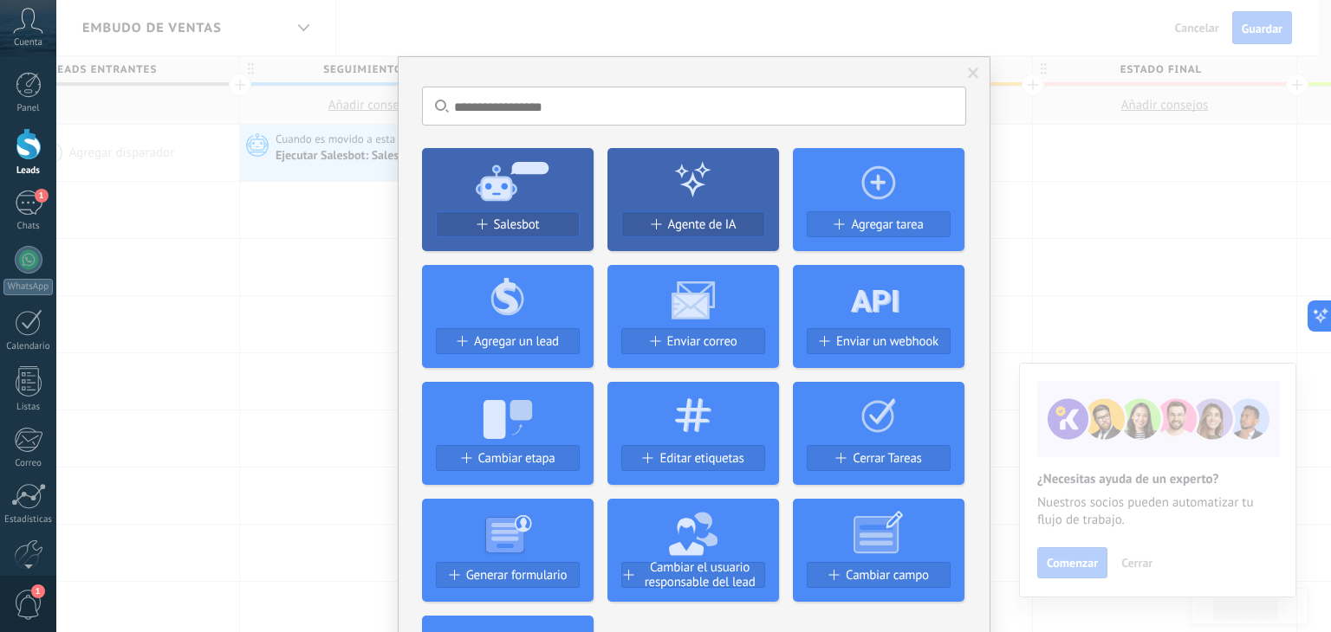
click at [978, 68] on span at bounding box center [973, 73] width 29 height 29
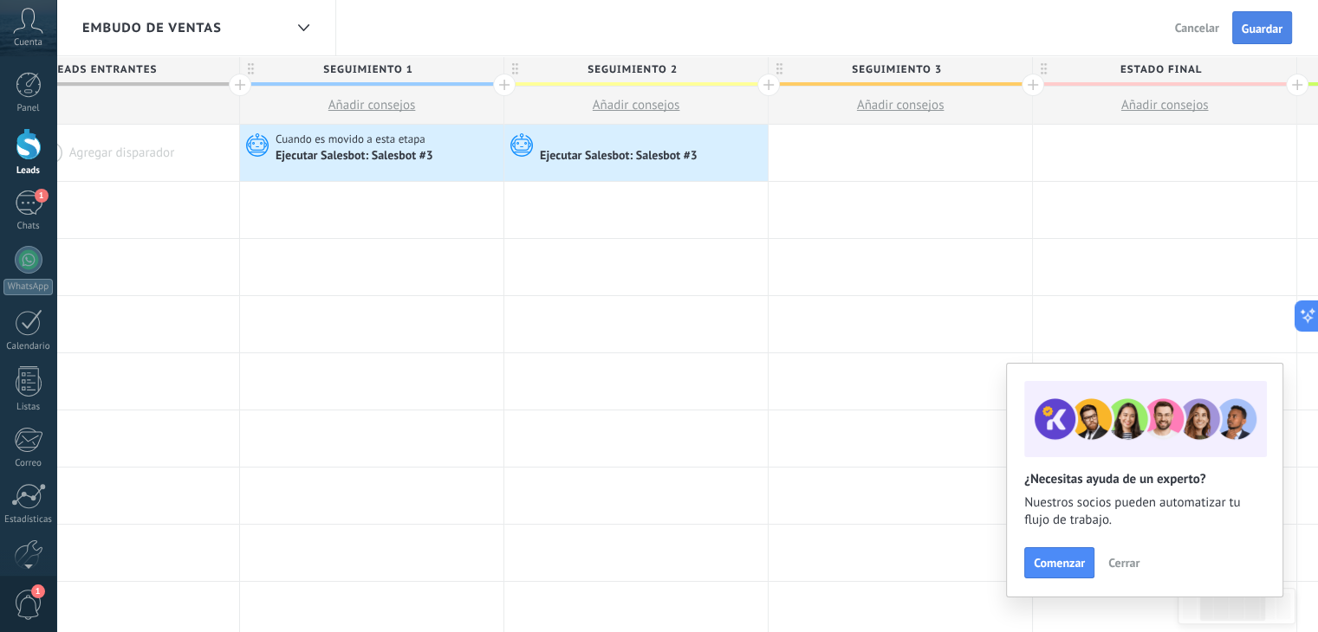
click at [1260, 23] on span "Guardar" at bounding box center [1262, 29] width 41 height 12
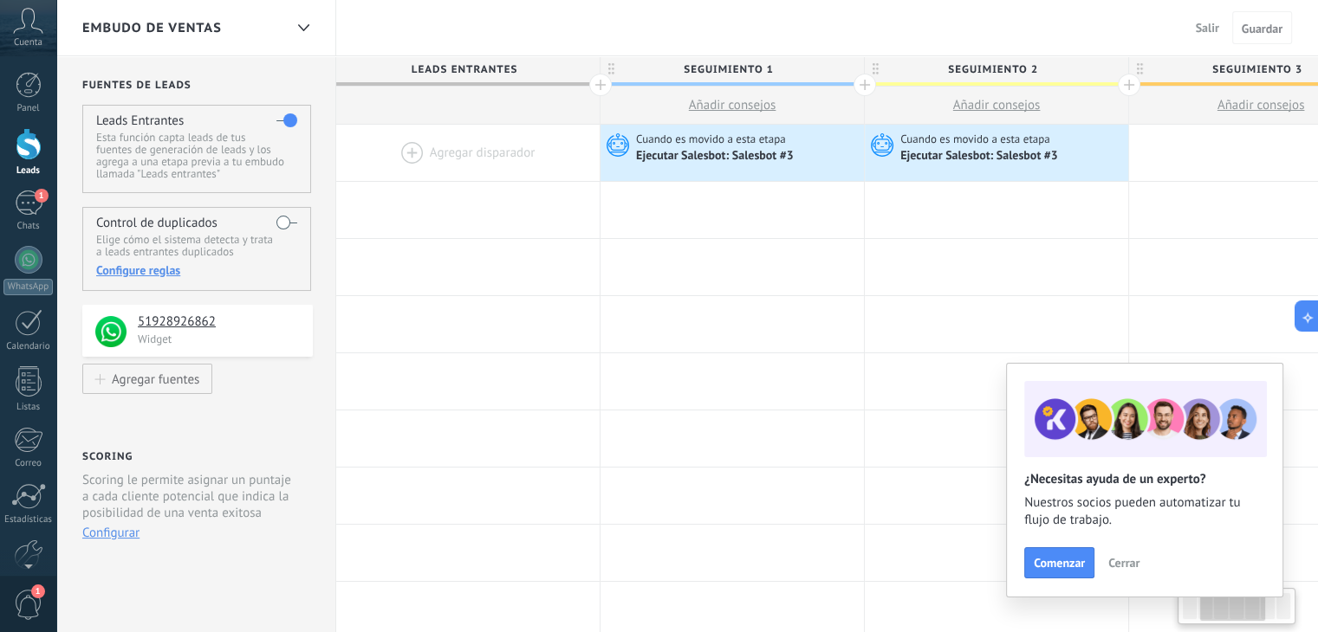
scroll to position [0, 360]
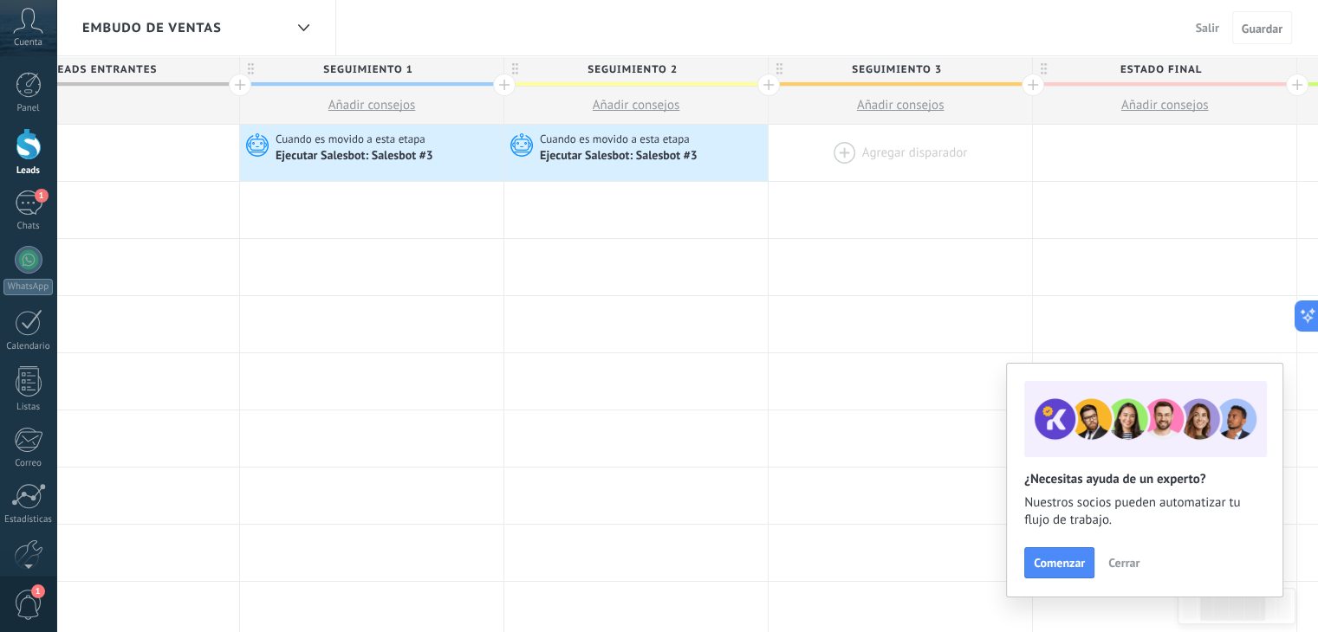
click at [872, 154] on div at bounding box center [899, 153] width 263 height 56
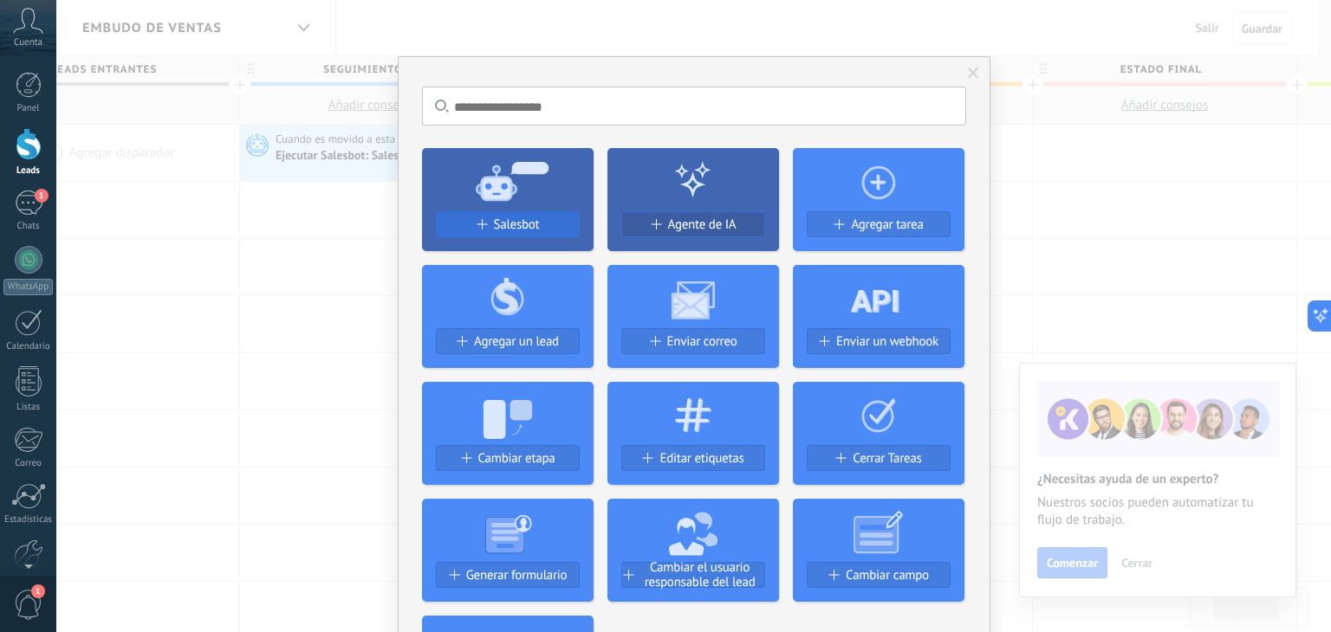
click at [554, 222] on div "Salesbot" at bounding box center [508, 224] width 142 height 15
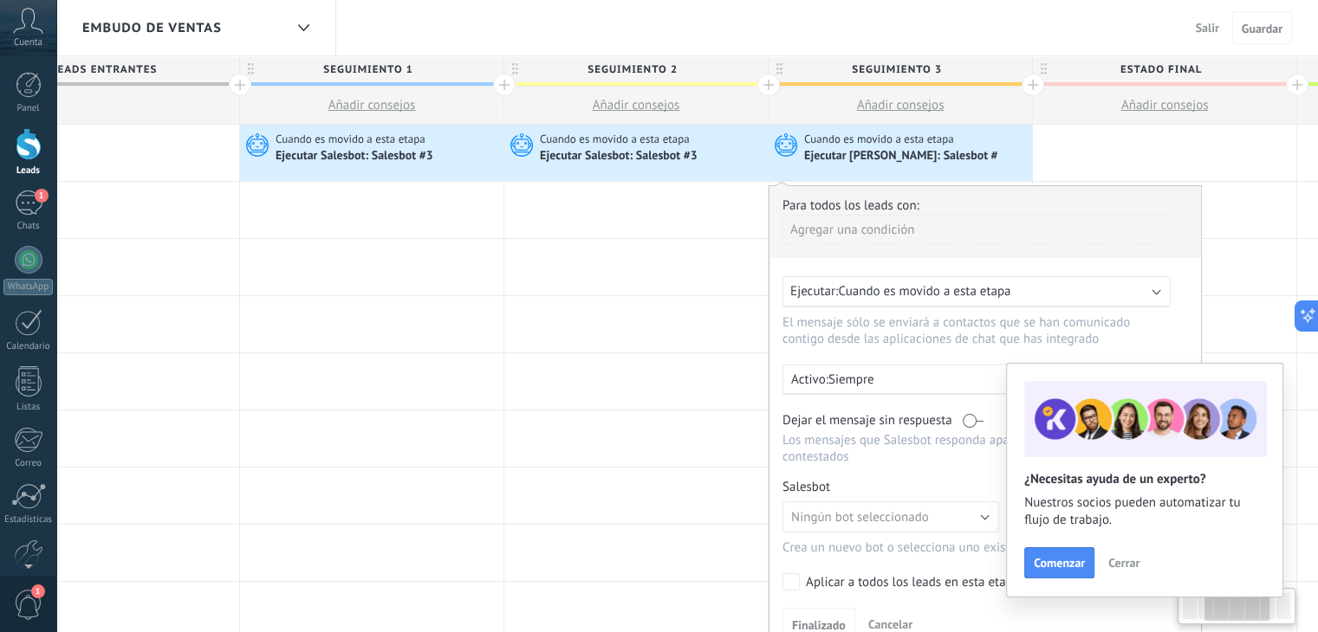
scroll to position [0, 492]
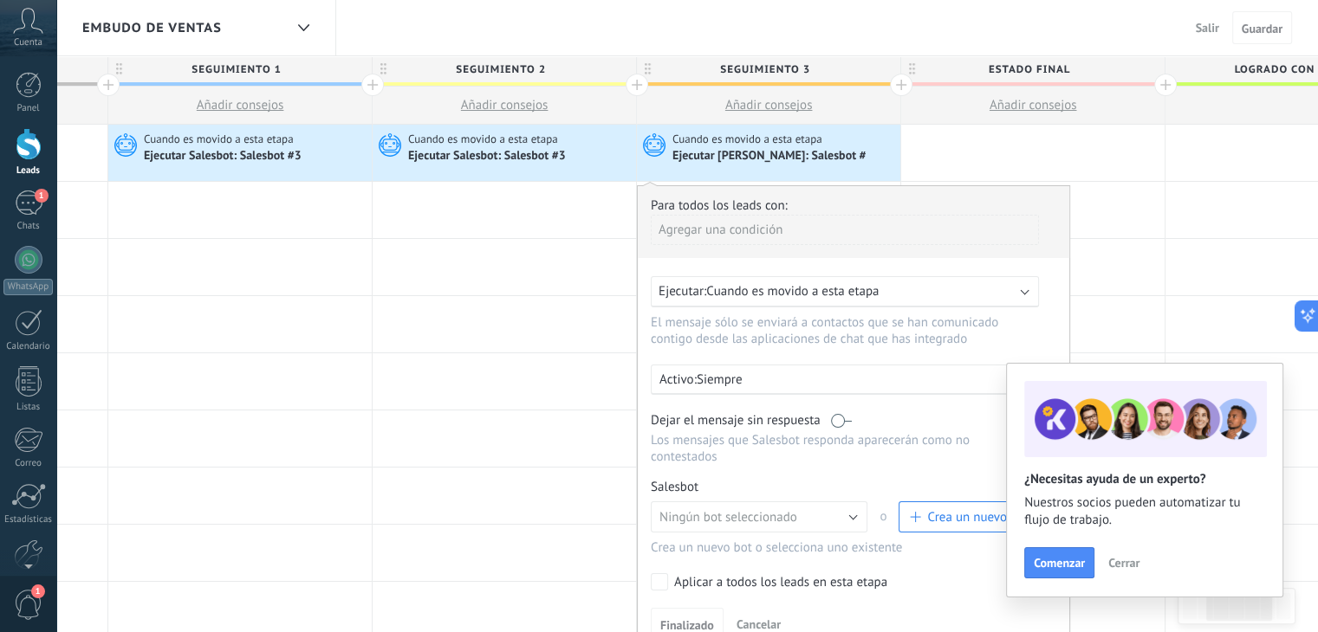
click at [1036, 230] on div "Agregar una condición" at bounding box center [845, 230] width 388 height 30
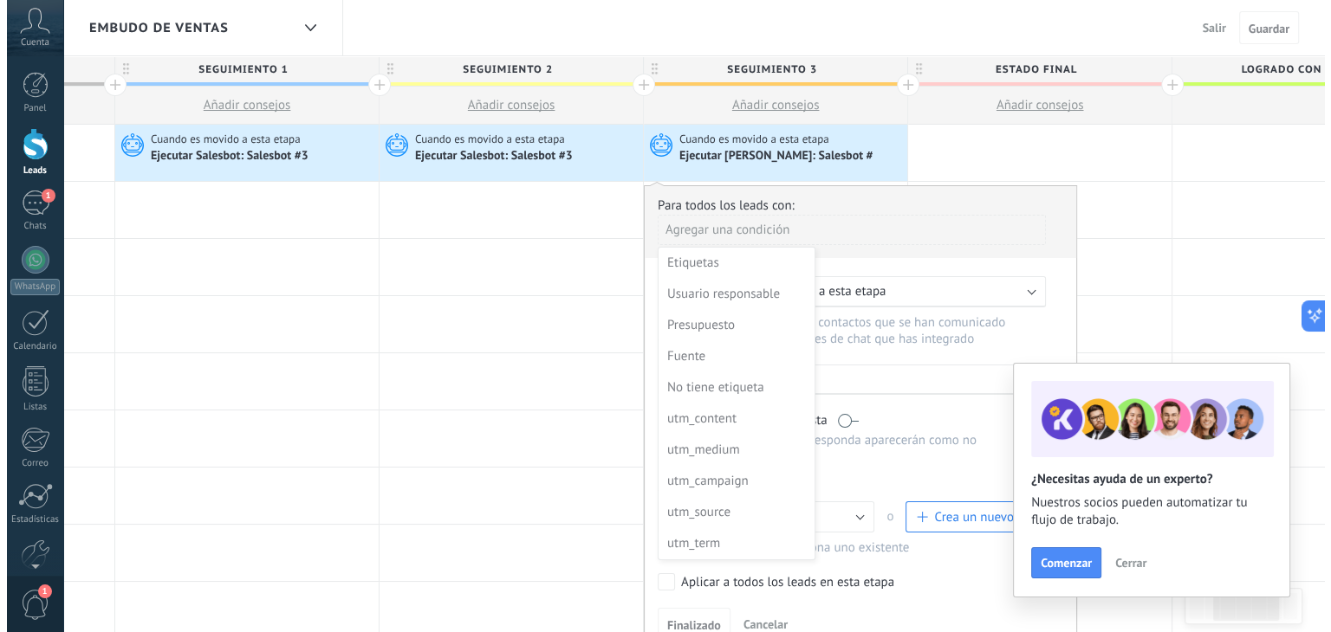
scroll to position [0, 554]
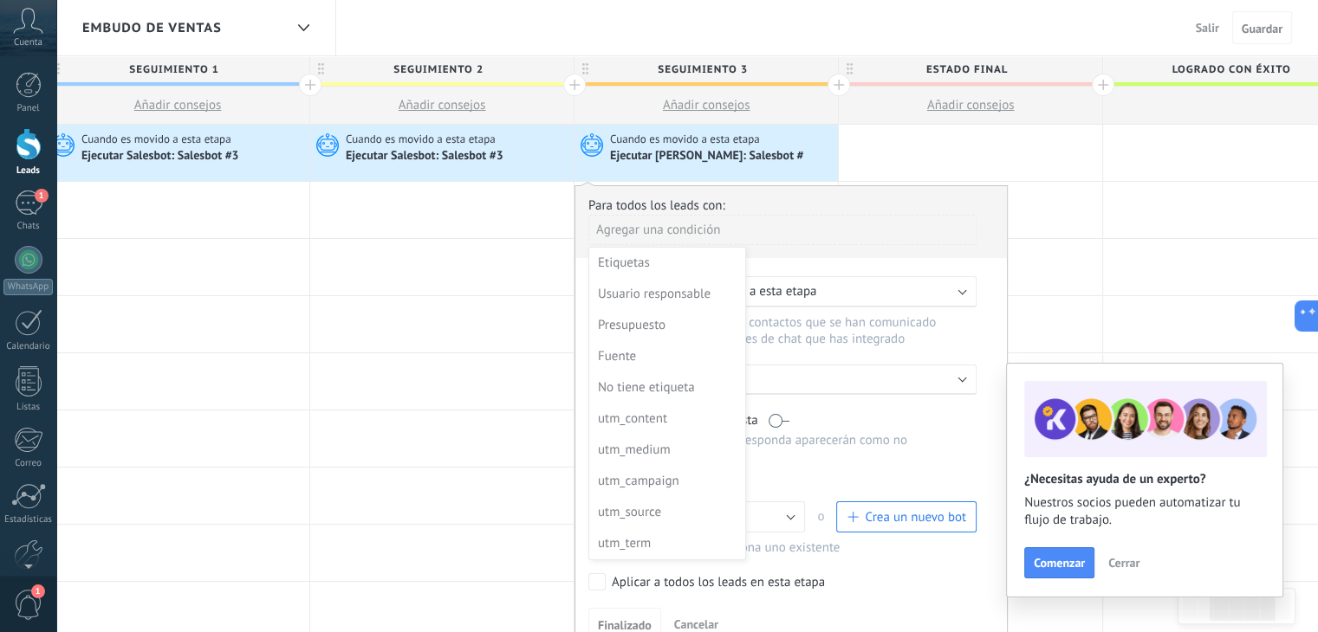
click at [885, 500] on div at bounding box center [790, 411] width 431 height 451
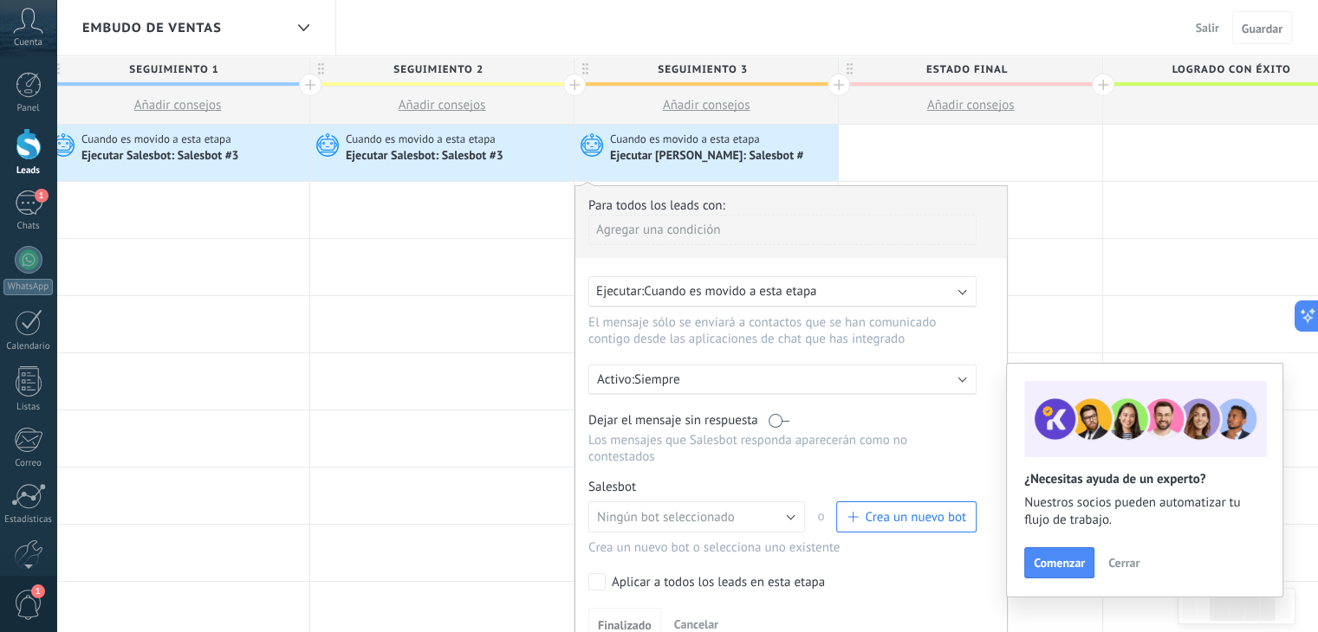
click at [885, 509] on span "Crea un nuevo bot" at bounding box center [915, 517] width 101 height 16
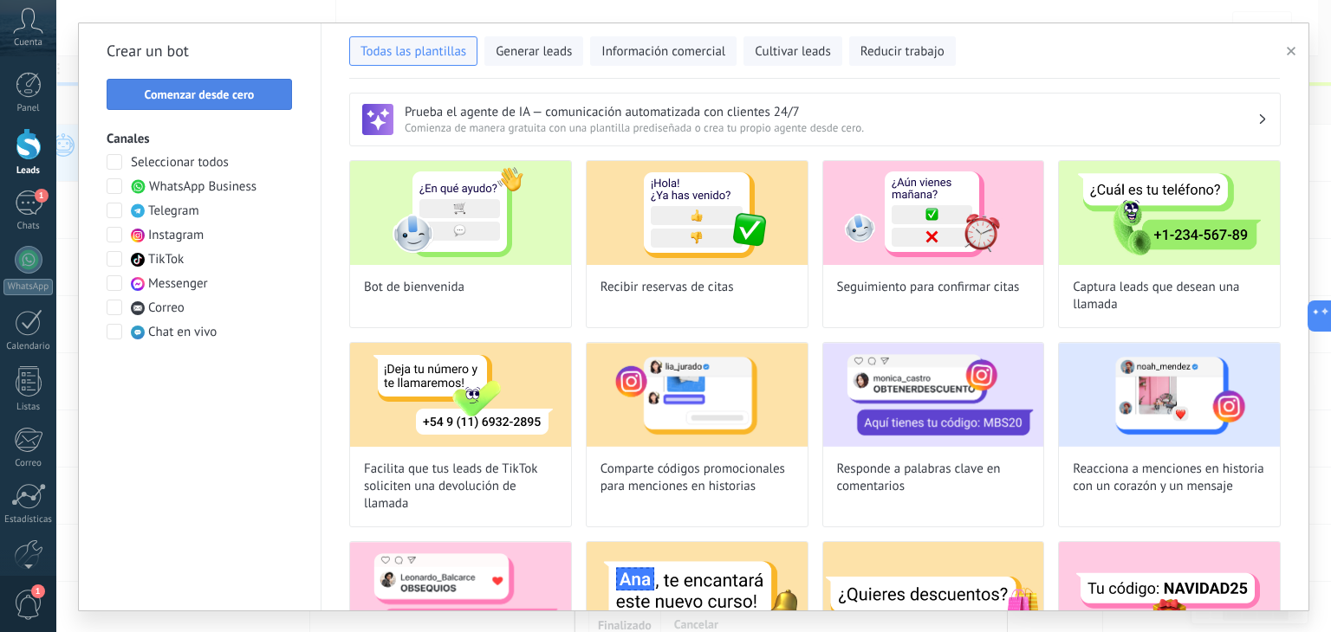
click at [241, 96] on span "Comenzar desde cero" at bounding box center [200, 94] width 110 height 12
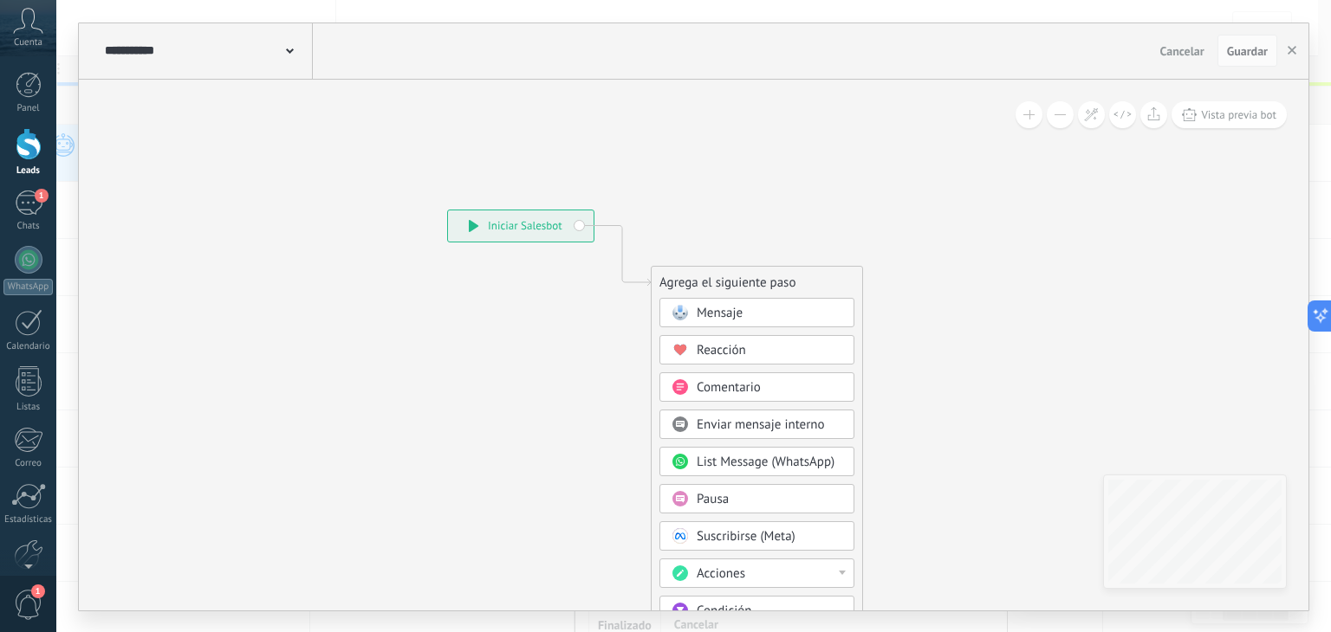
click at [748, 316] on div "Mensaje" at bounding box center [770, 313] width 146 height 17
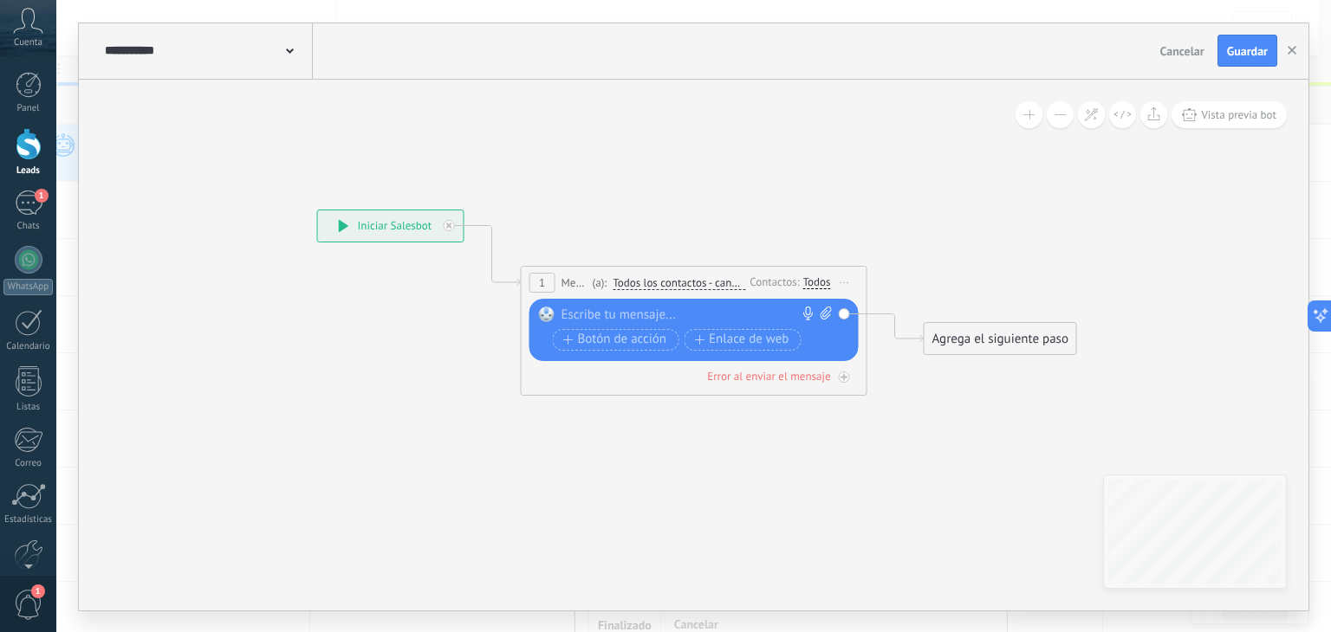
click at [732, 318] on div at bounding box center [689, 315] width 257 height 17
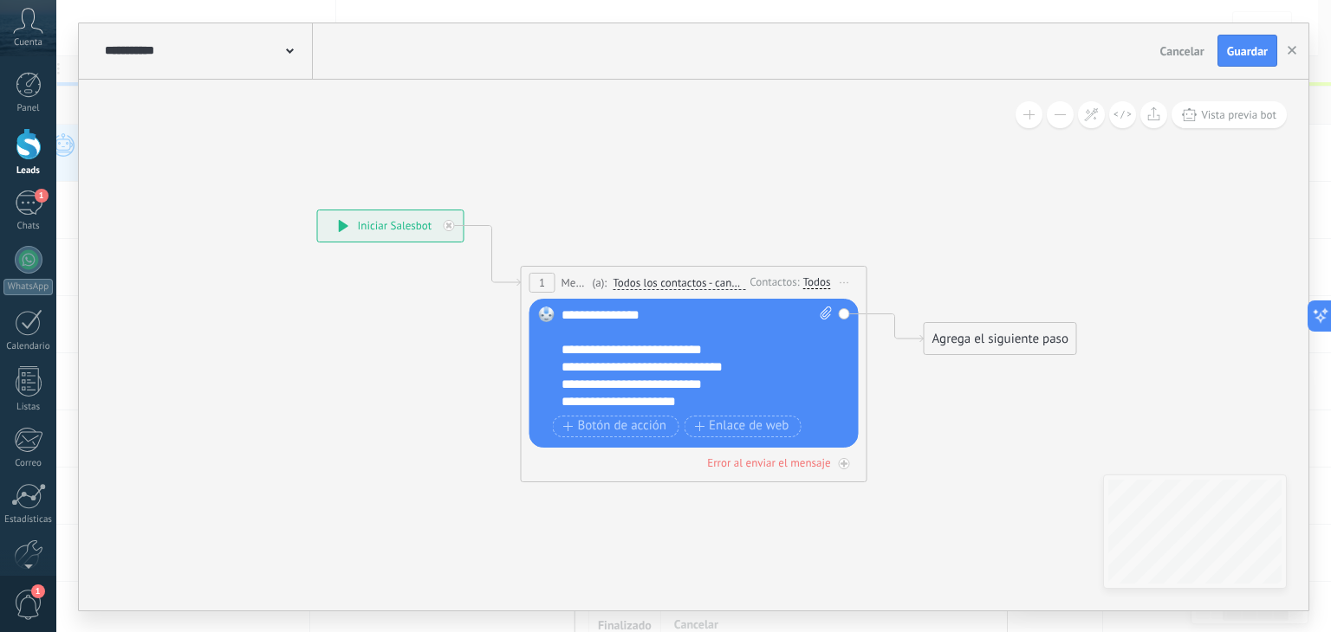
click at [732, 318] on div "**********" at bounding box center [697, 359] width 272 height 104
click at [641, 370] on div "**********" at bounding box center [682, 367] width 242 height 17
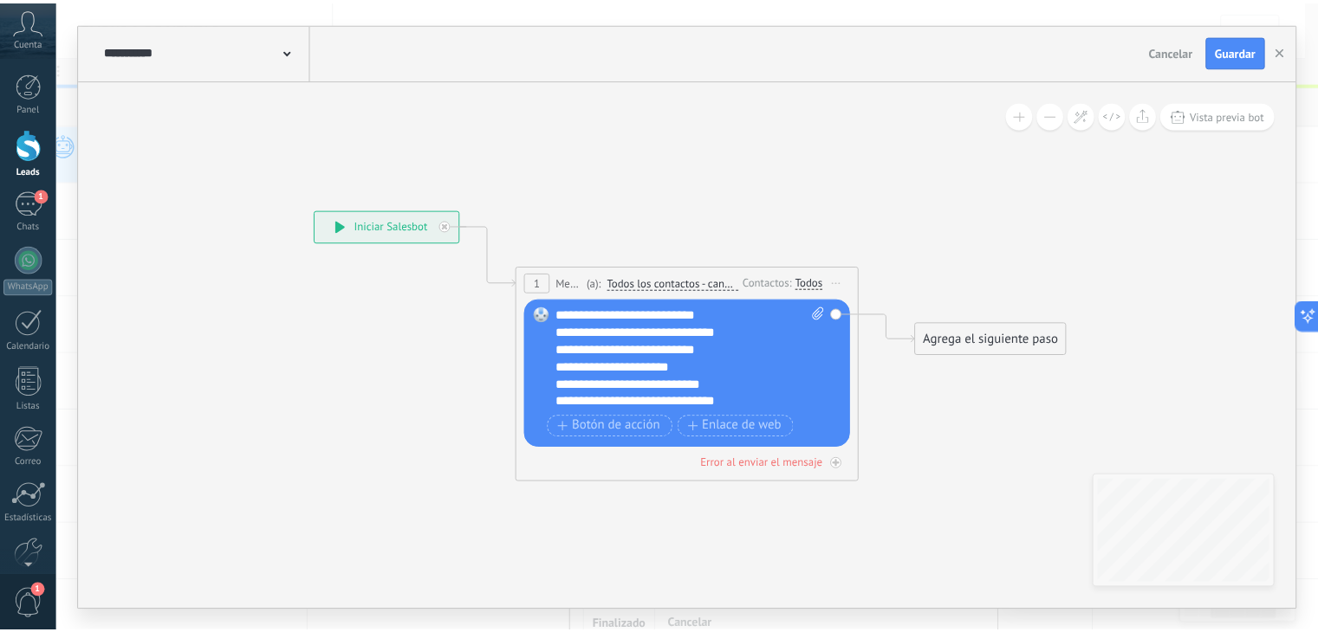
scroll to position [0, 0]
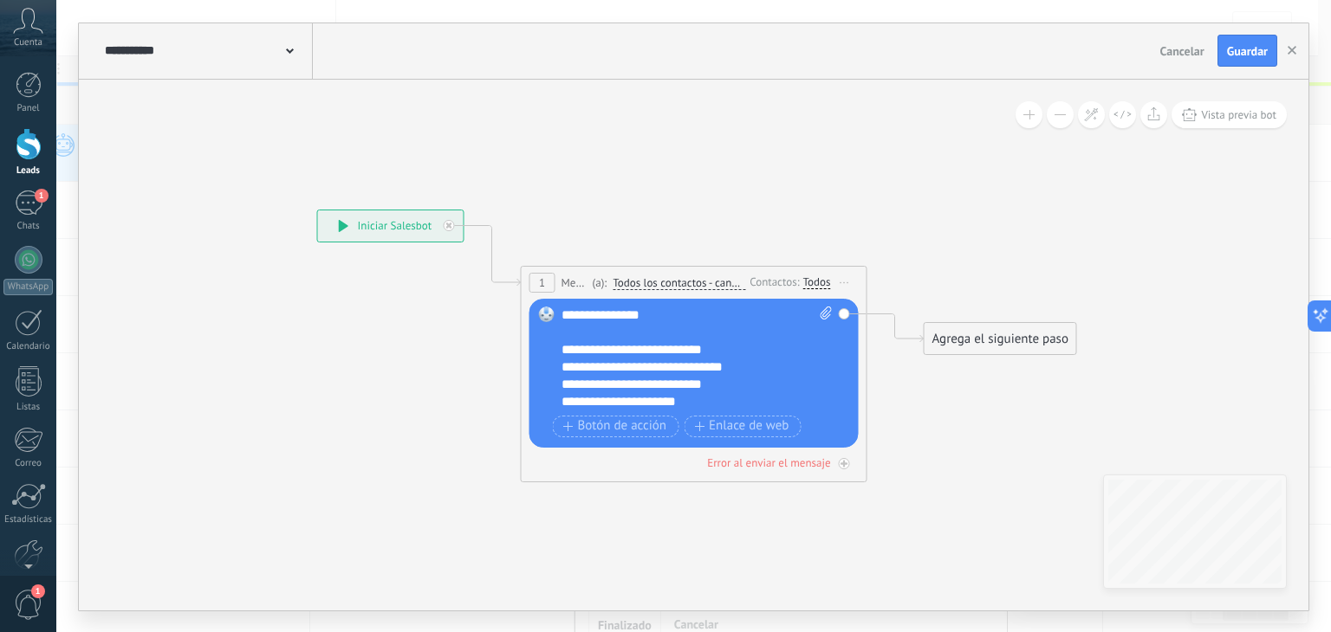
click at [821, 313] on icon at bounding box center [825, 313] width 11 height 13
click input "Subir" at bounding box center [0, 0] width 0 height 0
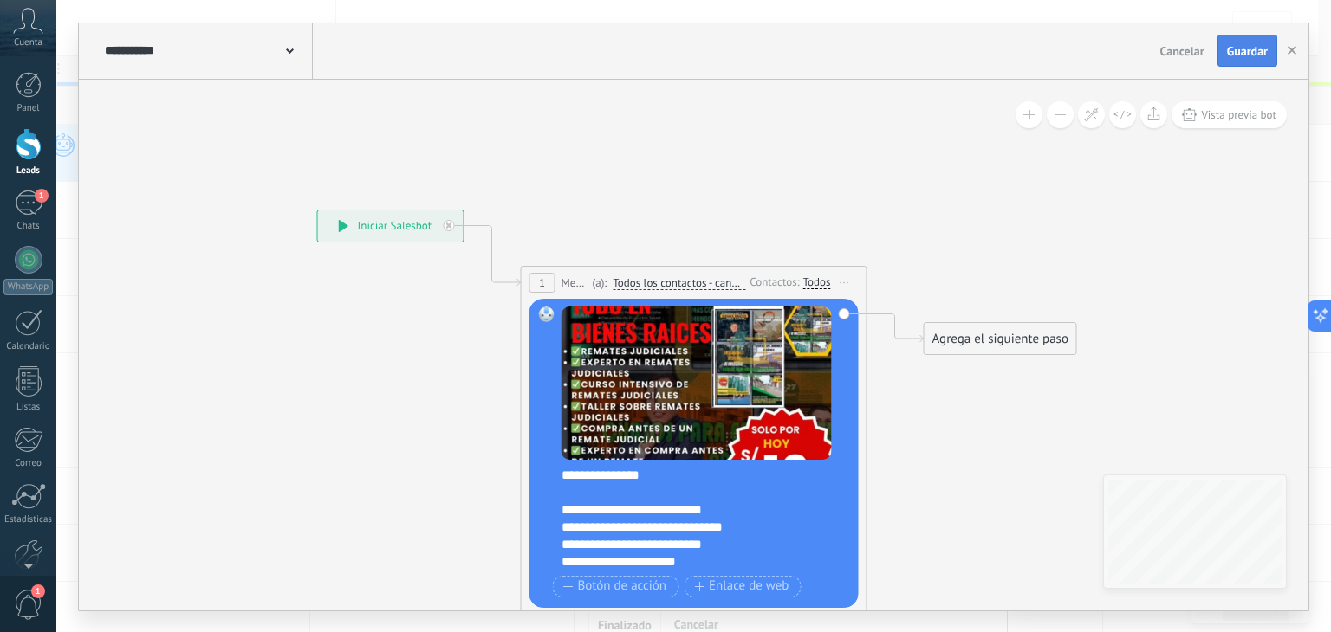
click at [1240, 46] on span "Guardar" at bounding box center [1247, 51] width 41 height 12
click at [1290, 46] on icon "button" at bounding box center [1291, 50] width 9 height 9
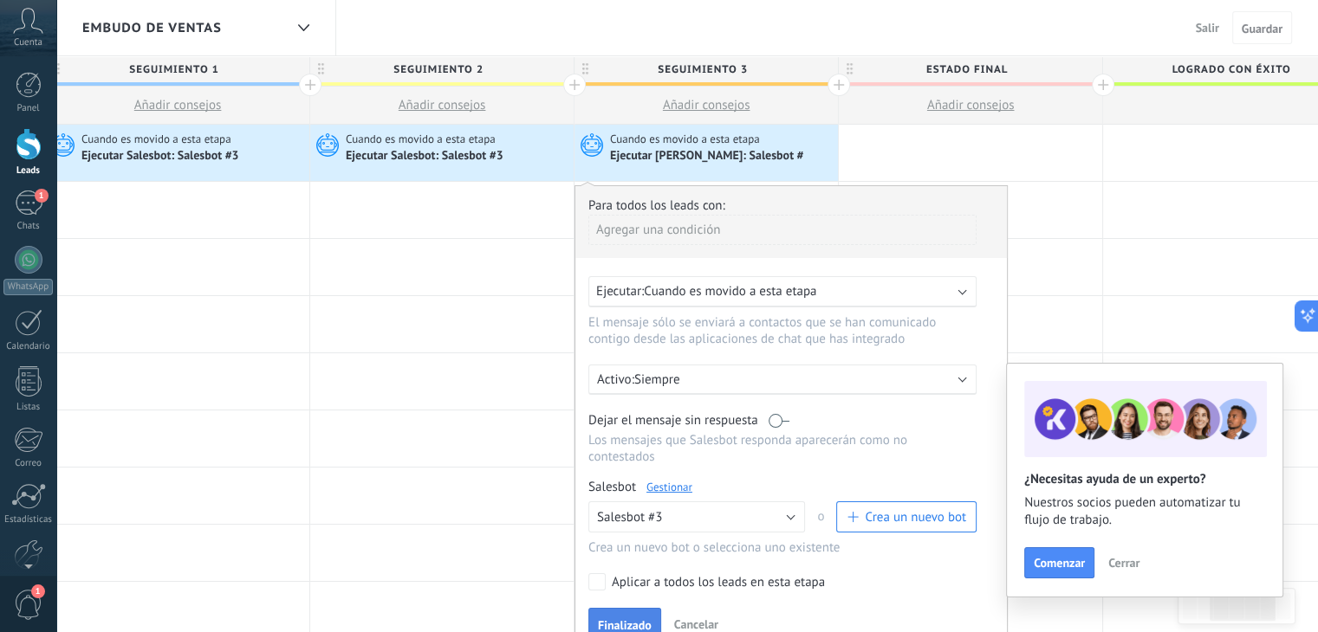
click at [614, 608] on button "Finalizado" at bounding box center [624, 624] width 73 height 33
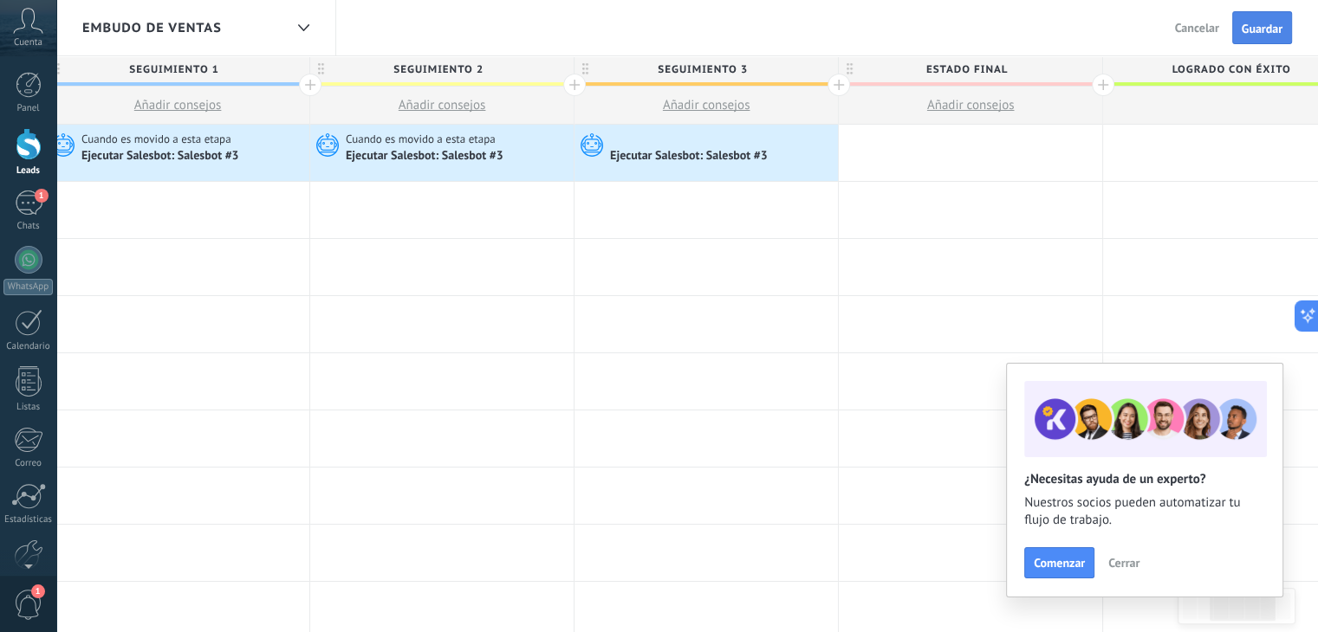
click at [1255, 30] on span "Guardar" at bounding box center [1262, 29] width 41 height 12
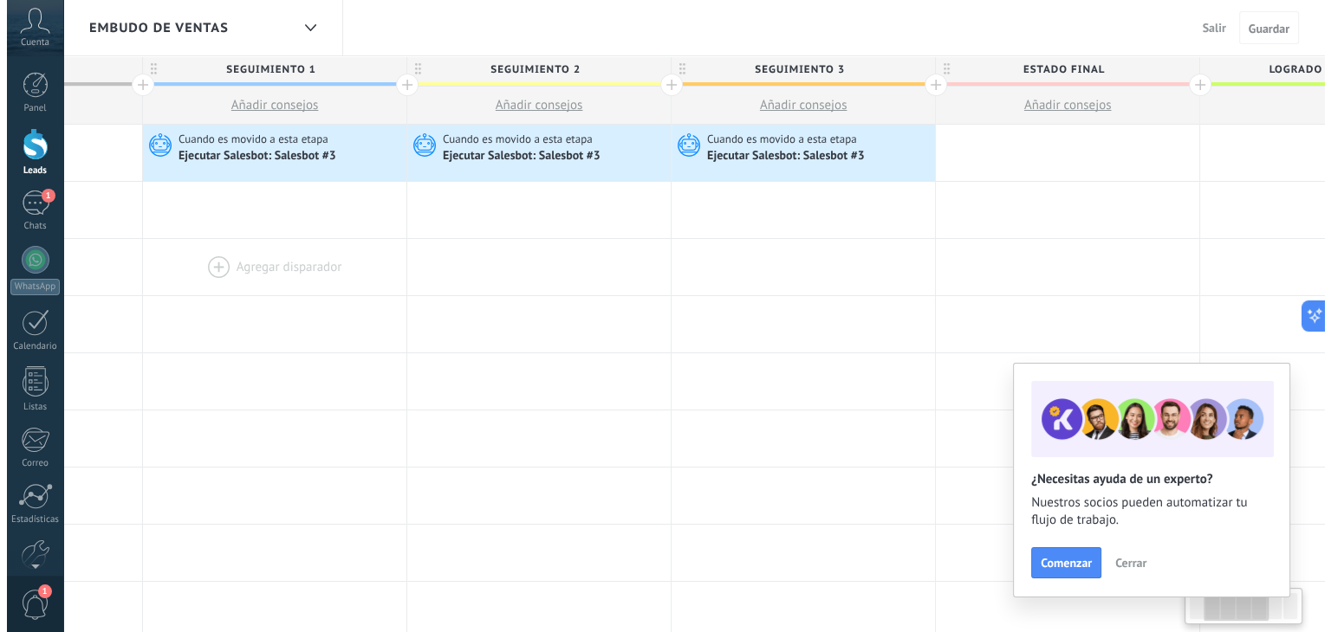
scroll to position [0, 291]
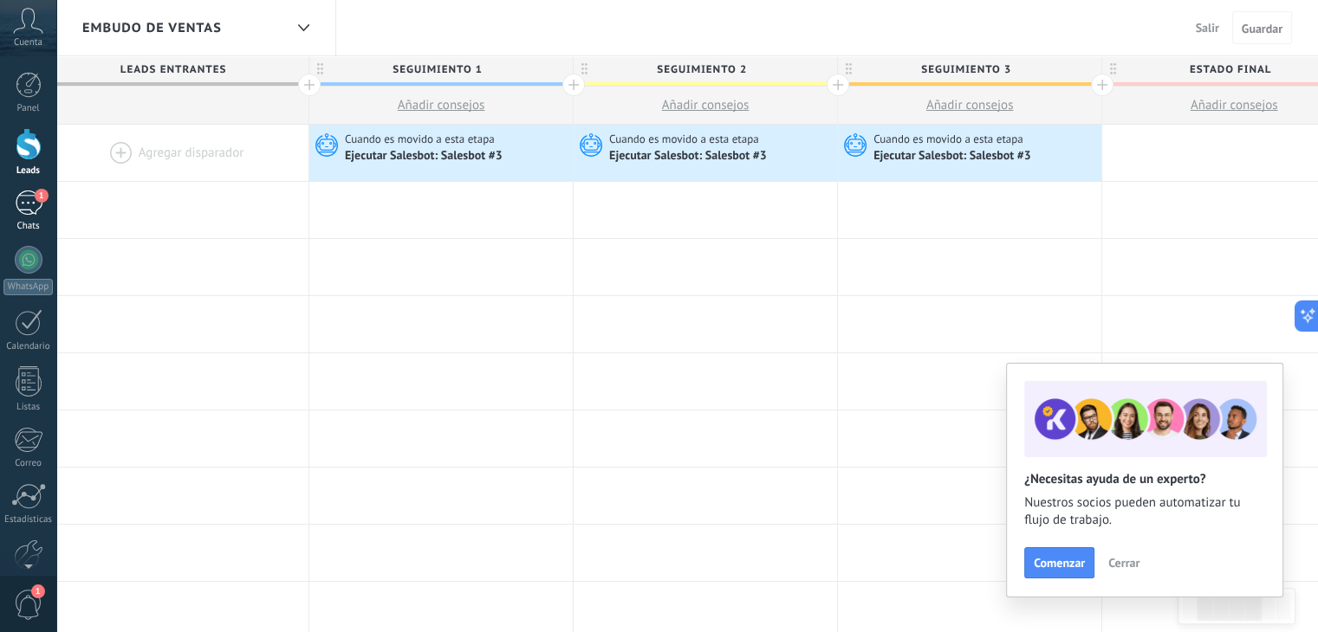
click at [30, 201] on div "1" at bounding box center [29, 203] width 28 height 25
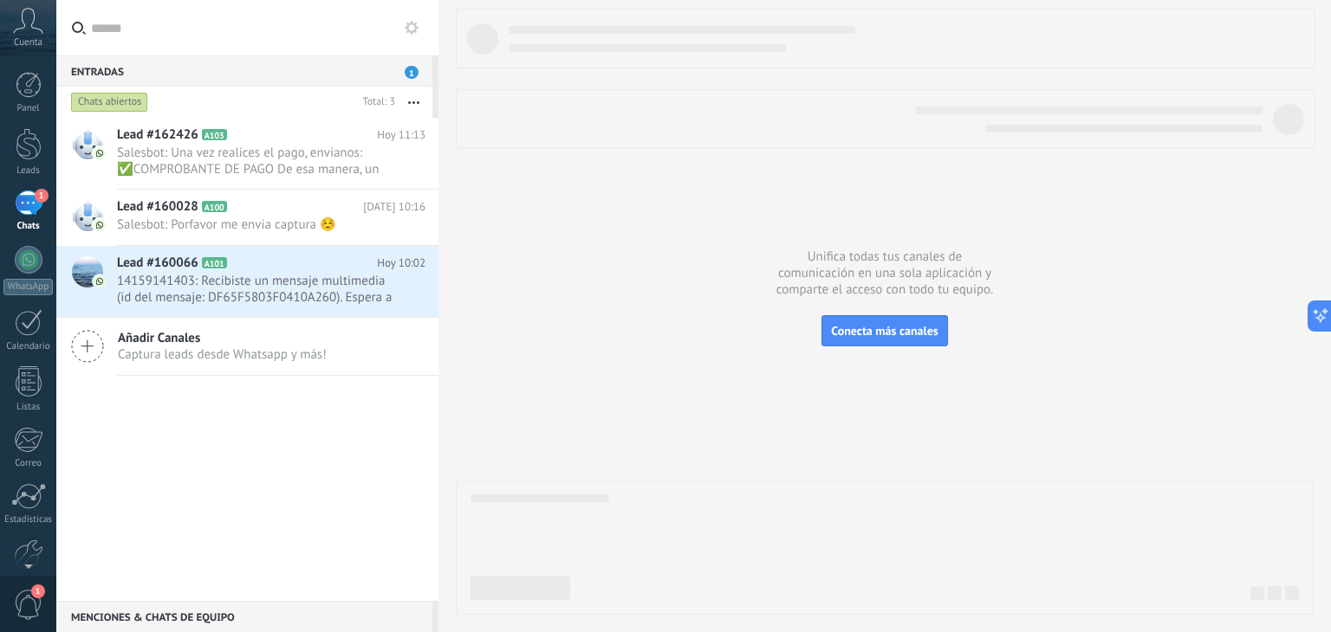
click at [414, 36] on button at bounding box center [411, 27] width 21 height 21
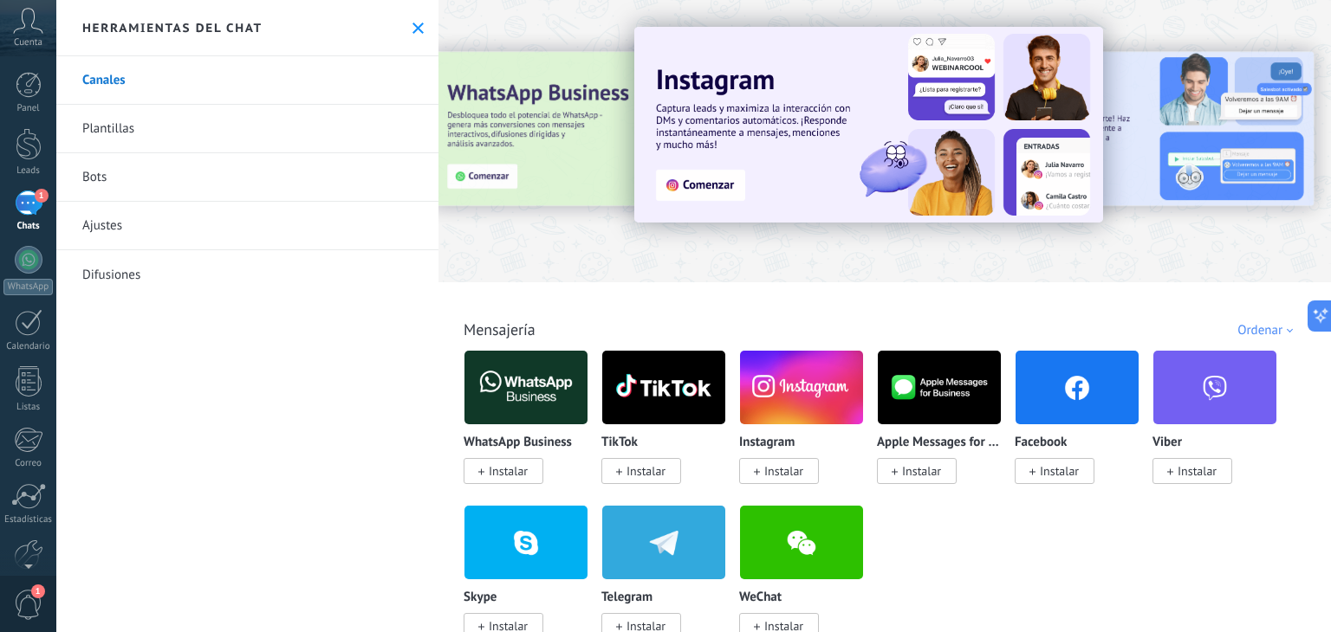
click at [236, 183] on link "Bots" at bounding box center [247, 177] width 382 height 49
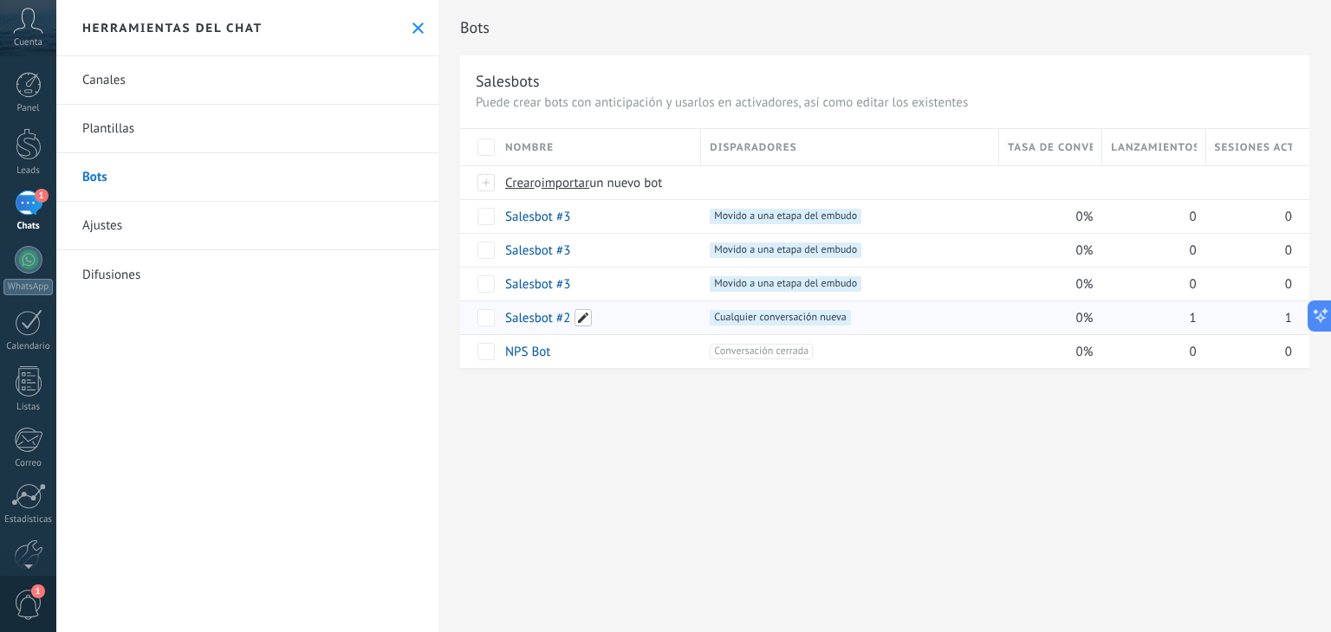
click at [586, 313] on span at bounding box center [582, 317] width 17 height 17
click at [586, 313] on input "**********" at bounding box center [597, 318] width 183 height 28
type input "**********"
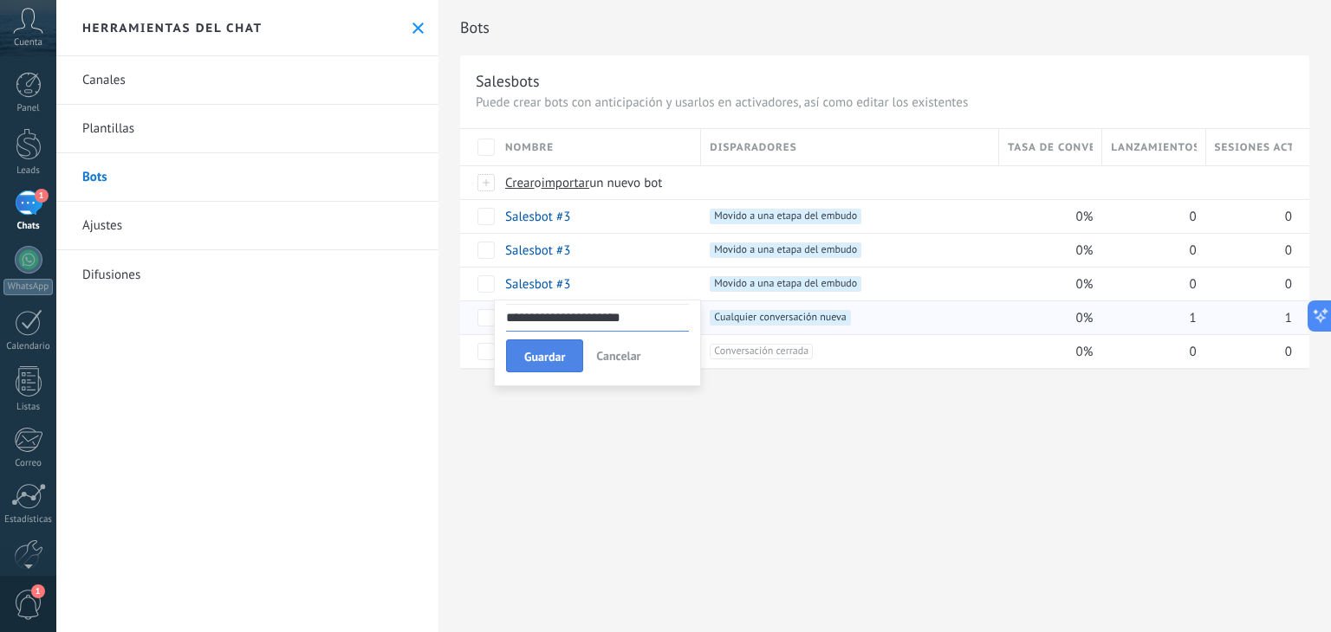
click at [528, 358] on span "Guardar" at bounding box center [544, 357] width 41 height 12
click at [539, 289] on link "Salesbot #3" at bounding box center [537, 284] width 65 height 16
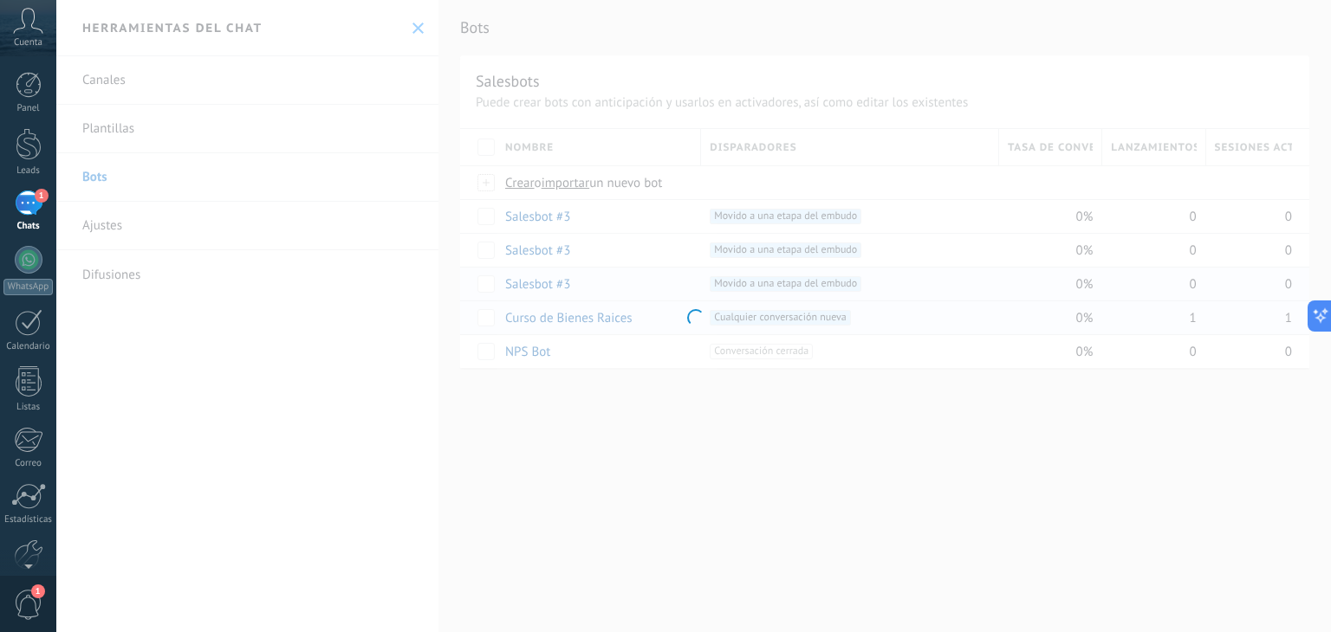
click at [539, 289] on div at bounding box center [693, 316] width 1274 height 632
type input "**********"
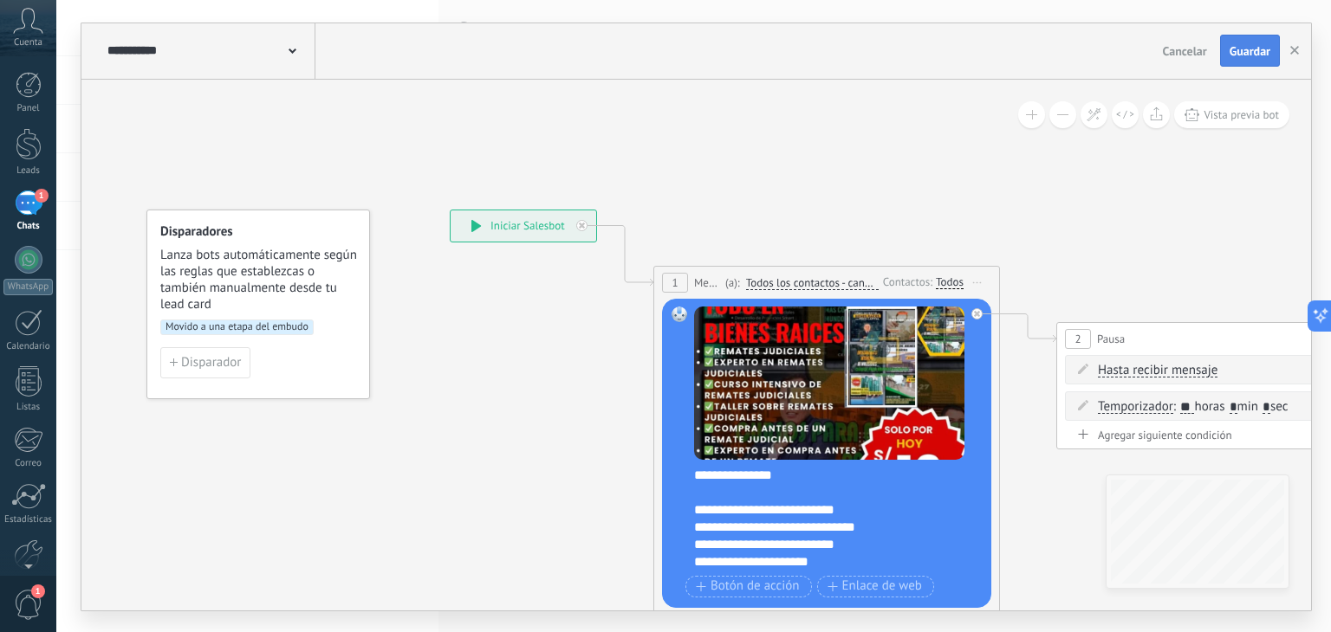
click at [1255, 53] on span "Guardar" at bounding box center [1249, 51] width 41 height 12
click at [1297, 51] on icon "button" at bounding box center [1294, 50] width 9 height 9
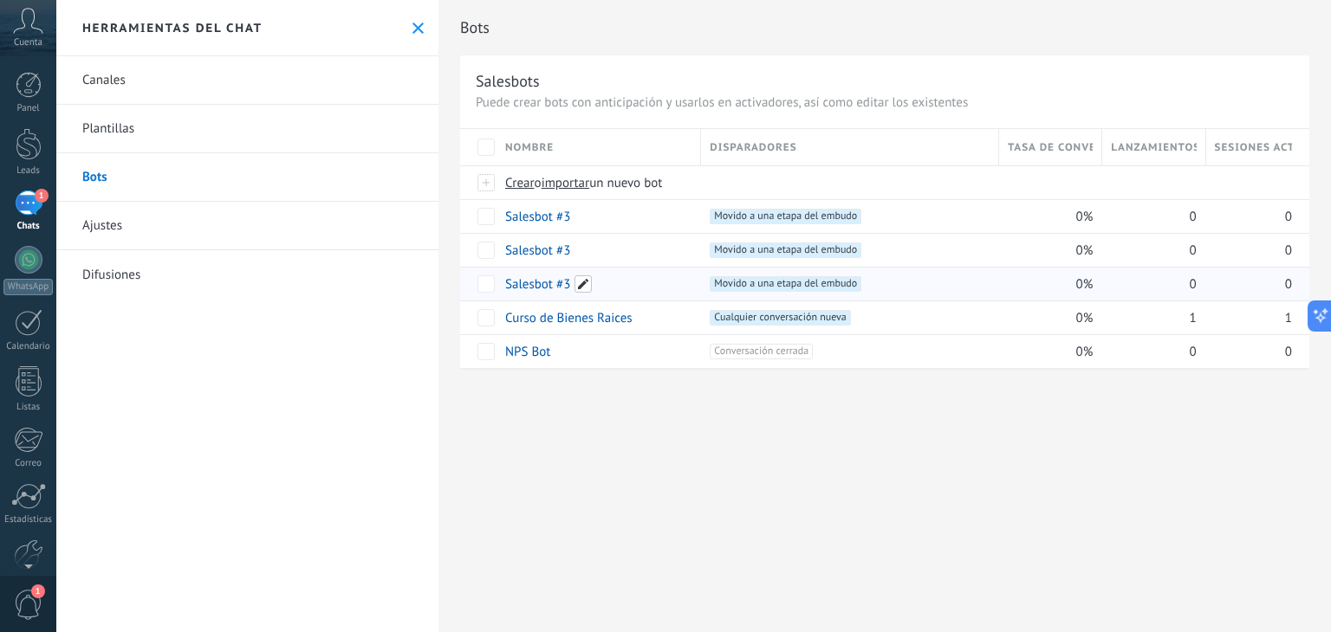
click at [586, 278] on span at bounding box center [582, 284] width 17 height 17
click at [586, 278] on input "**********" at bounding box center [597, 284] width 183 height 28
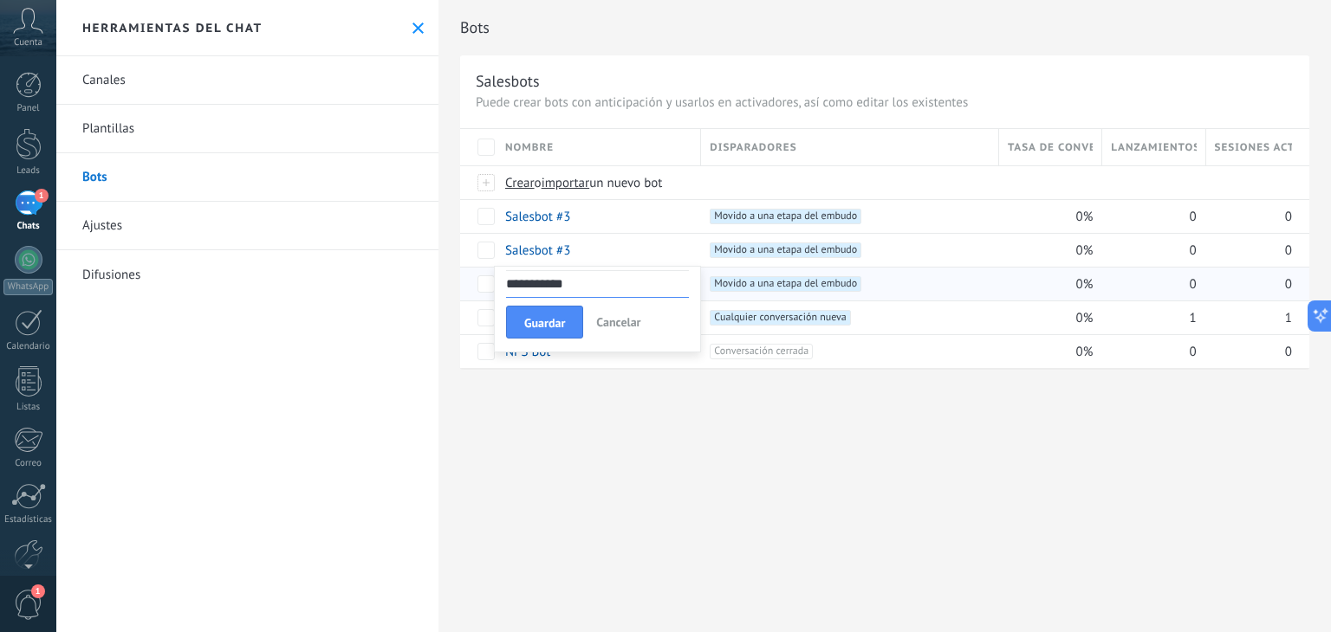
click at [592, 285] on input "**********" at bounding box center [597, 284] width 183 height 28
type input "**********"
click at [534, 322] on span "Guardar" at bounding box center [544, 323] width 41 height 12
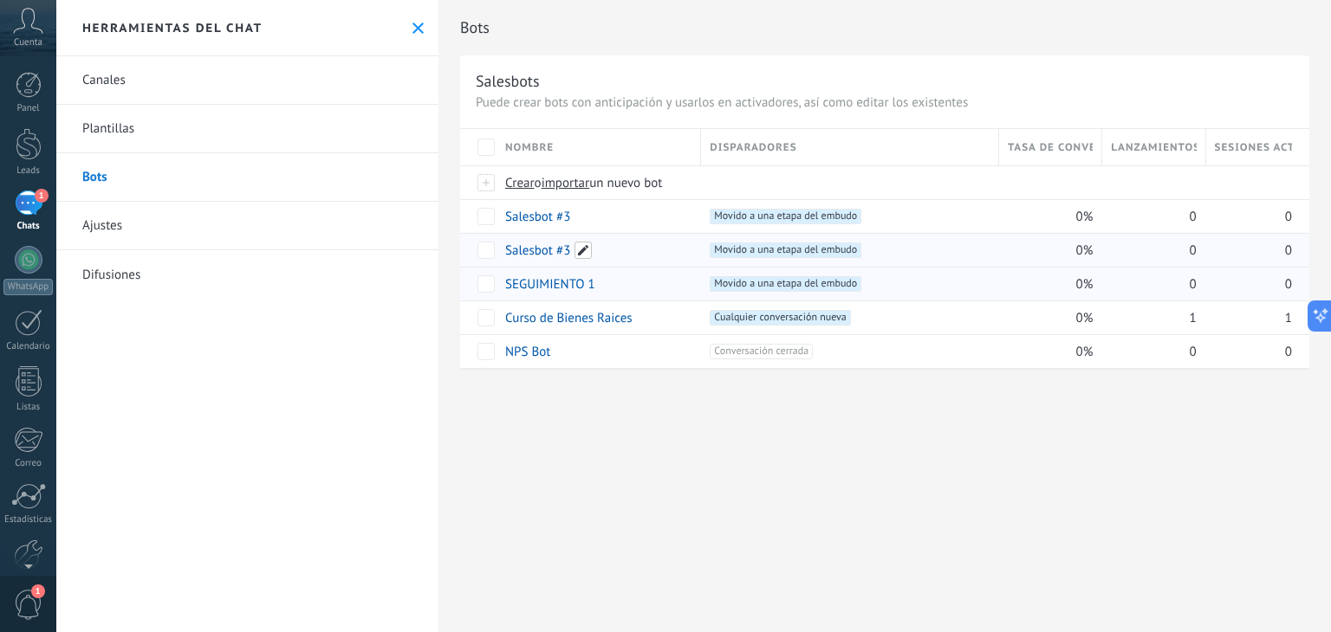
click at [590, 257] on span at bounding box center [582, 250] width 17 height 17
click at [590, 257] on input "**********" at bounding box center [597, 251] width 183 height 28
type input "**********"
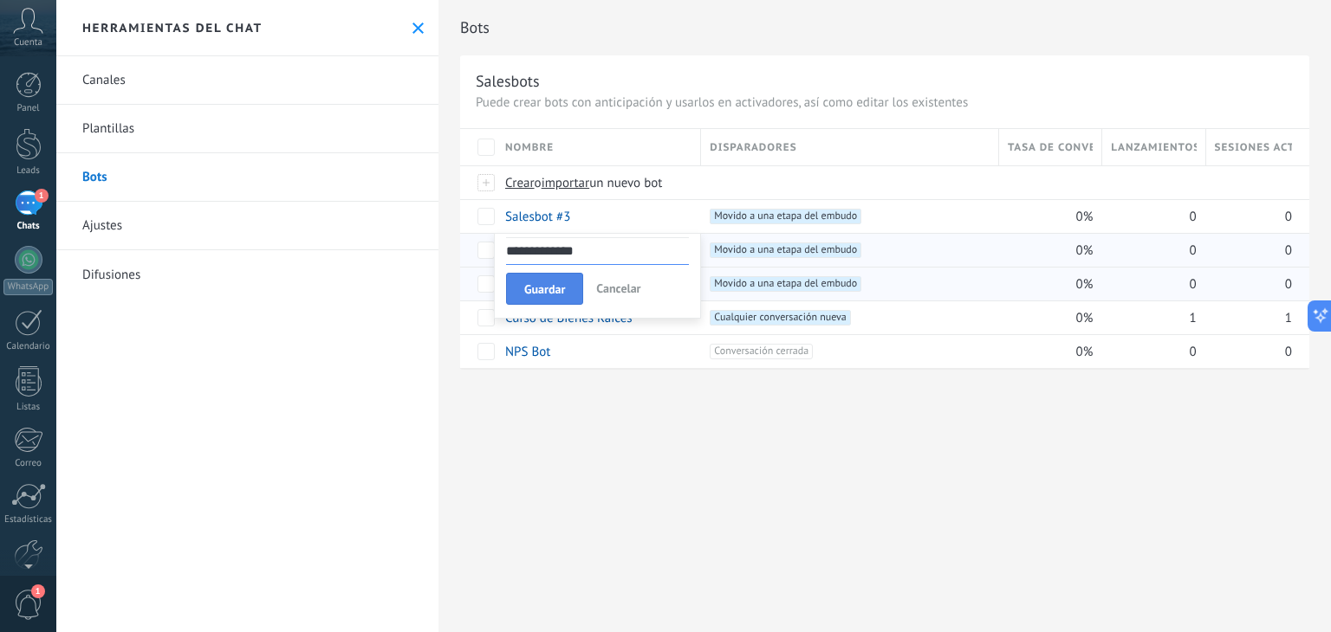
click at [548, 287] on span "Guardar" at bounding box center [544, 289] width 41 height 12
click at [579, 215] on span at bounding box center [582, 216] width 17 height 17
click at [572, 217] on input "**********" at bounding box center [597, 218] width 183 height 28
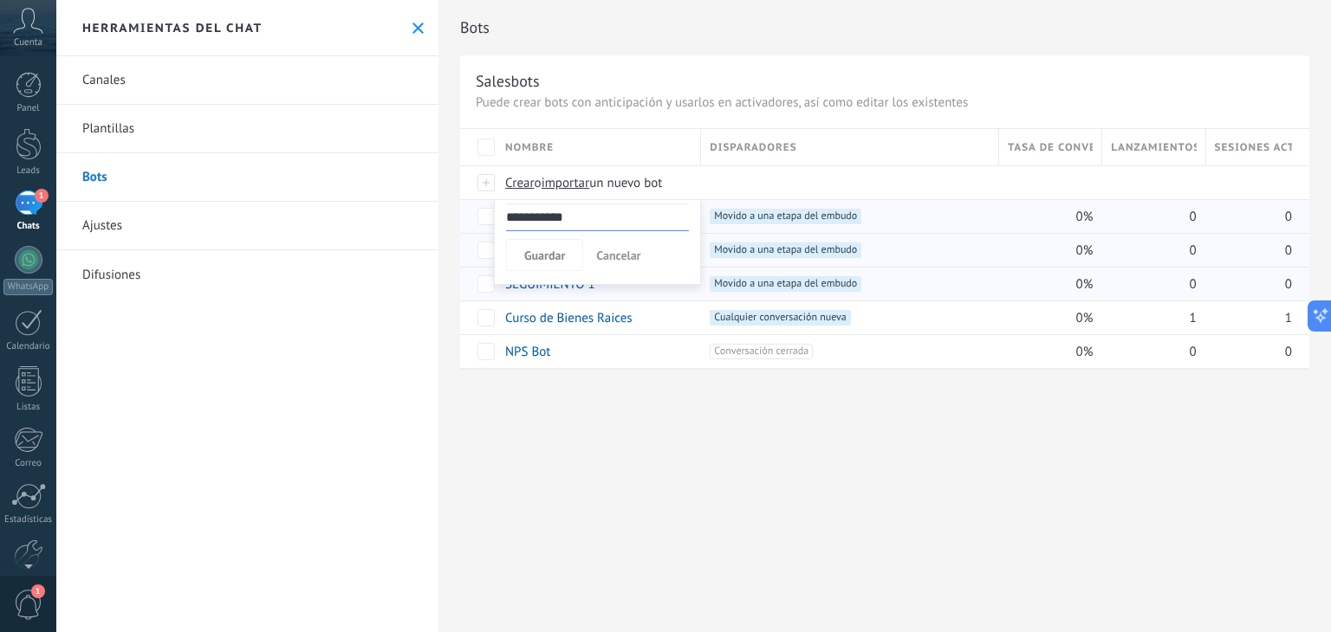
click at [572, 217] on input "**********" at bounding box center [597, 218] width 183 height 28
type input "**********"
click at [544, 246] on button "Guardar" at bounding box center [544, 255] width 77 height 33
click at [580, 322] on link "Curso de Bienes Raices" at bounding box center [568, 318] width 127 height 16
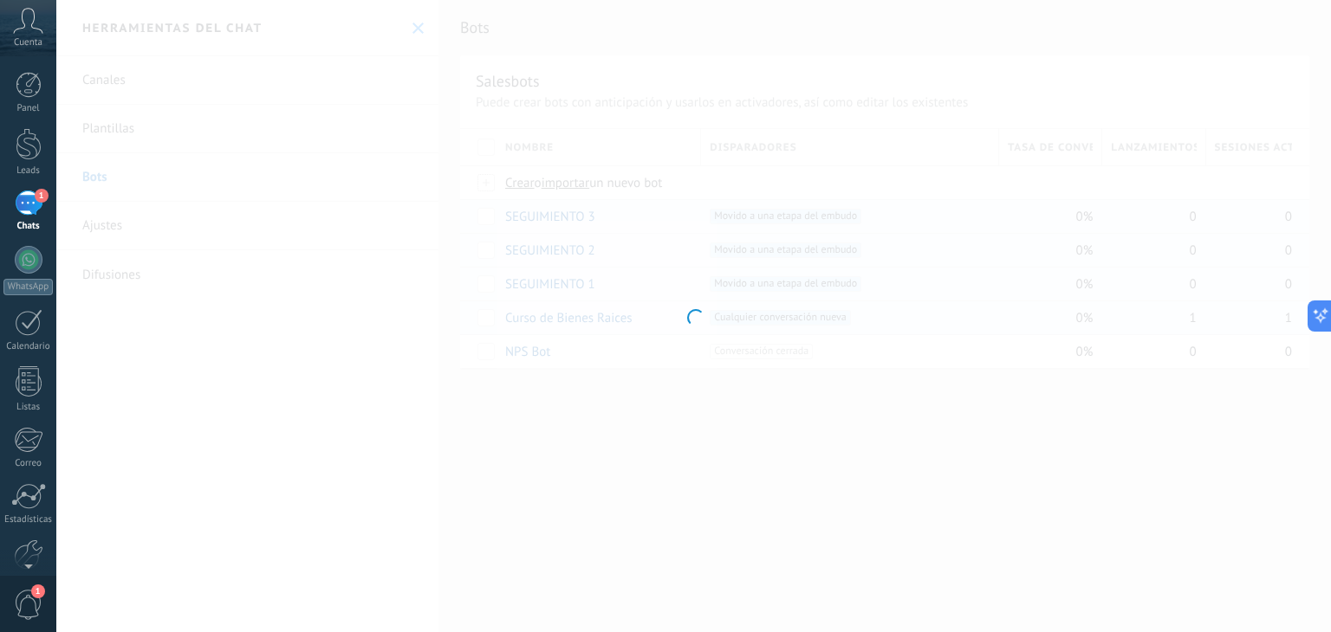
type input "**********"
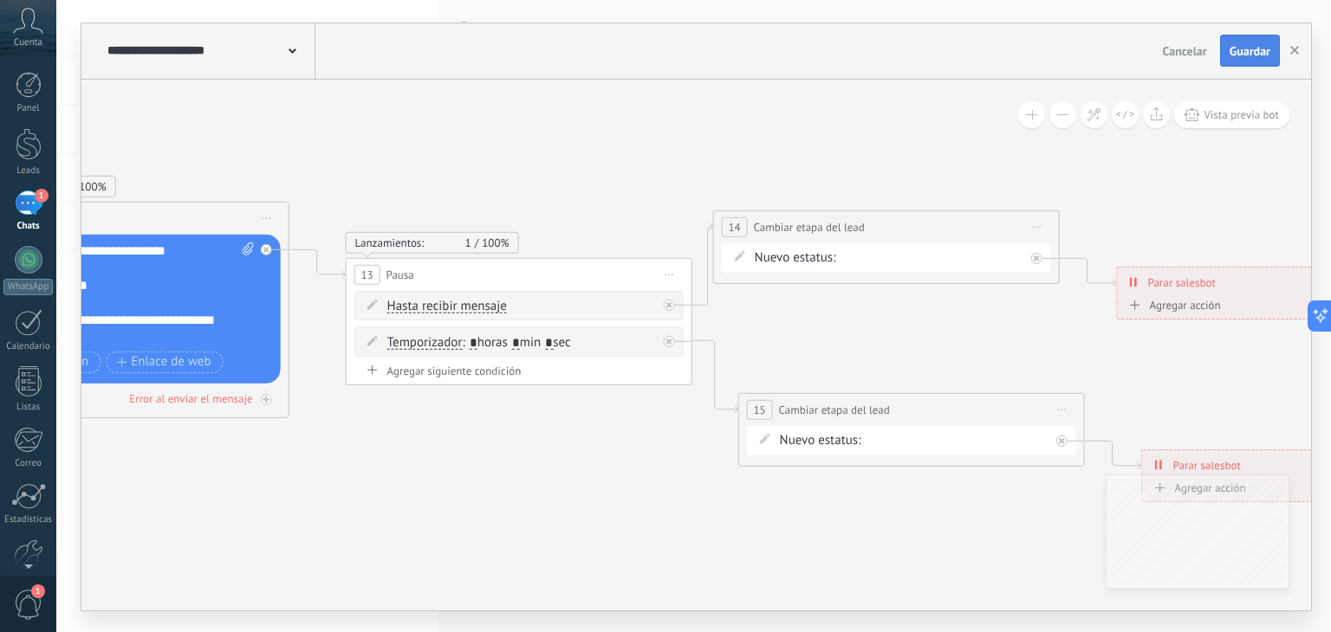
click at [1254, 47] on span "Guardar" at bounding box center [1249, 51] width 41 height 12
click at [1292, 49] on icon "button" at bounding box center [1294, 50] width 9 height 9
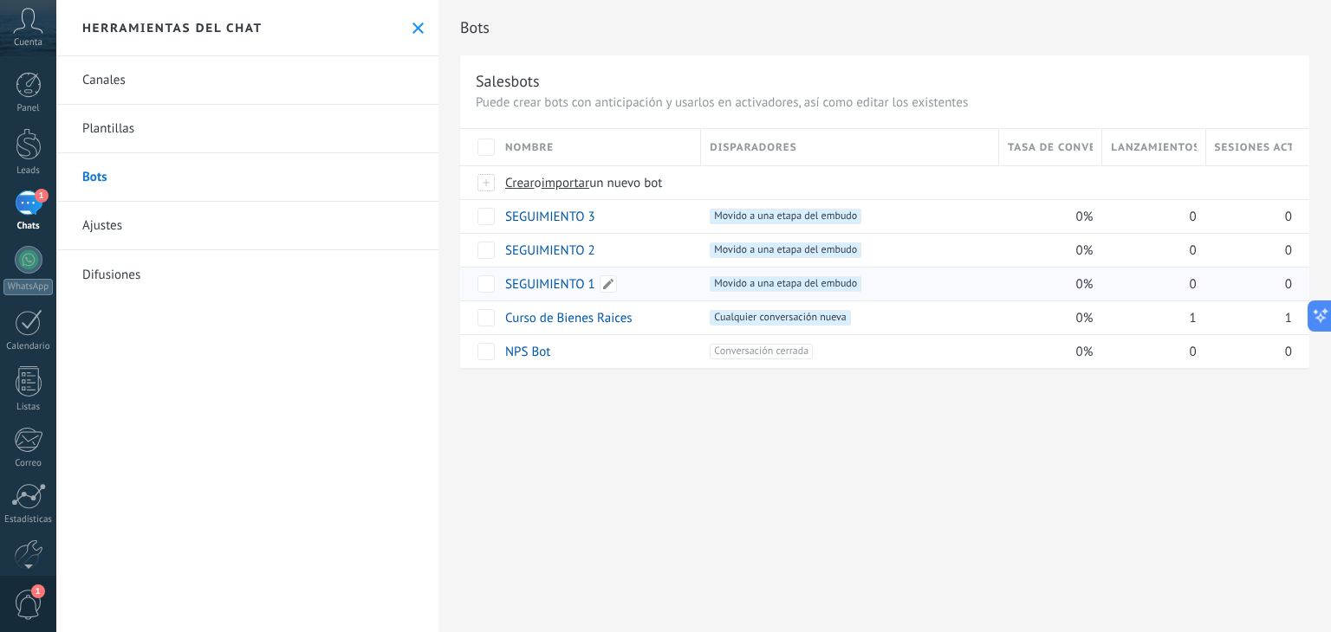
click at [542, 285] on link "SEGUIMIENTO 1" at bounding box center [550, 284] width 90 height 16
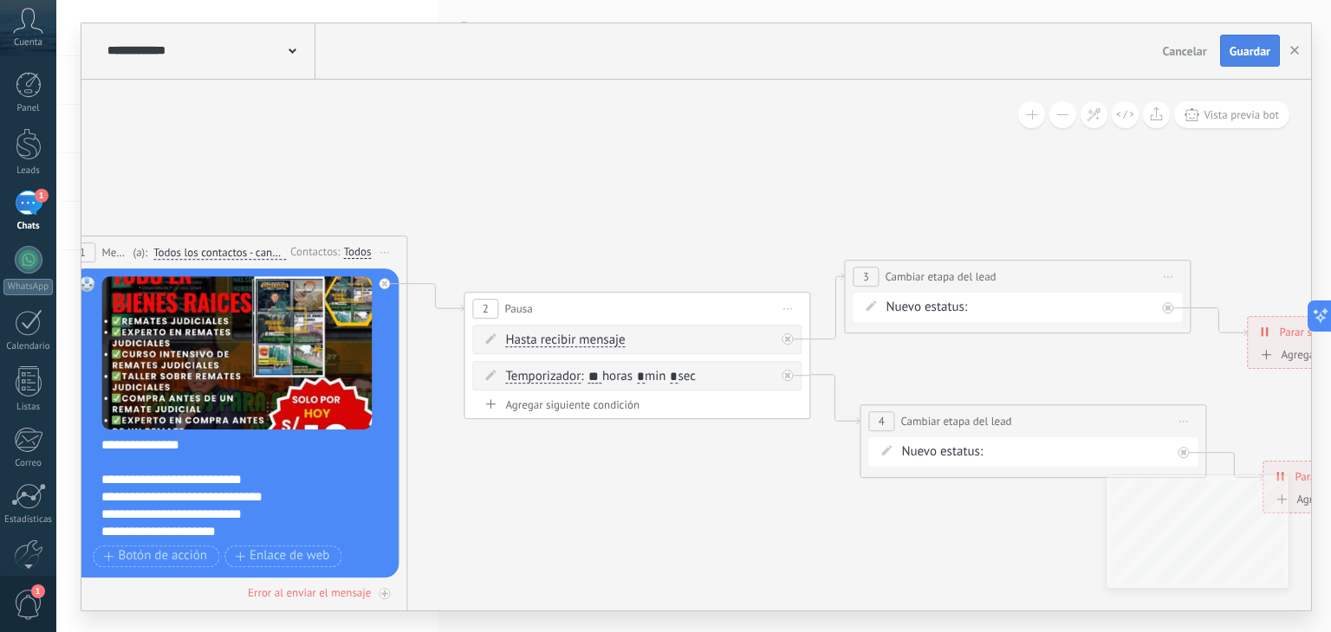
click at [1242, 62] on button "Guardar" at bounding box center [1250, 51] width 60 height 33
click at [1283, 49] on button "button" at bounding box center [1294, 51] width 26 height 33
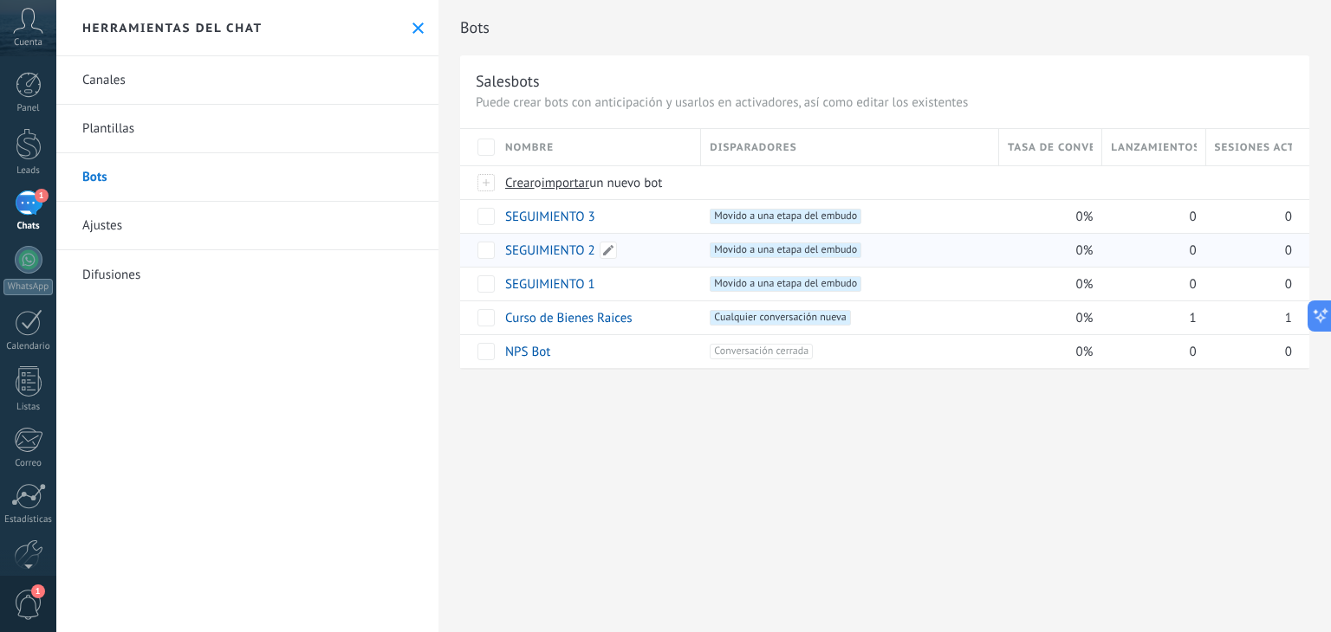
click at [549, 243] on link "SEGUIMIENTO 2" at bounding box center [550, 251] width 90 height 16
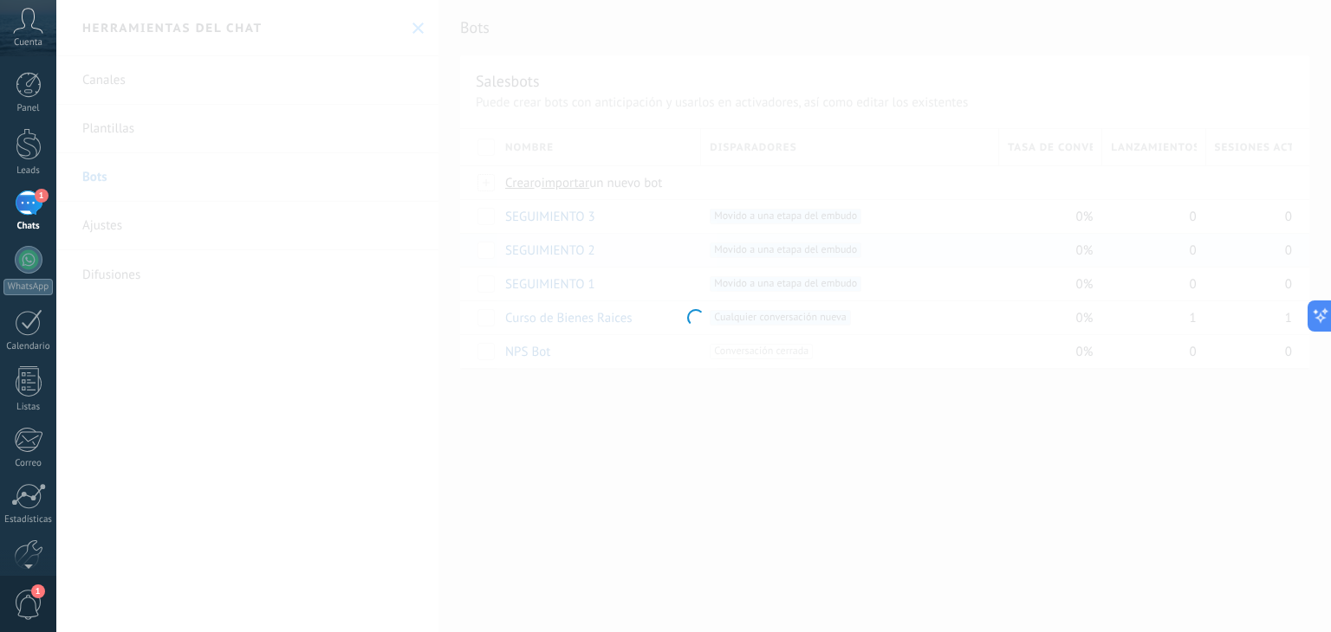
type input "**********"
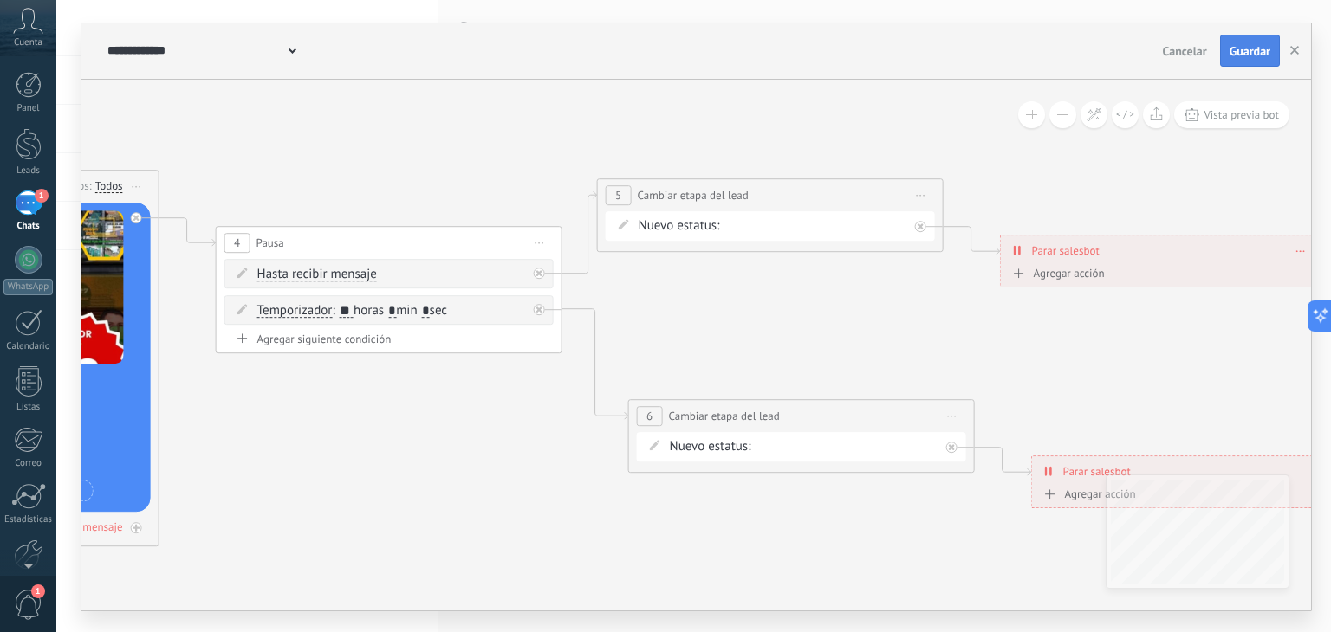
click at [1248, 49] on span "Guardar" at bounding box center [1249, 51] width 41 height 12
click at [1299, 49] on button "button" at bounding box center [1294, 51] width 26 height 33
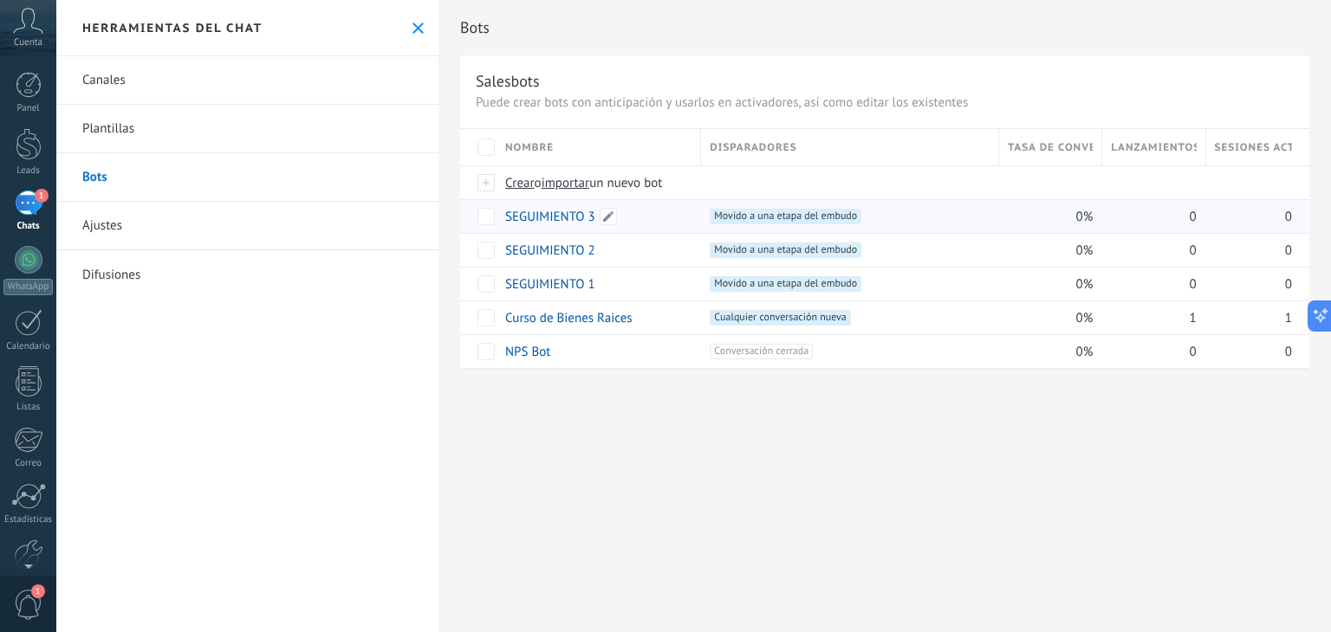
click at [539, 217] on link "SEGUIMIENTO 3" at bounding box center [550, 217] width 90 height 16
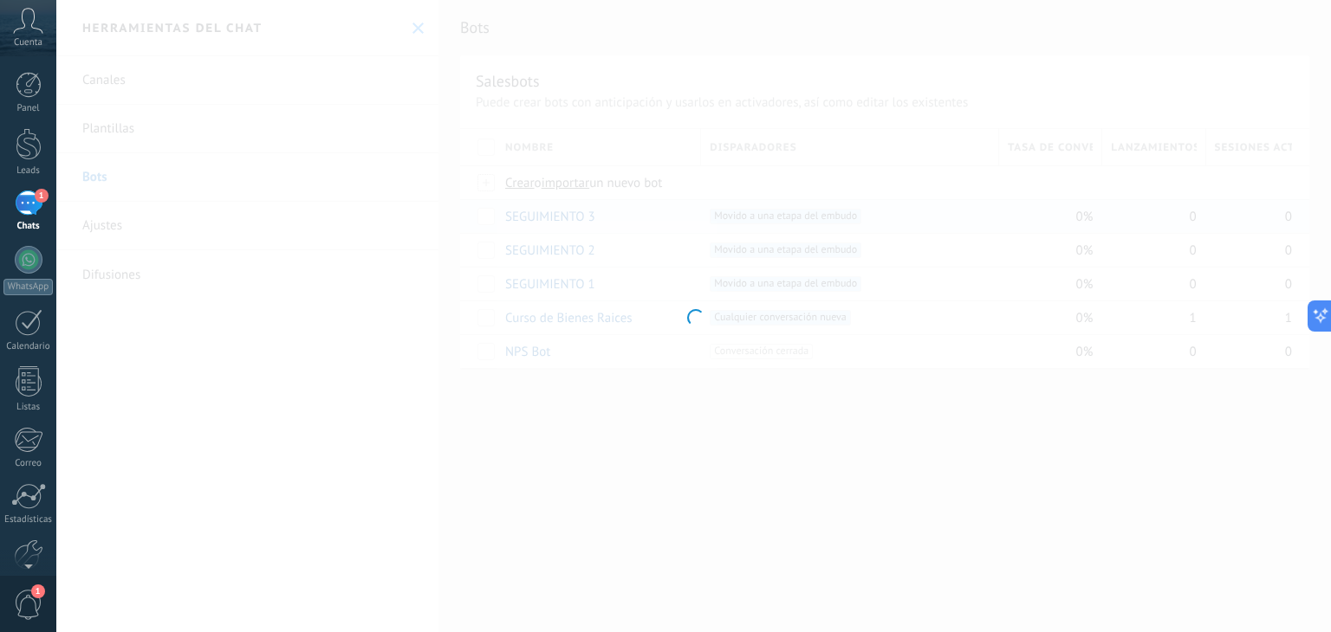
type input "**********"
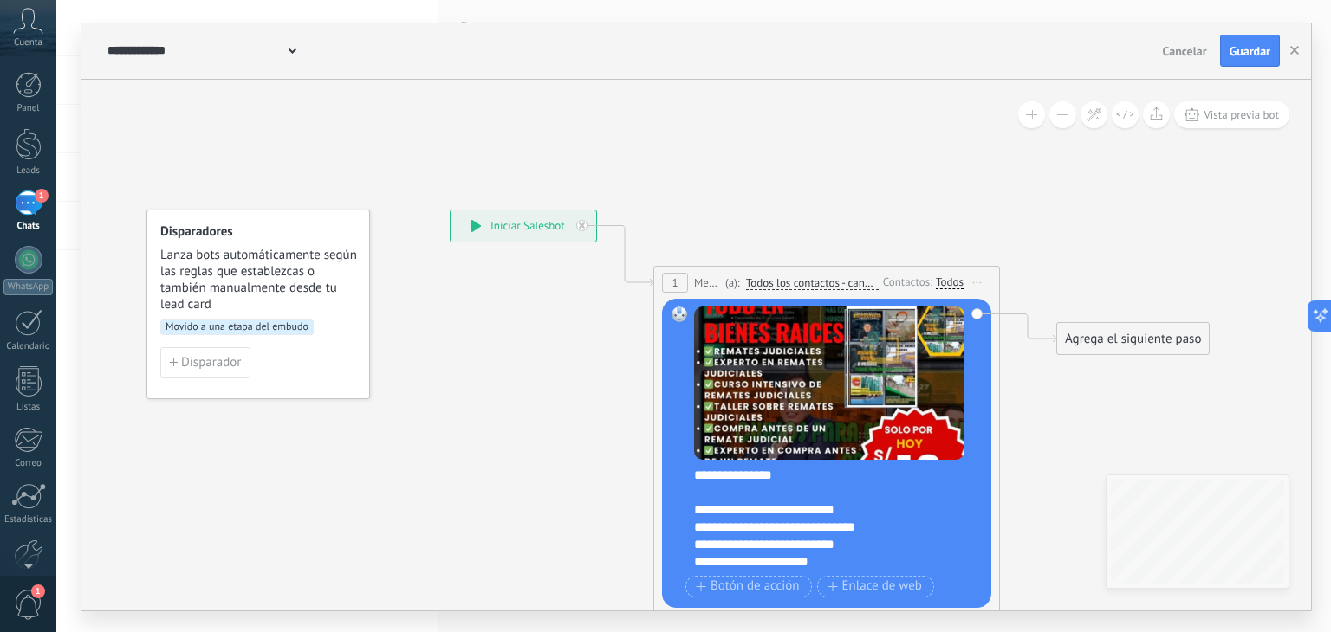
click at [539, 217] on div "**********" at bounding box center [524, 226] width 146 height 31
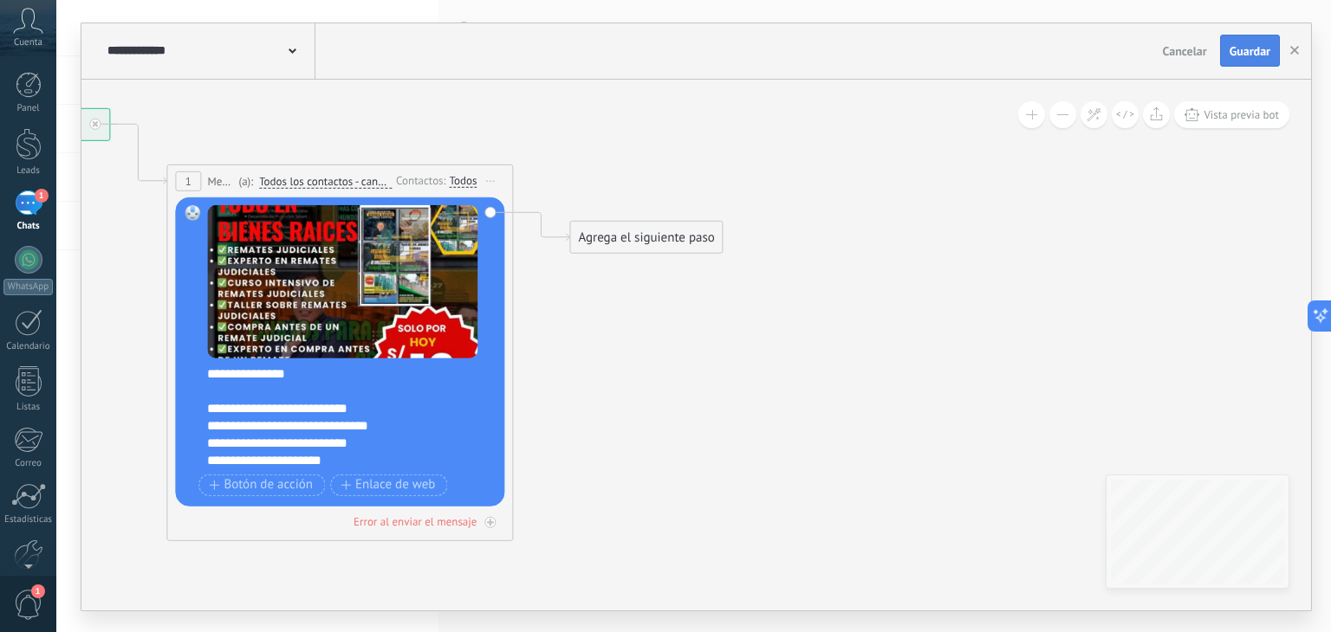
click at [1240, 49] on span "Guardar" at bounding box center [1249, 51] width 41 height 12
click at [1296, 53] on use "button" at bounding box center [1294, 50] width 9 height 9
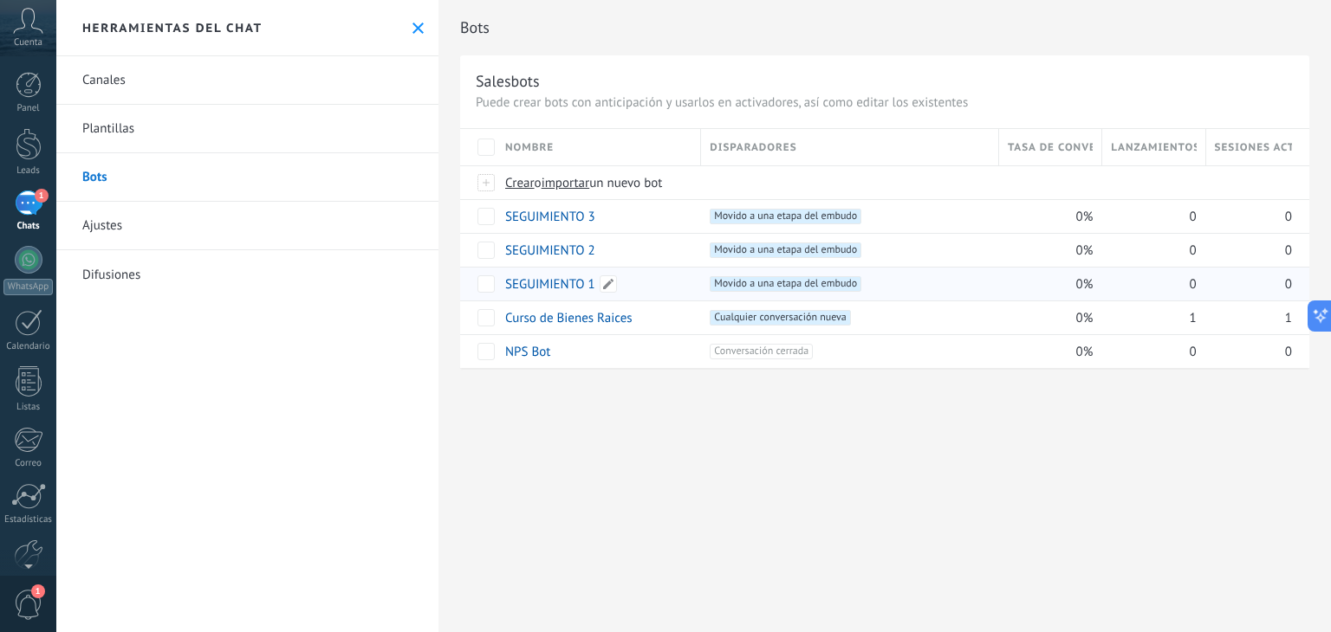
click at [569, 287] on link "SEGUIMIENTO 1" at bounding box center [550, 284] width 90 height 16
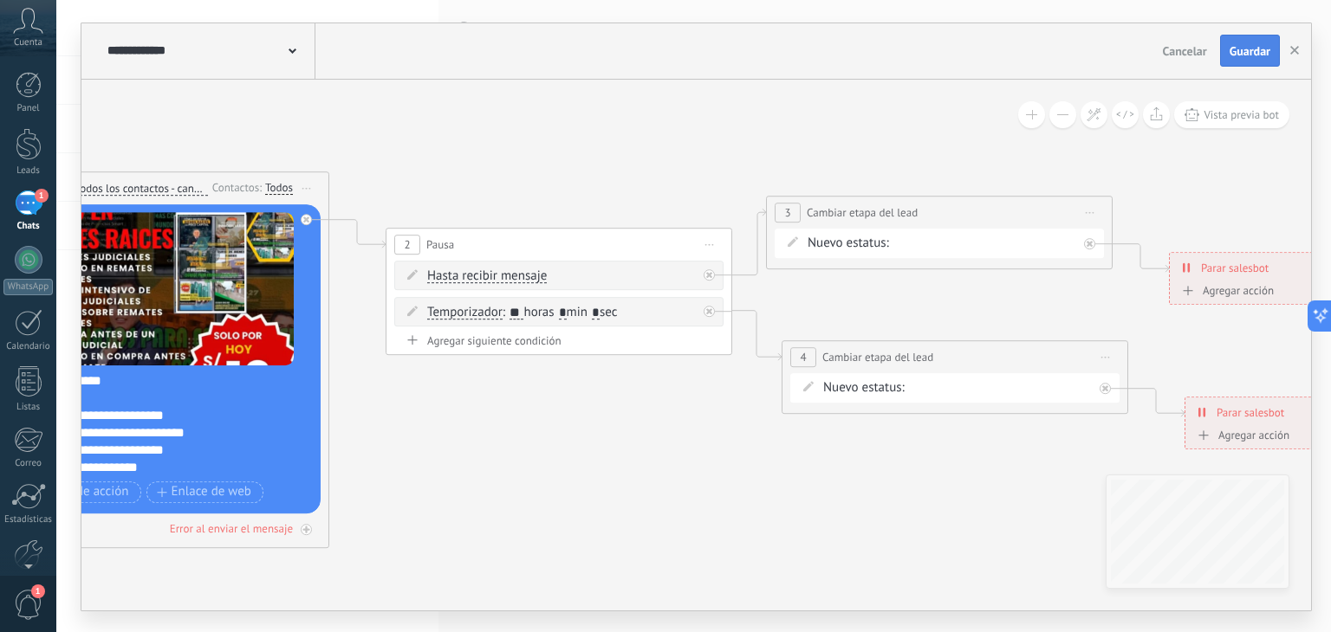
click at [1246, 57] on span "Guardar" at bounding box center [1249, 51] width 41 height 12
click at [1287, 48] on button "button" at bounding box center [1294, 51] width 26 height 33
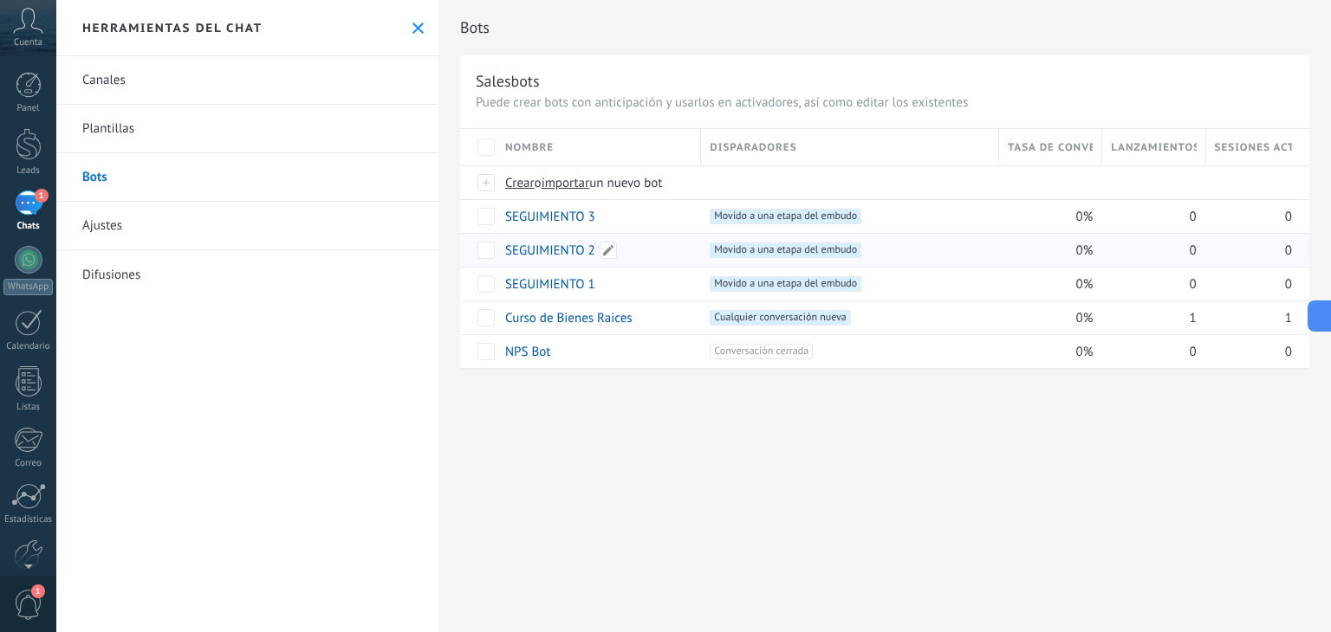
click at [547, 247] on link "SEGUIMIENTO 2" at bounding box center [550, 251] width 90 height 16
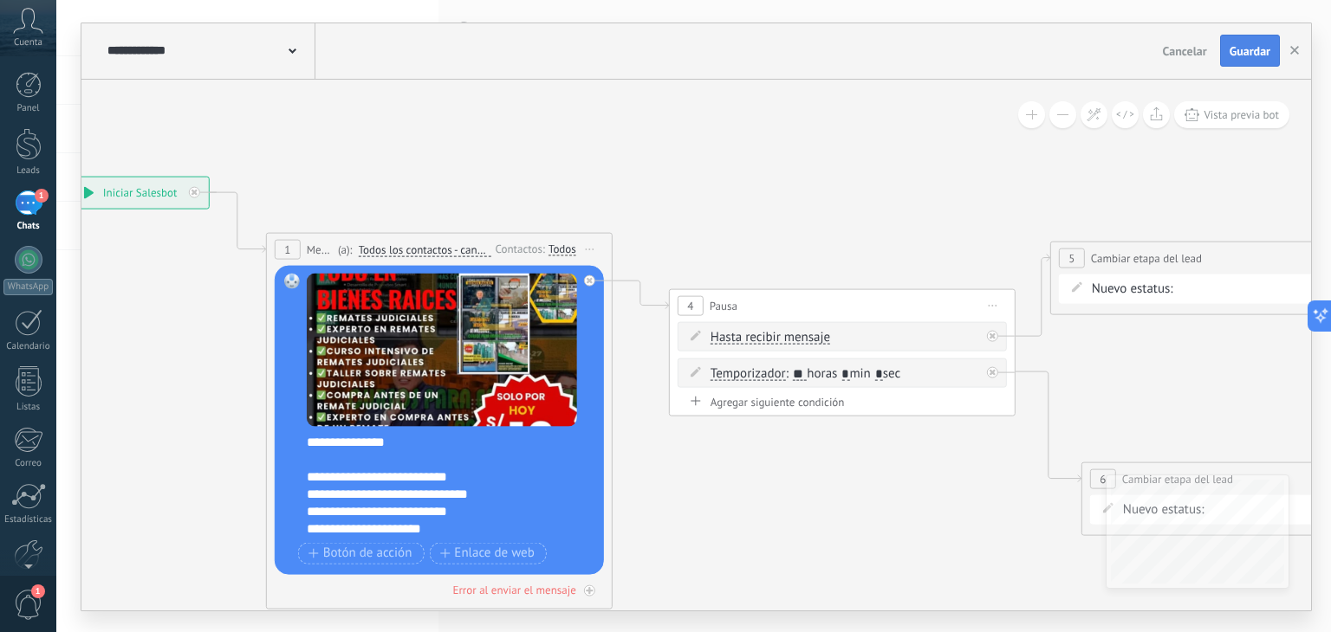
click at [1229, 60] on button "Guardar" at bounding box center [1250, 51] width 60 height 33
click at [1293, 46] on icon "button" at bounding box center [1294, 50] width 9 height 9
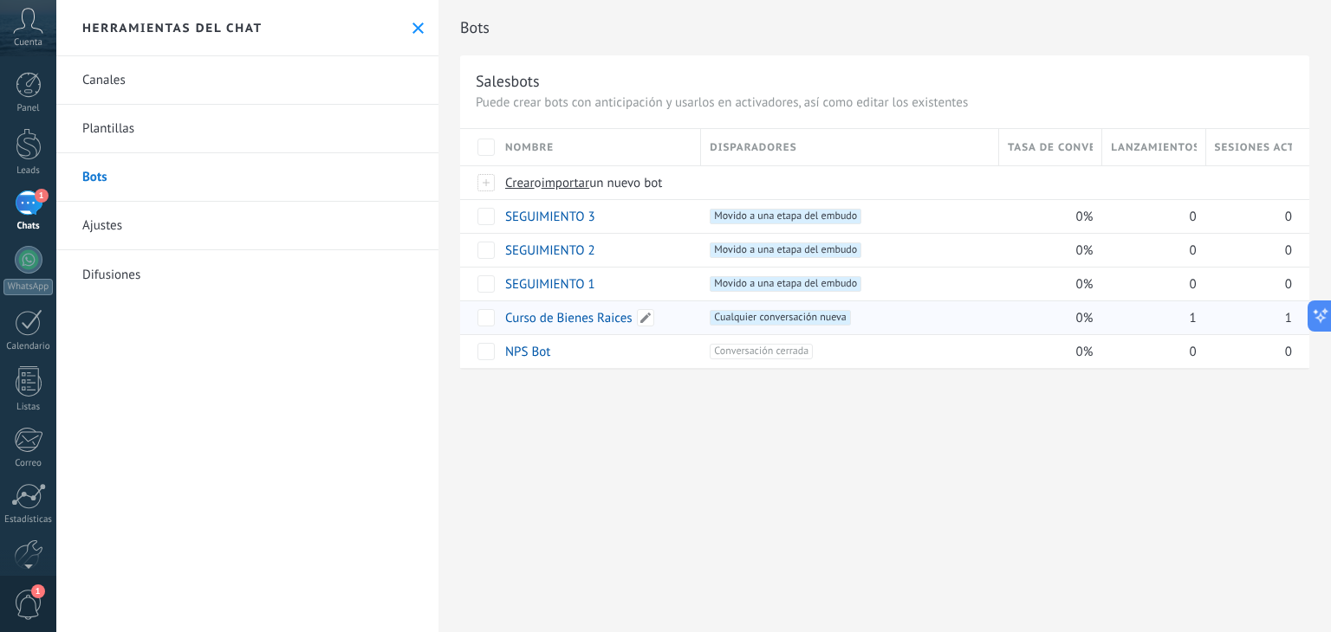
click at [561, 316] on link "Curso de Bienes Raices" at bounding box center [568, 318] width 127 height 16
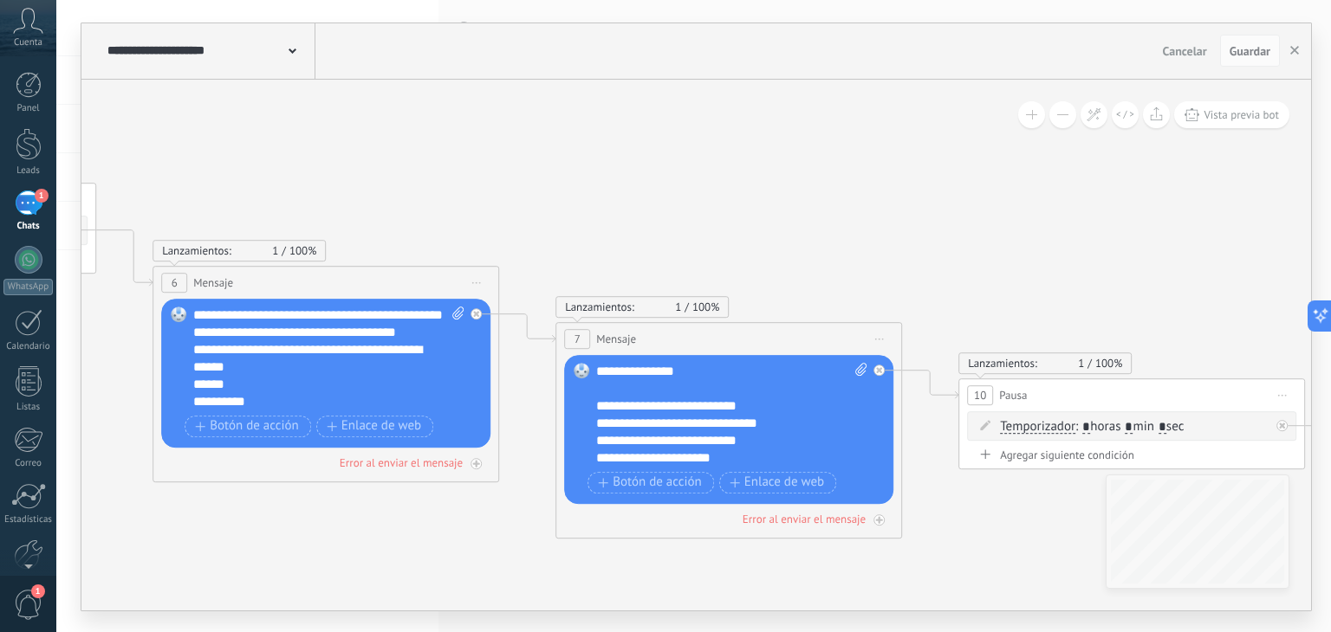
click at [1032, 307] on icon at bounding box center [811, 375] width 5009 height 1643
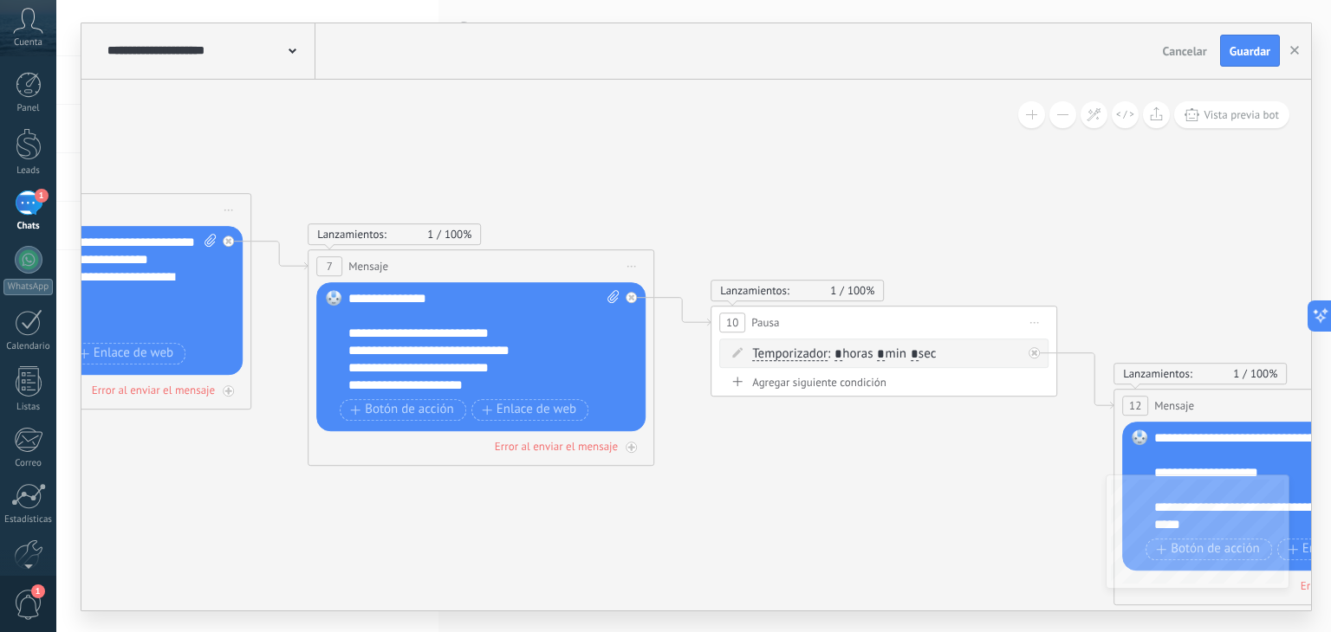
click at [1032, 307] on div "10 Pausa ***** Iniciar vista previa aquí Cambiar nombre Duplicar Borrar" at bounding box center [883, 323] width 345 height 32
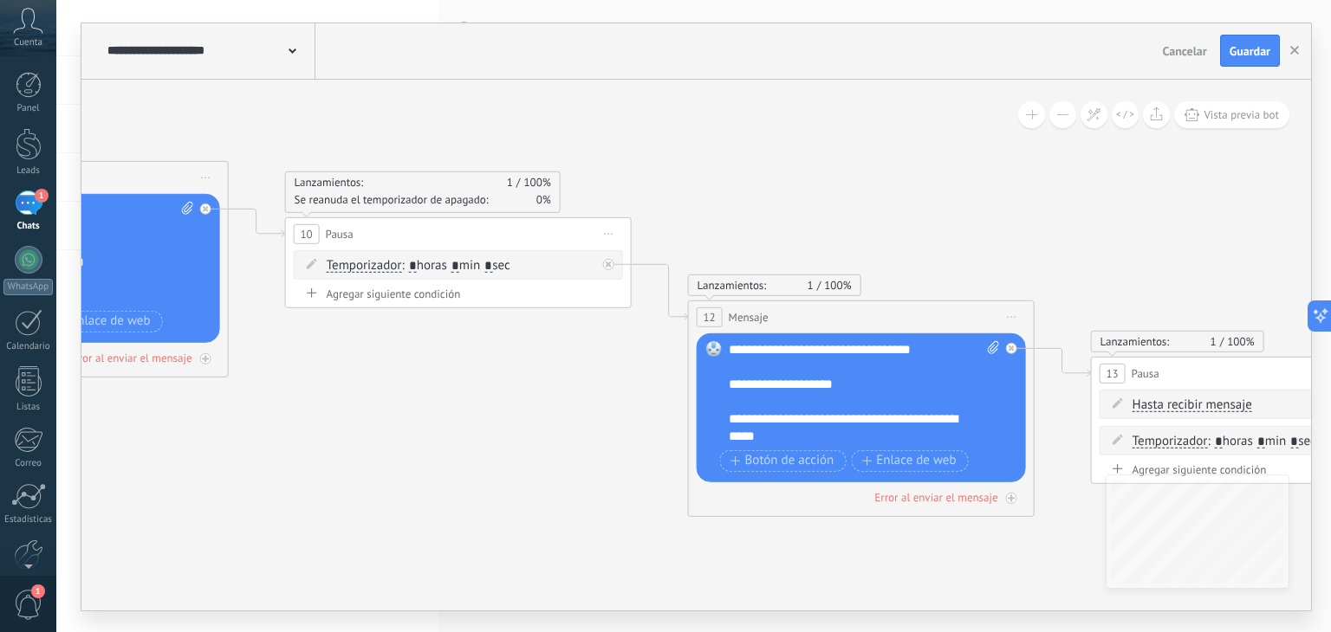
click at [1109, 191] on icon at bounding box center [138, 213] width 5009 height 1643
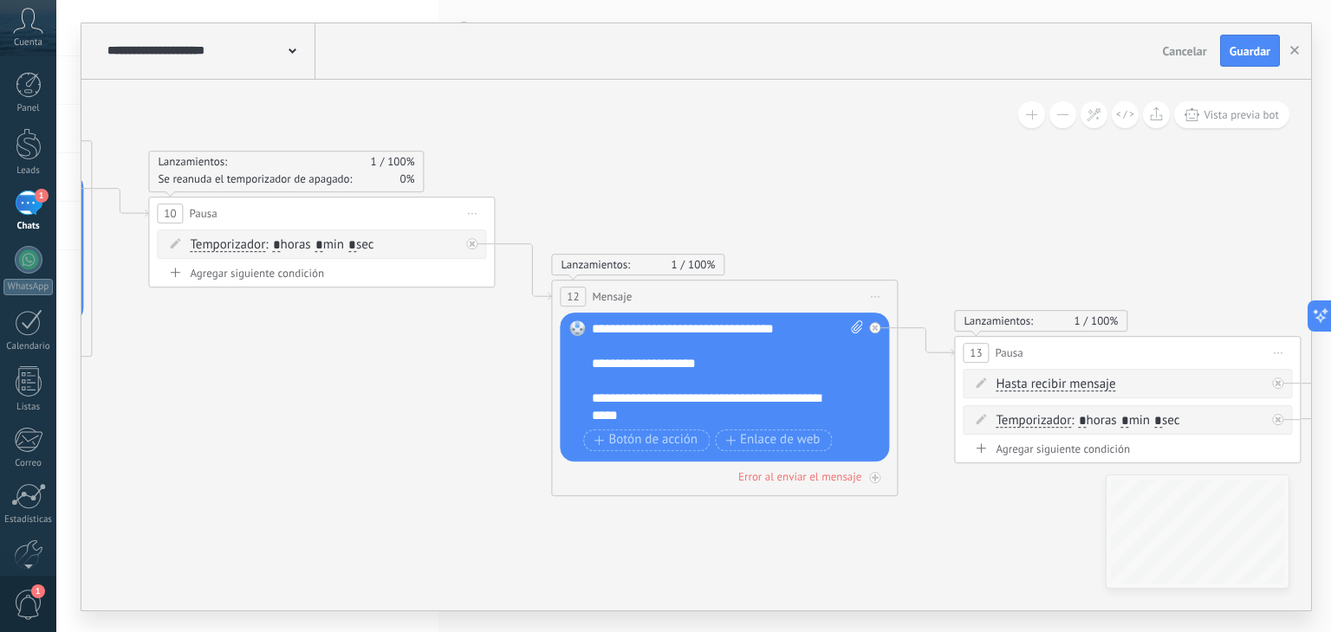
click at [1109, 191] on icon at bounding box center [1, 193] width 5009 height 1643
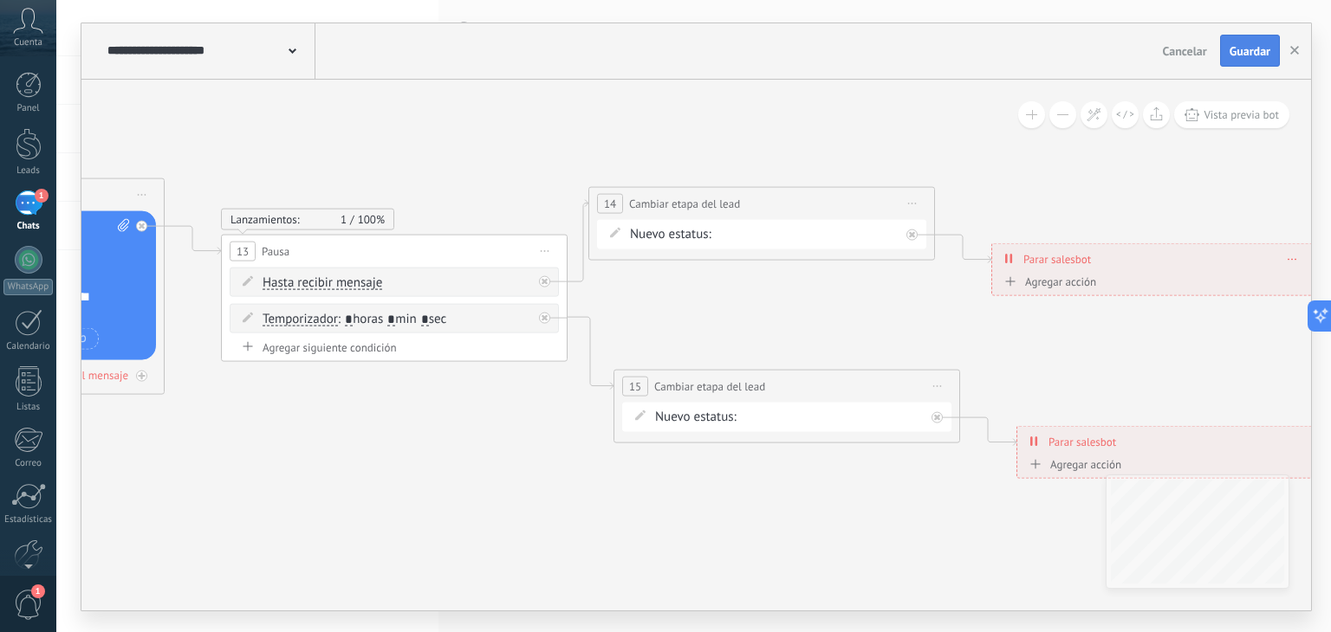
click at [1244, 50] on span "Guardar" at bounding box center [1249, 51] width 41 height 12
click at [1300, 51] on button "button" at bounding box center [1294, 51] width 26 height 33
